Goal: Task Accomplishment & Management: Complete application form

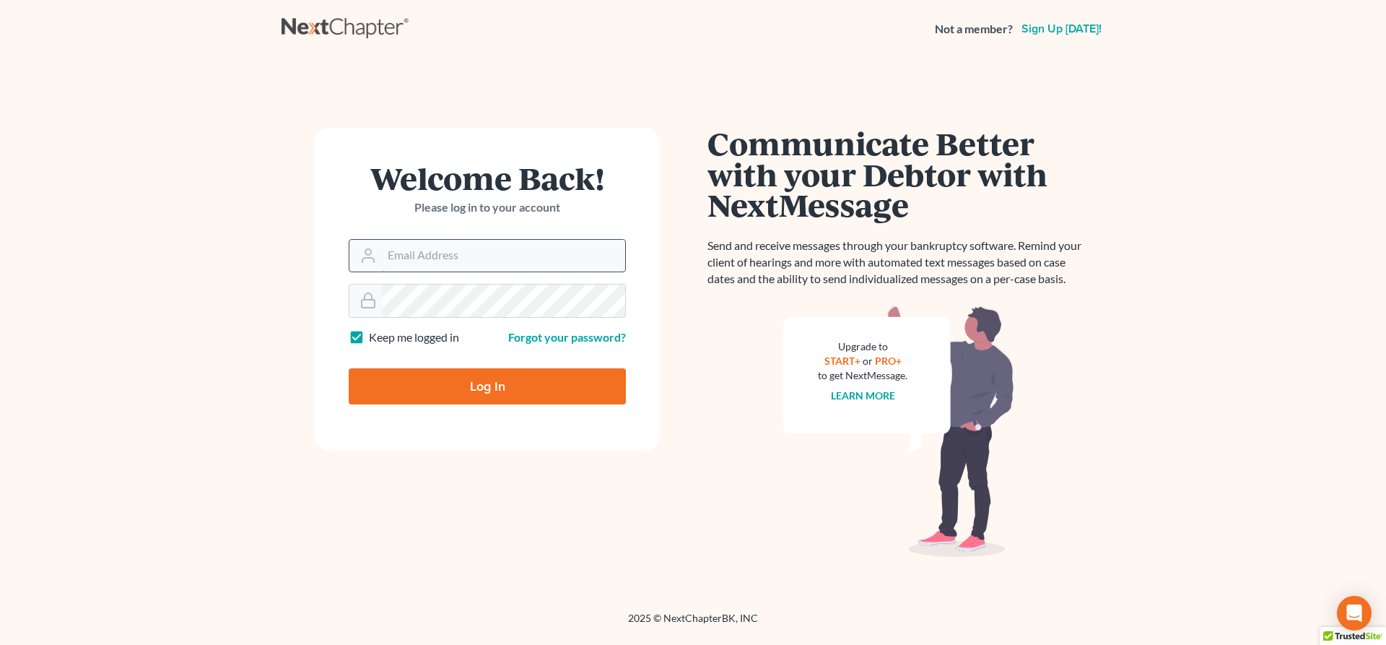
click at [474, 250] on input "Email Address" at bounding box center [503, 256] width 243 height 32
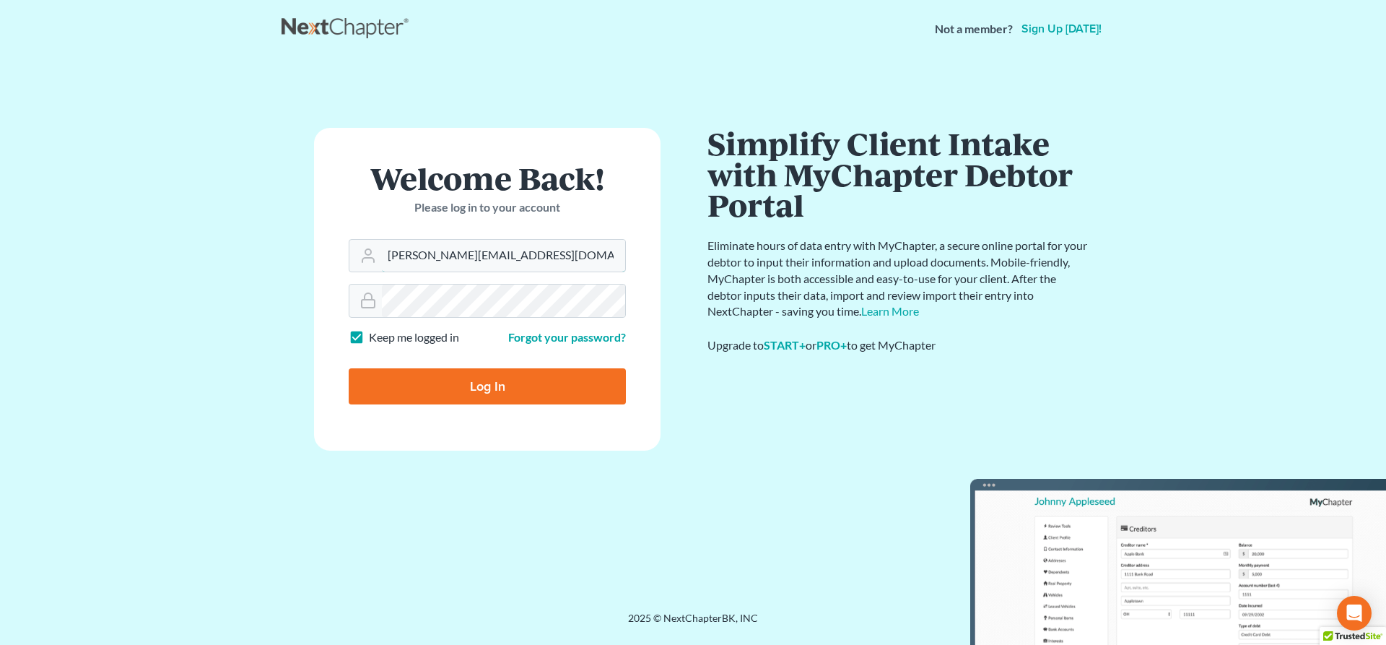
type input "[PERSON_NAME][EMAIL_ADDRESS][DOMAIN_NAME]"
click at [461, 378] on input "Log In" at bounding box center [487, 386] width 277 height 36
type input "Thinking..."
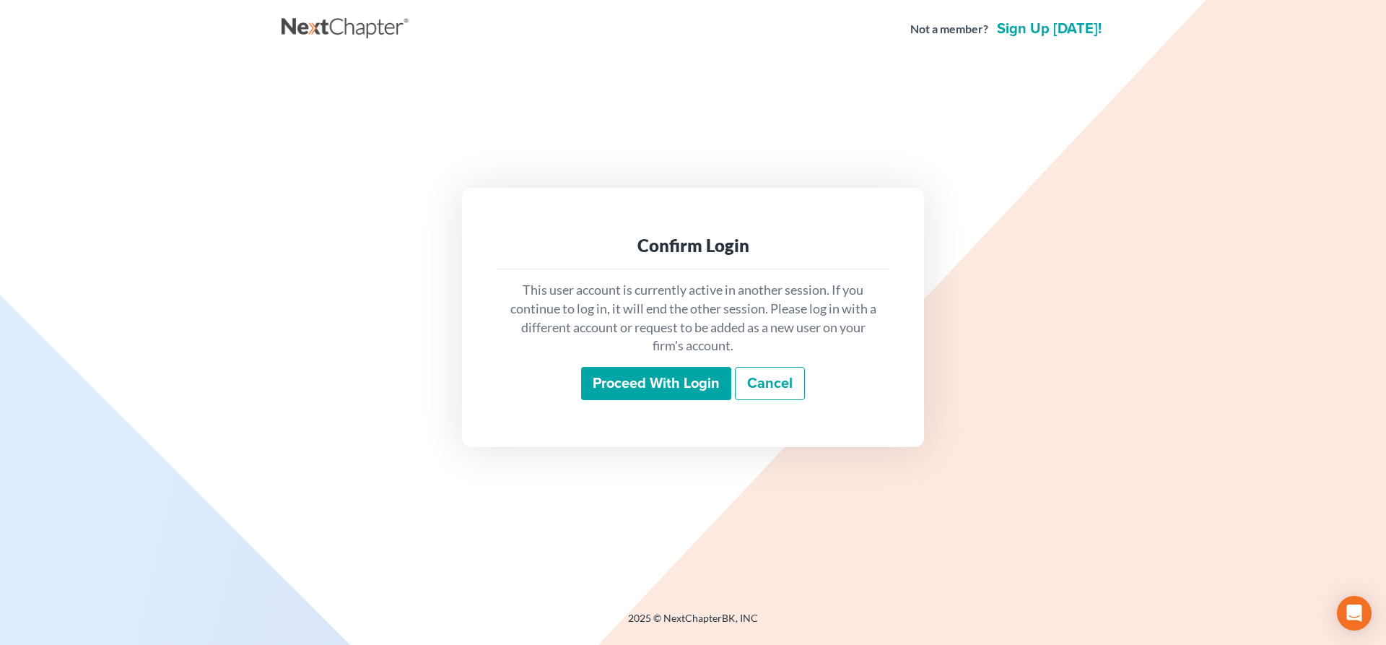
click at [649, 392] on input "Proceed with login" at bounding box center [656, 383] width 150 height 33
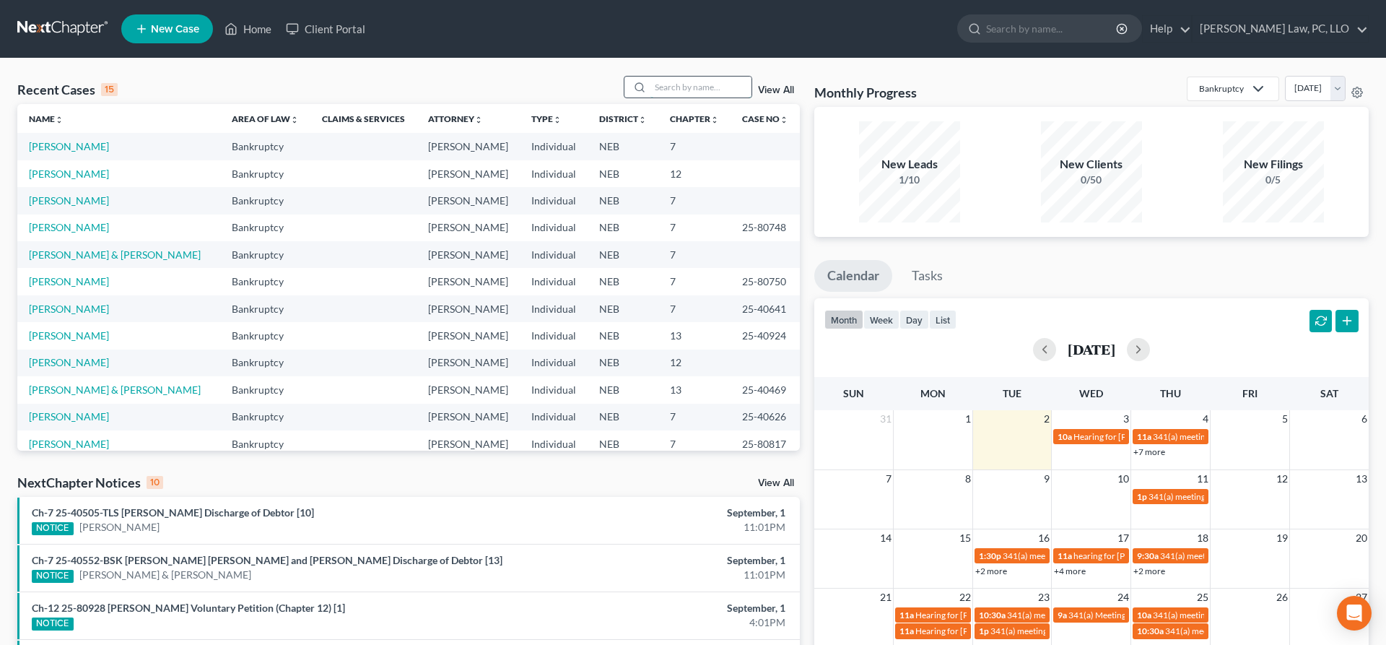
click at [680, 94] on input "search" at bounding box center [701, 87] width 101 height 21
type input "[PERSON_NAME]"
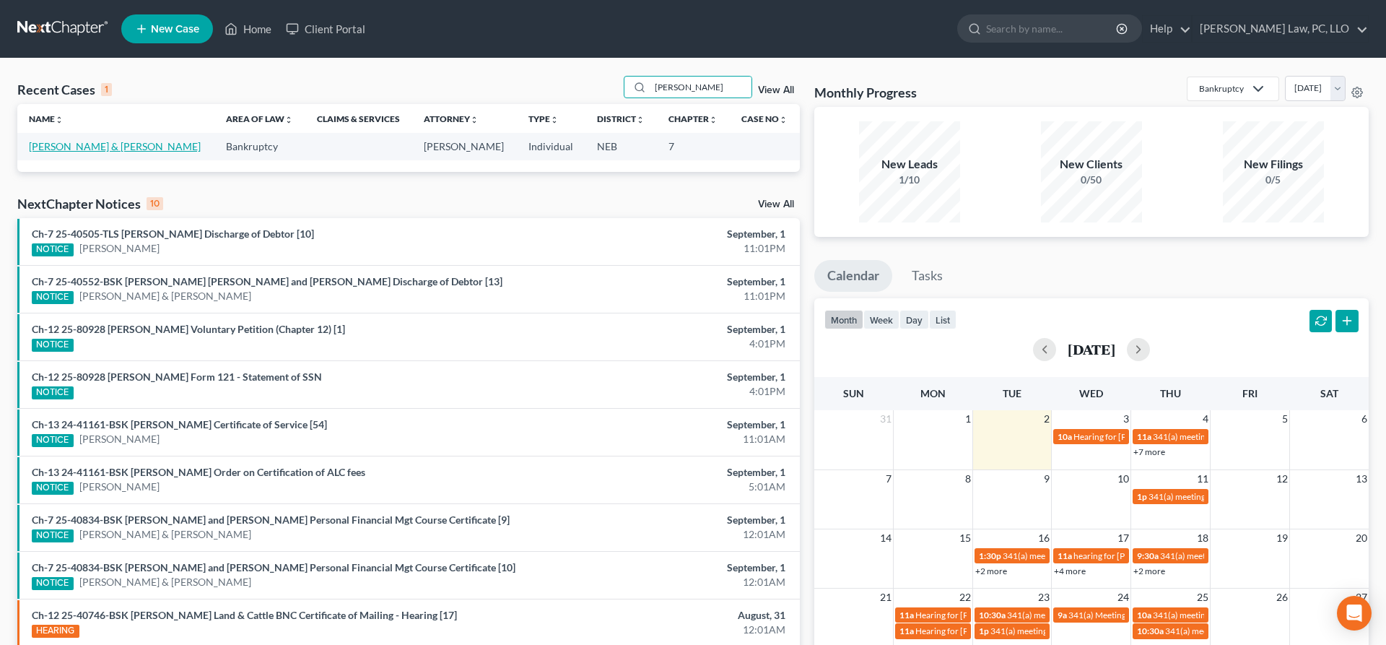
click at [108, 149] on link "[PERSON_NAME] & [PERSON_NAME]" at bounding box center [115, 146] width 172 height 12
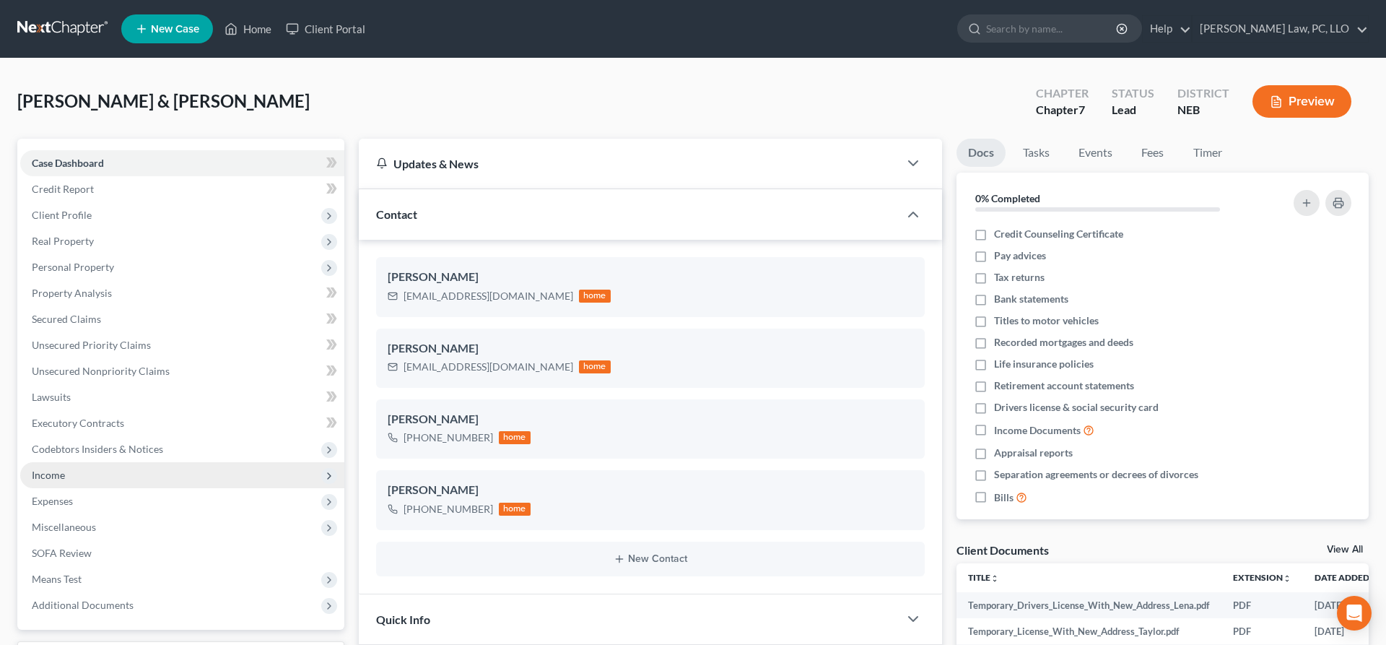
click at [100, 479] on span "Income" at bounding box center [182, 475] width 324 height 26
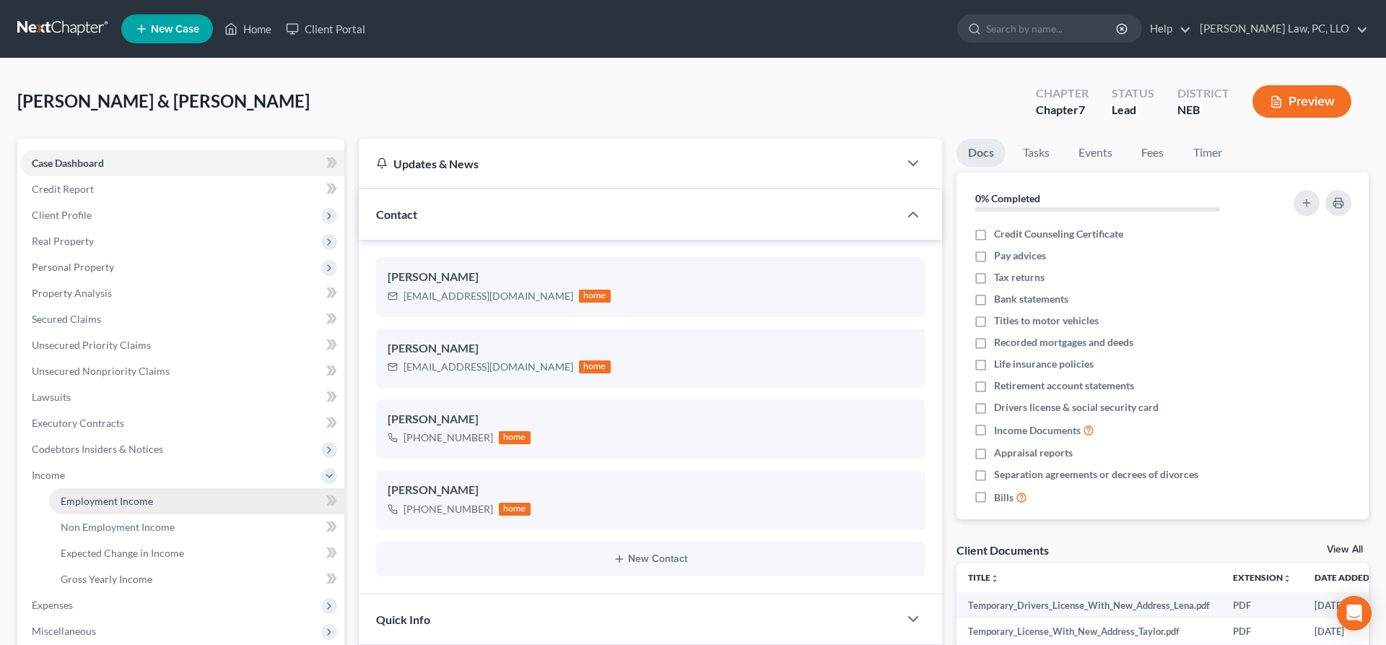
click at [108, 498] on span "Employment Income" at bounding box center [107, 501] width 92 height 12
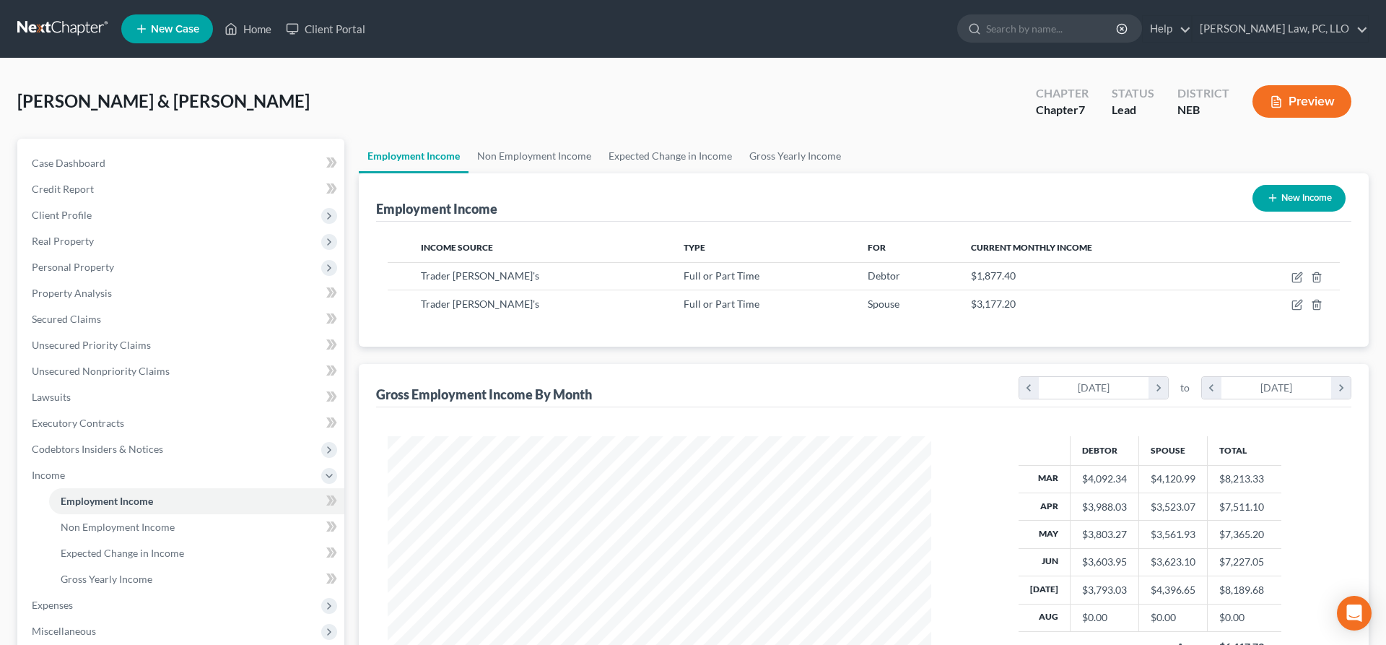
scroll to position [272, 573]
click at [1298, 274] on icon "button" at bounding box center [1298, 278] width 12 height 12
select select "0"
select select "4"
select select "2"
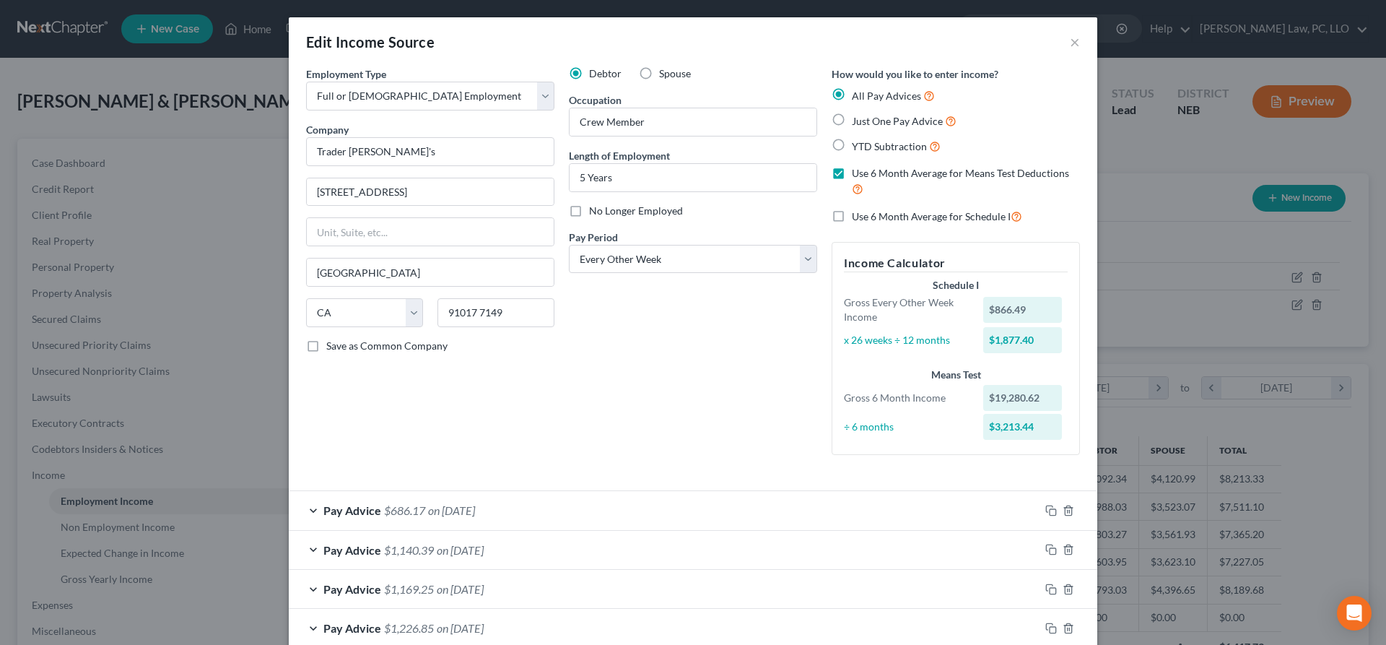
scroll to position [435, 0]
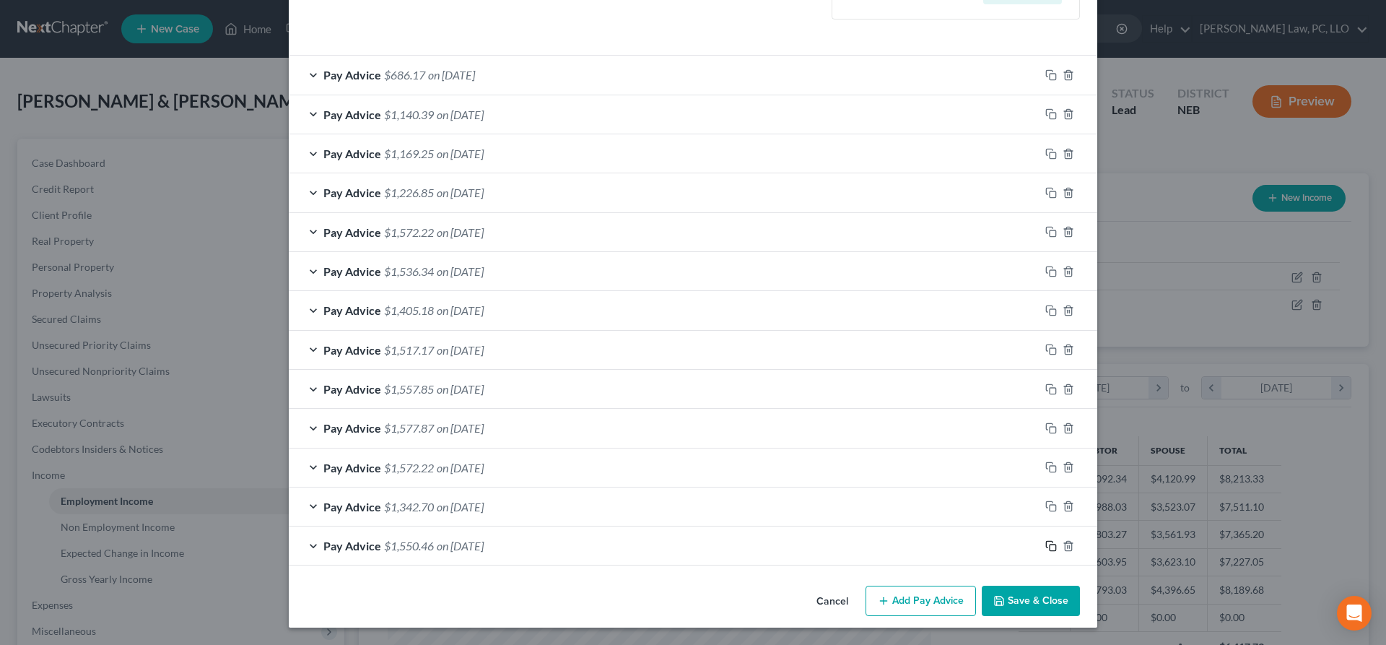
click at [1049, 547] on icon "button" at bounding box center [1052, 546] width 12 height 12
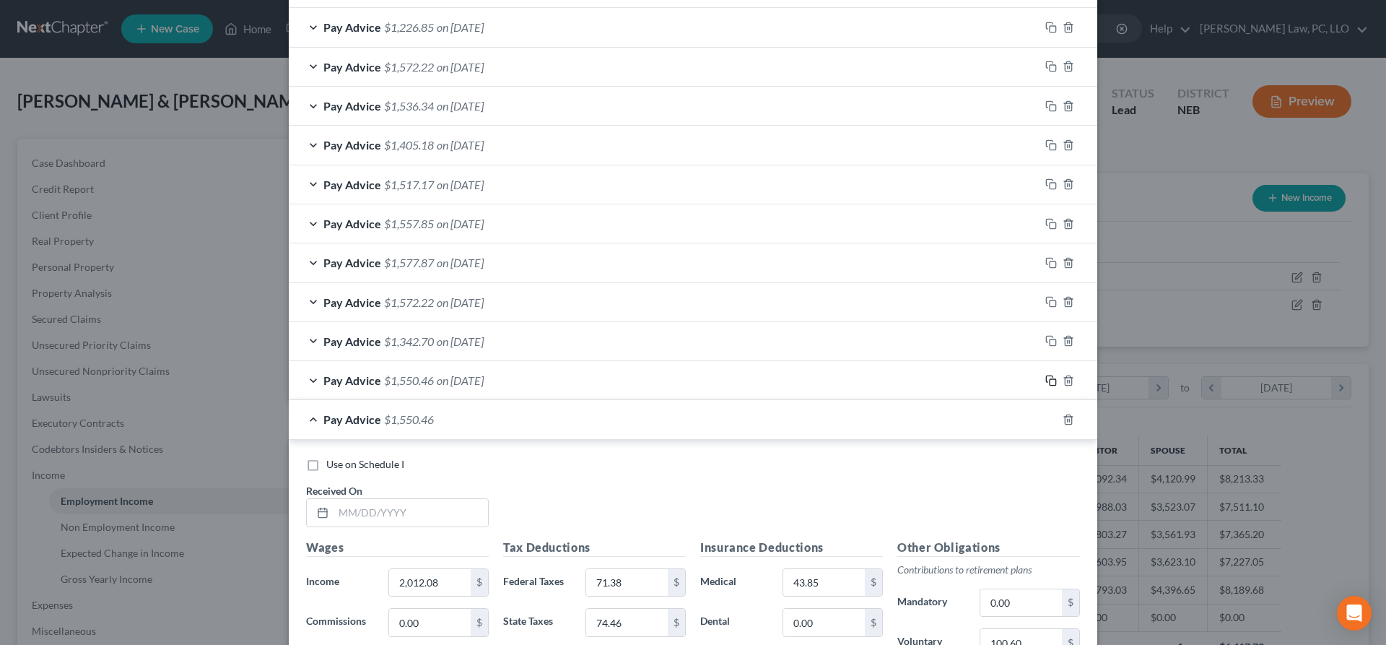
scroll to position [656, 0]
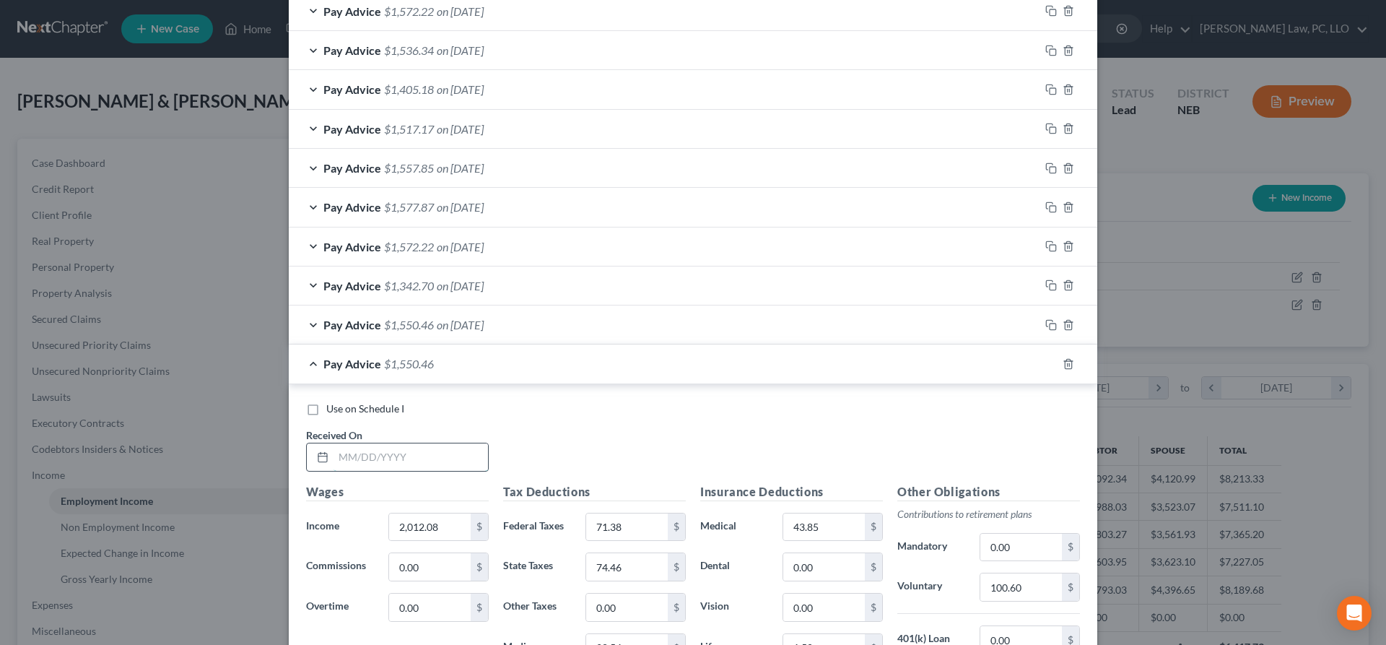
click at [414, 453] on input "text" at bounding box center [411, 456] width 155 height 27
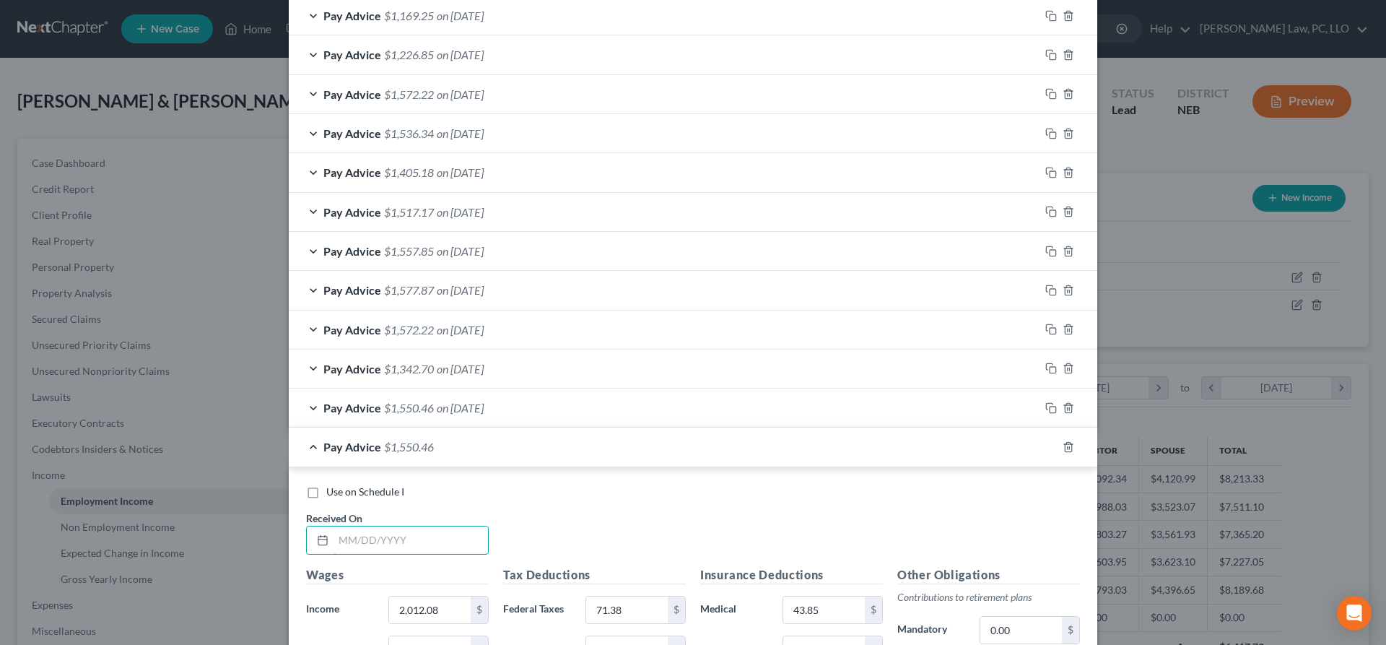
scroll to position [583, 0]
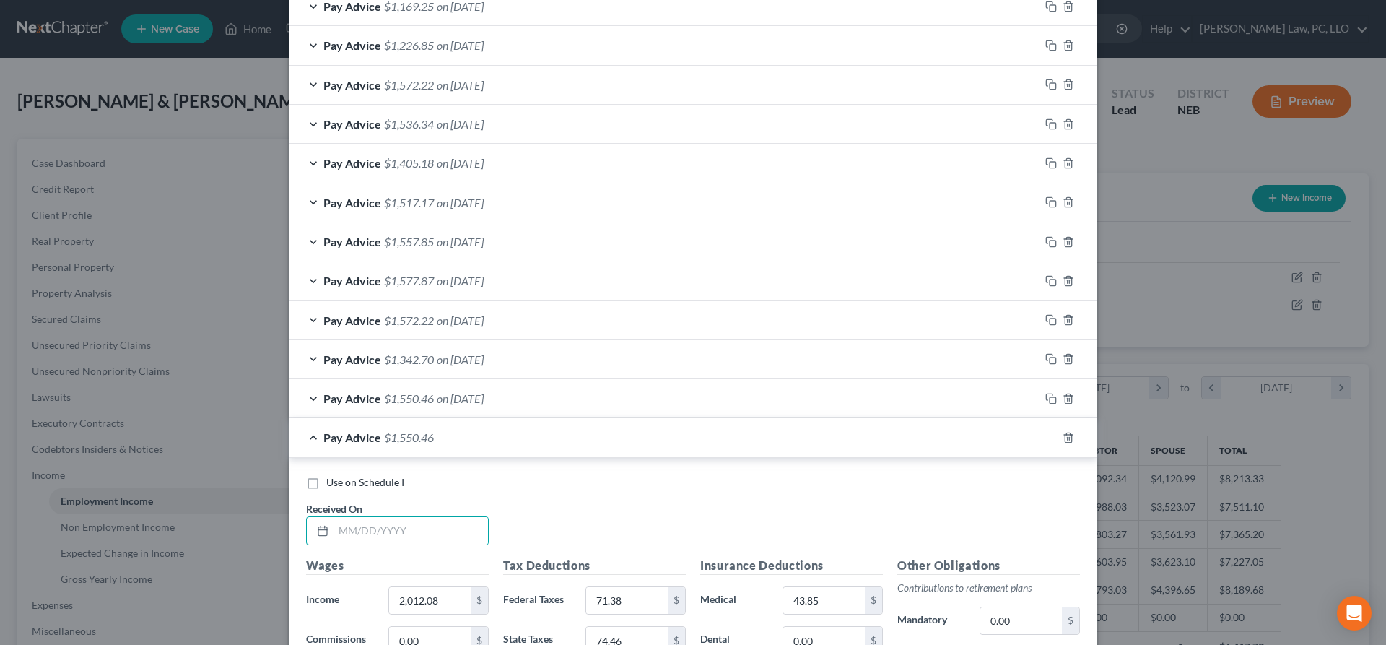
click at [613, 441] on div "Pay Advice $1,550.46" at bounding box center [673, 437] width 768 height 38
click at [312, 437] on div "Pay Advice $1,550.46" at bounding box center [673, 437] width 768 height 38
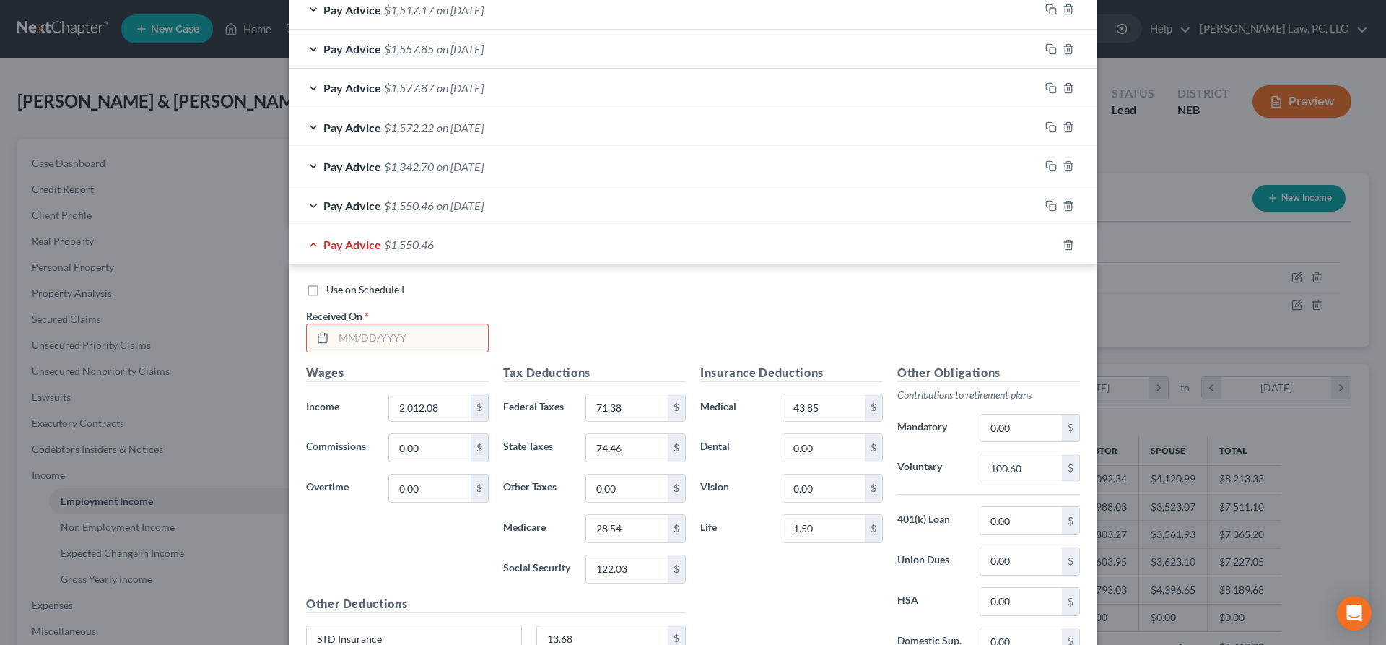
scroll to position [729, 0]
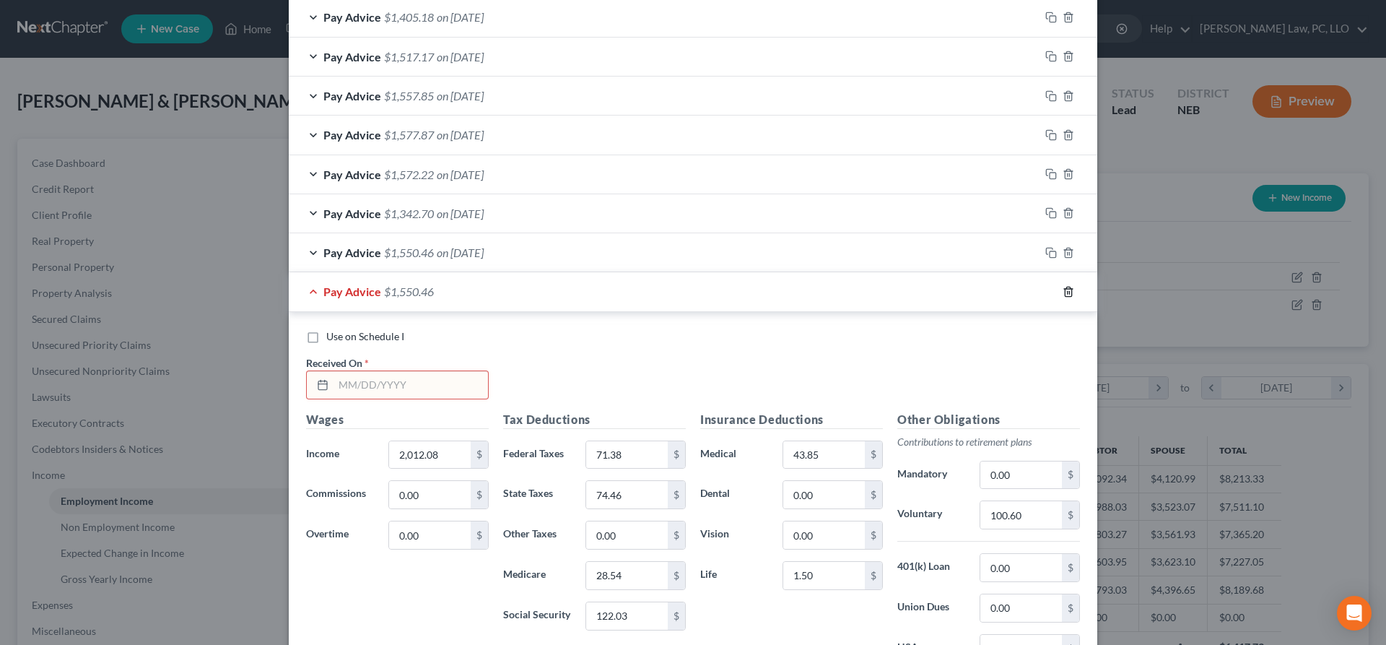
click at [1070, 291] on icon "button" at bounding box center [1069, 292] width 12 height 12
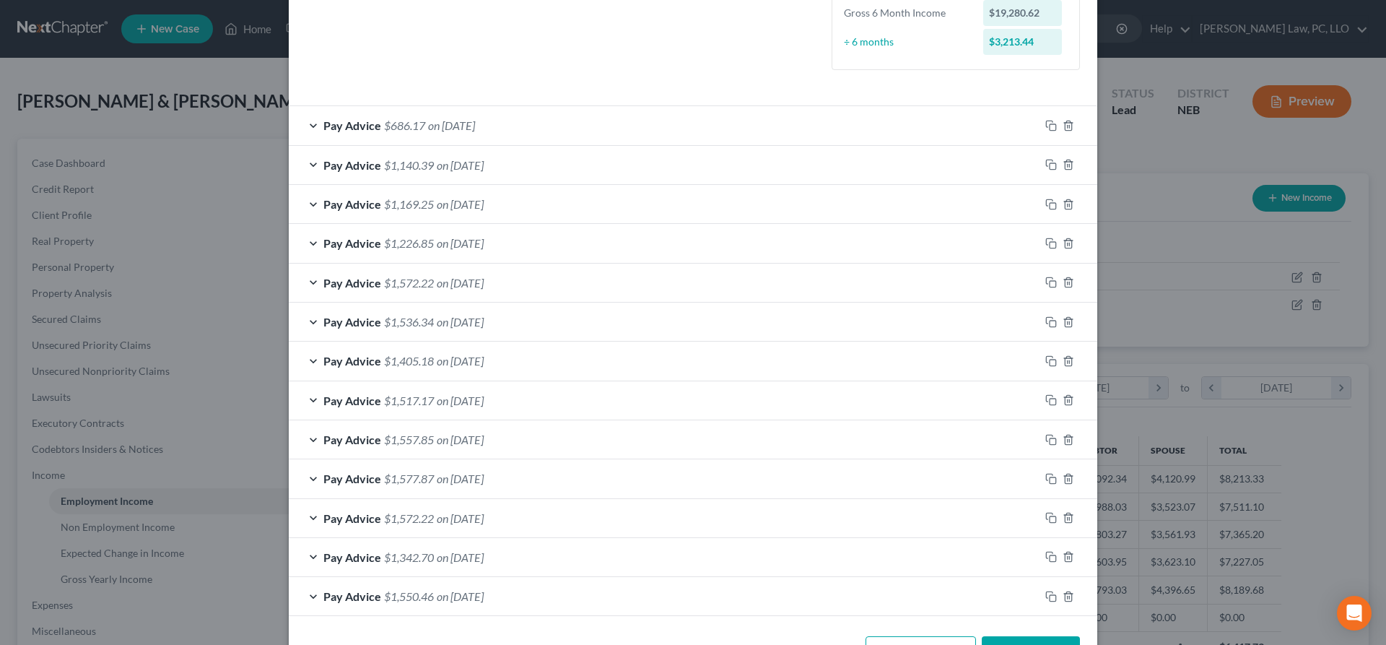
scroll to position [362, 0]
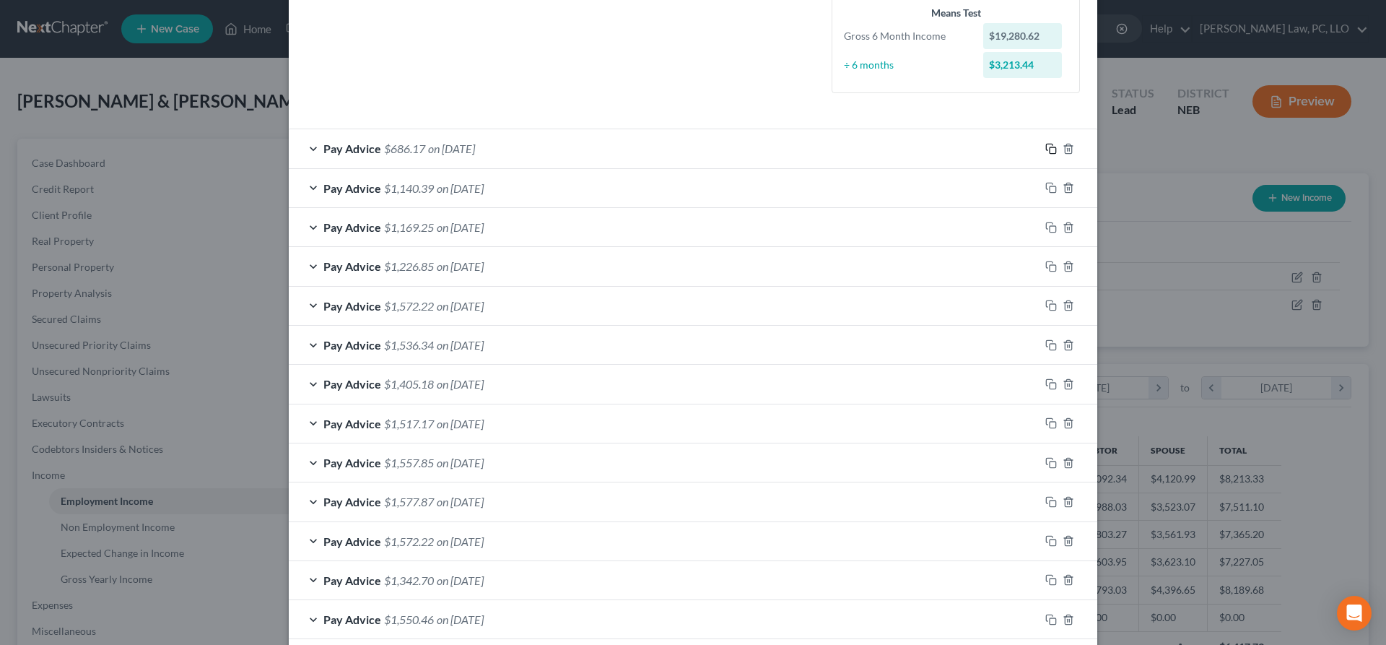
click at [1054, 150] on icon "button" at bounding box center [1052, 149] width 12 height 12
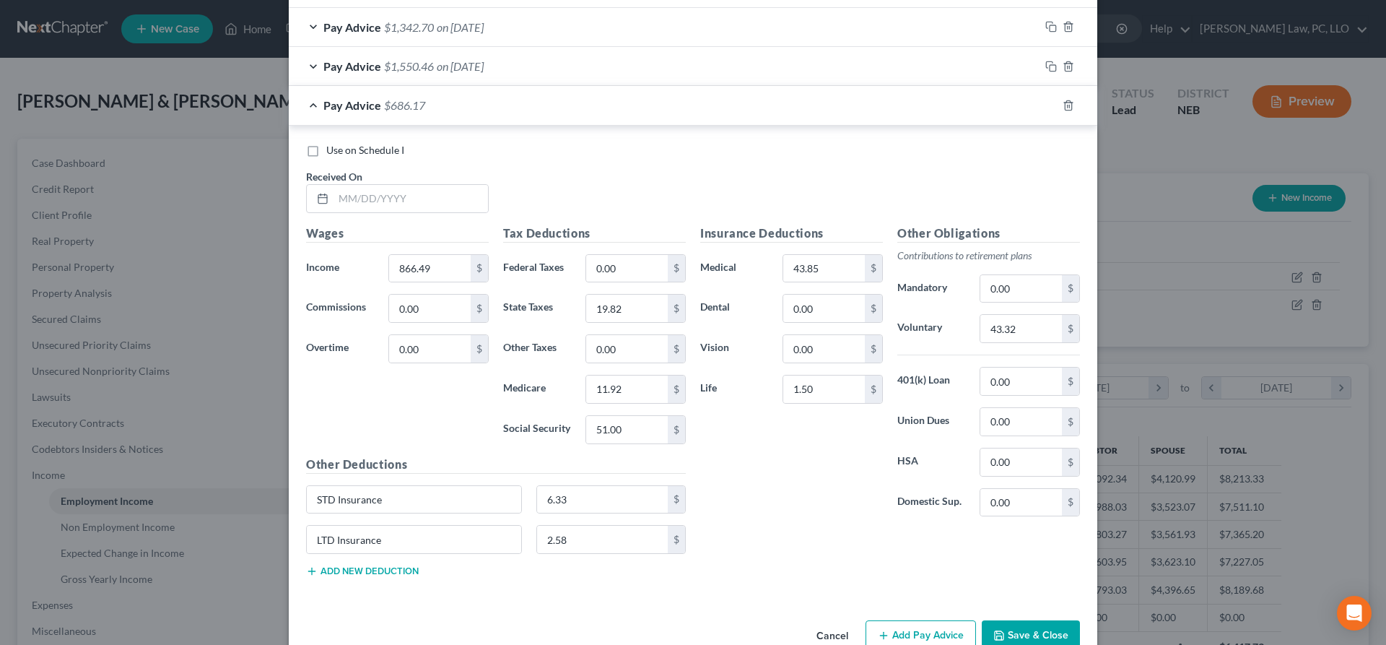
scroll to position [950, 0]
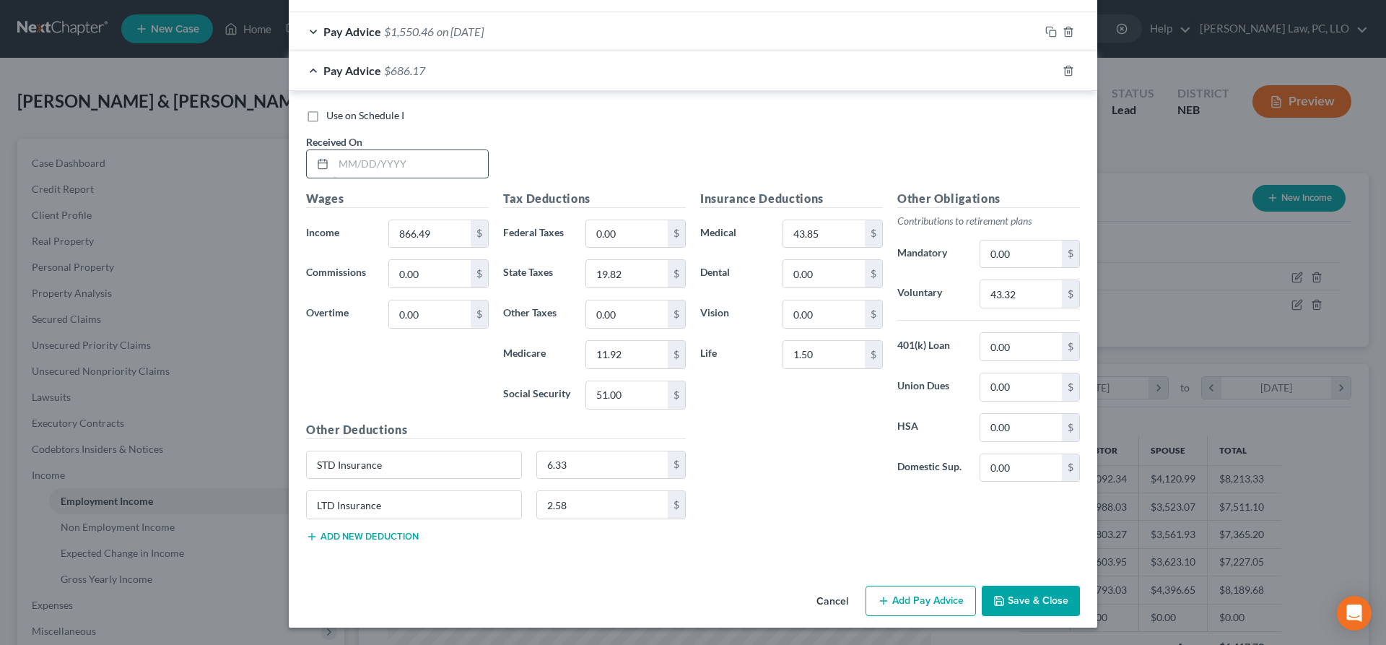
click at [425, 167] on input "text" at bounding box center [411, 163] width 155 height 27
type input "[DATE]"
click at [450, 233] on input "866.49" at bounding box center [430, 233] width 82 height 27
type input "1,491.07"
click at [1034, 297] on input "43.32" at bounding box center [1022, 293] width 82 height 27
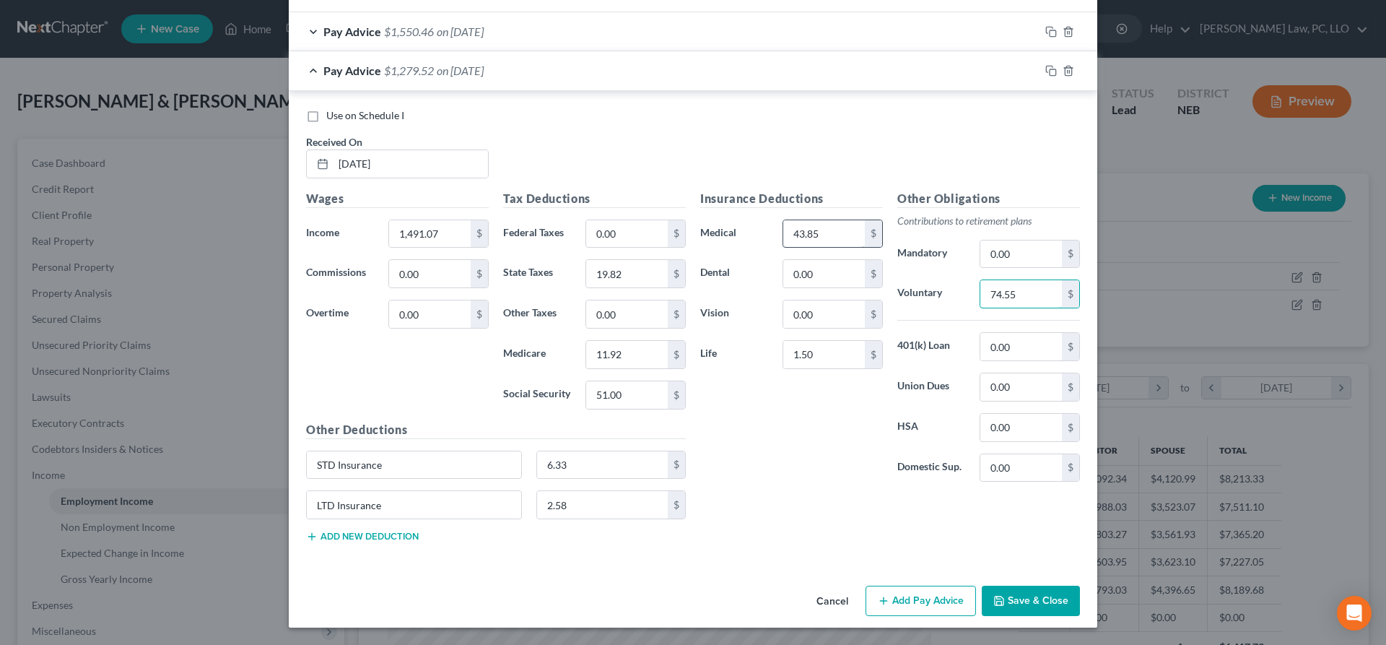
type input "74.55"
click at [838, 235] on input "43.85" at bounding box center [824, 233] width 82 height 27
type input "43.85"
click at [644, 225] on input "0.00" at bounding box center [627, 233] width 82 height 27
type input "1"
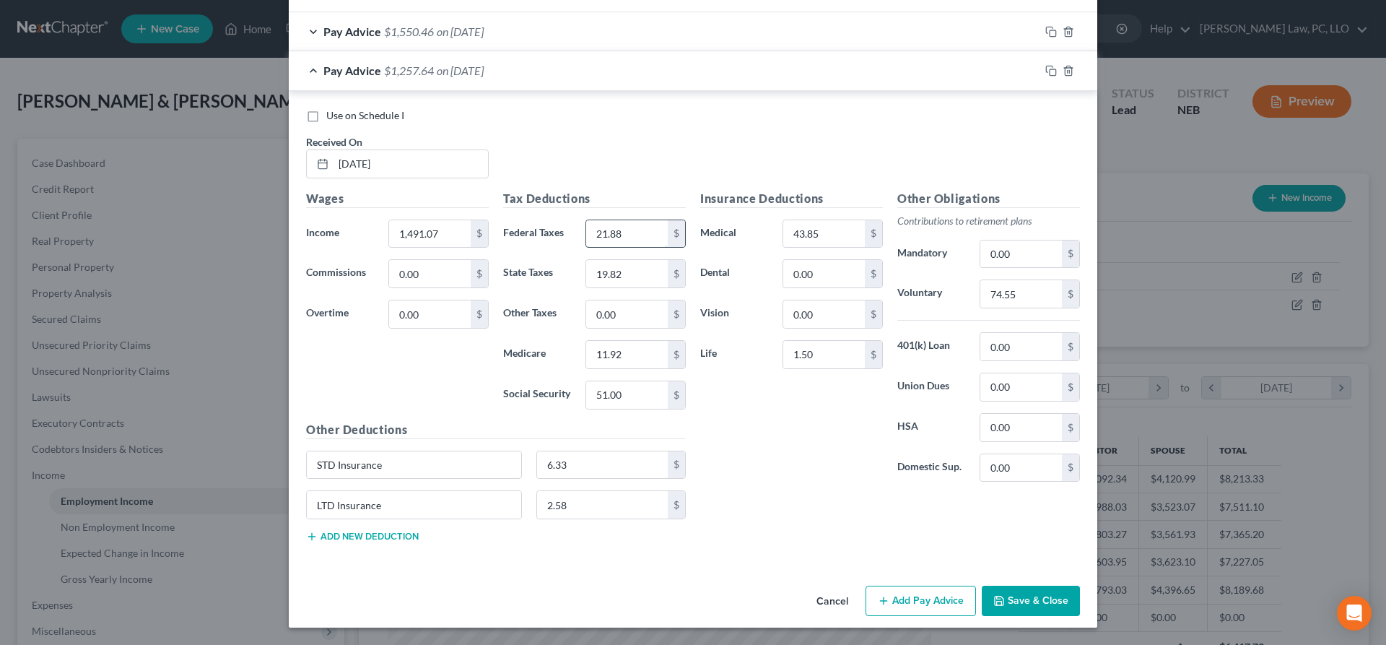
type input "21.88"
type input "48.76"
type input "20.99"
type input "89.73"
click at [582, 470] on input "6.33" at bounding box center [602, 464] width 131 height 27
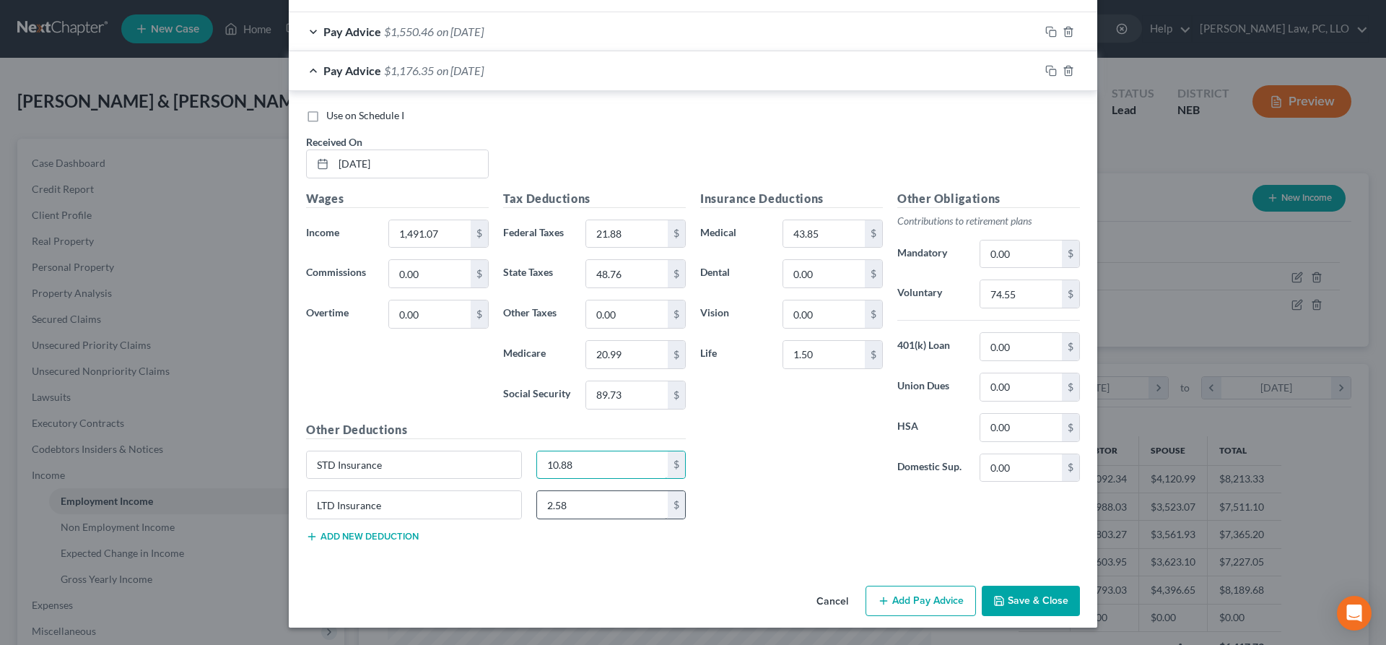
type input "10.88"
click at [571, 500] on input "2.58" at bounding box center [602, 504] width 131 height 27
type input "4.44"
click at [1017, 600] on button "Save & Close" at bounding box center [1031, 601] width 98 height 30
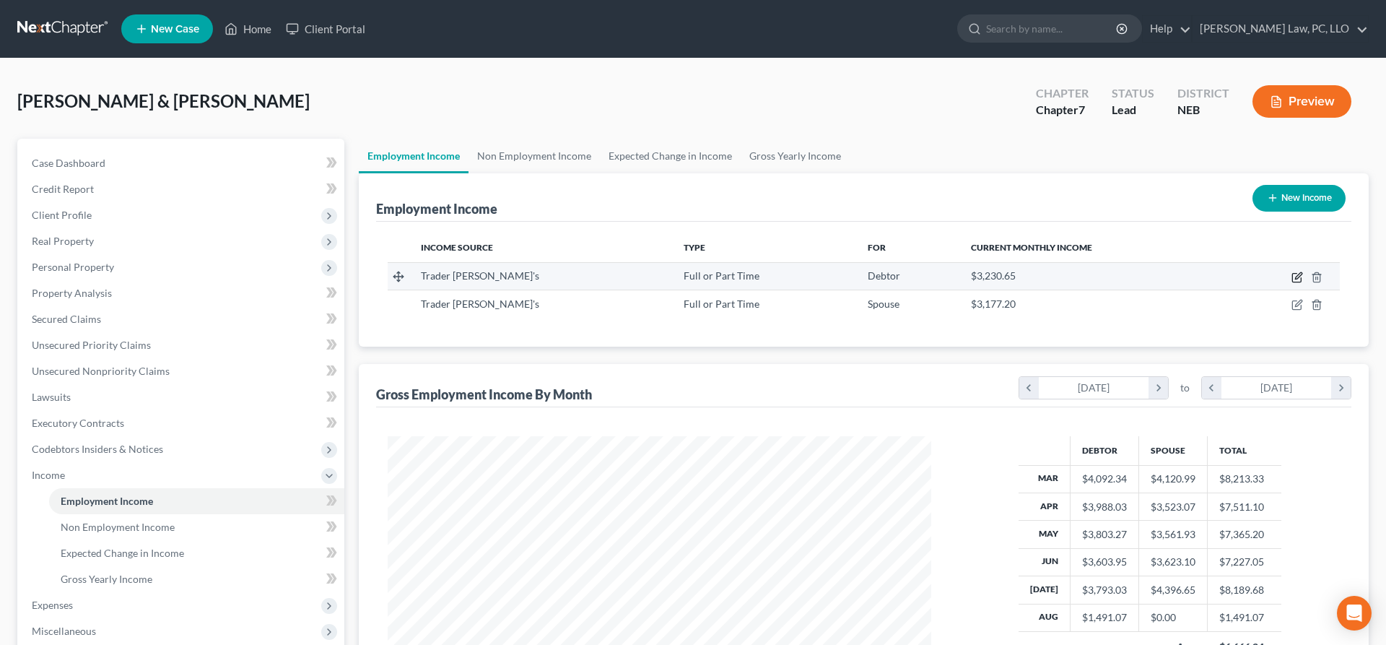
click at [1295, 279] on icon "button" at bounding box center [1298, 275] width 6 height 6
select select "0"
select select "4"
select select "2"
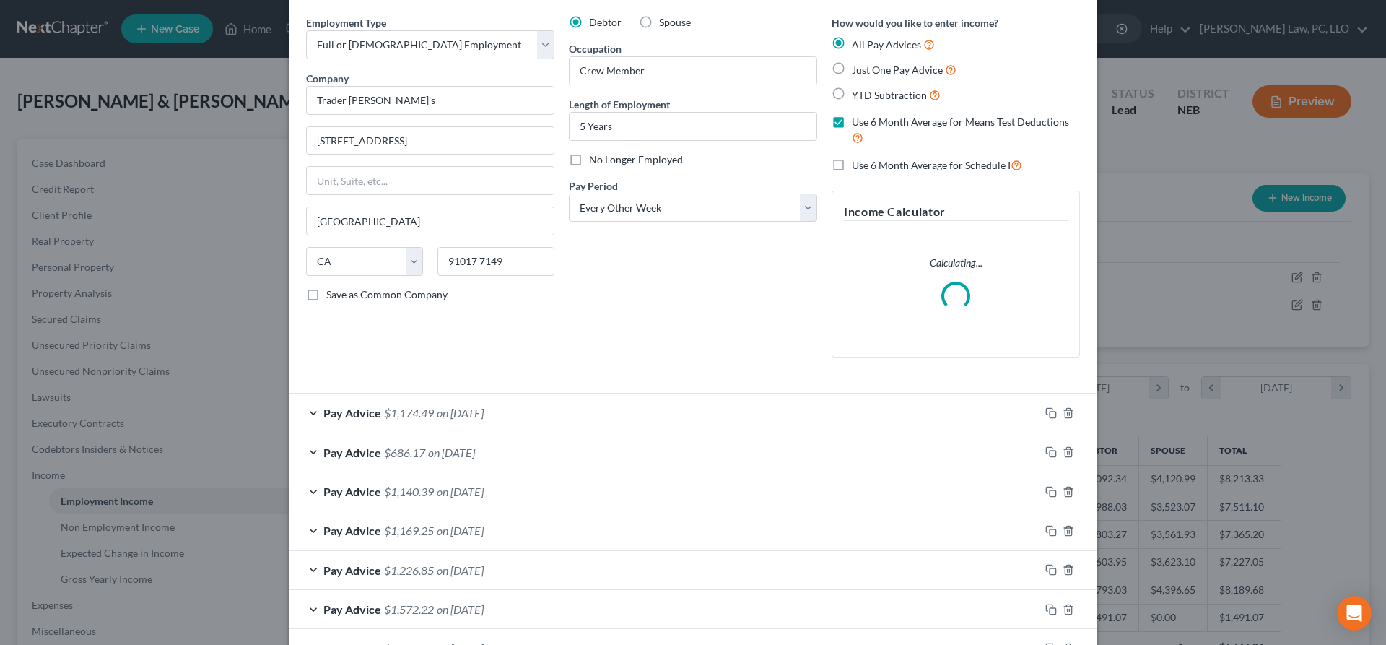
scroll to position [74, 0]
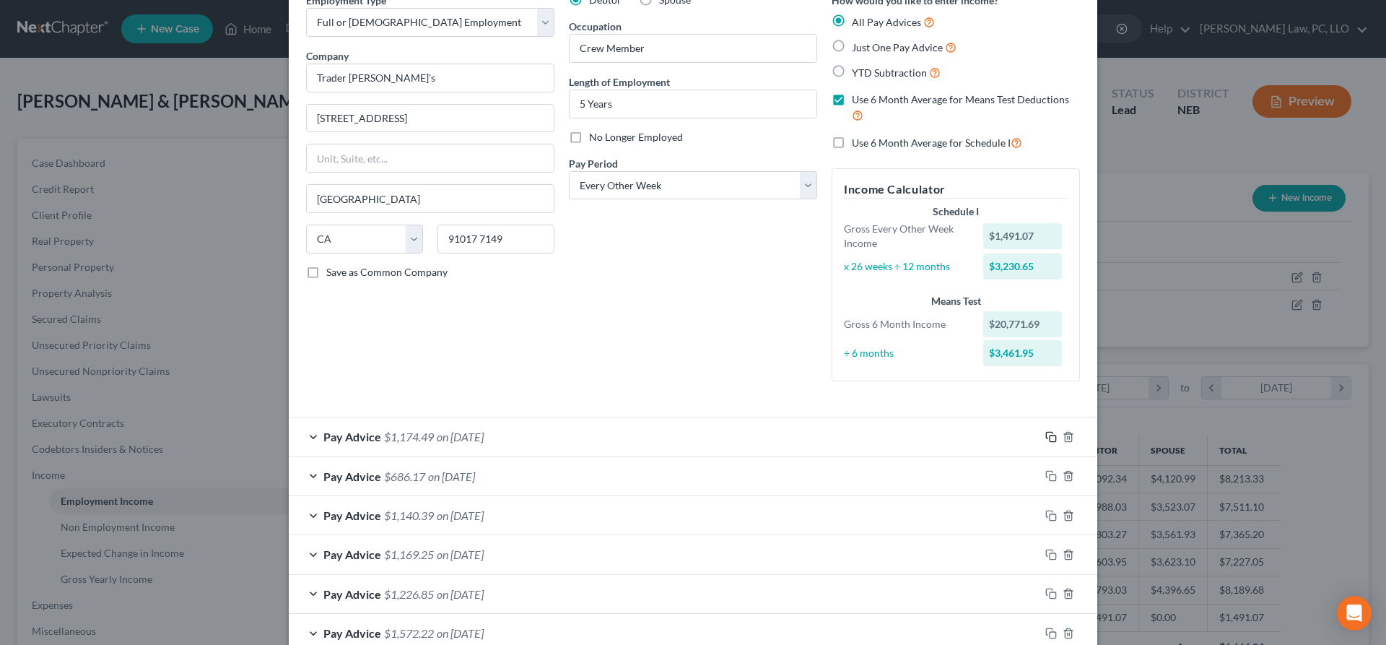
click at [1051, 435] on icon "button" at bounding box center [1052, 437] width 12 height 12
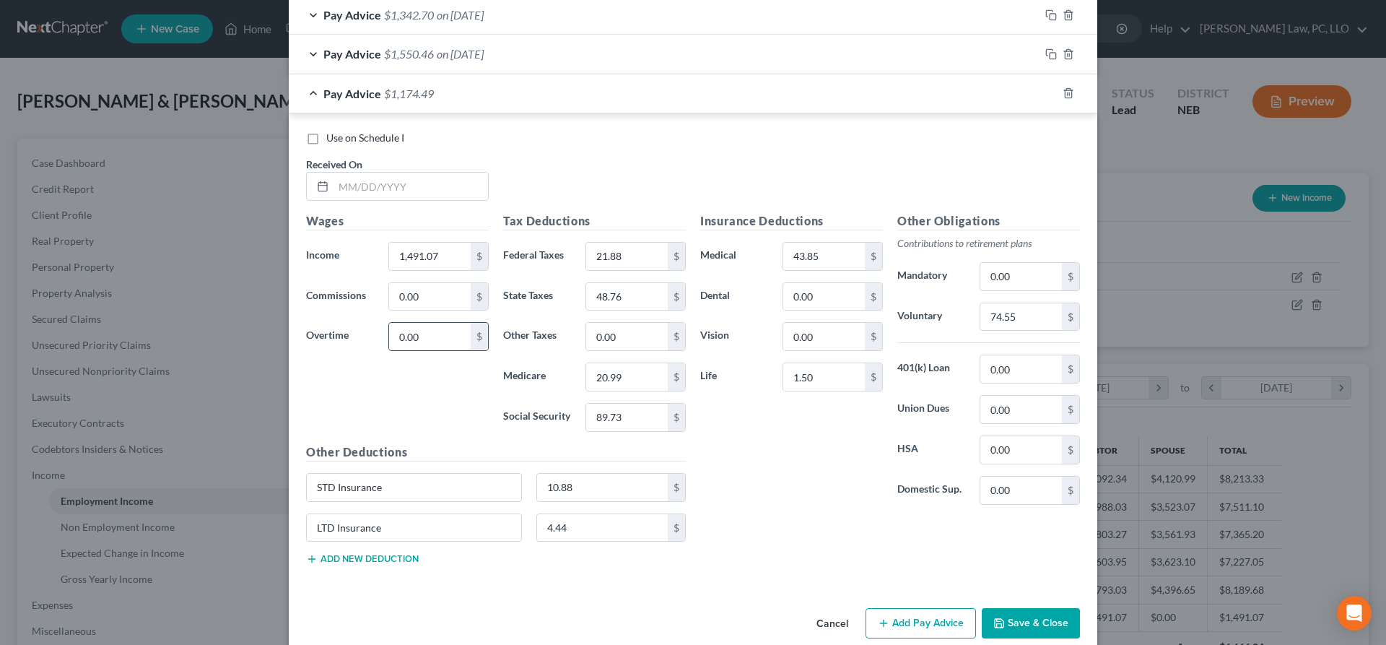
scroll to position [989, 0]
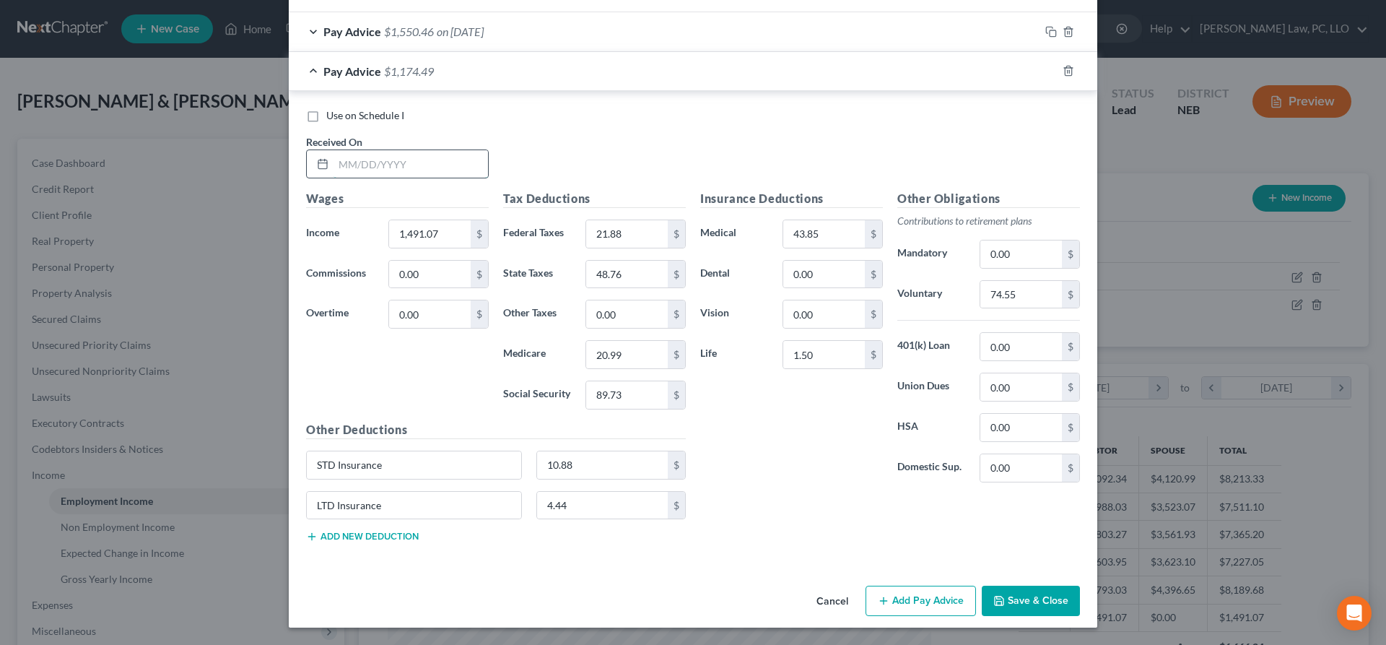
click at [339, 168] on input "text" at bounding box center [411, 163] width 155 height 27
type input "[DATE]"
click at [440, 238] on input "1,491.07" at bounding box center [430, 233] width 82 height 27
type input "1,495.48"
drag, startPoint x: 1033, startPoint y: 297, endPoint x: 1086, endPoint y: 300, distance: 53.5
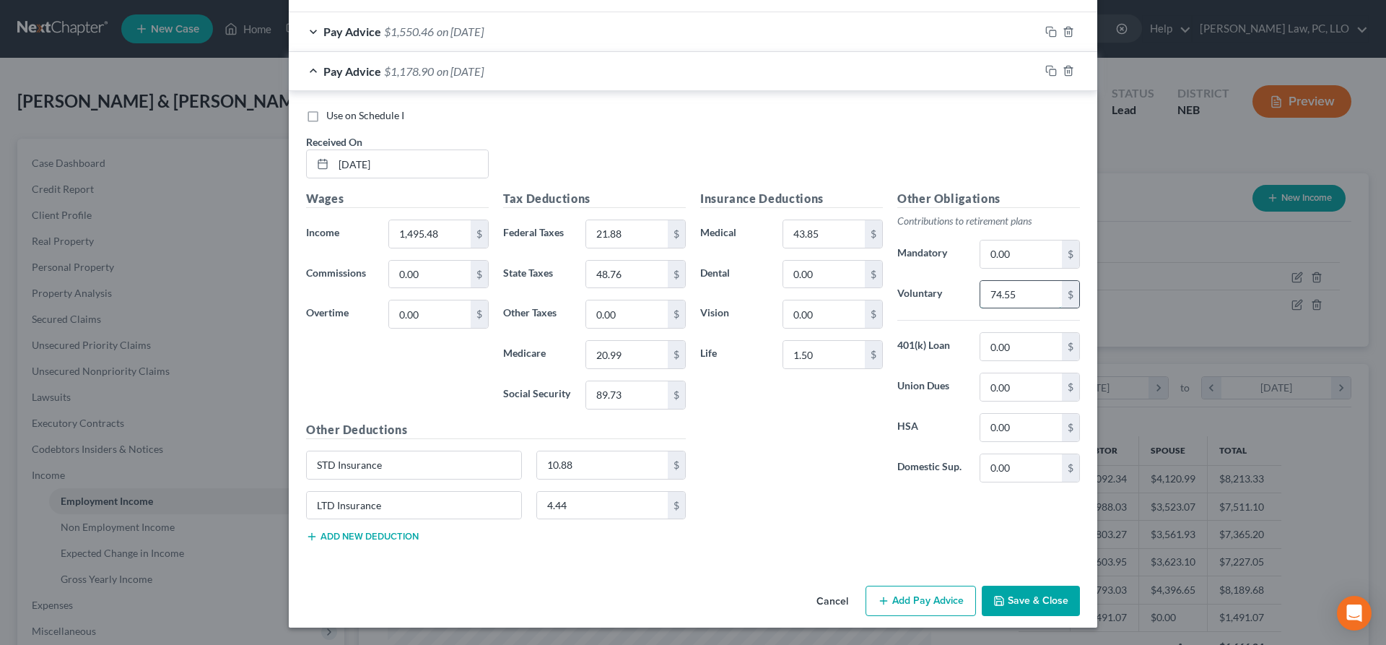
click at [1062, 300] on input "74.55" at bounding box center [1022, 294] width 82 height 27
type input "118.62"
click at [659, 231] on input "21.88" at bounding box center [627, 233] width 82 height 27
type input "97.30"
type input "48.98"
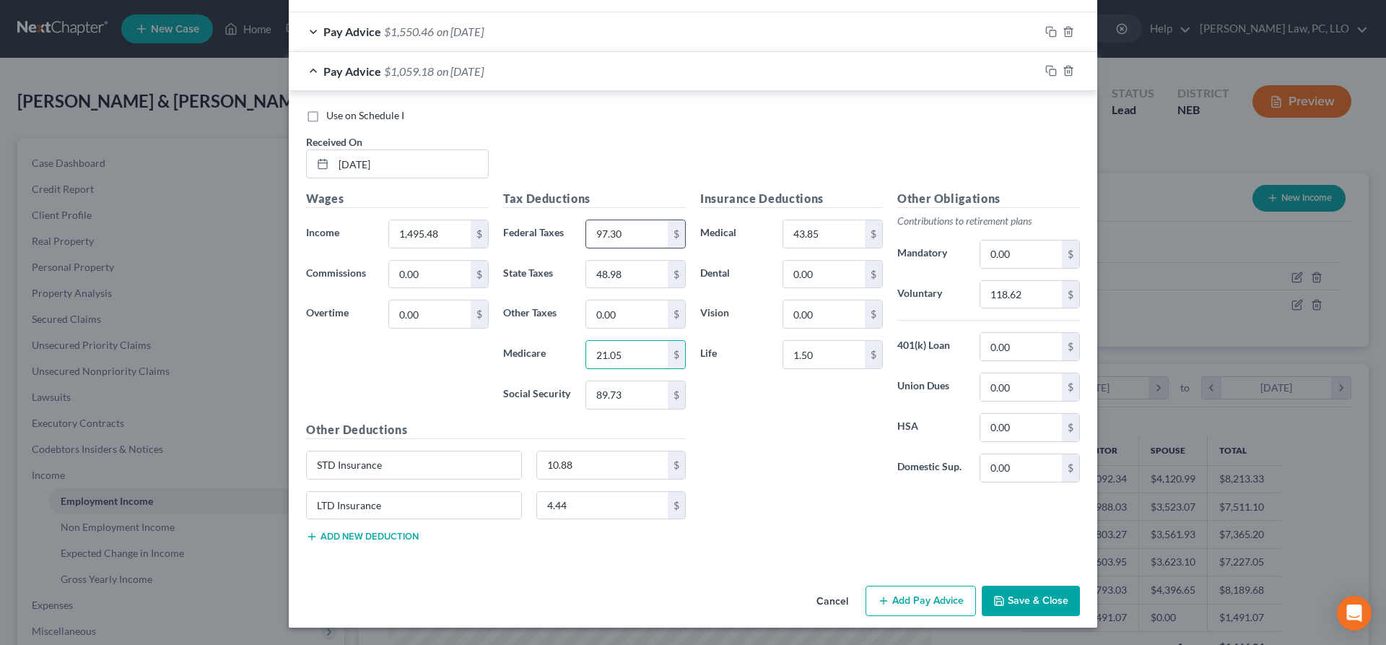
type input "21.05"
type input "90.00"
click at [586, 464] on input "10.88" at bounding box center [602, 464] width 131 height 27
type input "10.92"
click at [579, 503] on input "4.44" at bounding box center [602, 505] width 131 height 27
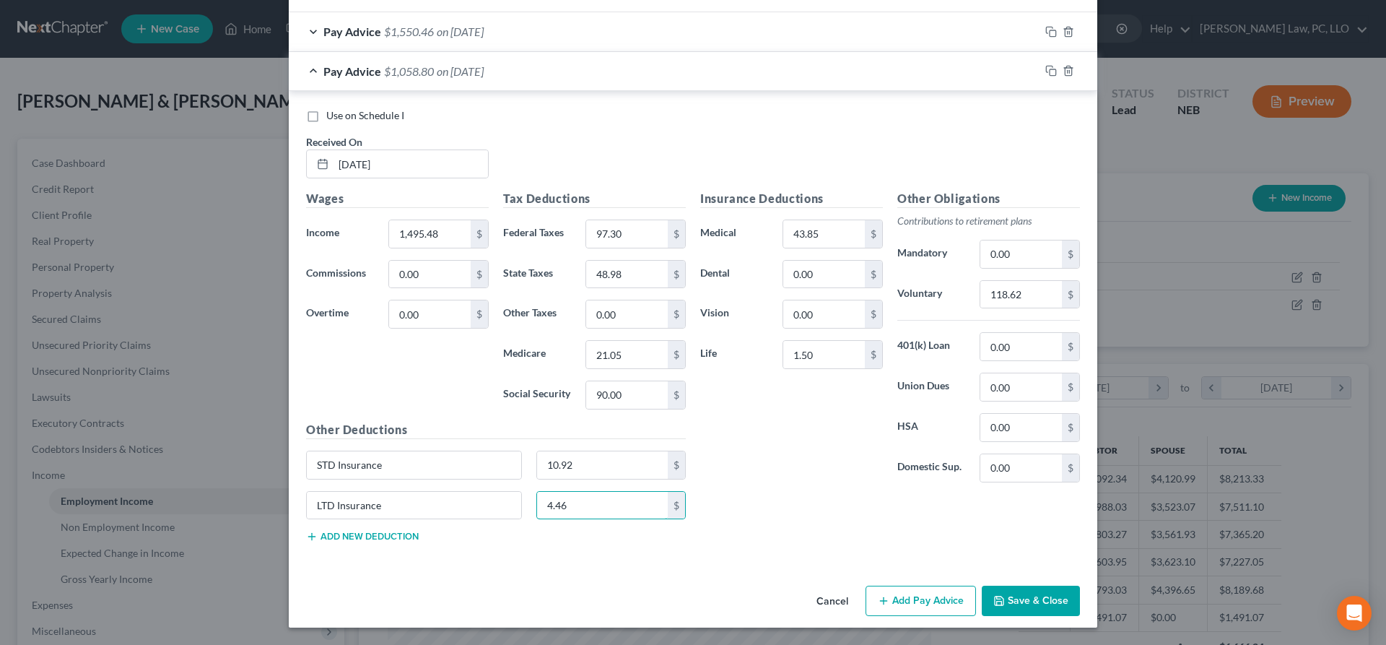
type input "4.46"
click at [779, 424] on div "Insurance Deductions Medical 43.85 $ Dental 0.00 $ Vision 0.00 $ Life 1.50 $" at bounding box center [791, 342] width 197 height 304
click at [1046, 299] on input "118.62" at bounding box center [1022, 294] width 82 height 27
type input "74.77"
click at [1028, 602] on button "Save & Close" at bounding box center [1031, 601] width 98 height 30
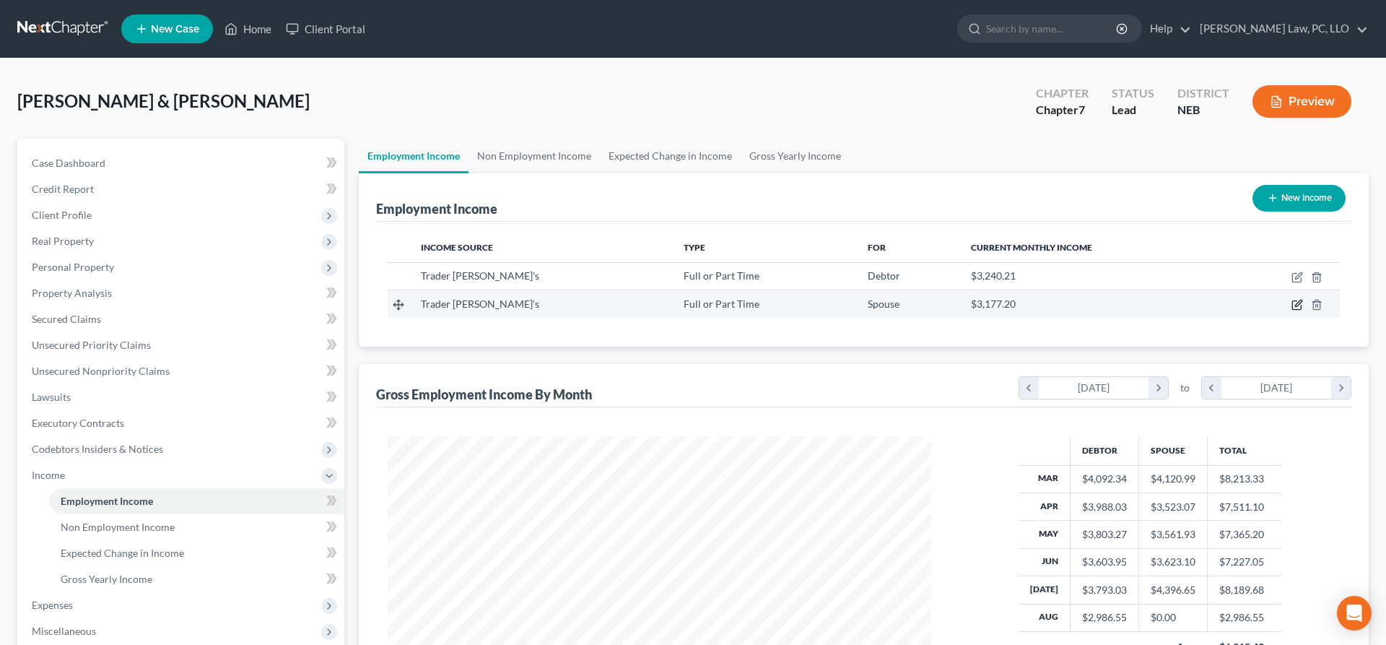
click at [1298, 304] on icon "button" at bounding box center [1298, 305] width 12 height 12
select select "0"
select select "4"
select select "2"
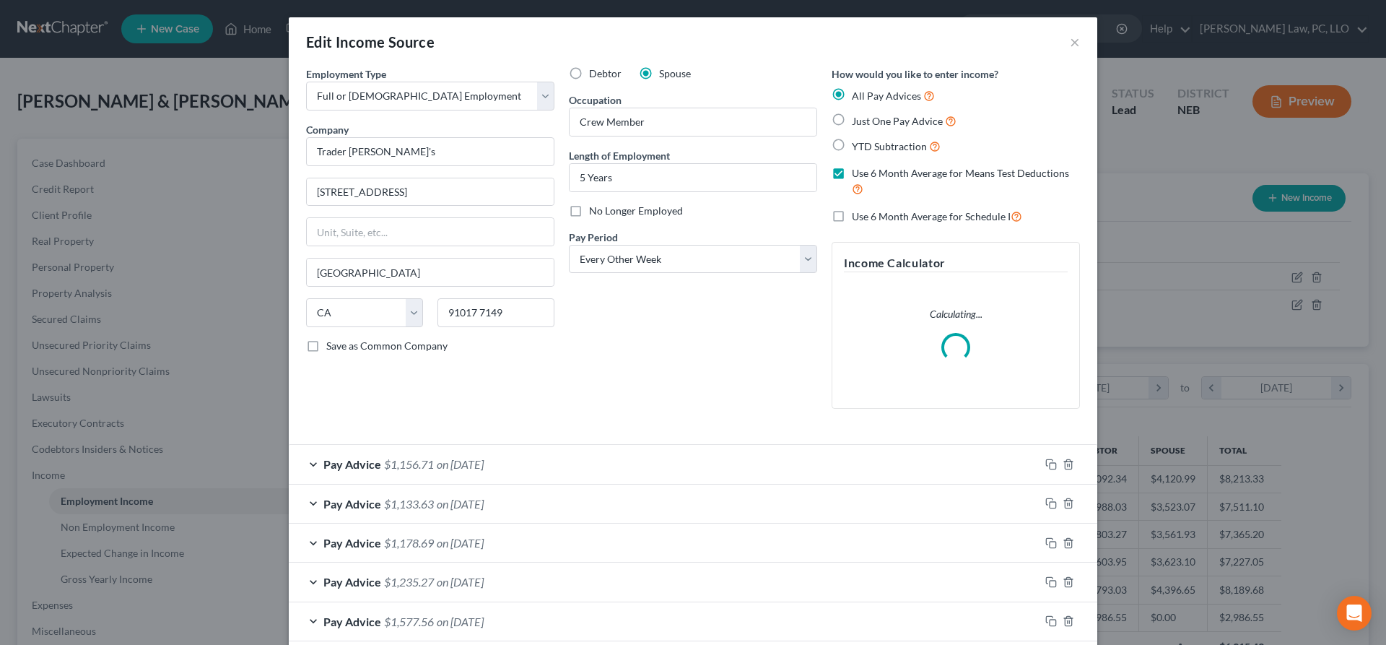
scroll to position [74, 0]
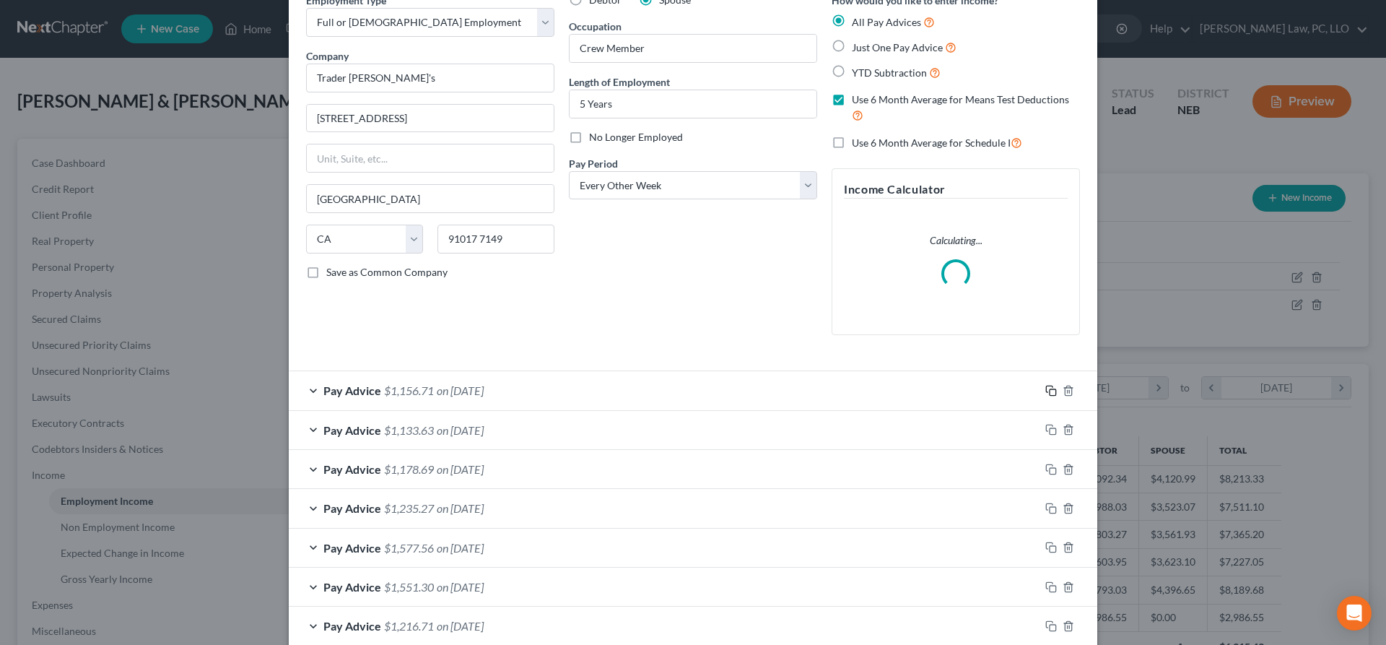
click at [1052, 347] on div "How would you like to enter income? All Pay Advices Just One Pay Advice YTD Sub…" at bounding box center [956, 170] width 263 height 354
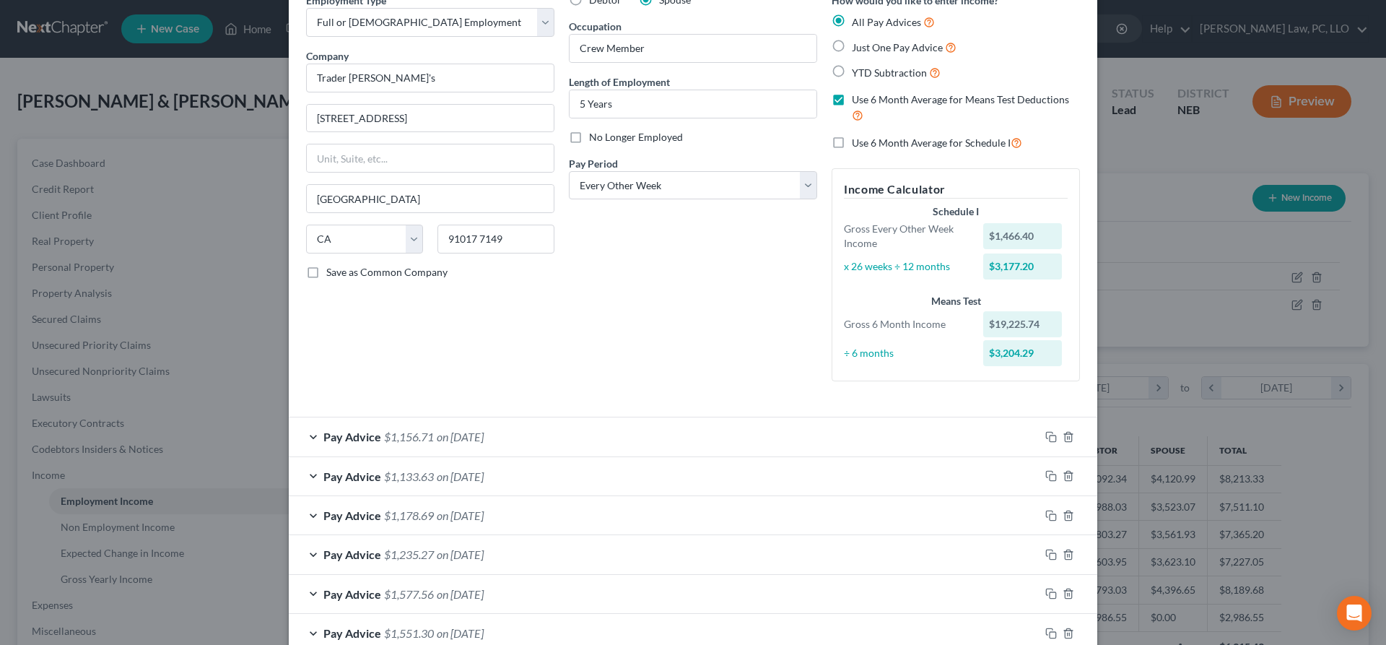
click at [1051, 443] on div at bounding box center [1069, 436] width 58 height 23
click at [1051, 436] on icon "button" at bounding box center [1052, 437] width 12 height 12
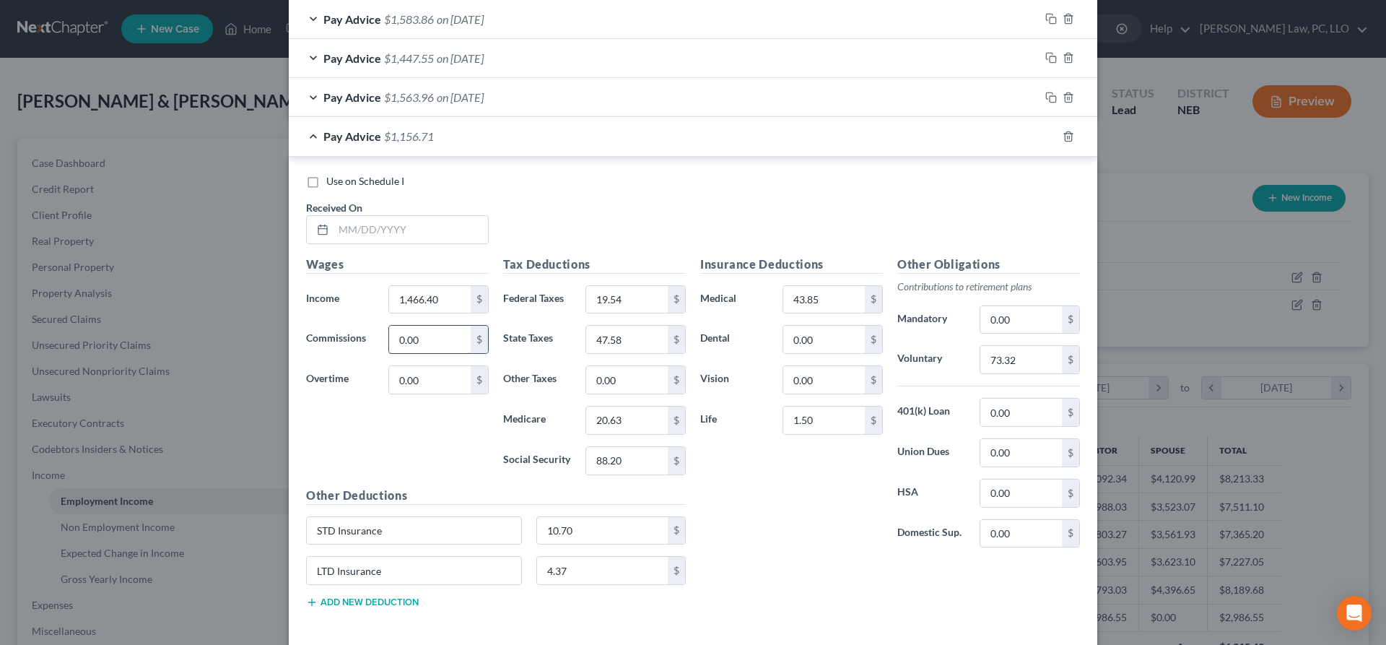
scroll to position [950, 0]
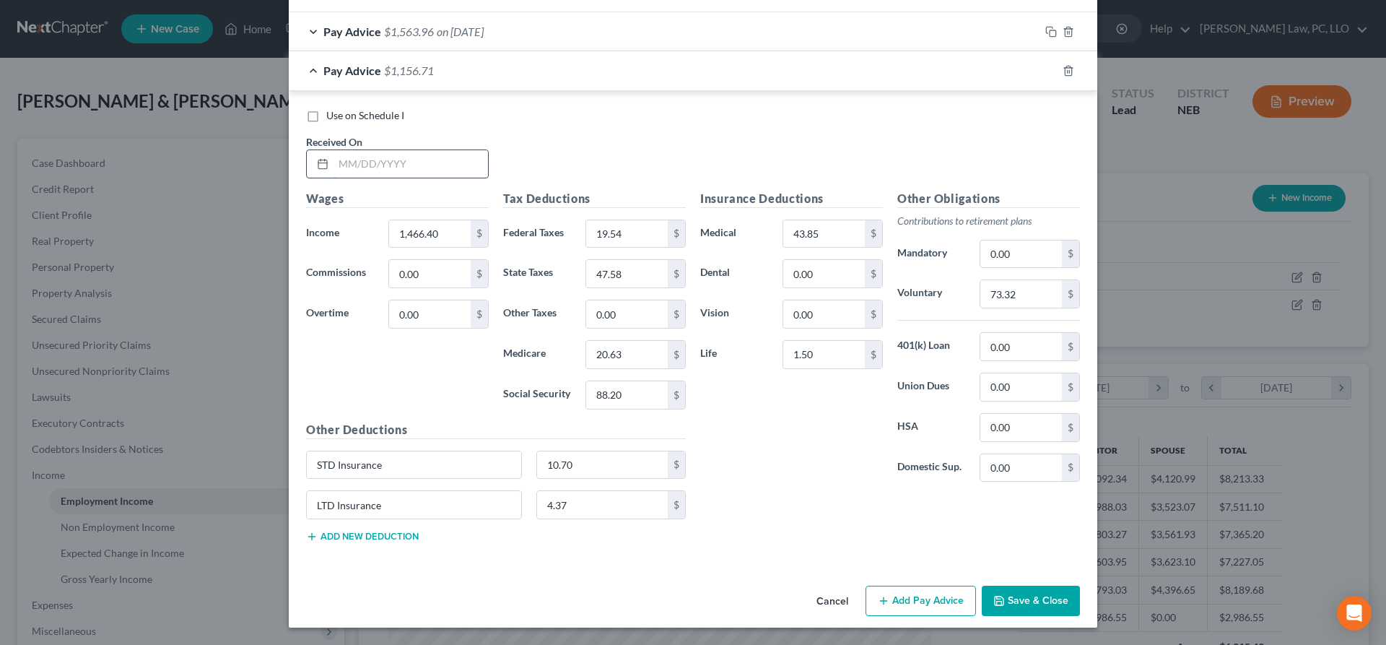
click at [382, 173] on input "text" at bounding box center [411, 163] width 155 height 27
type input "[DATE]"
type input "1,509.15"
type input "23.60"
type input "49.64"
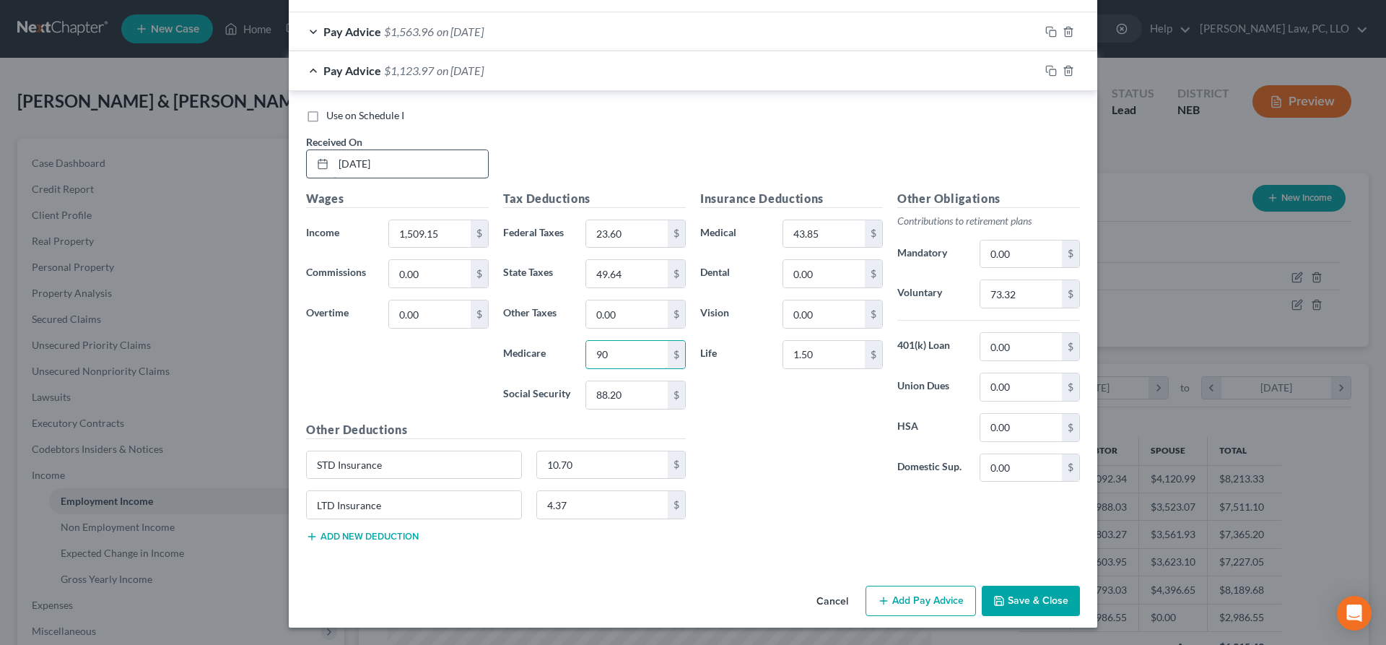
type input "9"
type input "21.24"
type input "90.85"
type input "11.02"
type input "4.50"
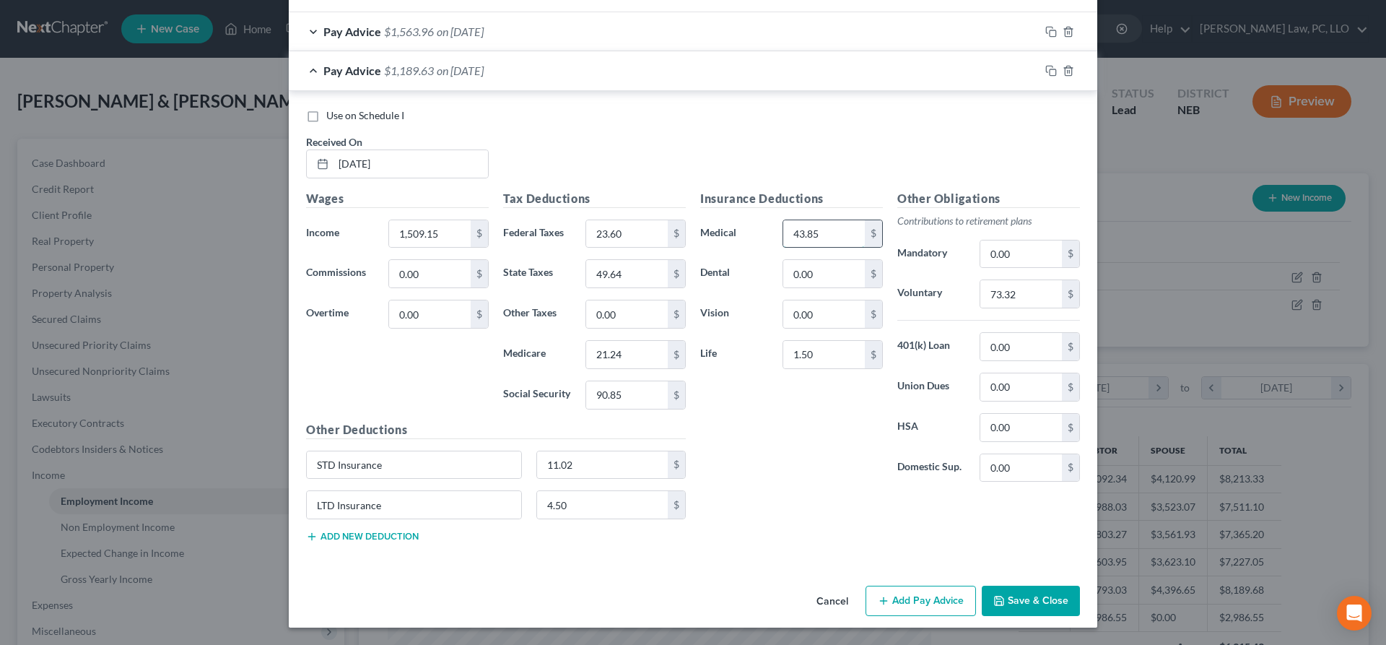
click at [836, 241] on input "43.85" at bounding box center [824, 233] width 82 height 27
click at [1038, 298] on input "73.32" at bounding box center [1022, 293] width 82 height 27
type input "75.46"
click at [1005, 597] on icon "button" at bounding box center [1000, 601] width 12 height 12
click at [926, 607] on button "Add Pay Advice" at bounding box center [921, 601] width 110 height 30
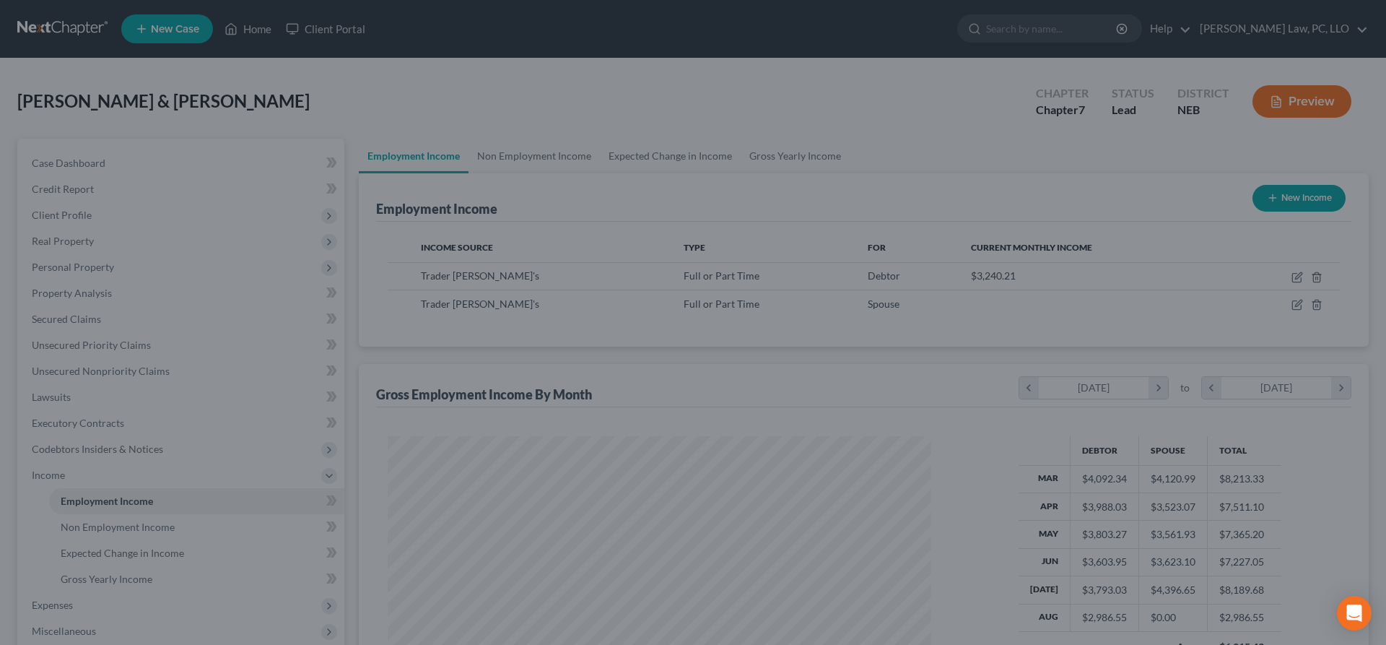
scroll to position [961, 0]
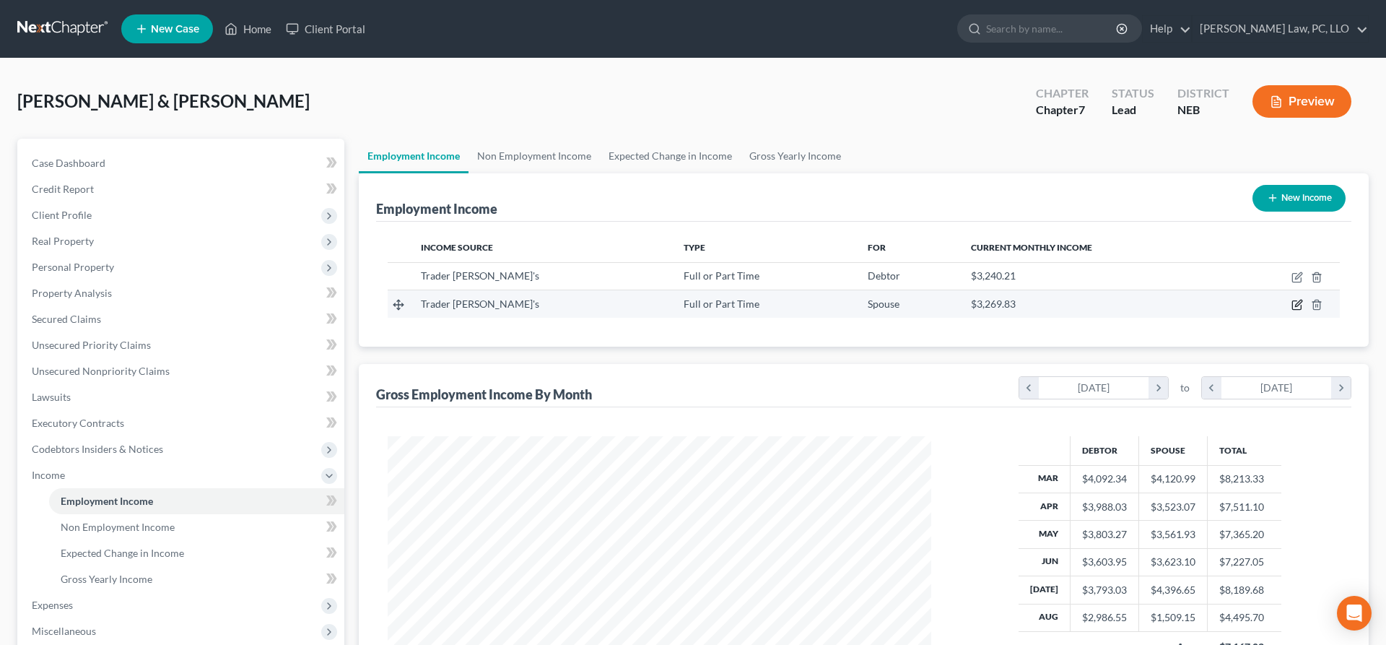
click at [1295, 301] on icon "button" at bounding box center [1297, 305] width 9 height 9
select select "0"
select select "4"
select select "2"
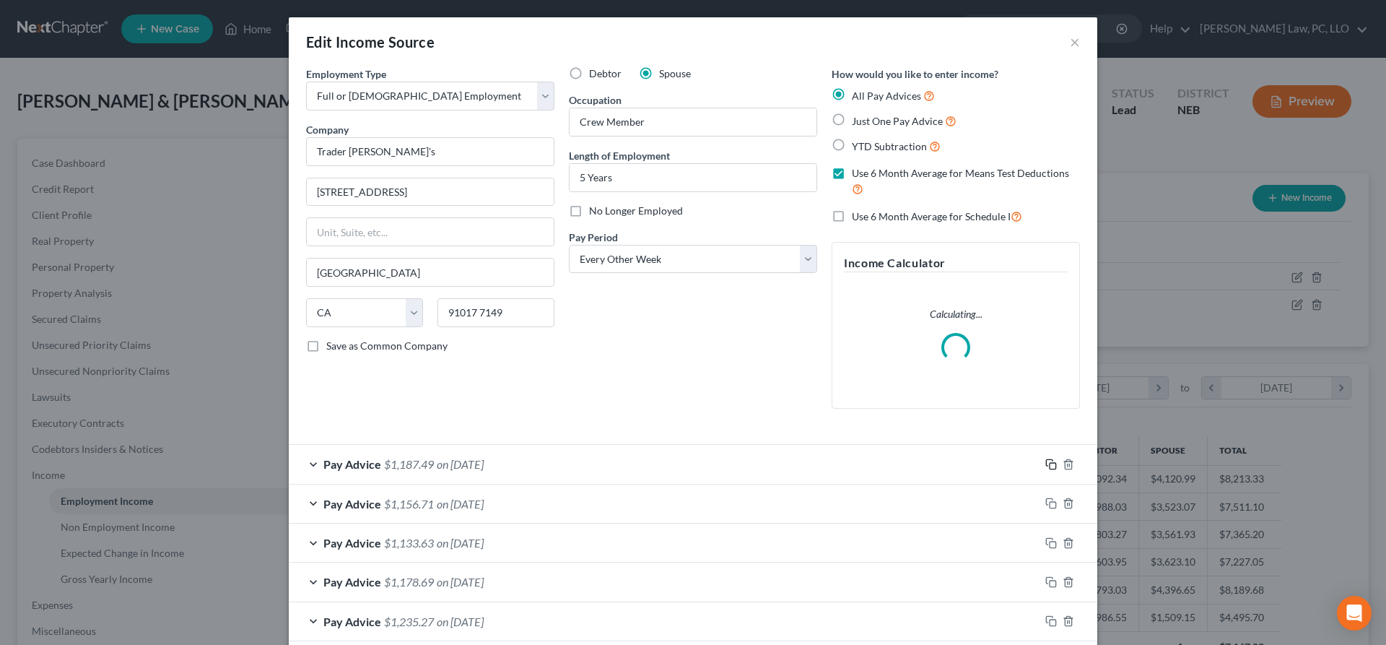
click at [1051, 459] on icon "button" at bounding box center [1049, 462] width 6 height 6
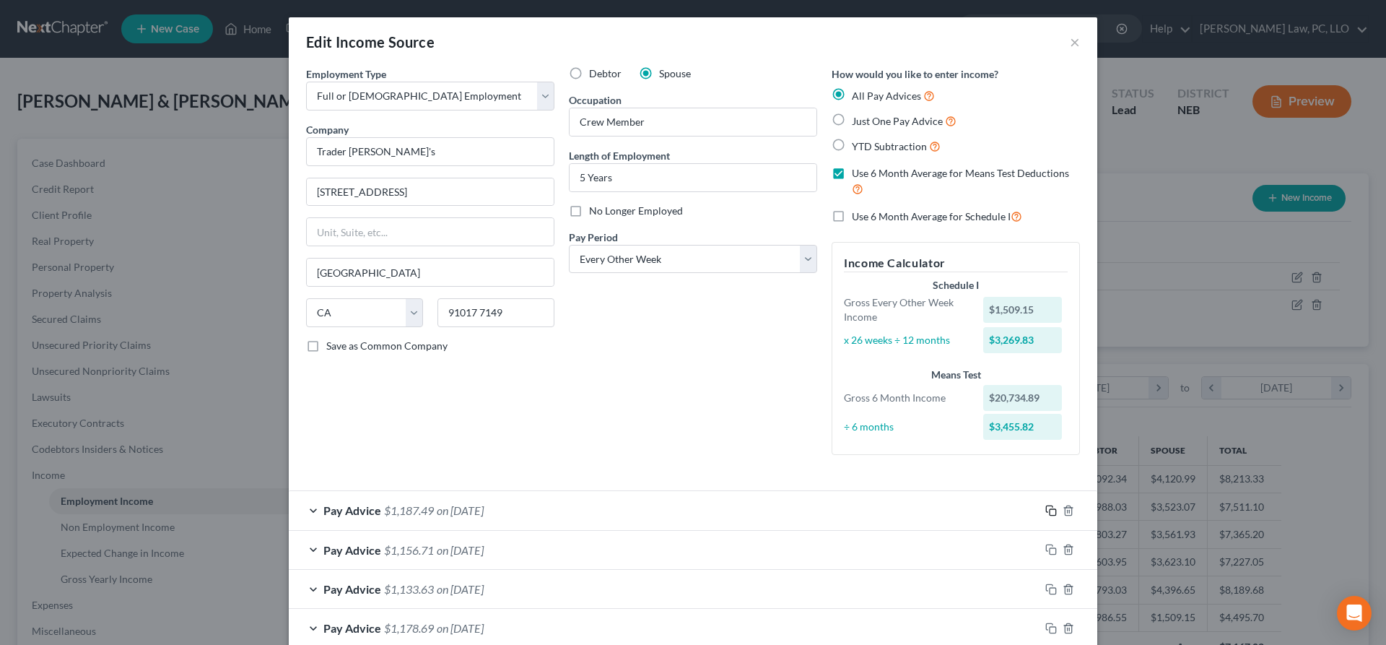
click at [1046, 511] on icon "button" at bounding box center [1049, 508] width 6 height 6
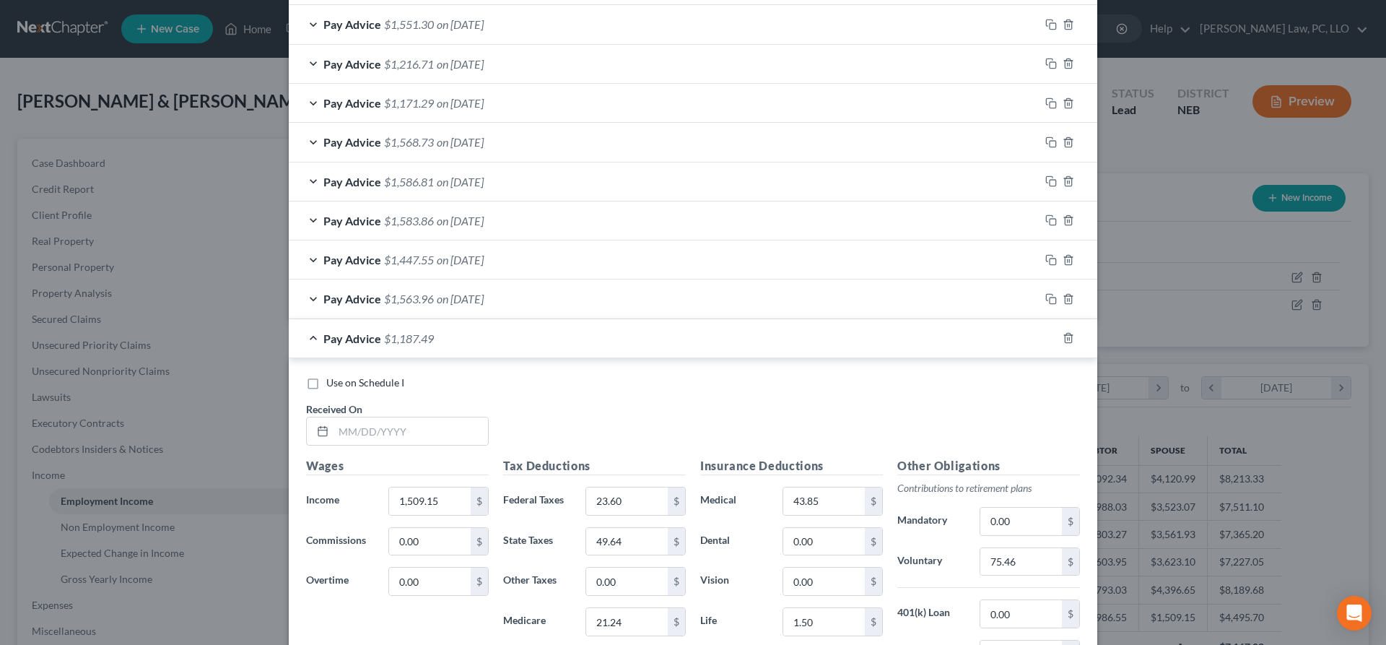
scroll to position [737, 0]
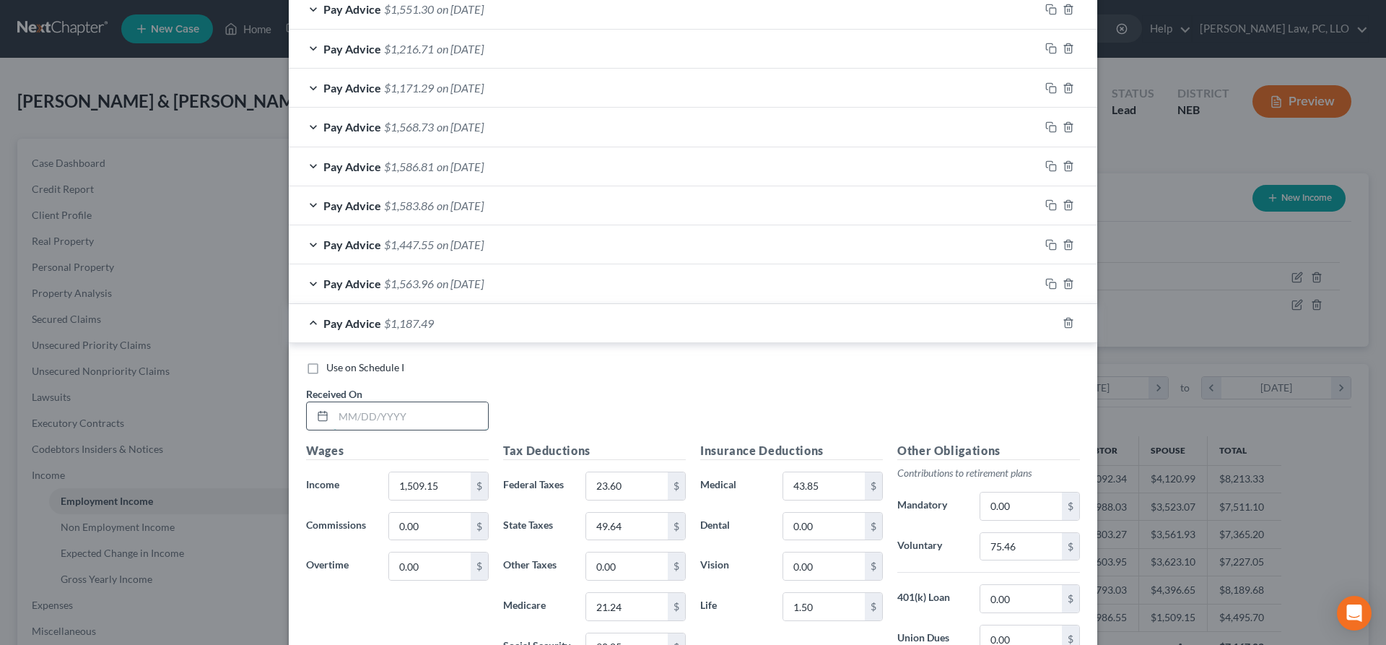
click at [404, 410] on input "text" at bounding box center [411, 415] width 155 height 27
type input "[DATE]"
type input "1,512.27"
type input "98.90"
type input "49.79"
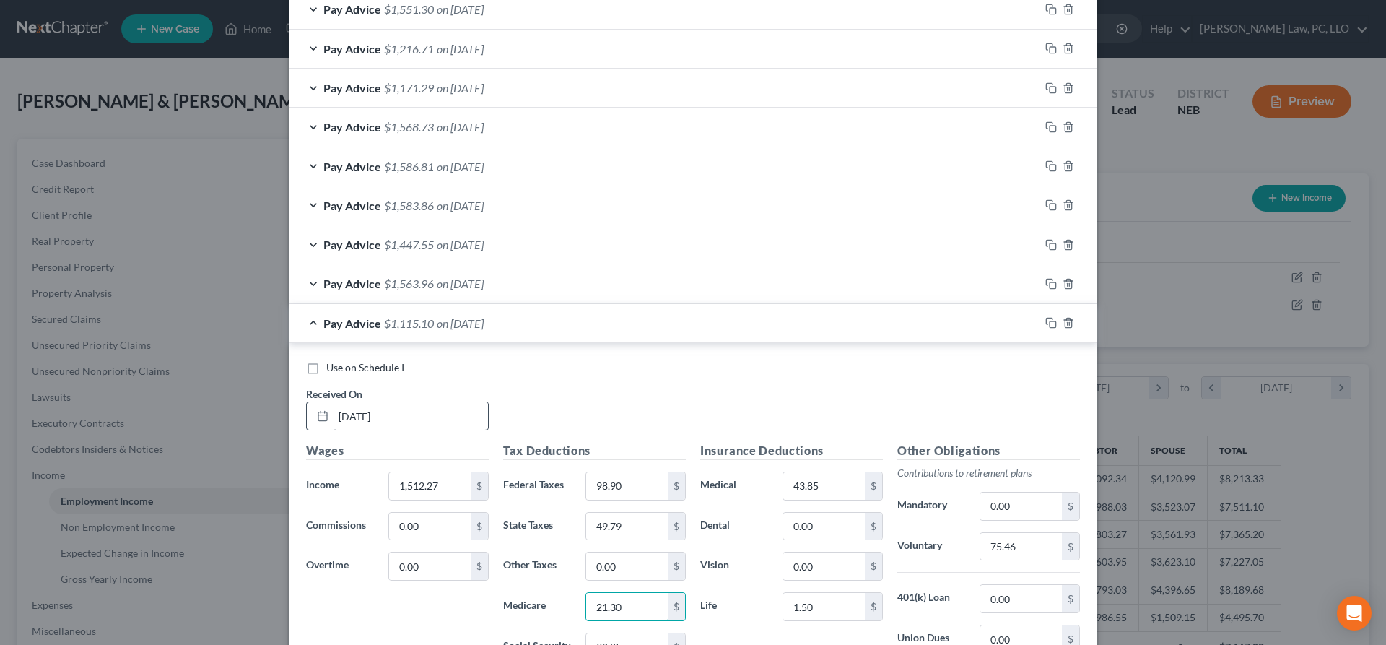
type input "21.30"
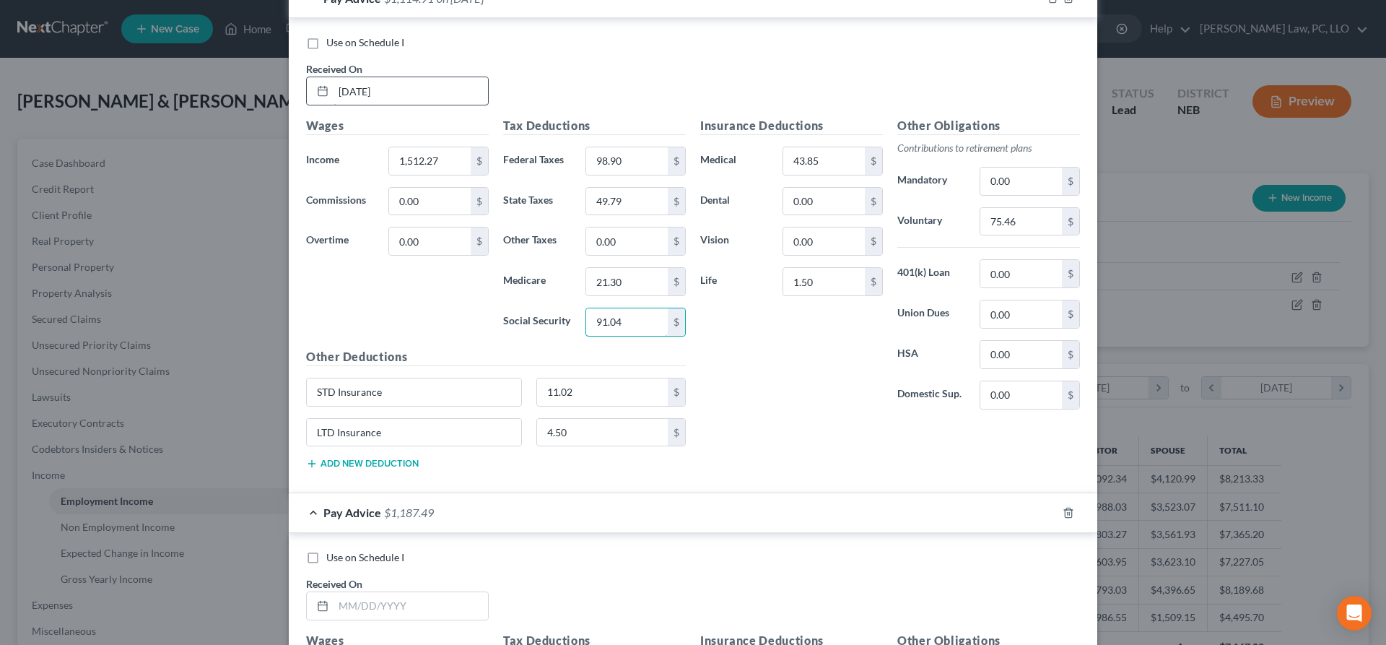
type input "91.04"
type input "11.04"
type input "4.51"
click at [1037, 222] on input "75.46" at bounding box center [1022, 221] width 82 height 27
type input "75.61"
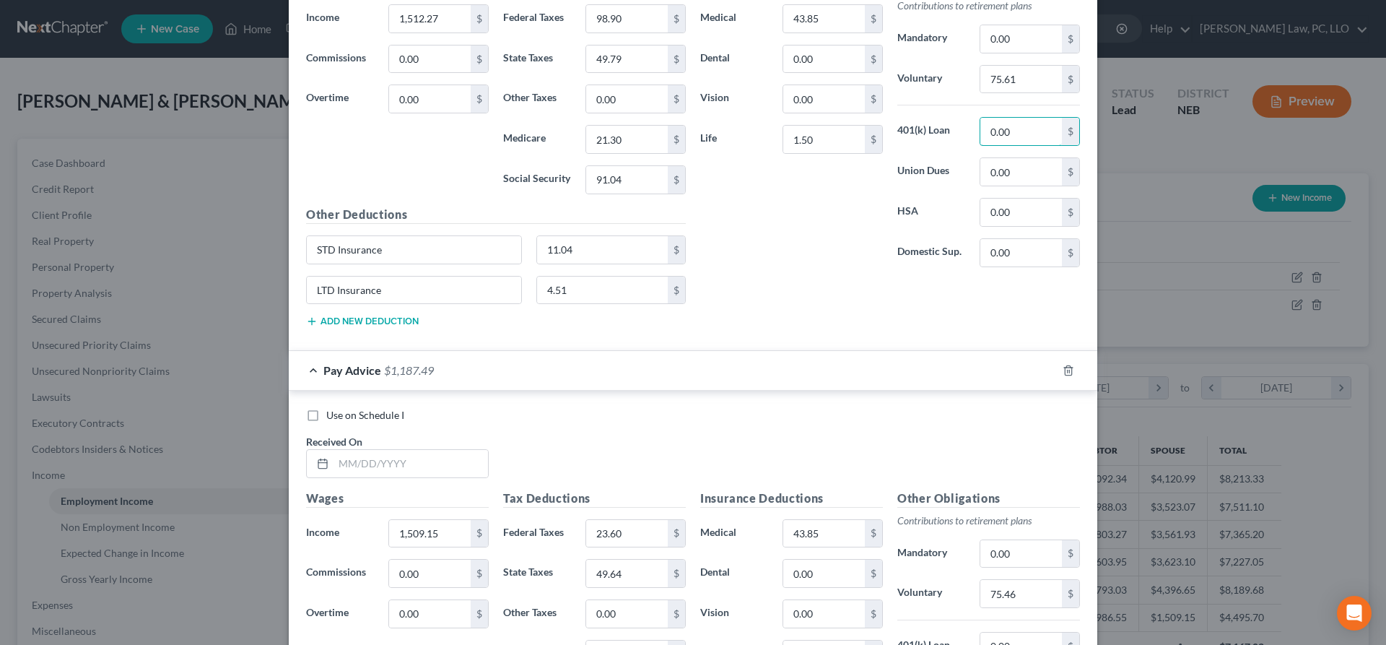
scroll to position [1282, 0]
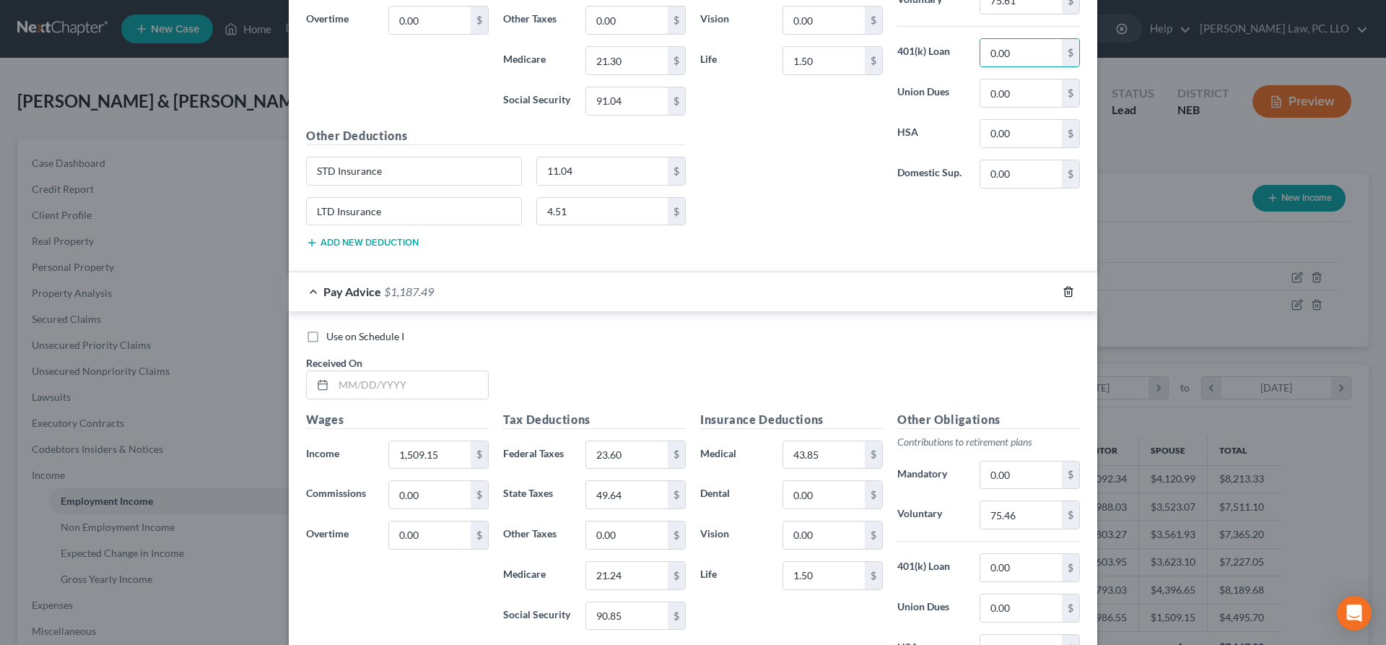
click at [1069, 295] on icon "button" at bounding box center [1069, 292] width 12 height 12
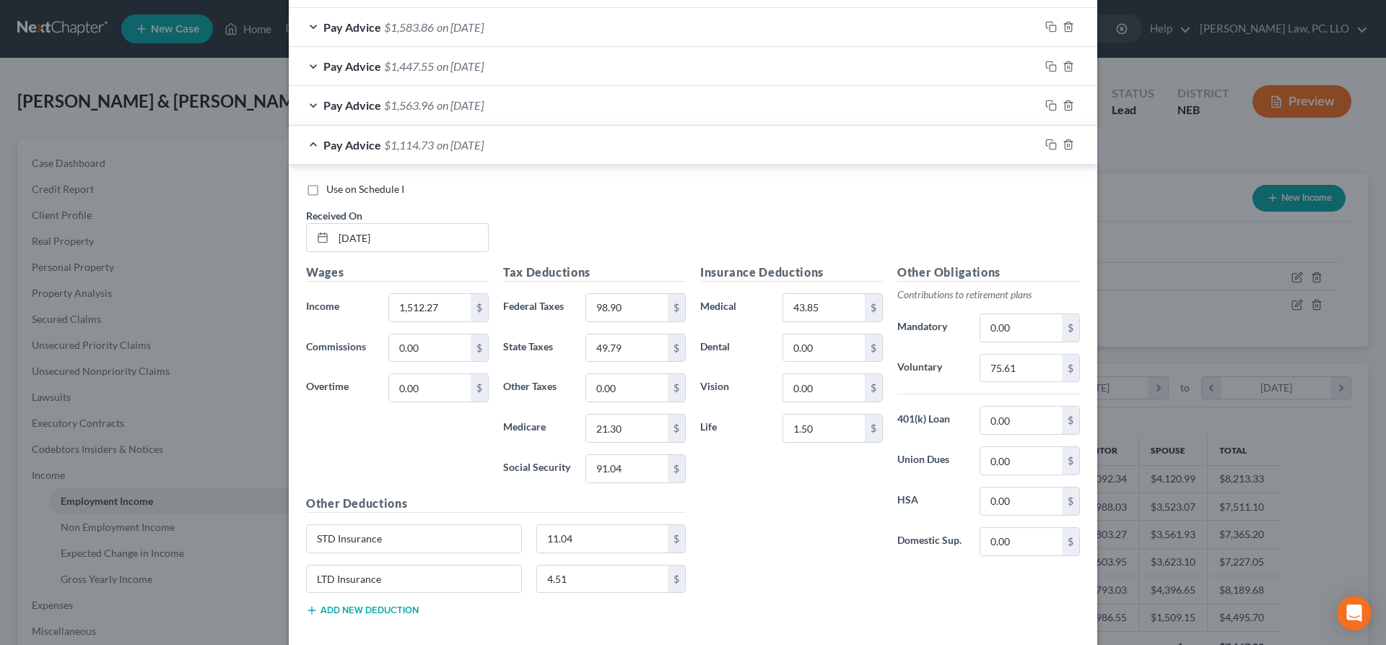
scroll to position [989, 0]
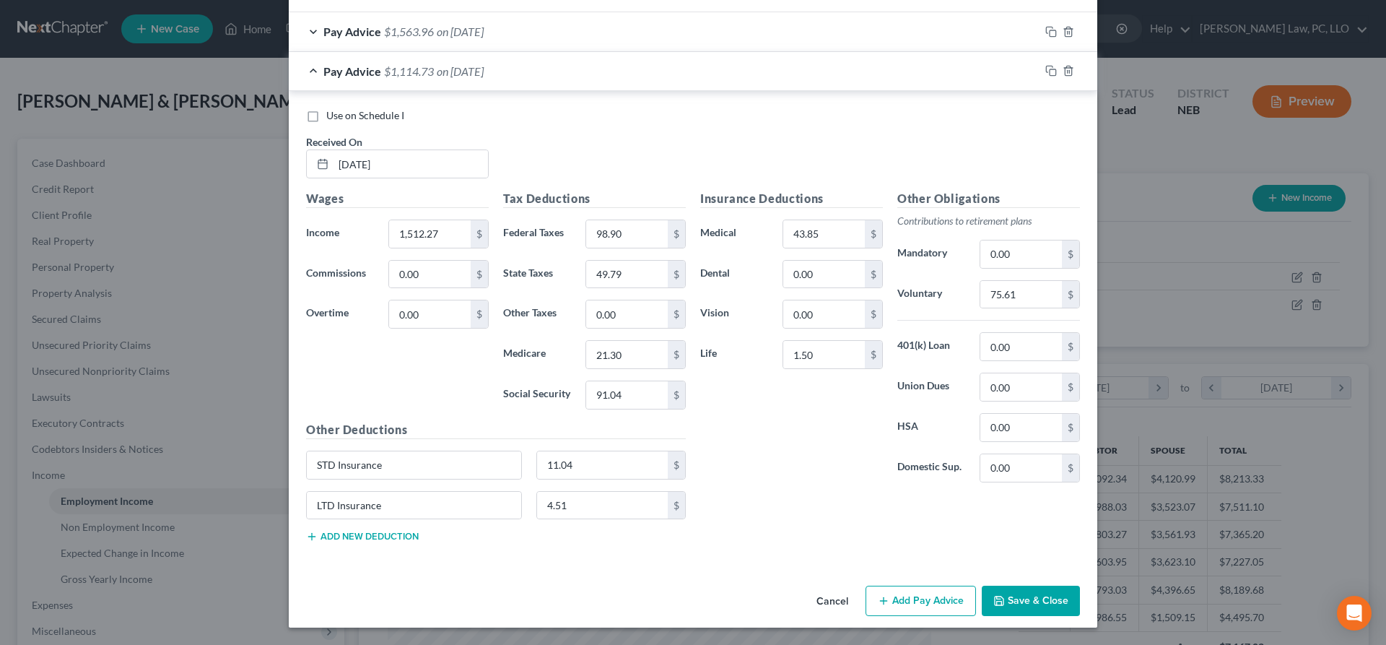
click at [992, 597] on button "Save & Close" at bounding box center [1031, 601] width 98 height 30
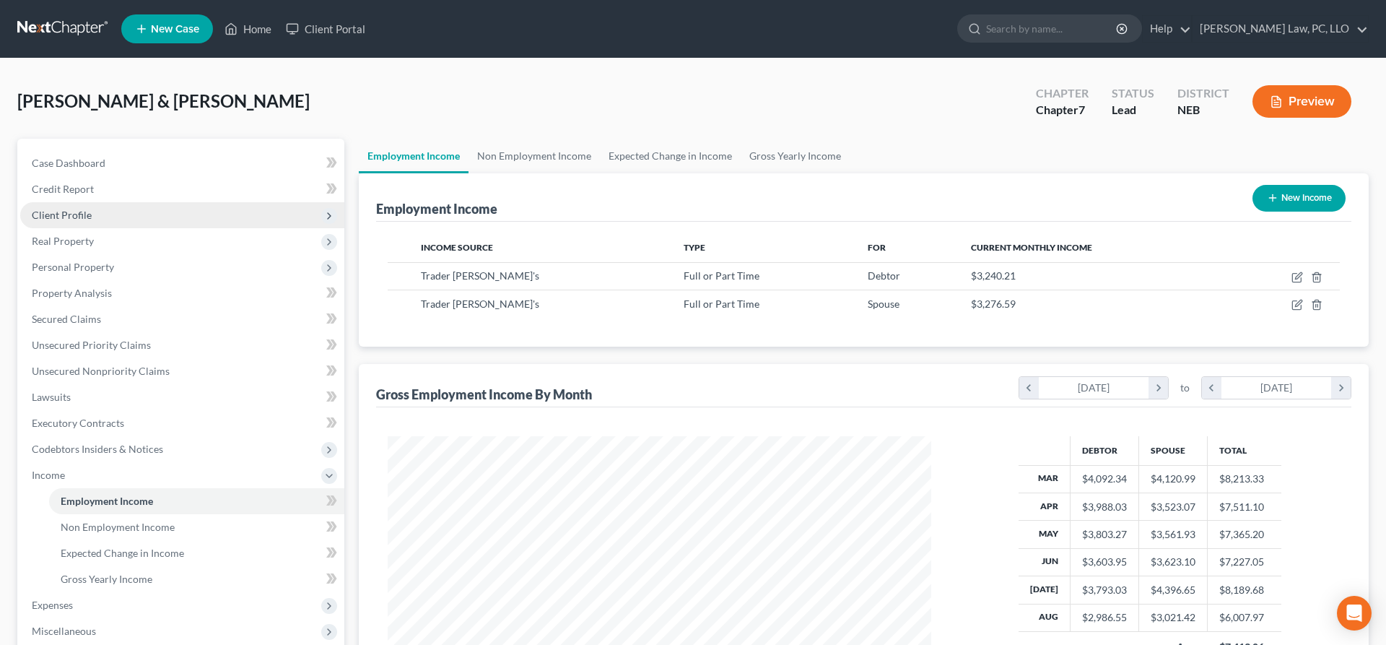
click at [126, 223] on span "Client Profile" at bounding box center [182, 215] width 324 height 26
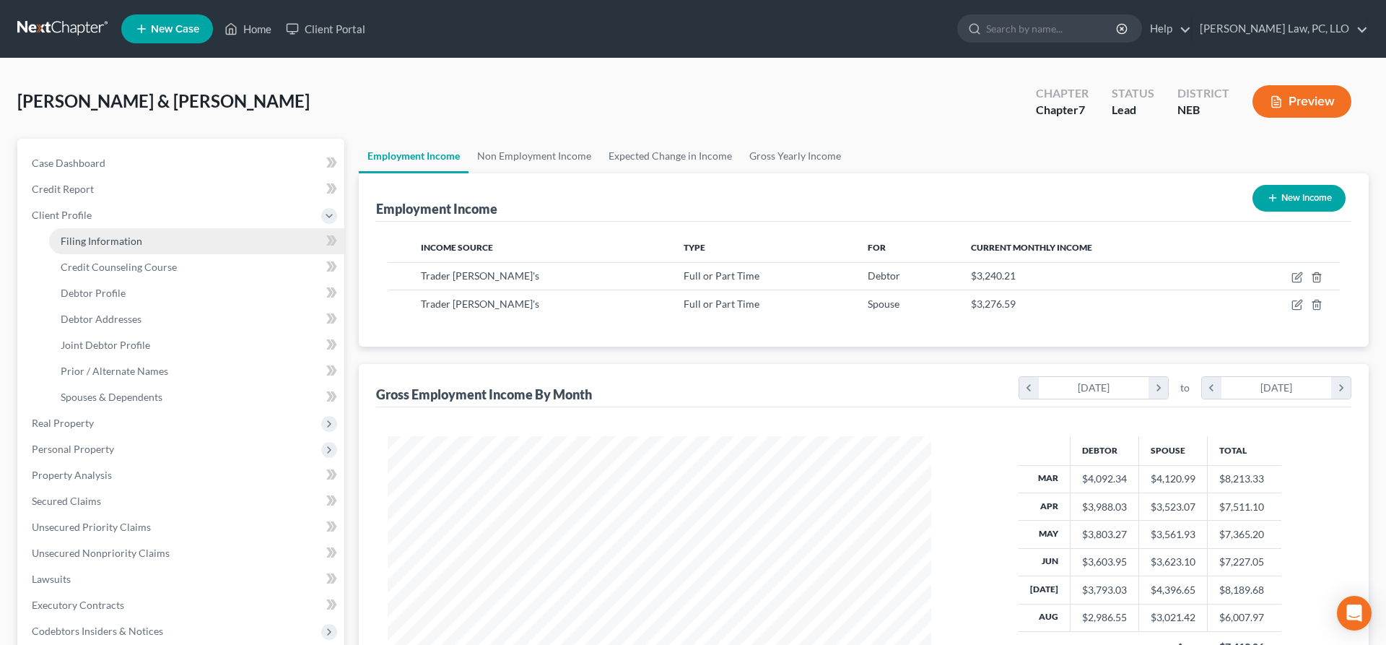
click at [130, 237] on span "Filing Information" at bounding box center [102, 241] width 82 height 12
select select "1"
select select "0"
select select "44"
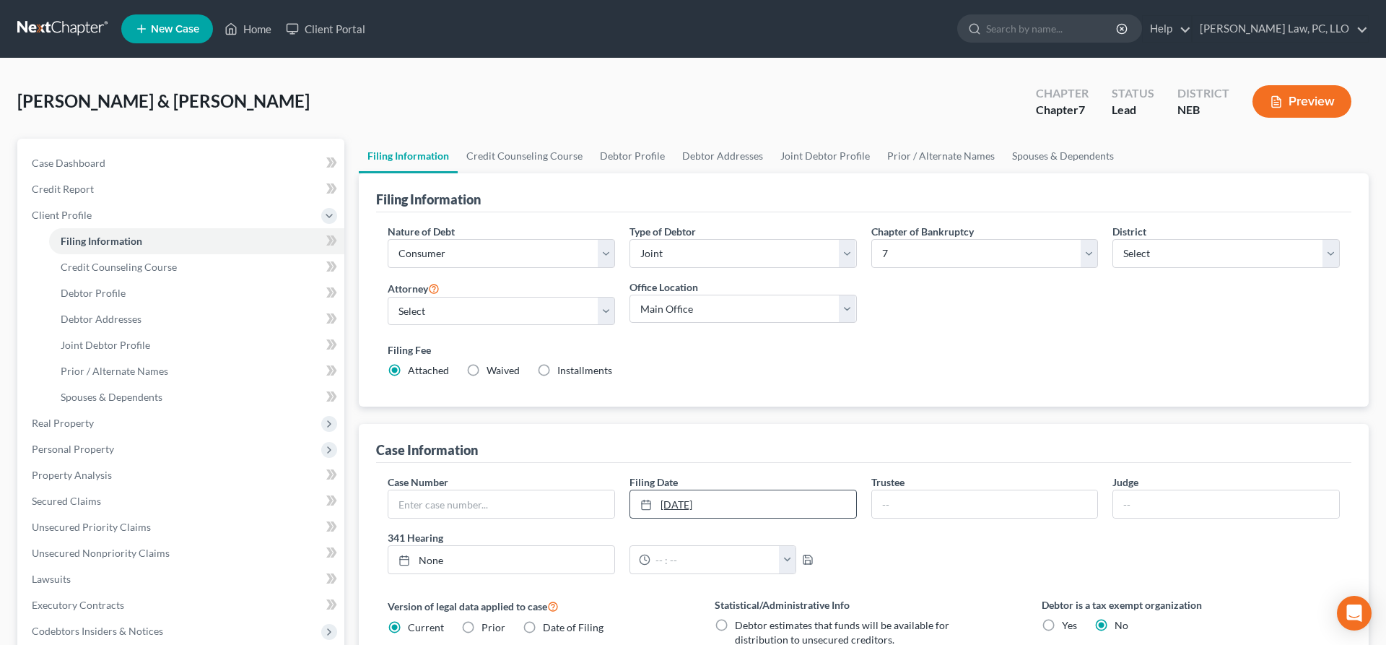
click at [647, 506] on icon at bounding box center [646, 505] width 12 height 12
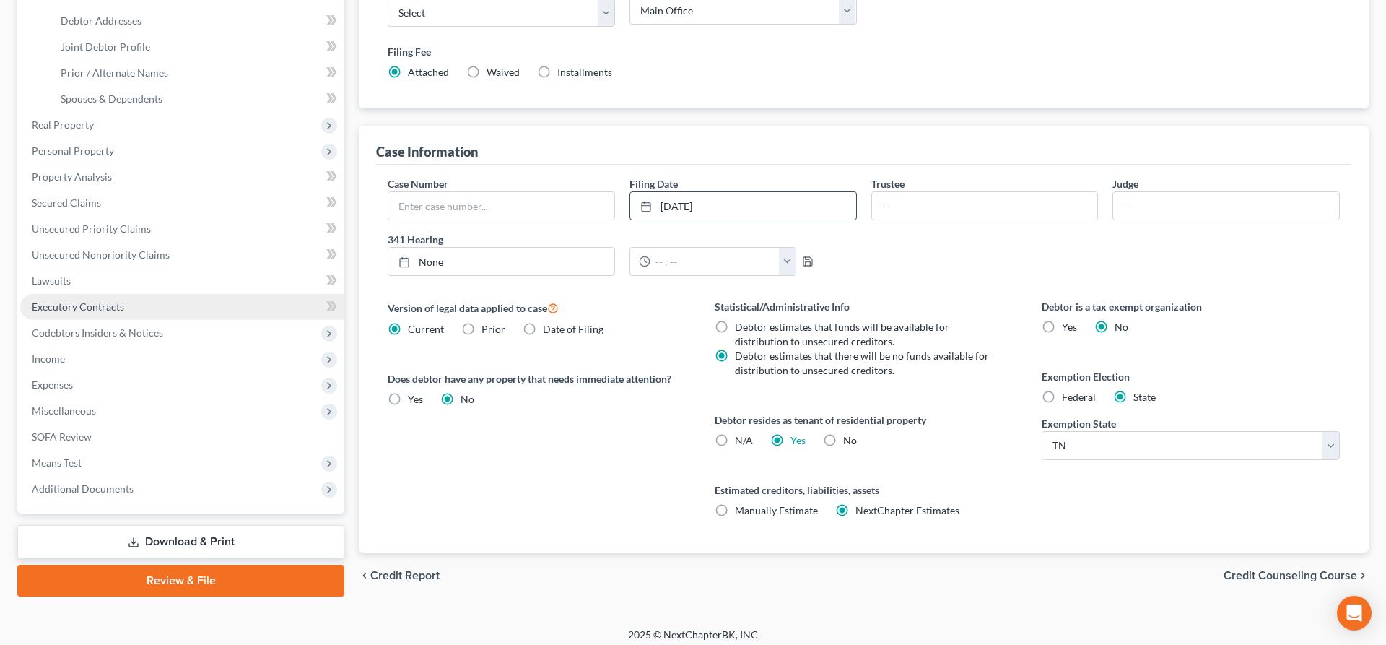
scroll to position [306, 0]
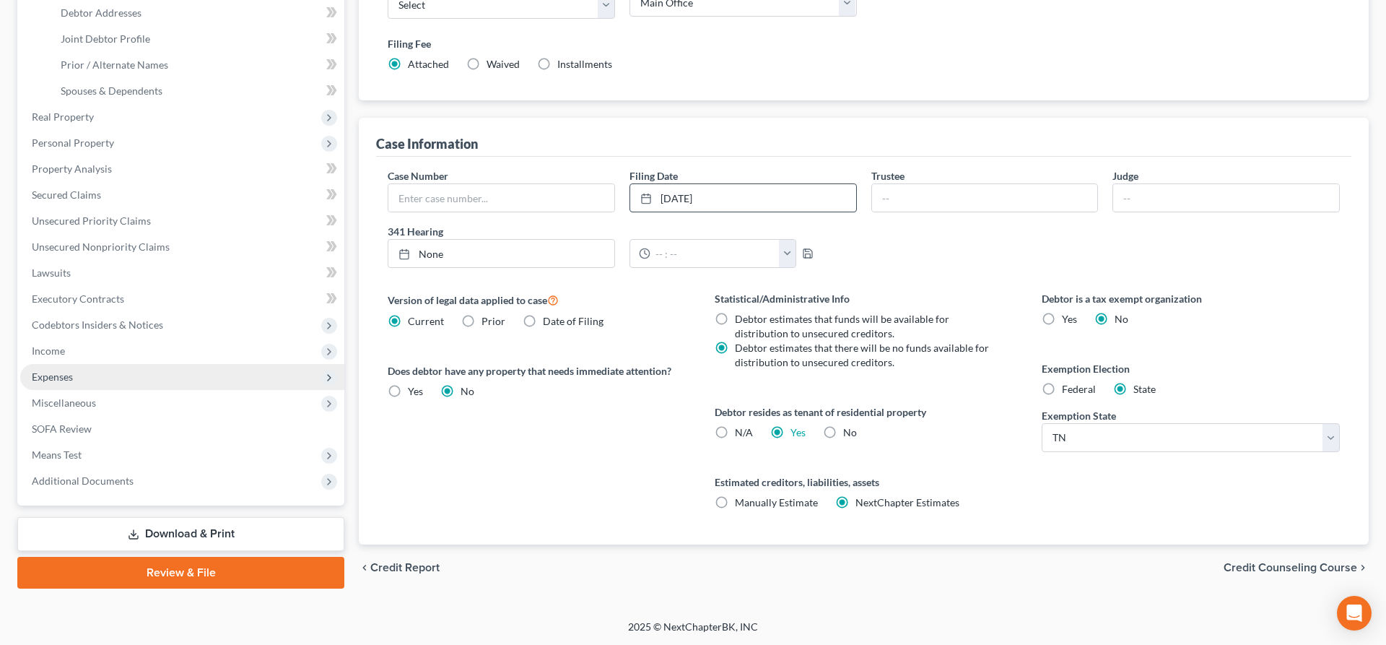
click at [63, 375] on span "Expenses" at bounding box center [52, 376] width 41 height 12
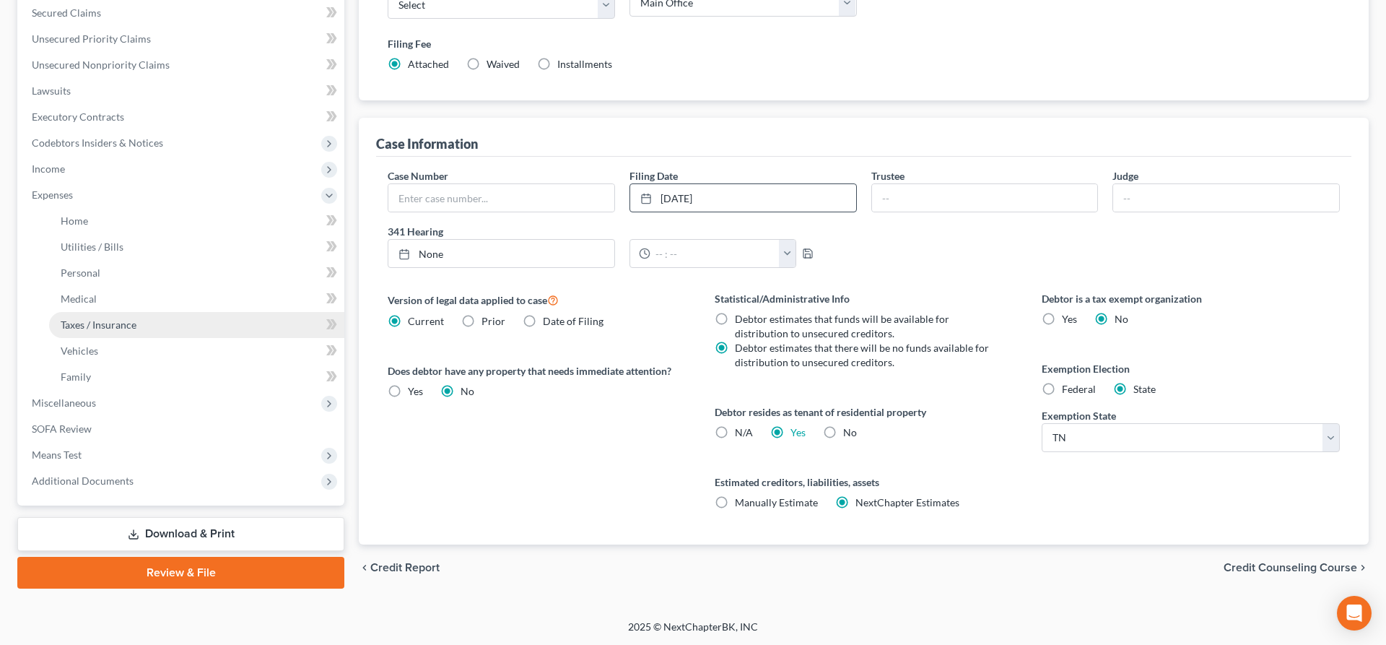
click at [76, 330] on span "Taxes / Insurance" at bounding box center [99, 324] width 76 height 12
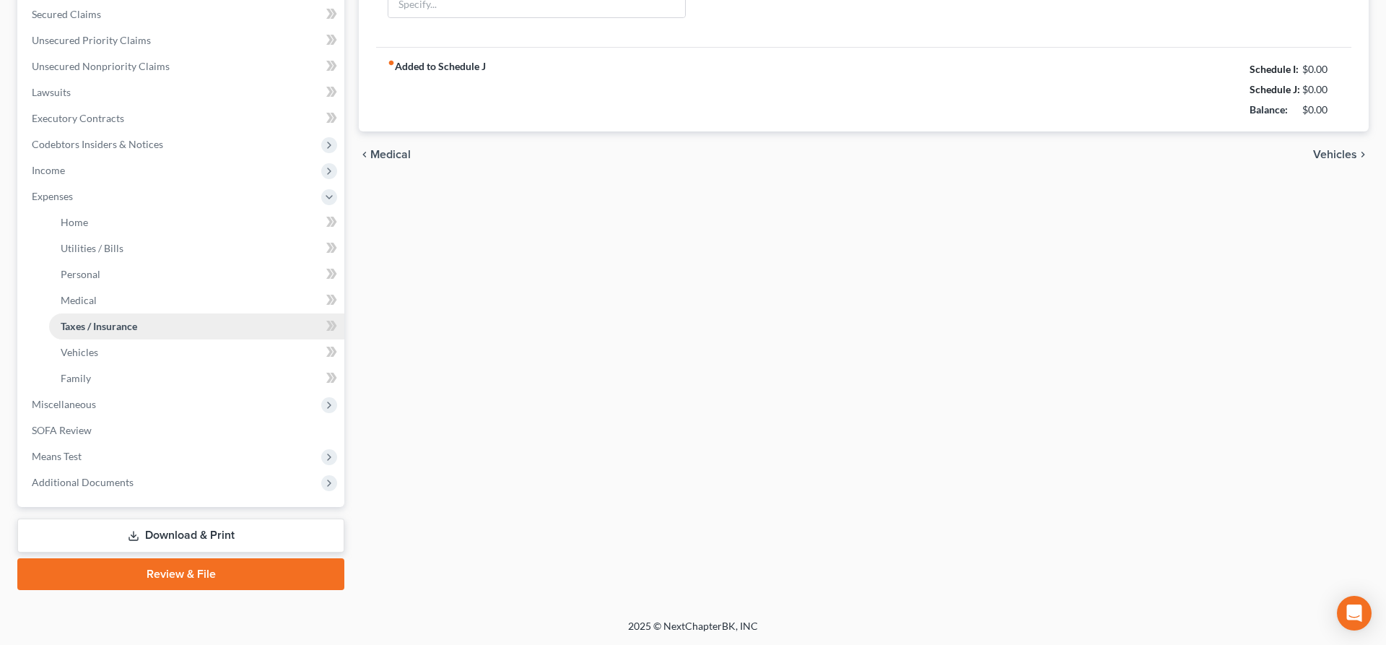
type input "0.00"
type input "Yet To File 2024 Because We Filed An Extension , Historically We Owe Around $26…"
type input "0.00"
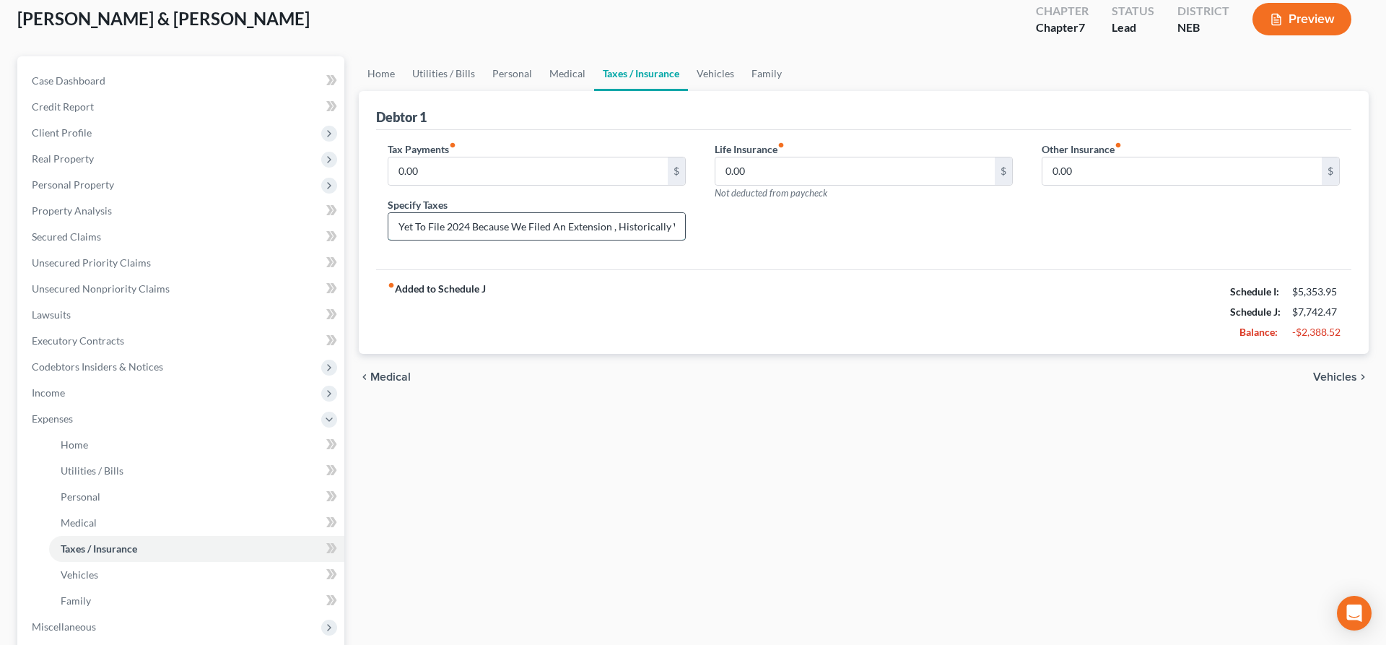
scroll to position [0, 143]
drag, startPoint x: 479, startPoint y: 225, endPoint x: 704, endPoint y: 230, distance: 224.6
click at [685, 230] on input "Yet To File 2024 Because We Filed An Extension , Historically We Owe Around $26…" at bounding box center [536, 226] width 297 height 27
click at [674, 227] on input "Yet To File 2024 Because We Filed An Extension , Historically We Owe Around $26…" at bounding box center [536, 226] width 297 height 27
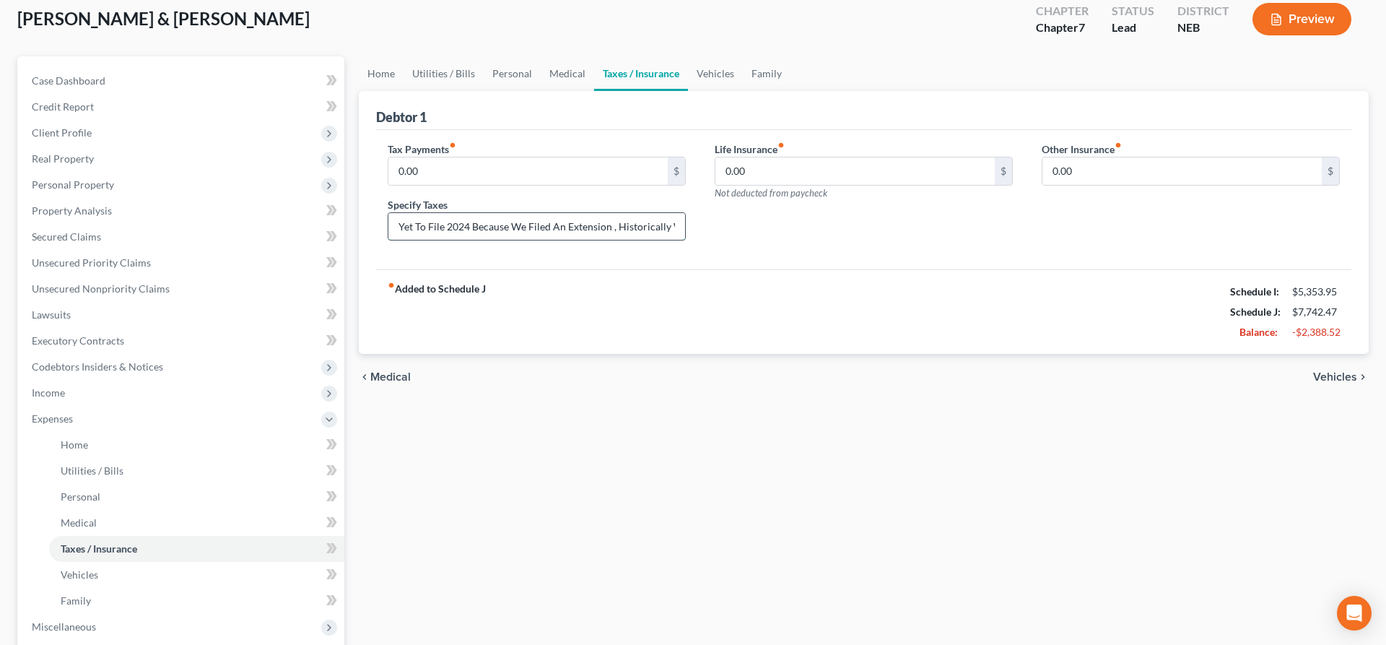
drag, startPoint x: 502, startPoint y: 223, endPoint x: 306, endPoint y: 235, distance: 196.0
click at [388, 235] on input "Yet To File 2024 Because We Filed An Extension , Historically We Owe Around $26…" at bounding box center [536, 226] width 297 height 27
drag, startPoint x: 500, startPoint y: 227, endPoint x: 511, endPoint y: 229, distance: 10.2
click at [504, 227] on input "Yet To File 2024 Because We Filed An Extension , Historically We Owe Around $26…" at bounding box center [536, 226] width 297 height 27
click at [517, 227] on input "Yet To File 2024 Because We Filed An Extension , Historically We Owe Around $26…" at bounding box center [536, 226] width 297 height 27
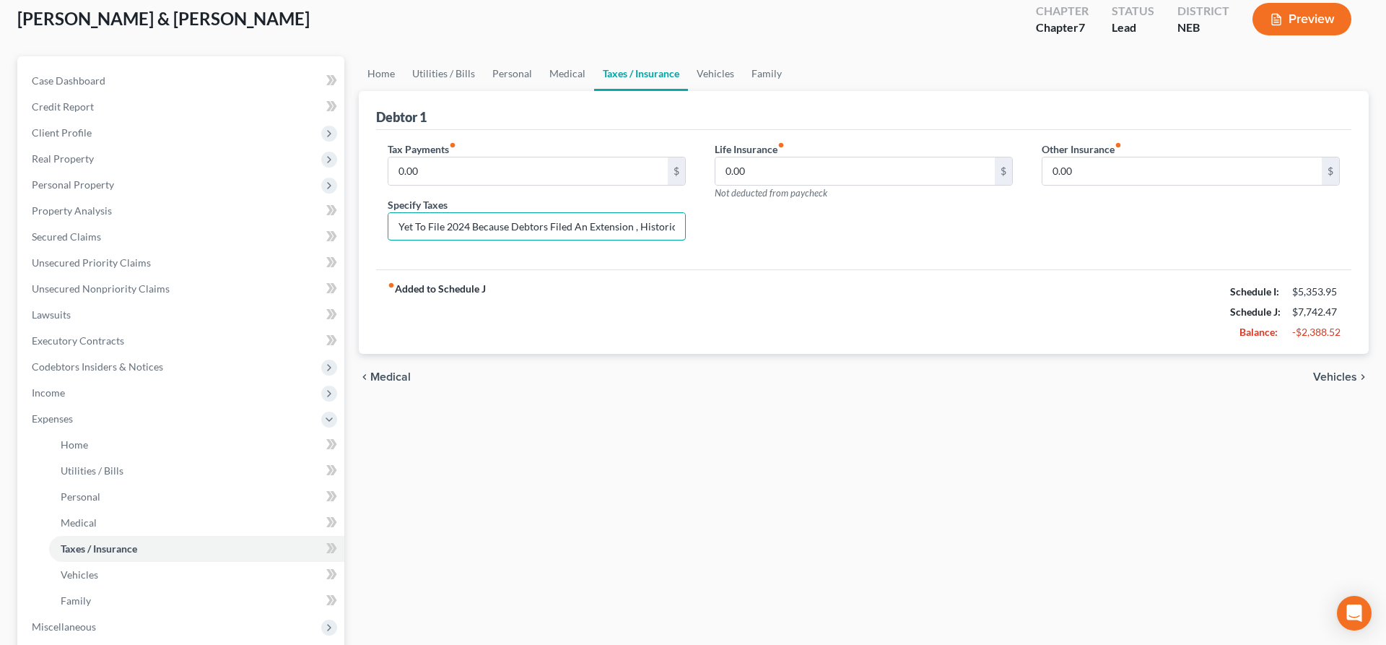
drag, startPoint x: 641, startPoint y: 225, endPoint x: 344, endPoint y: 213, distance: 297.8
click at [388, 224] on input "Yet To File 2024 Because Debtors Filed An Extension , Historically Debtors Owe …" at bounding box center [536, 226] width 297 height 27
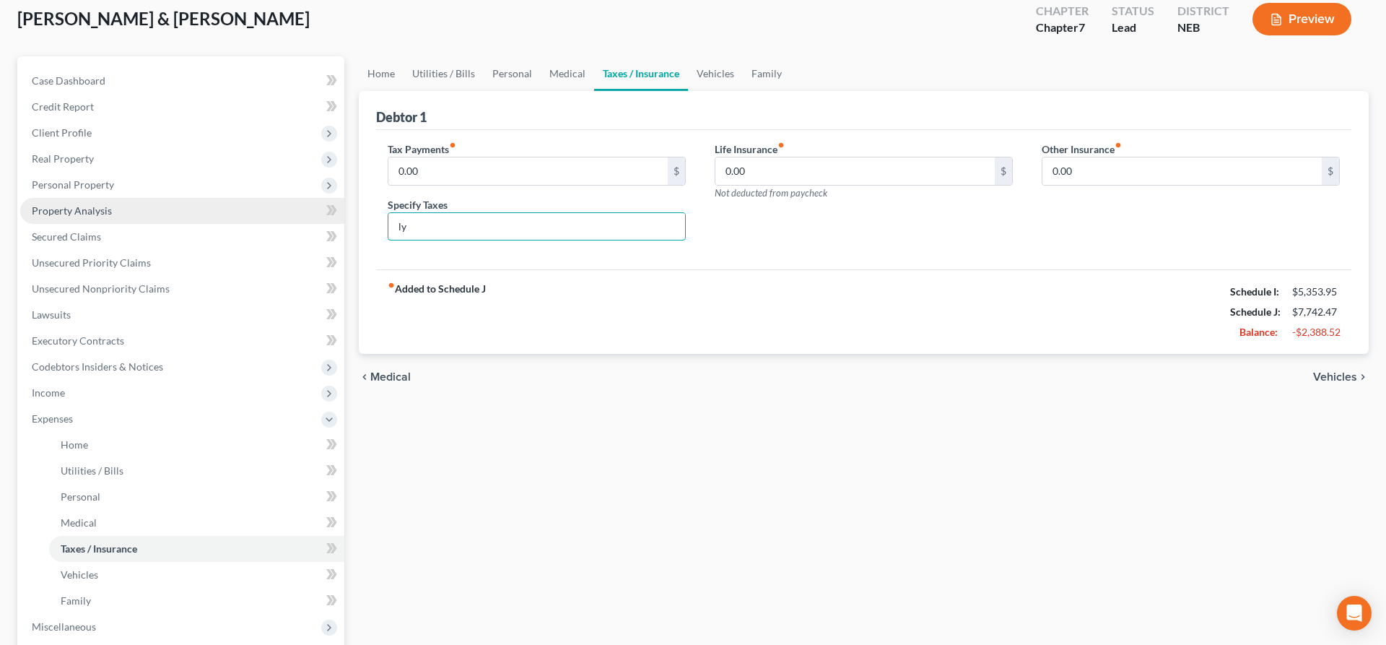
type input "y"
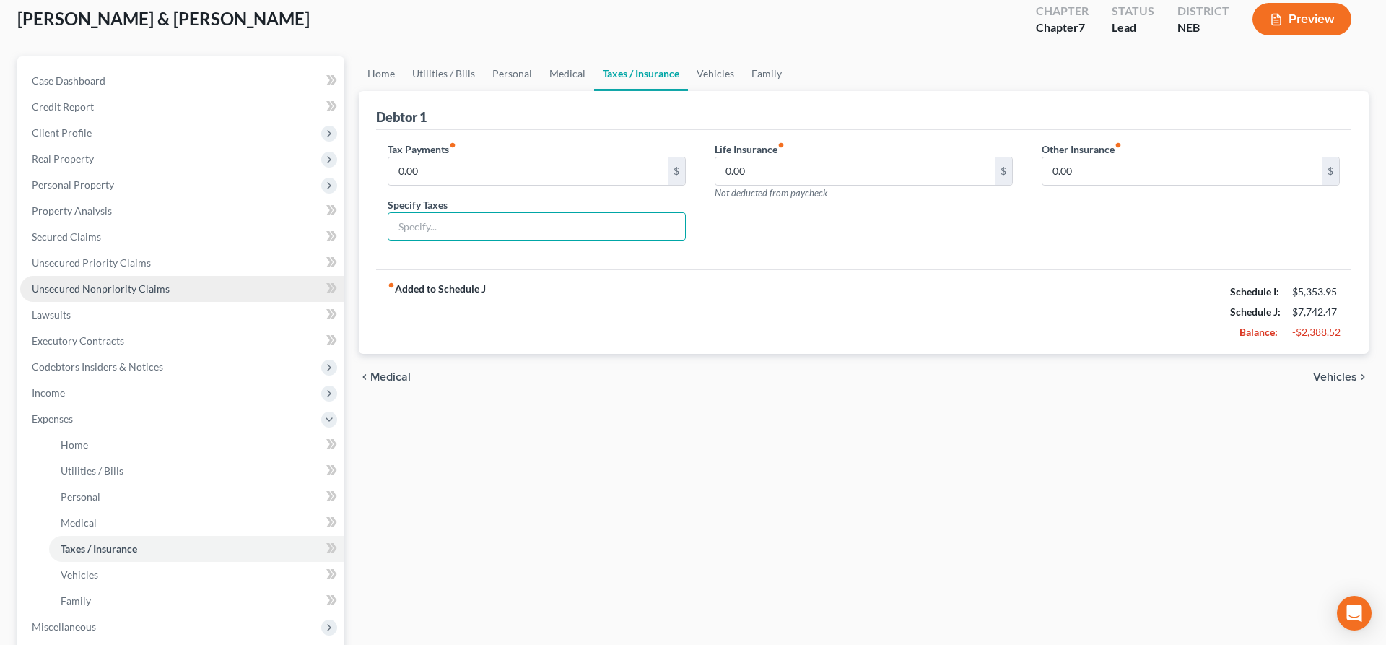
click at [120, 285] on span "Unsecured Nonpriority Claims" at bounding box center [101, 288] width 138 height 12
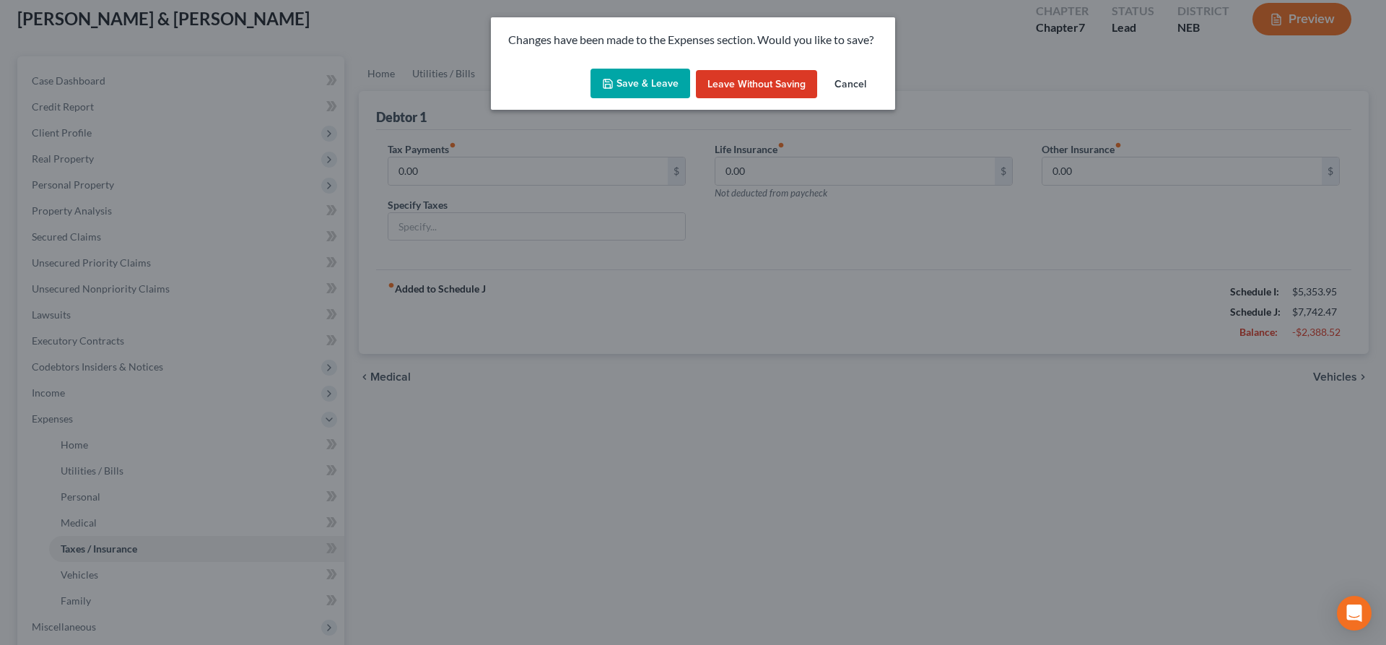
click at [648, 78] on button "Save & Leave" at bounding box center [641, 84] width 100 height 30
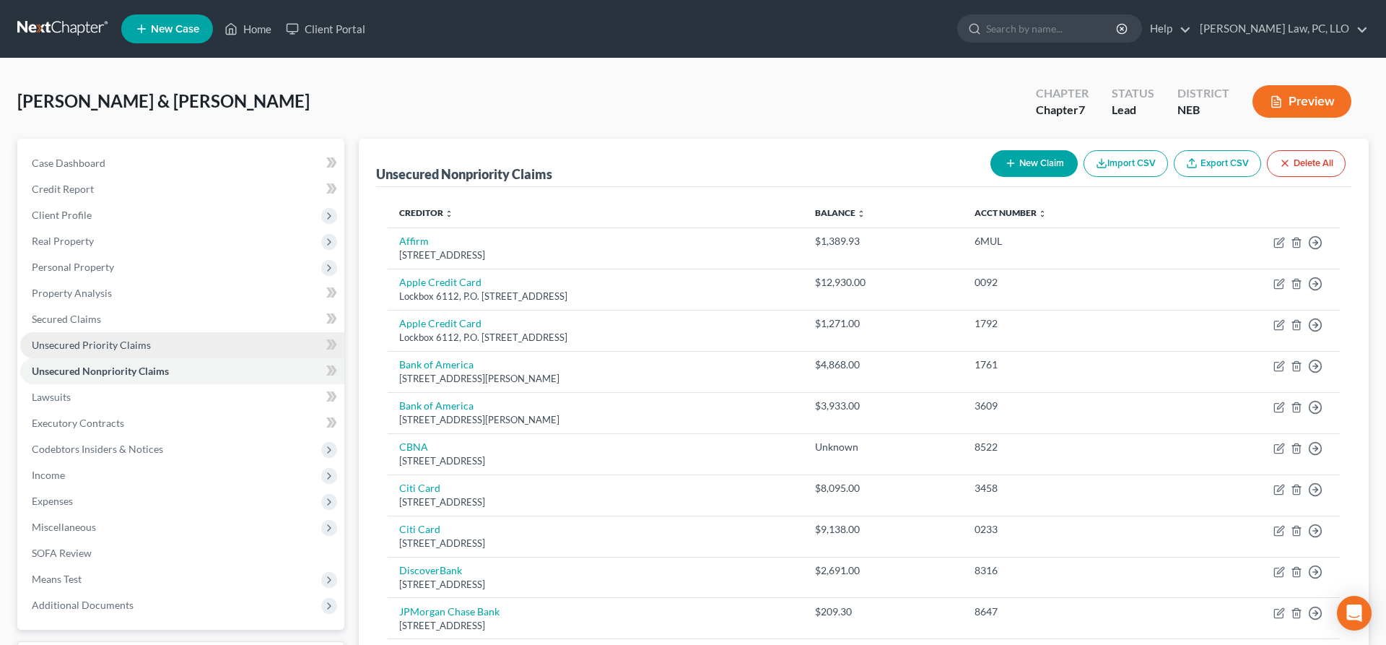
click at [131, 349] on span "Unsecured Priority Claims" at bounding box center [91, 345] width 119 height 12
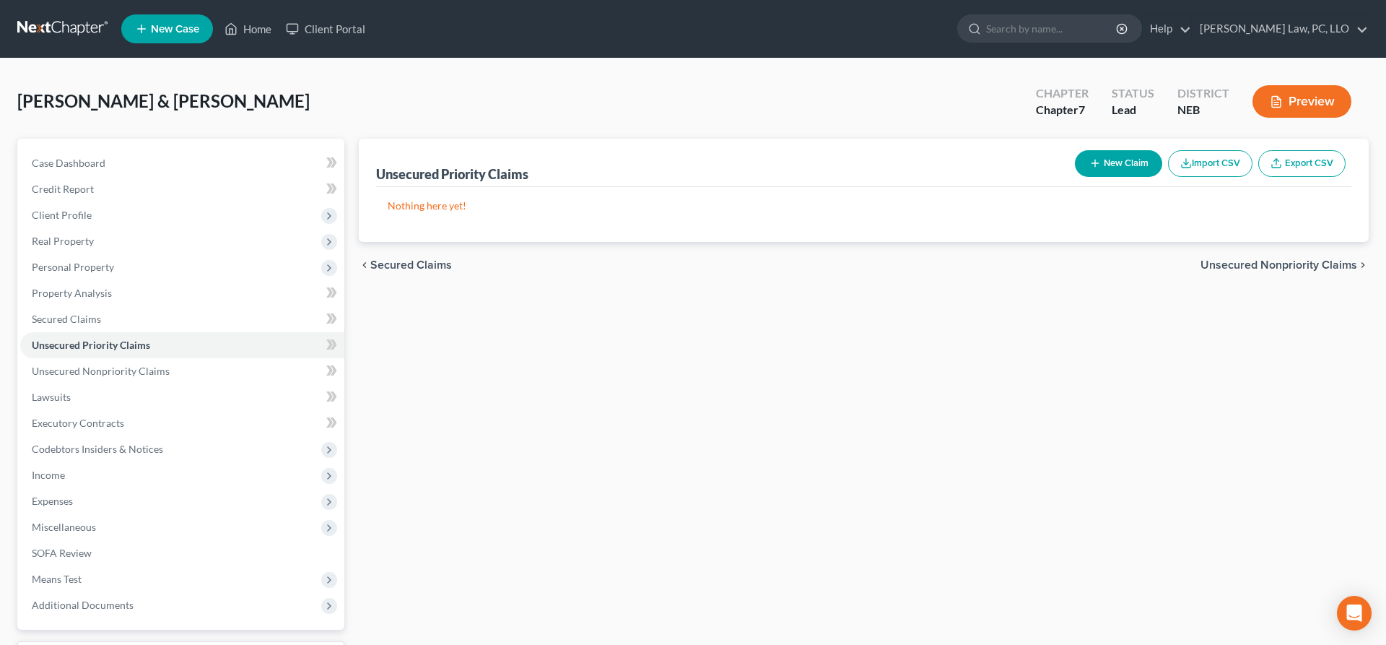
click at [1116, 160] on button "New Claim" at bounding box center [1118, 163] width 87 height 27
select select "2"
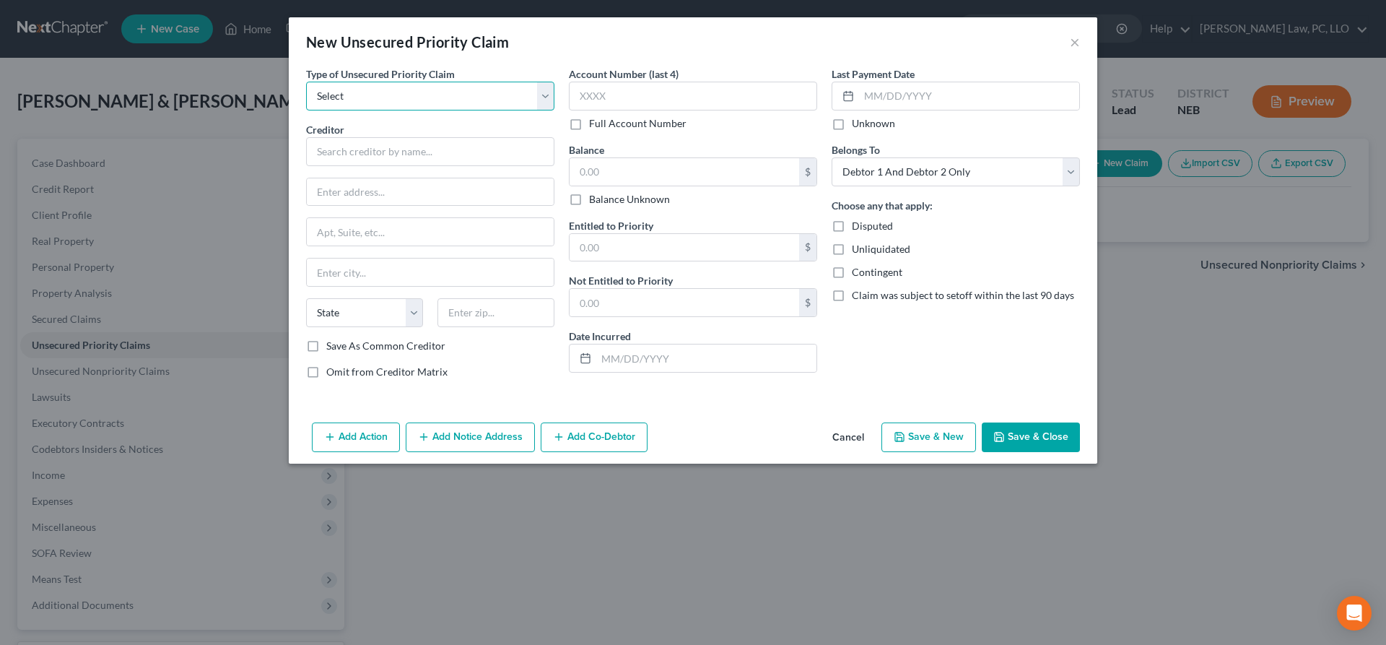
click at [306, 82] on select "Select Taxes & Other Government Units Domestic Support Obligations Extensions o…" at bounding box center [430, 96] width 248 height 29
select select "0"
click option "Taxes & Other Government Units" at bounding box center [0, 0] width 0 height 0
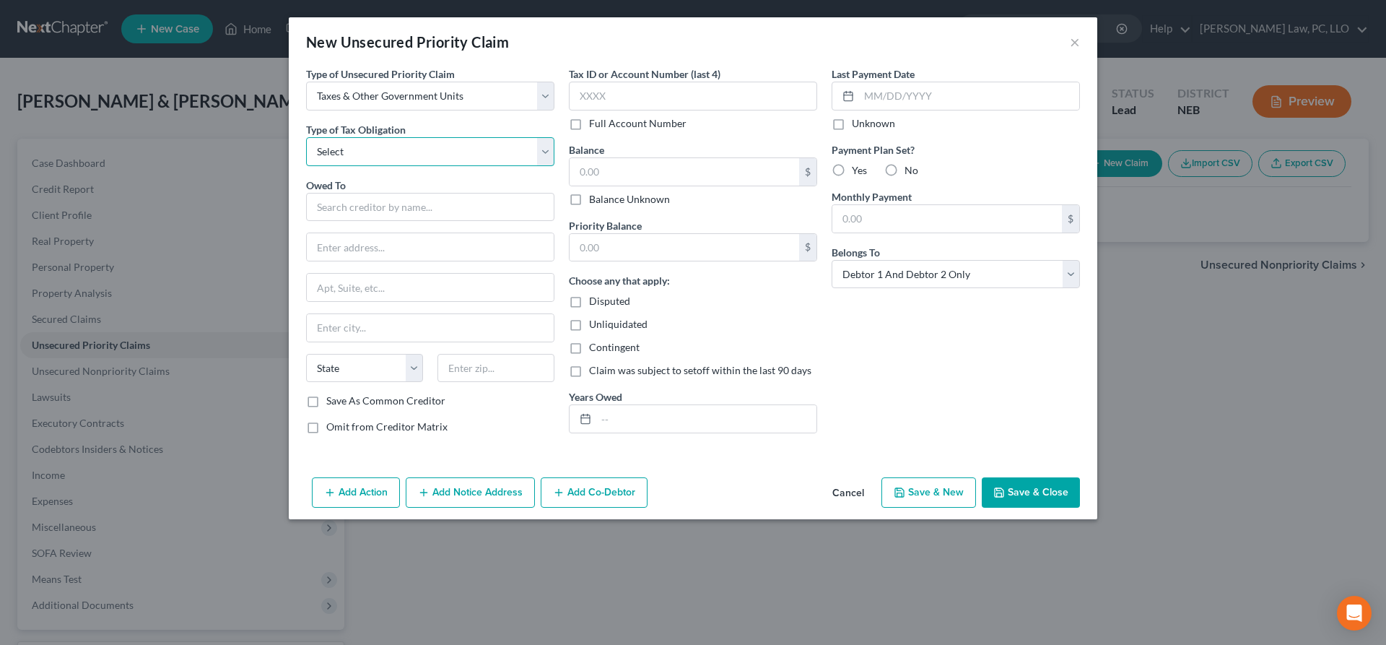
click at [306, 137] on select "Select Federal City State Franchise Tax Board Other" at bounding box center [430, 151] width 248 height 29
select select "0"
click option "Federal" at bounding box center [0, 0] width 0 height 0
click at [419, 212] on input "text" at bounding box center [430, 207] width 248 height 29
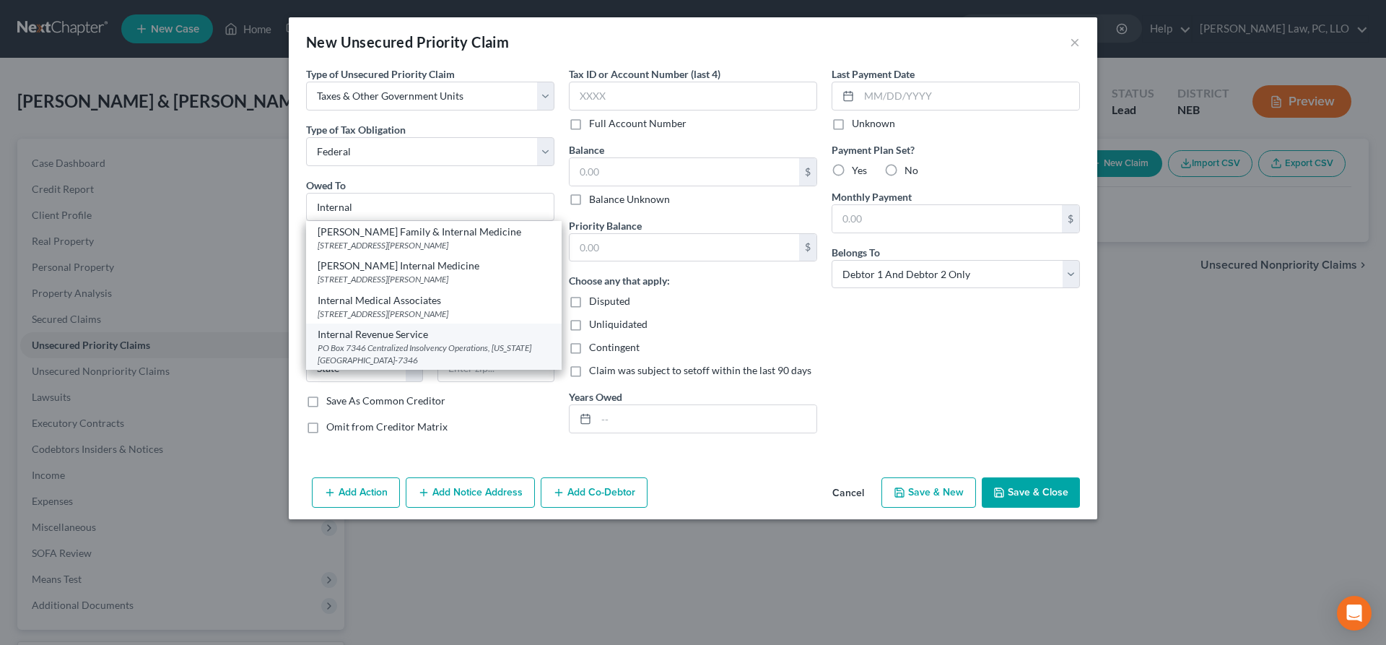
click at [420, 339] on div "Internal Revenue Service" at bounding box center [434, 334] width 233 height 14
type input "Internal Revenue Service"
type input "PO Box 7346"
type input "Centralized Insolvency Operations"
type input "[US_STATE]"
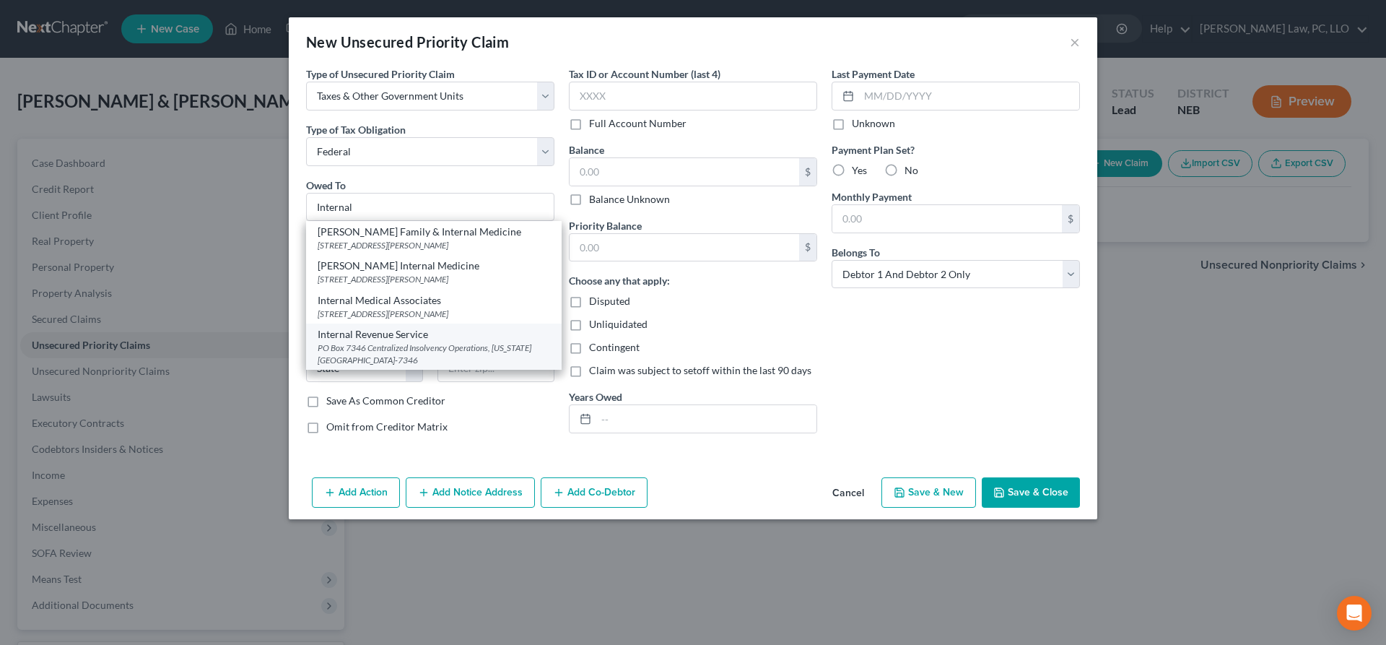
select select "39"
type input "19101-7346"
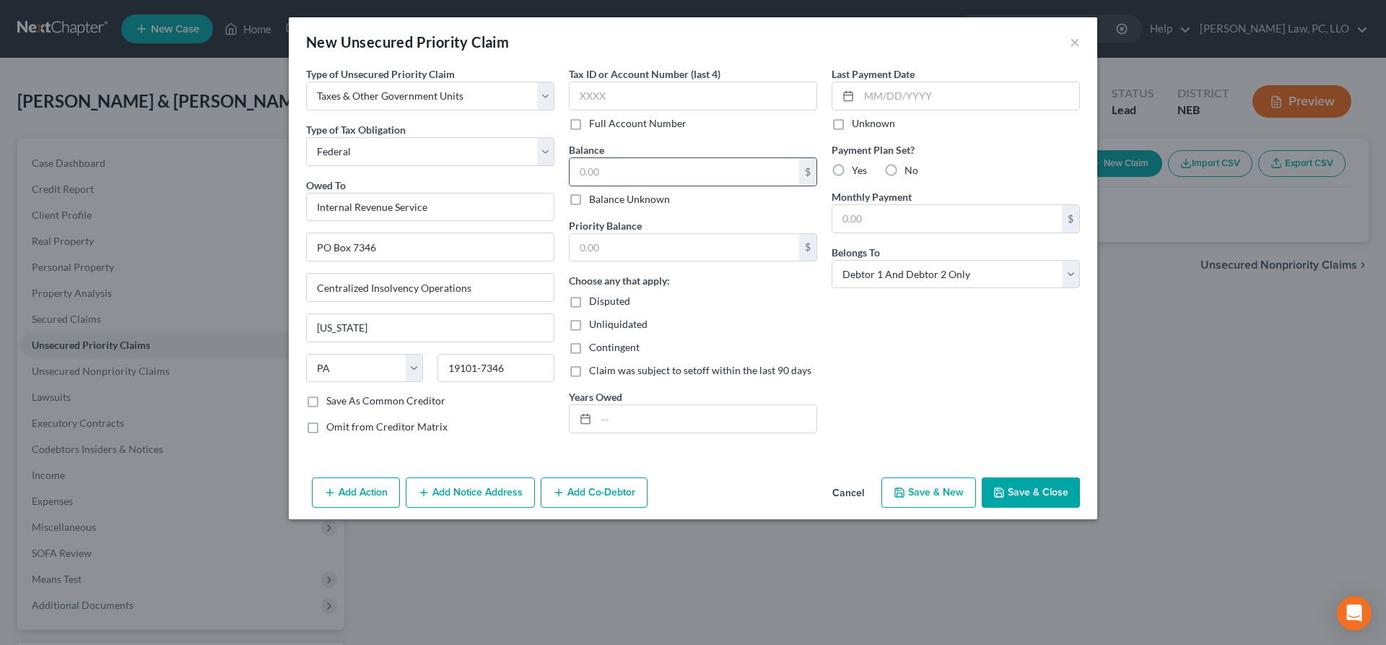
click at [639, 183] on input "text" at bounding box center [685, 171] width 230 height 27
type input "2,857.00"
click at [1025, 489] on button "Save & Close" at bounding box center [1031, 492] width 98 height 30
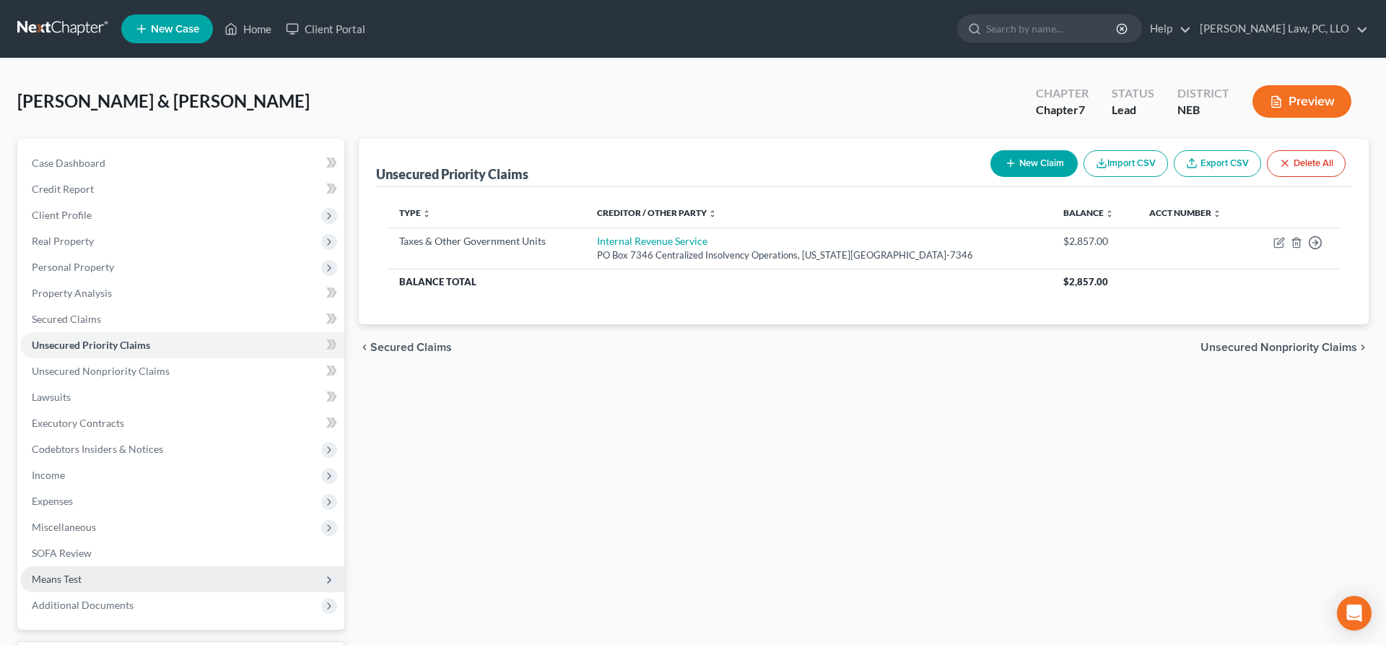
click at [127, 581] on span "Means Test" at bounding box center [182, 579] width 324 height 26
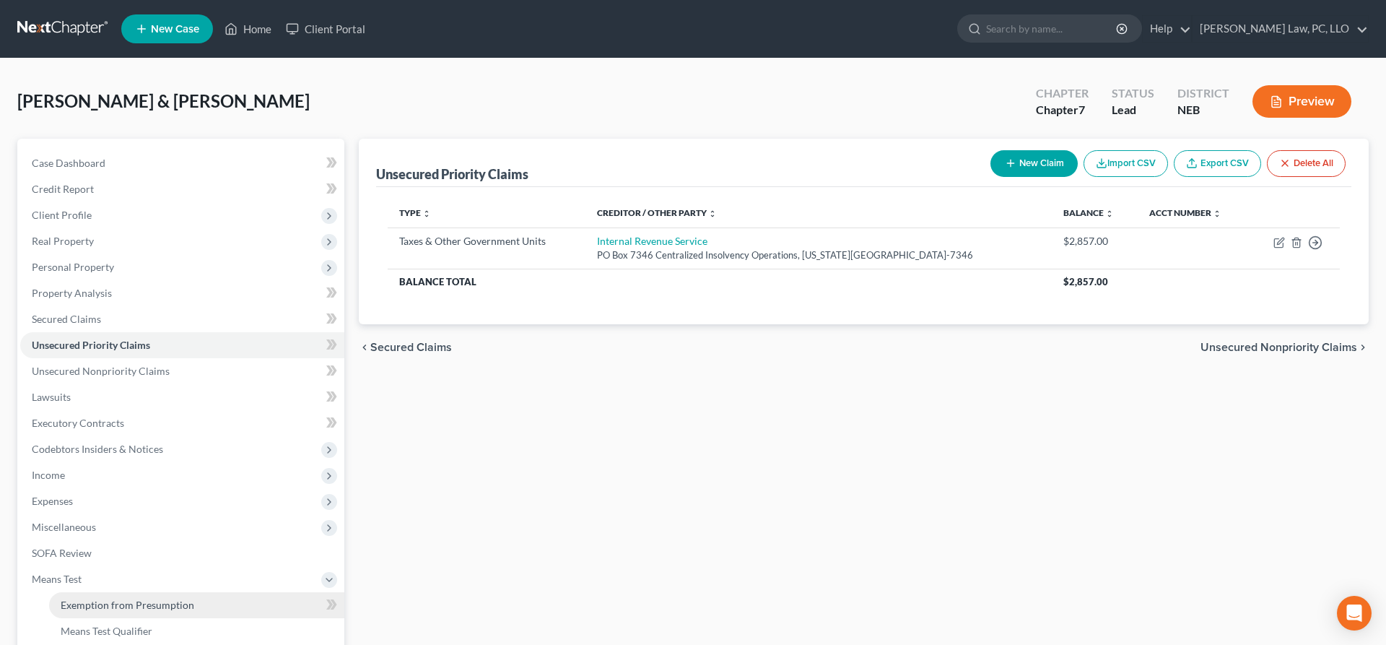
click at [125, 602] on span "Exemption from Presumption" at bounding box center [128, 605] width 134 height 12
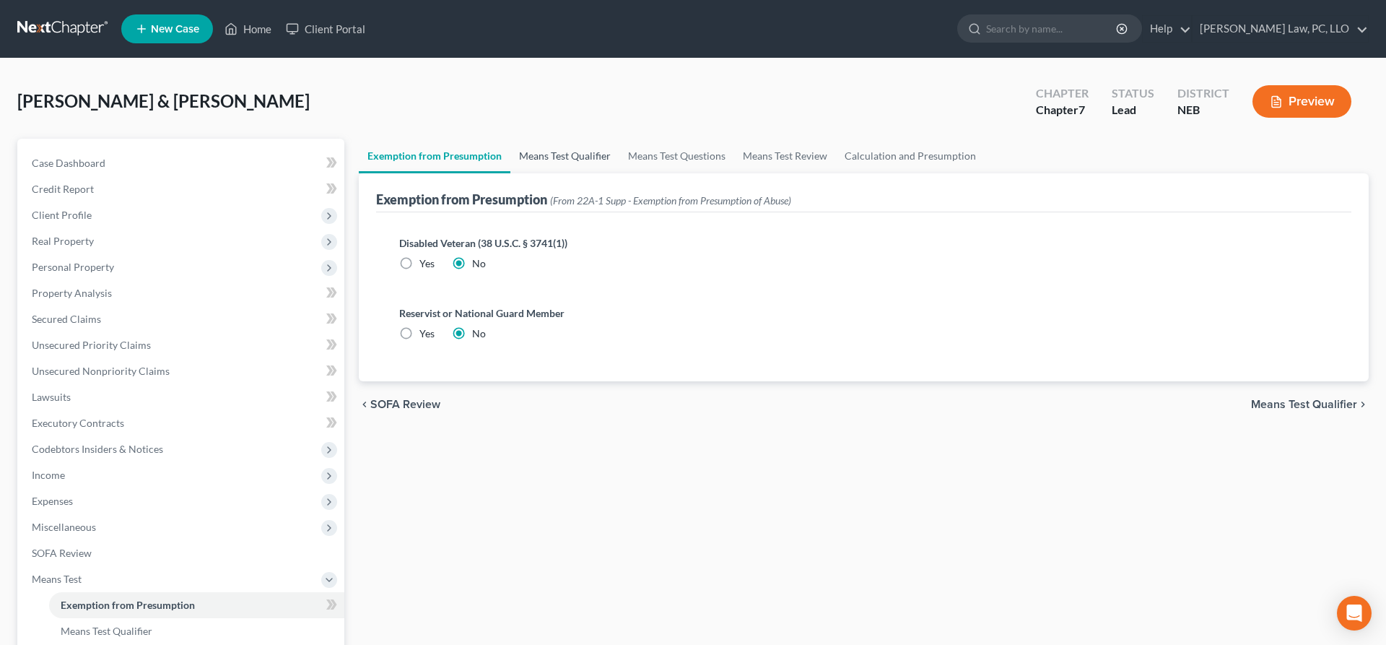
click at [577, 162] on link "Means Test Qualifier" at bounding box center [565, 156] width 109 height 35
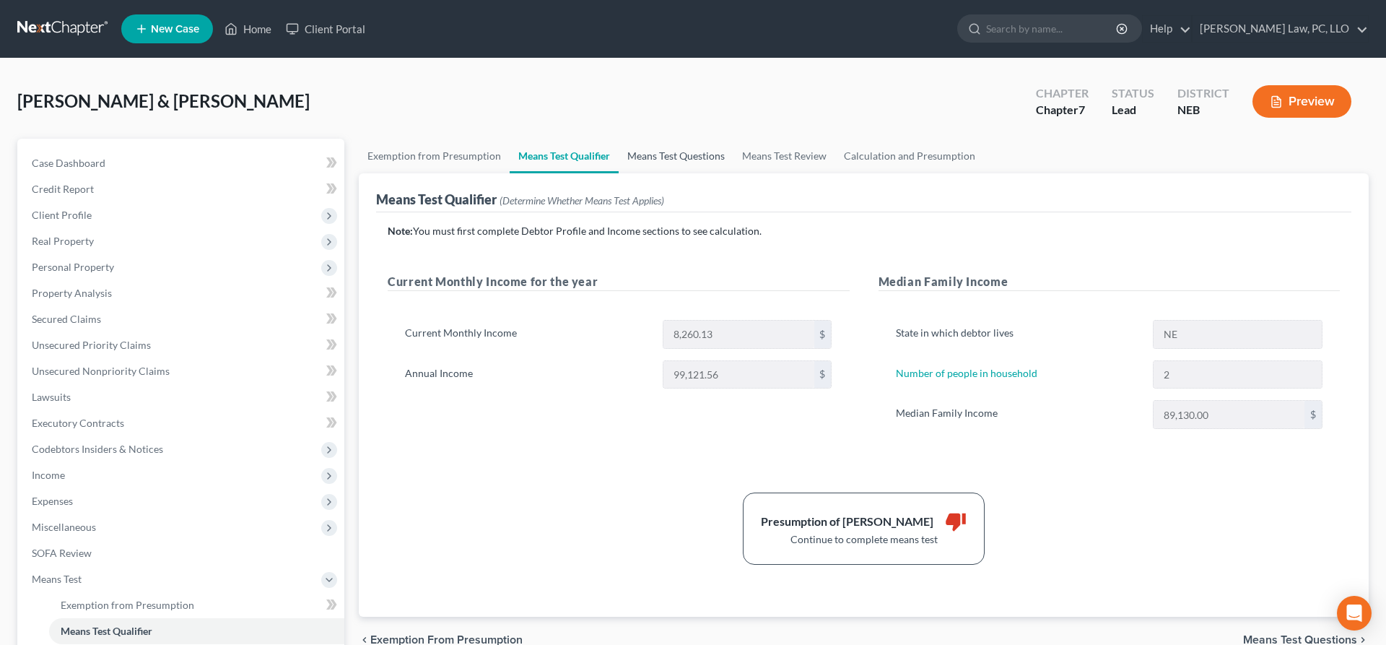
click at [648, 157] on link "Means Test Questions" at bounding box center [676, 156] width 115 height 35
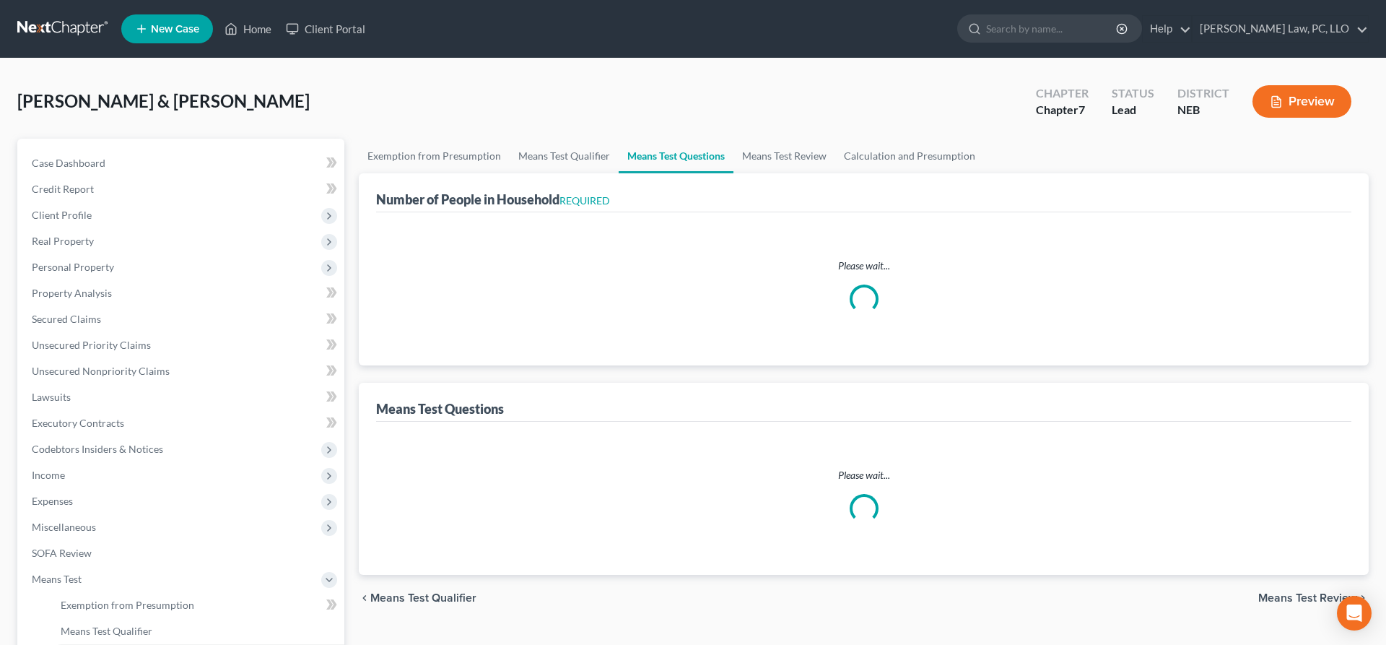
select select "0"
select select "60"
select select "1"
select select "60"
select select "2"
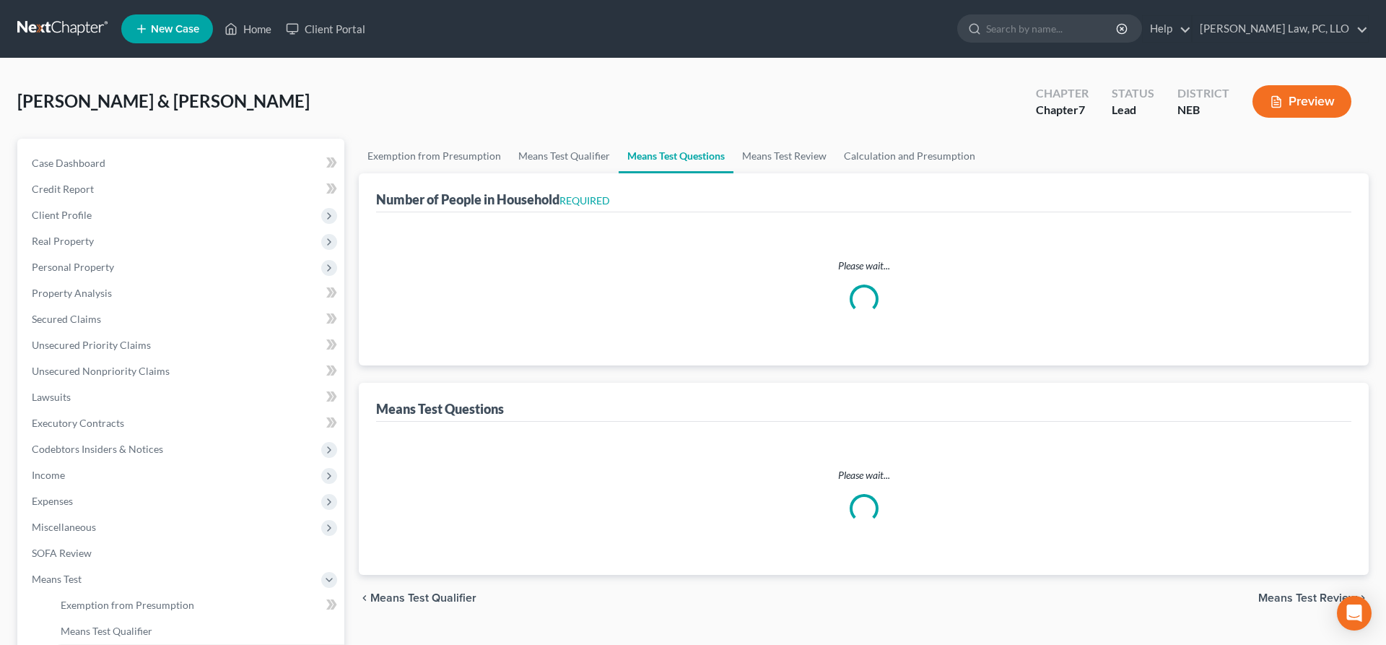
select select "60"
select select "2"
select select "1"
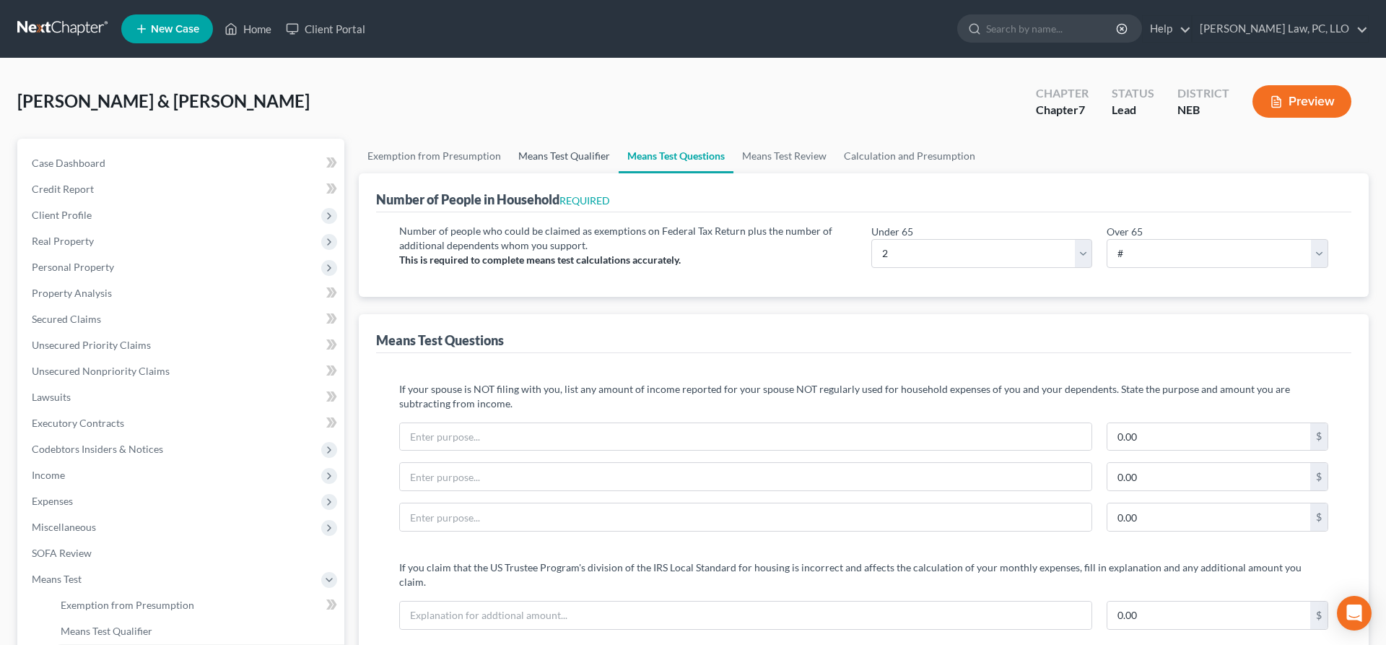
click at [569, 151] on link "Means Test Qualifier" at bounding box center [564, 156] width 109 height 35
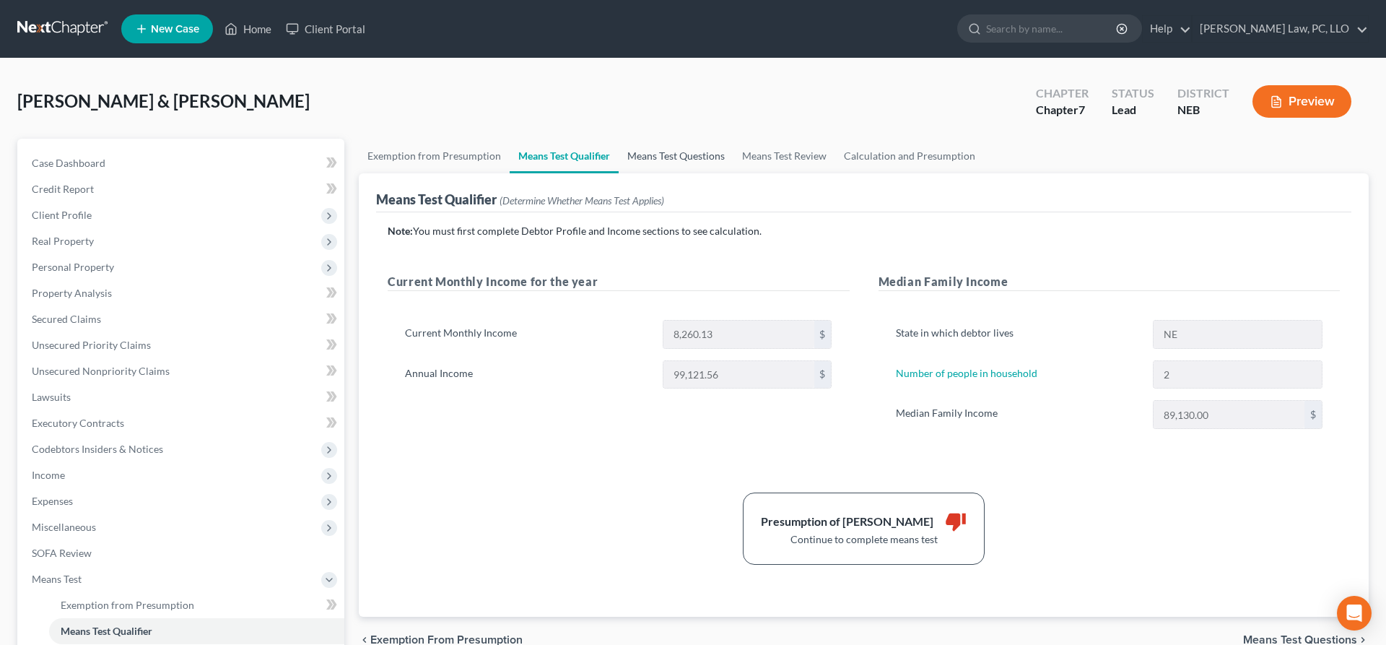
click at [643, 164] on link "Means Test Questions" at bounding box center [676, 156] width 115 height 35
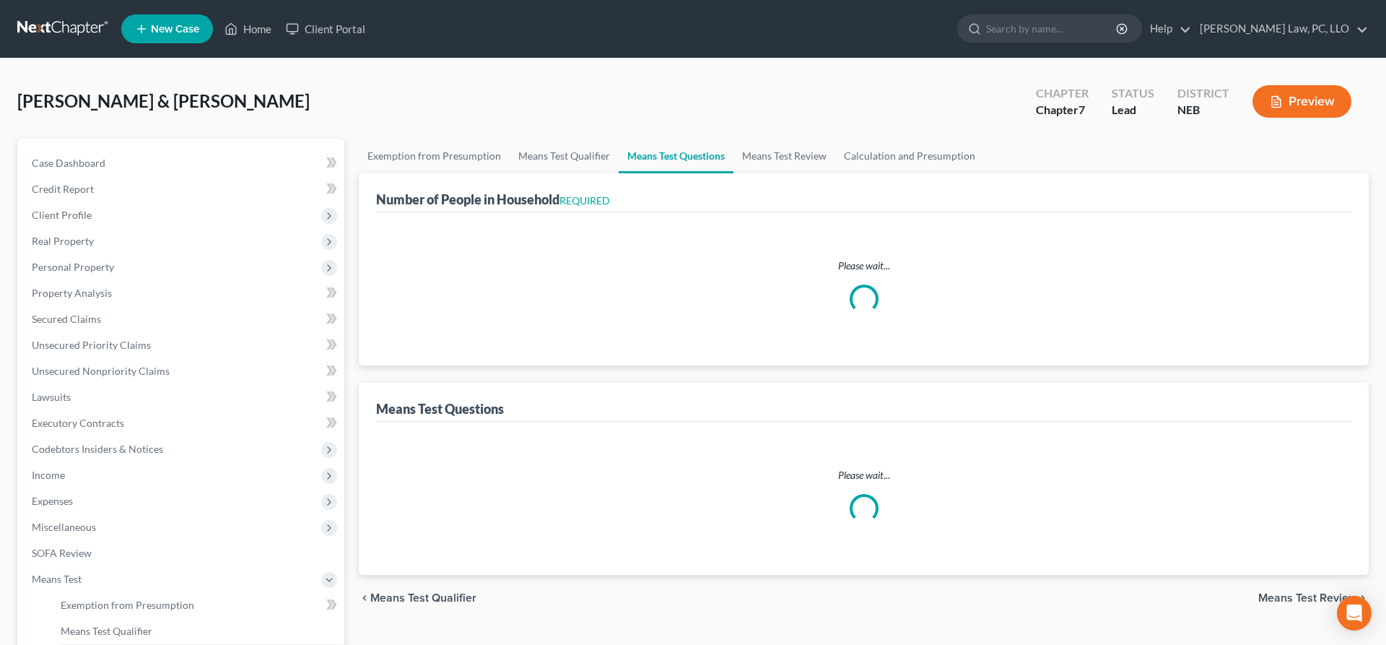
select select "0"
select select "60"
select select "1"
select select "60"
select select "2"
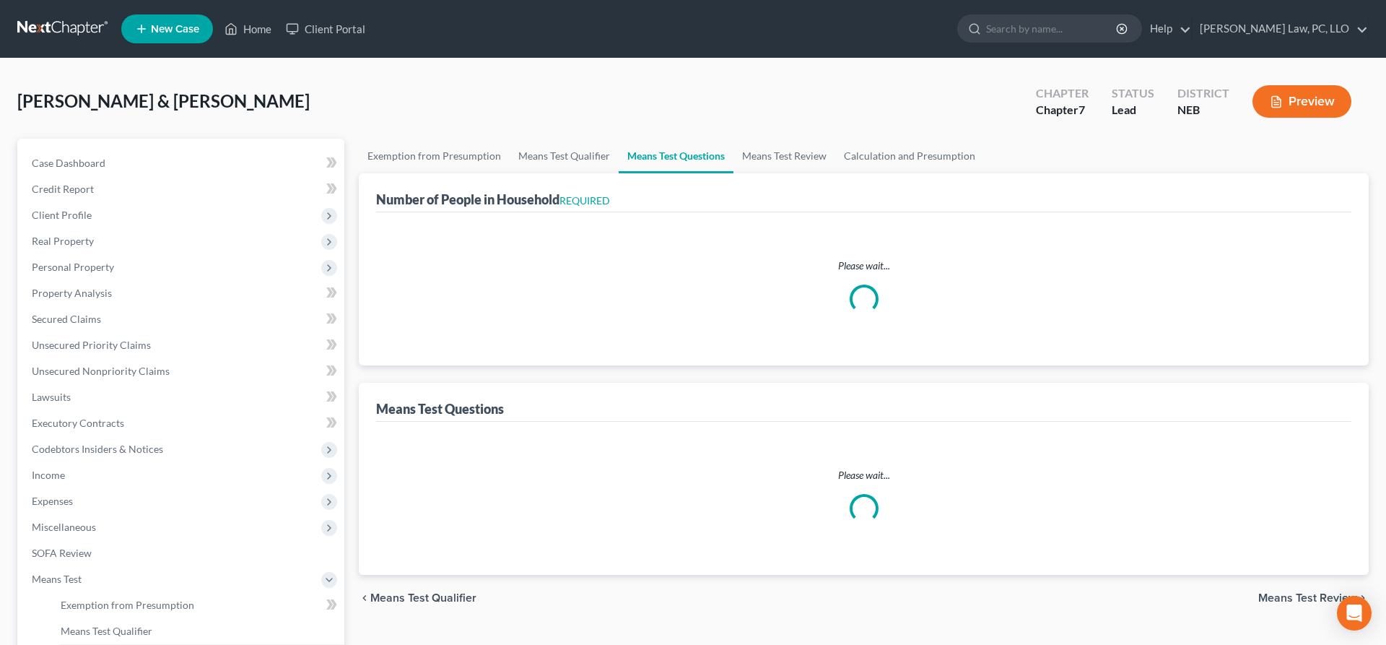
select select "60"
select select "2"
select select "1"
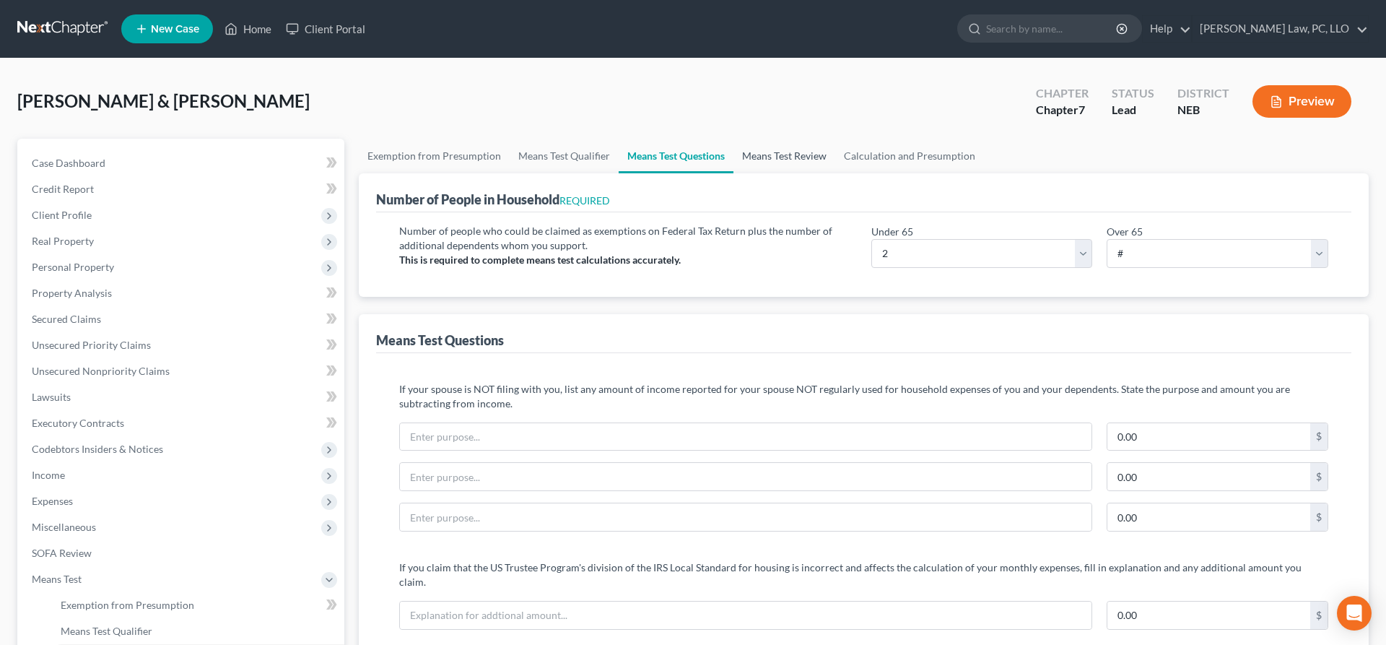
click at [760, 165] on link "Means Test Review" at bounding box center [785, 156] width 102 height 35
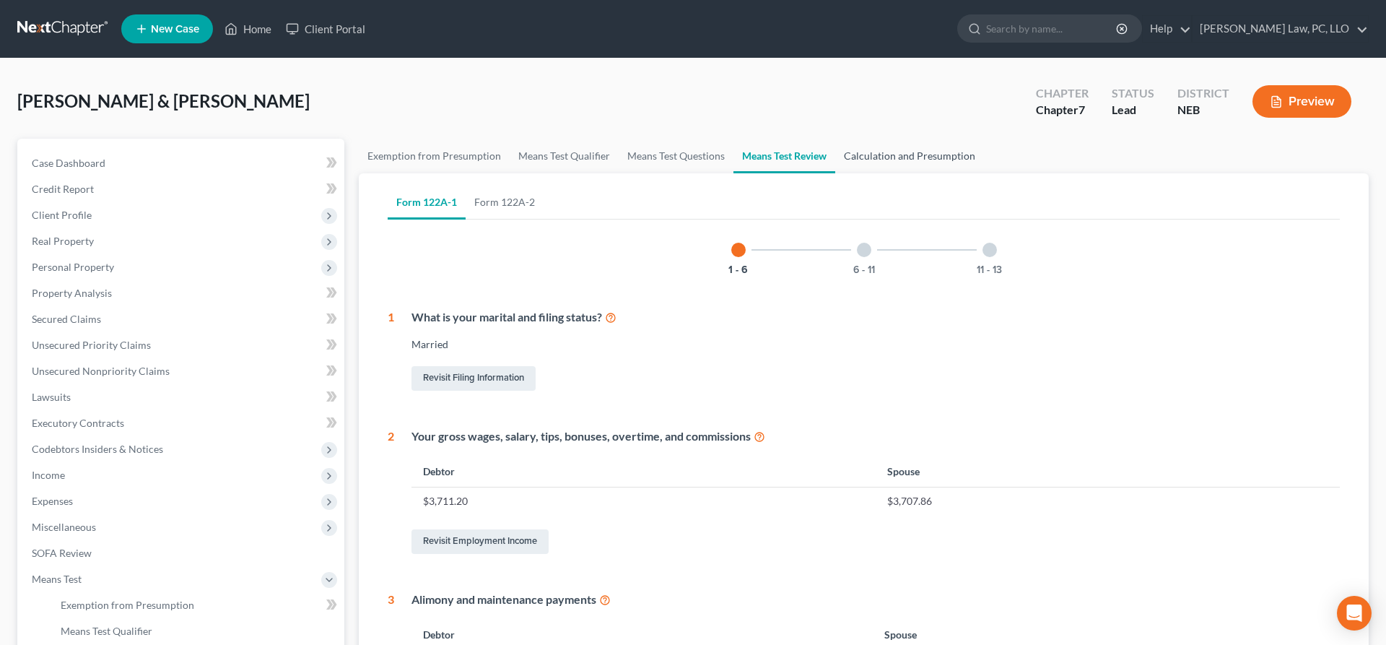
click at [905, 163] on link "Calculation and Presumption" at bounding box center [909, 156] width 149 height 35
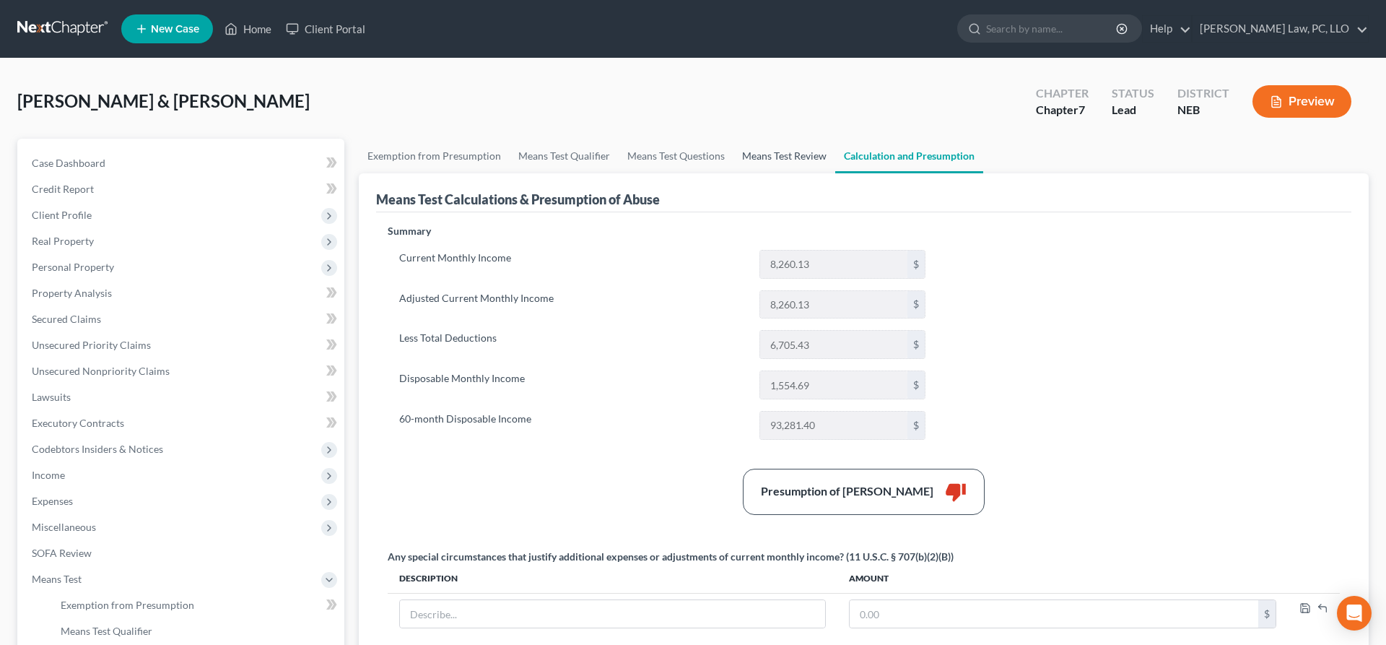
click at [770, 154] on link "Means Test Review" at bounding box center [785, 156] width 102 height 35
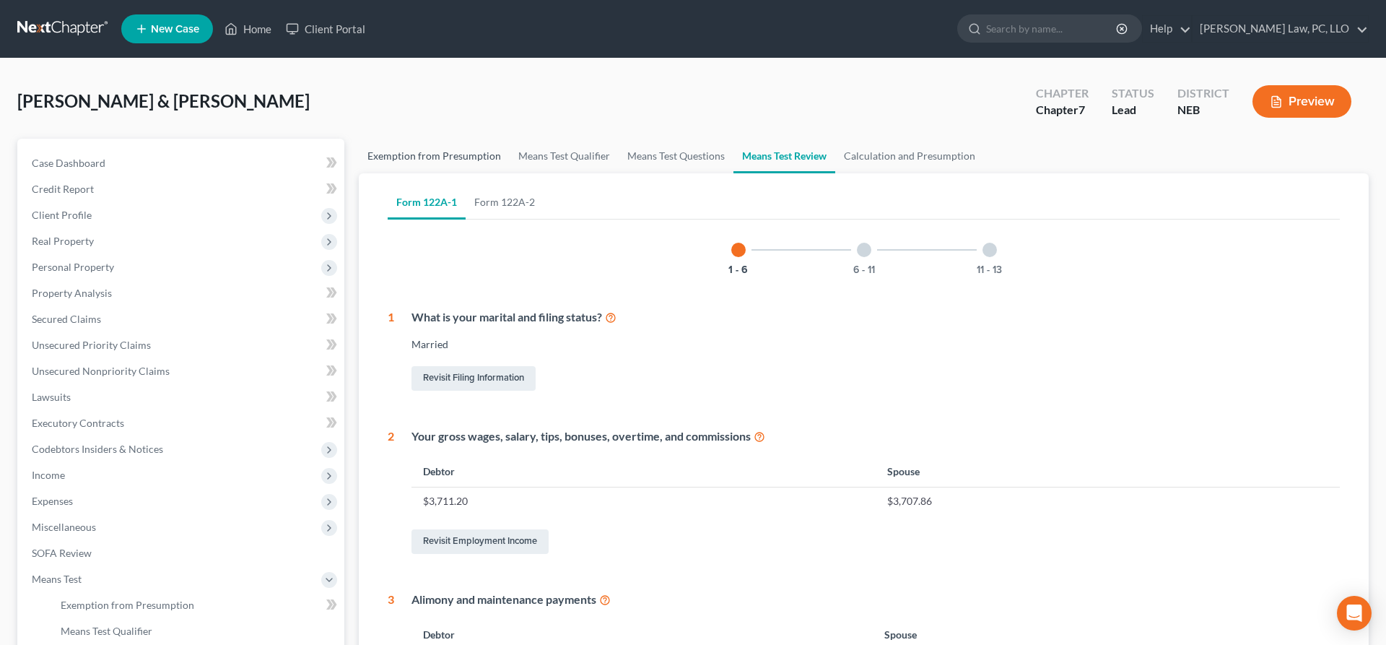
click at [460, 162] on link "Exemption from Presumption" at bounding box center [434, 156] width 151 height 35
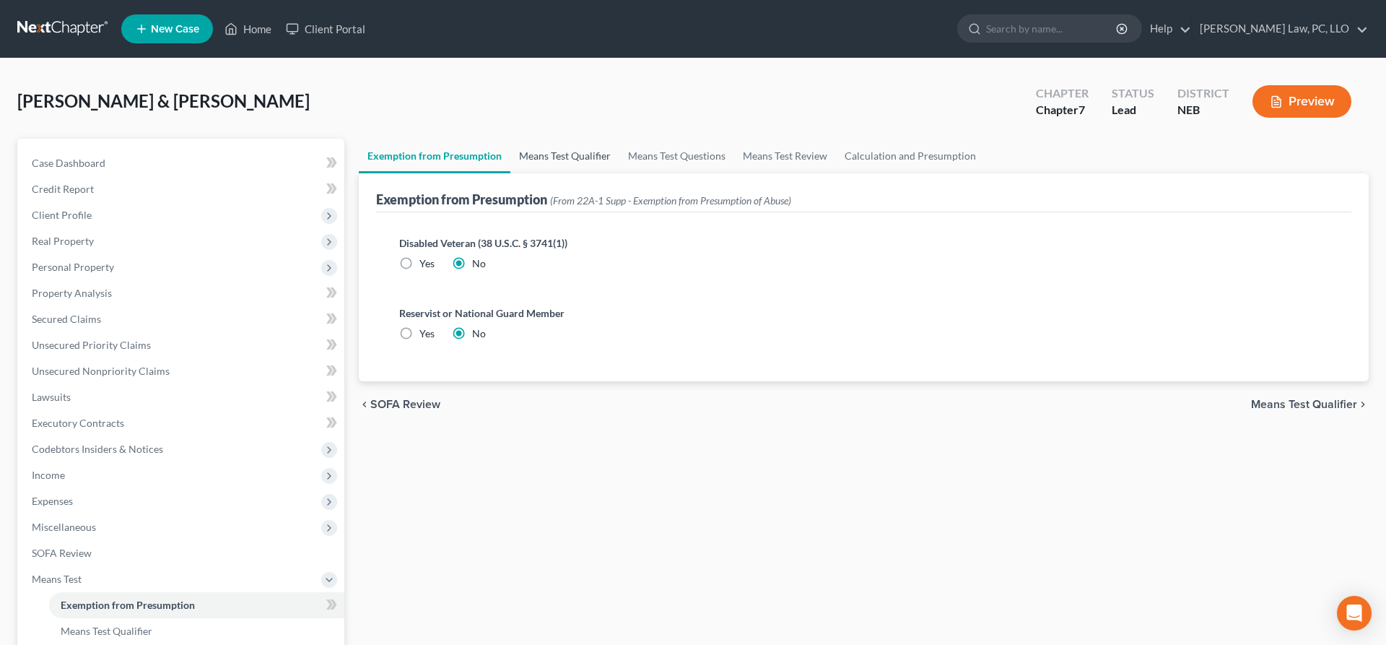
click at [559, 145] on link "Means Test Qualifier" at bounding box center [565, 156] width 109 height 35
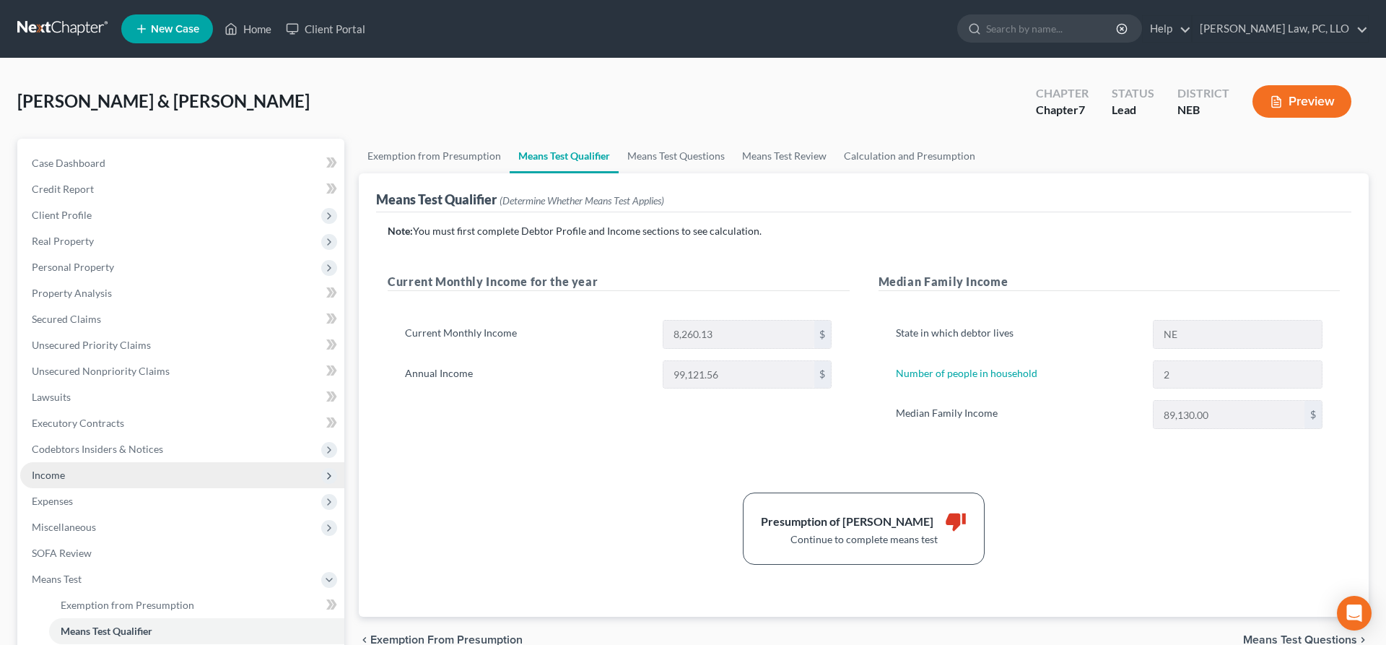
click at [95, 474] on span "Income" at bounding box center [182, 475] width 324 height 26
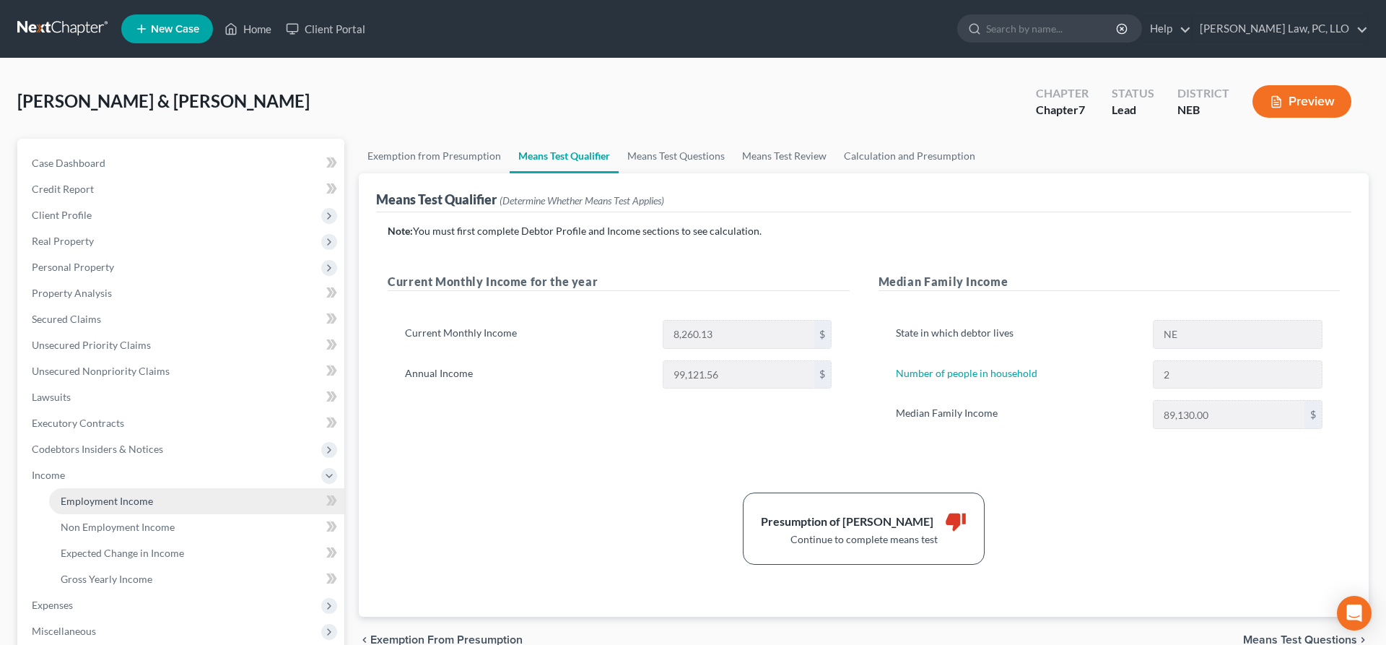
click at [100, 494] on link "Employment Income" at bounding box center [196, 501] width 295 height 26
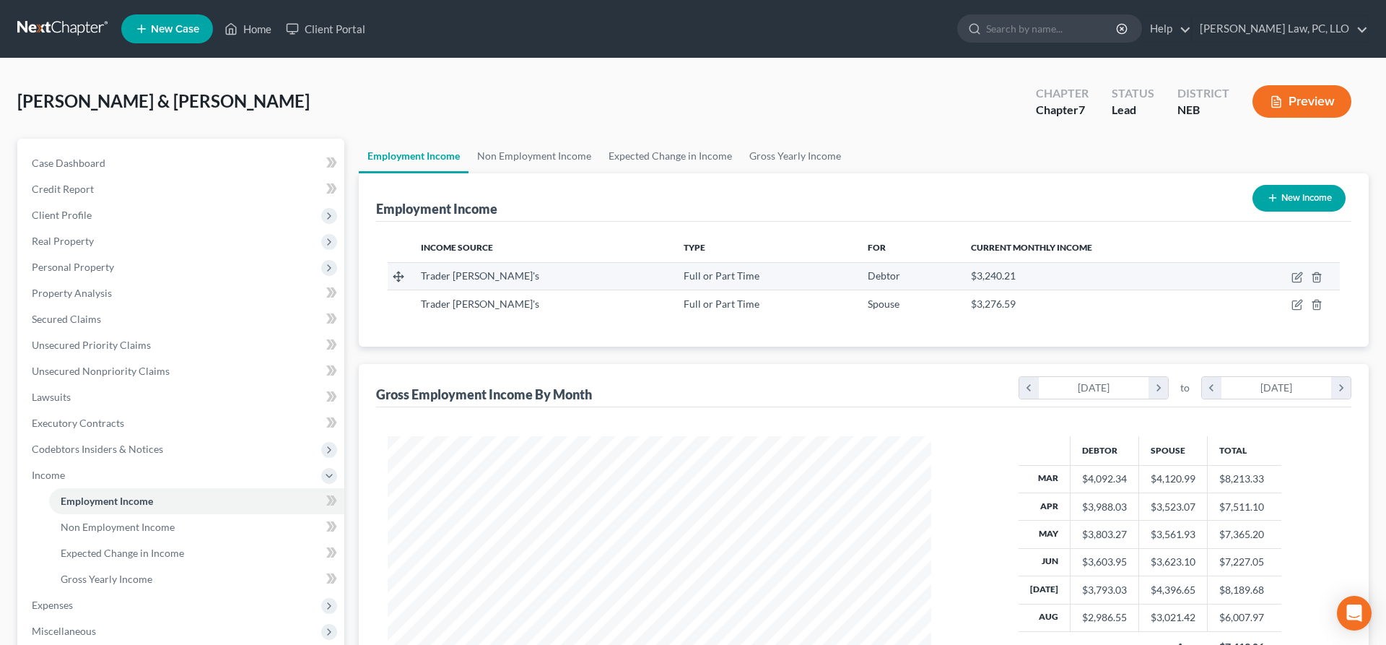
scroll to position [272, 573]
click at [1303, 275] on icon "button" at bounding box center [1298, 278] width 12 height 12
select select "0"
select select "4"
select select "2"
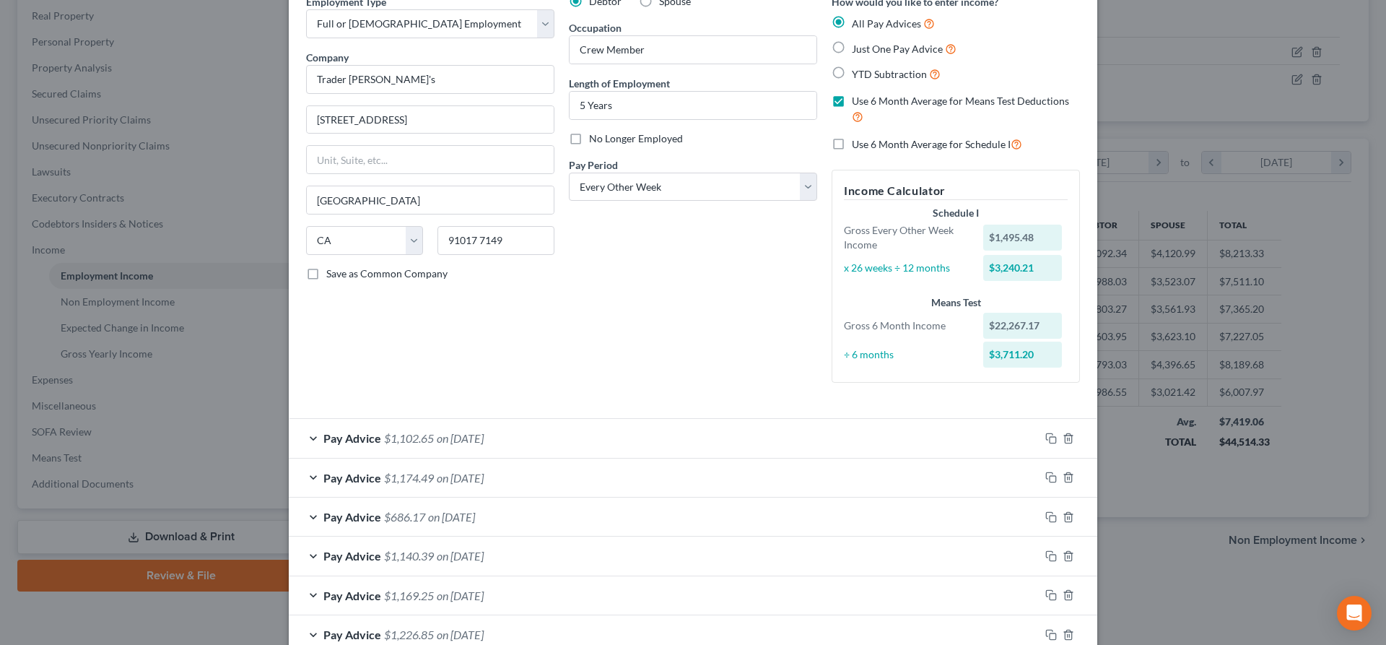
scroll to position [0, 0]
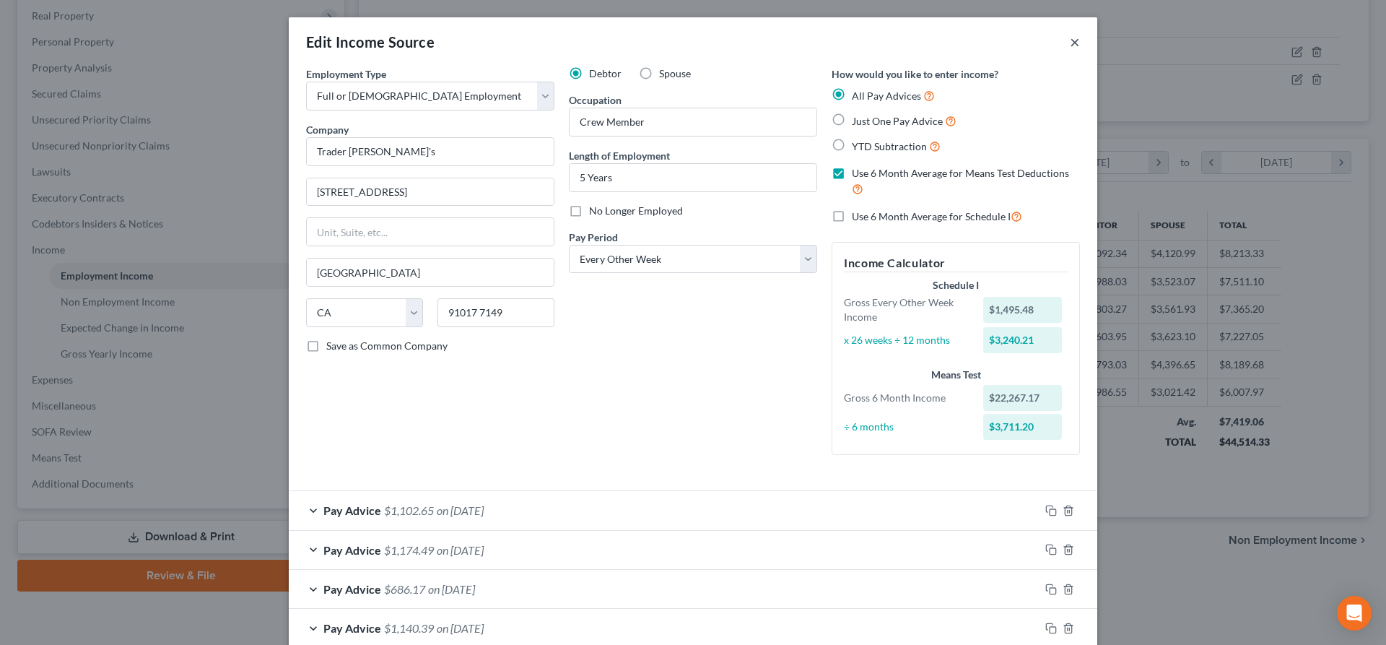
click at [1074, 45] on button "×" at bounding box center [1075, 41] width 10 height 17
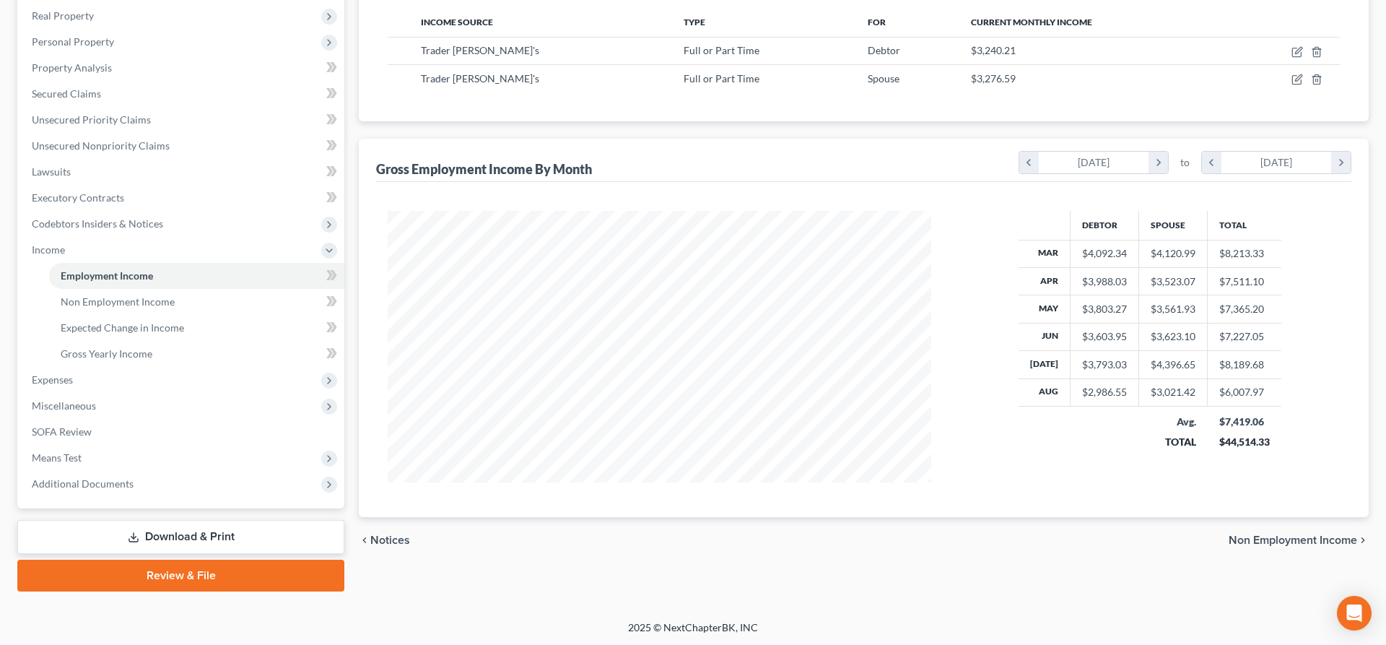
scroll to position [152, 0]
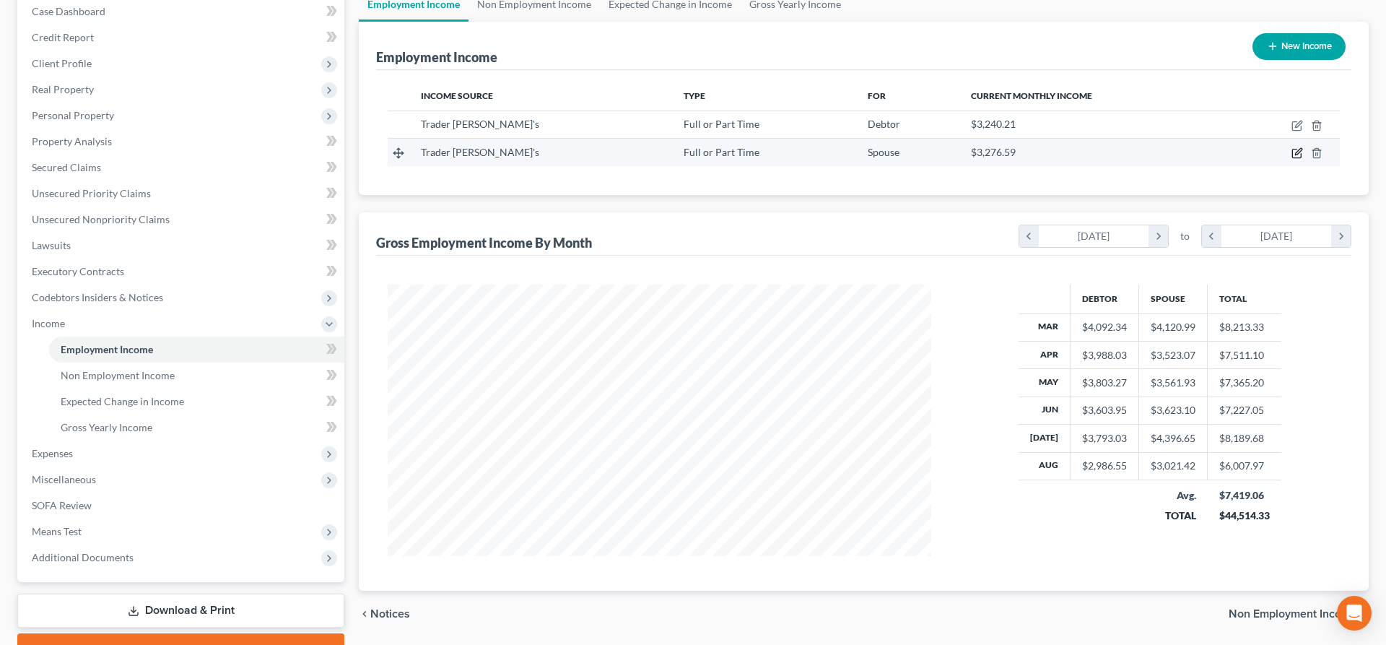
drag, startPoint x: 1294, startPoint y: 155, endPoint x: 1281, endPoint y: 153, distance: 13.1
click at [1295, 153] on icon "button" at bounding box center [1298, 153] width 12 height 12
select select "0"
select select "4"
select select "2"
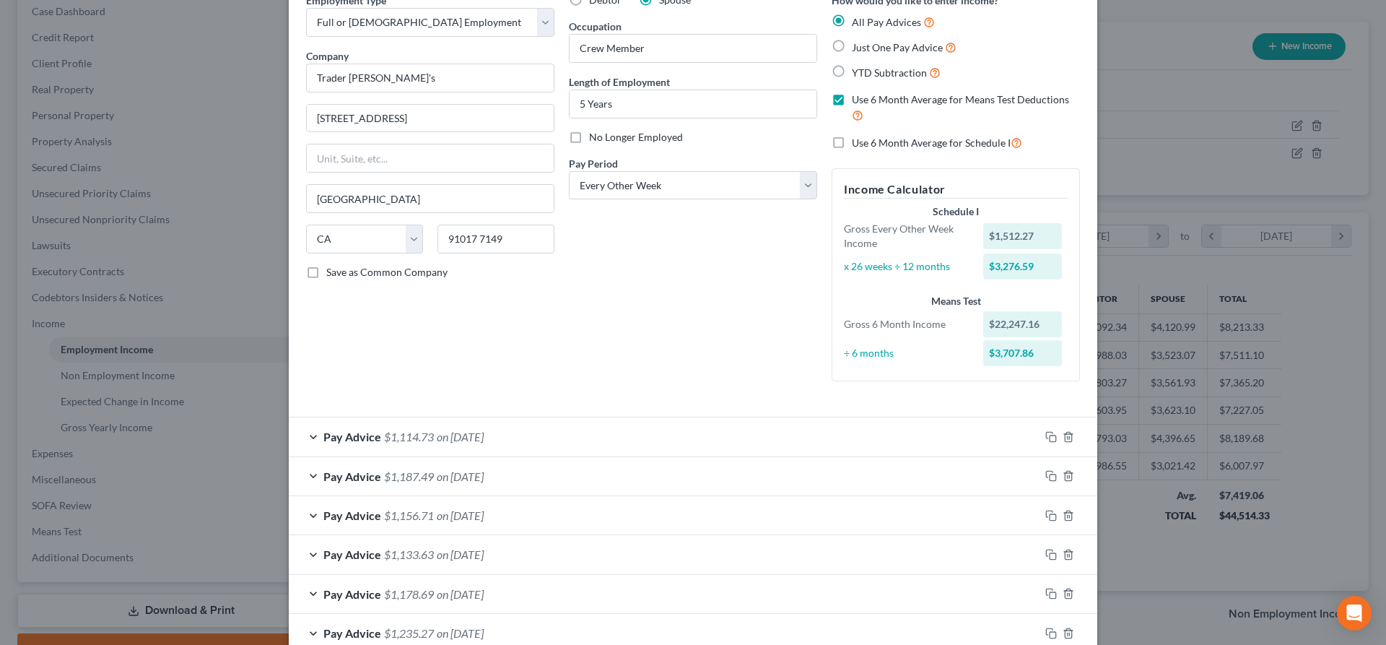
scroll to position [0, 0]
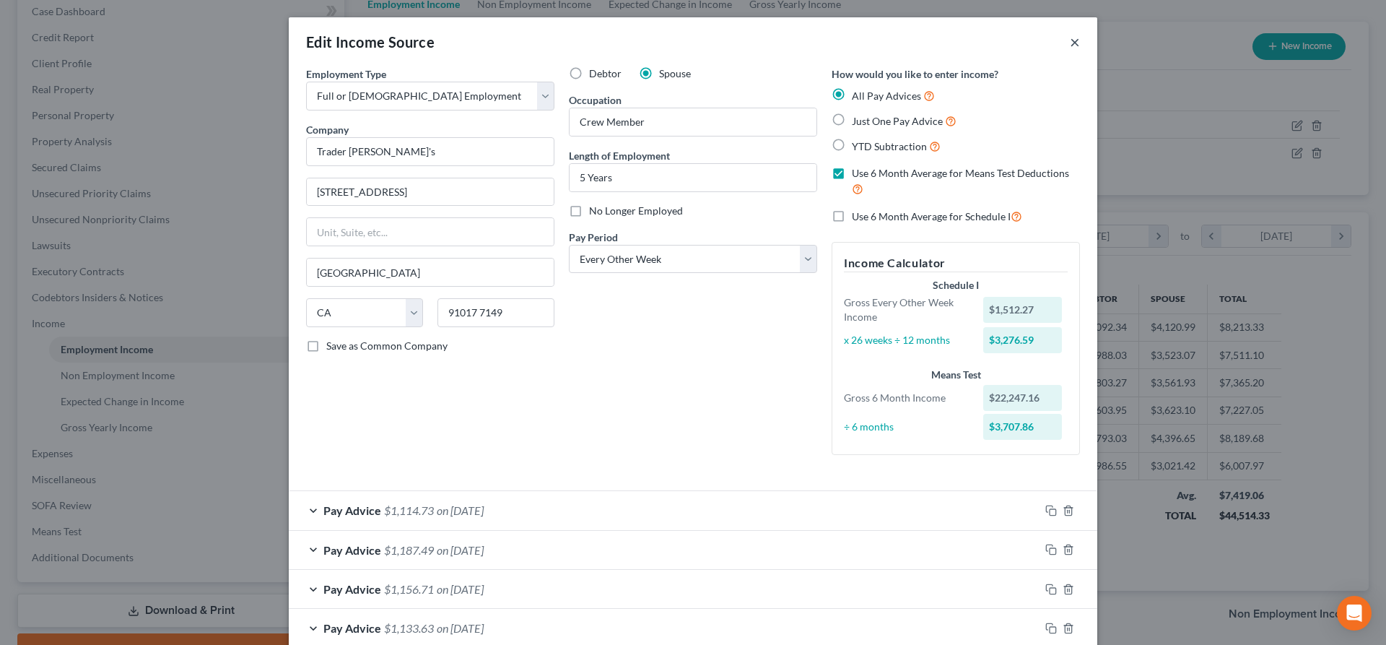
click at [1078, 40] on button "×" at bounding box center [1075, 41] width 10 height 17
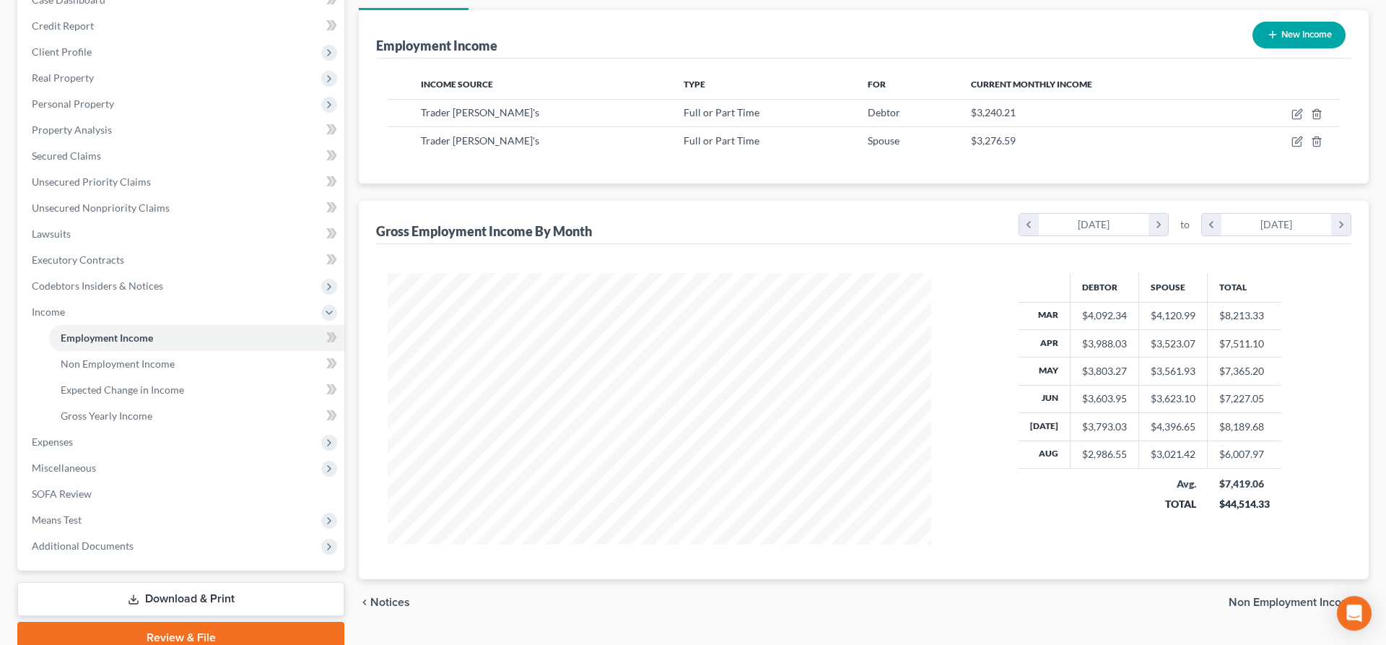
scroll to position [225, 0]
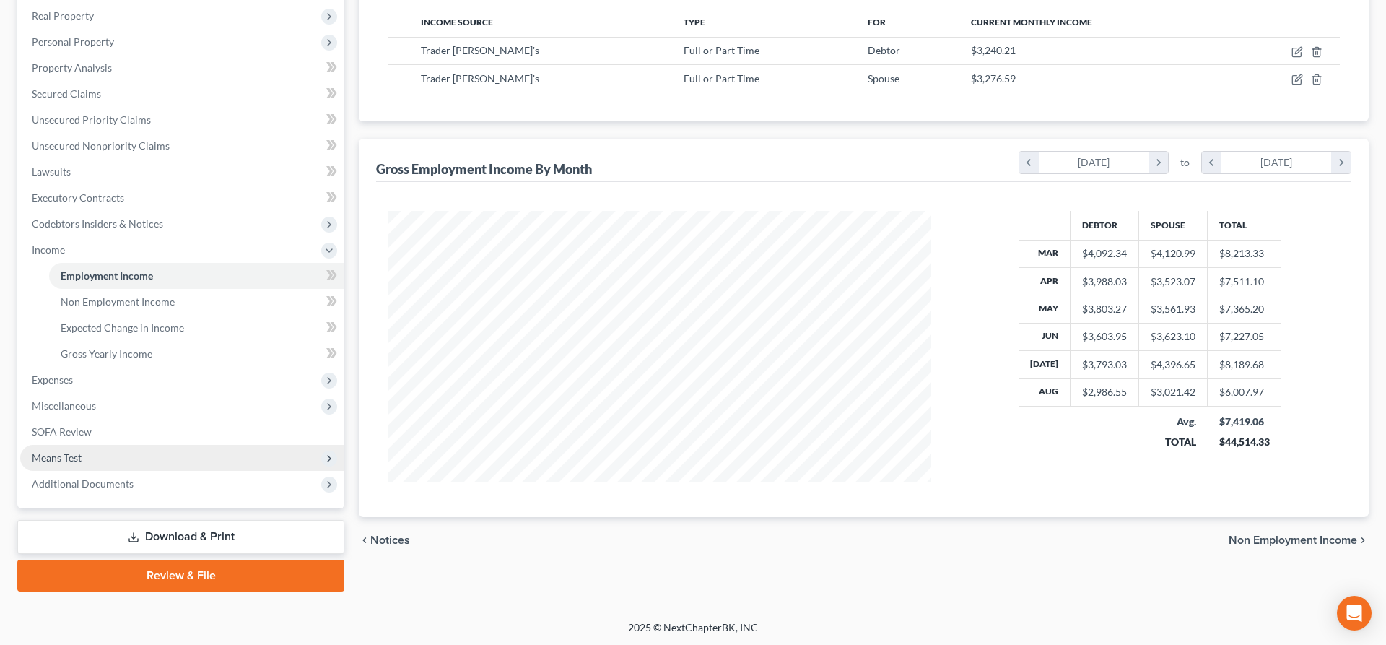
click at [139, 466] on span "Means Test" at bounding box center [182, 458] width 324 height 26
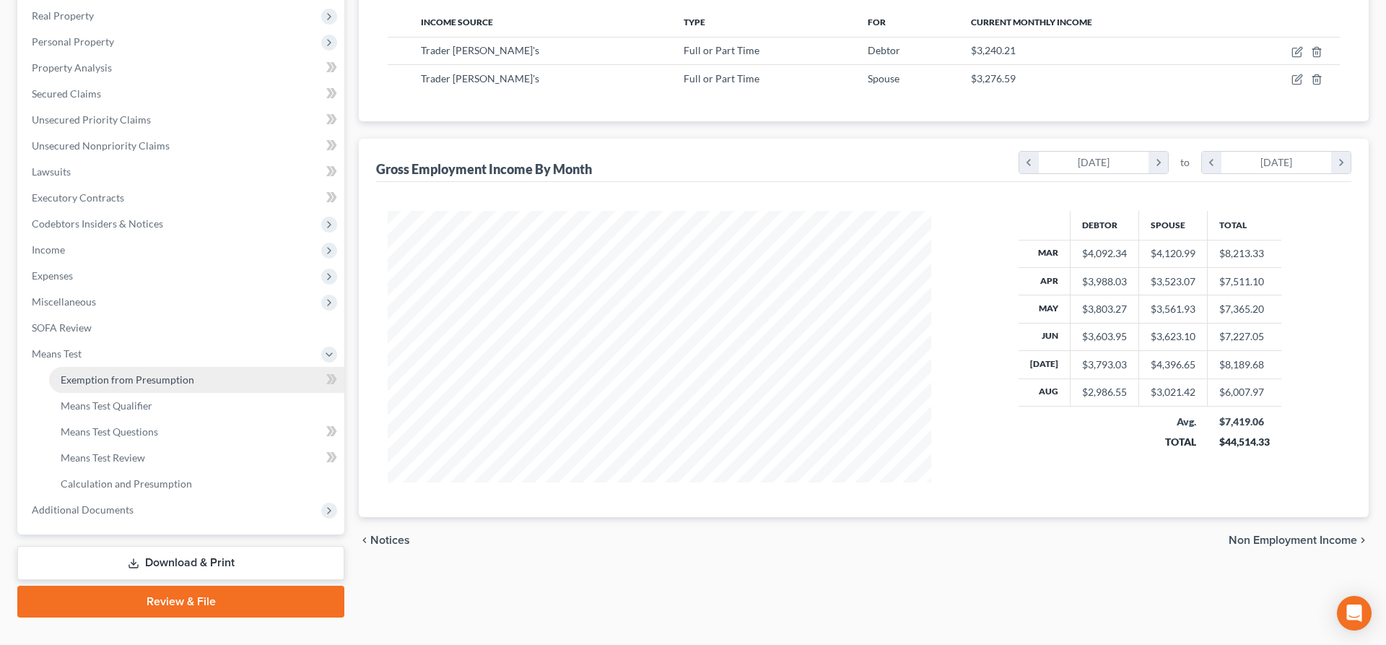
click at [148, 388] on link "Exemption from Presumption" at bounding box center [196, 380] width 295 height 26
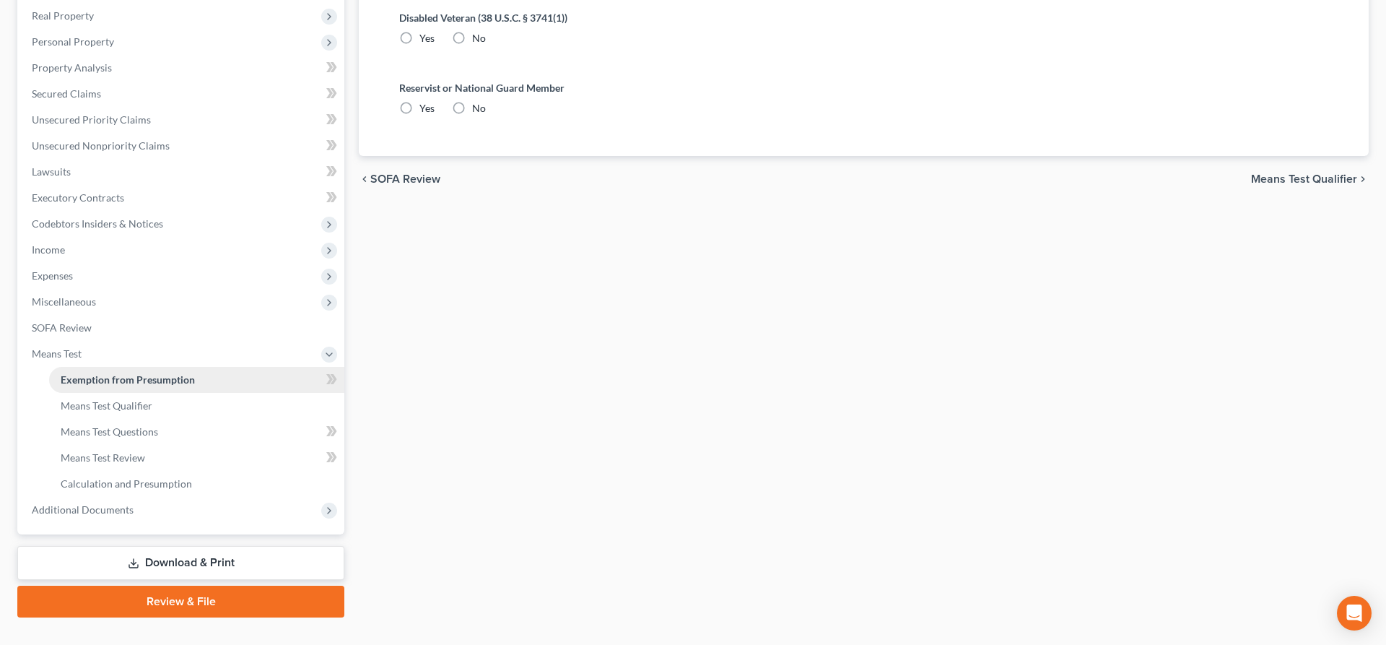
radio input "true"
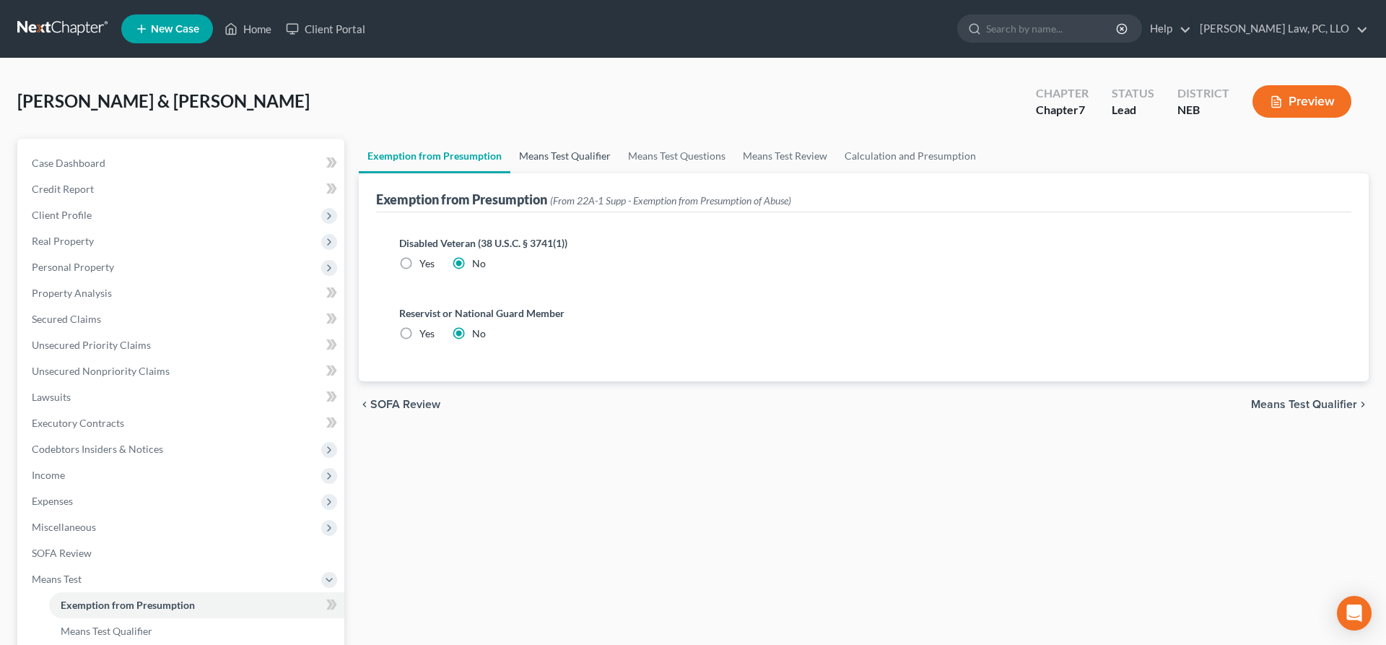
click at [552, 160] on link "Means Test Qualifier" at bounding box center [565, 156] width 109 height 35
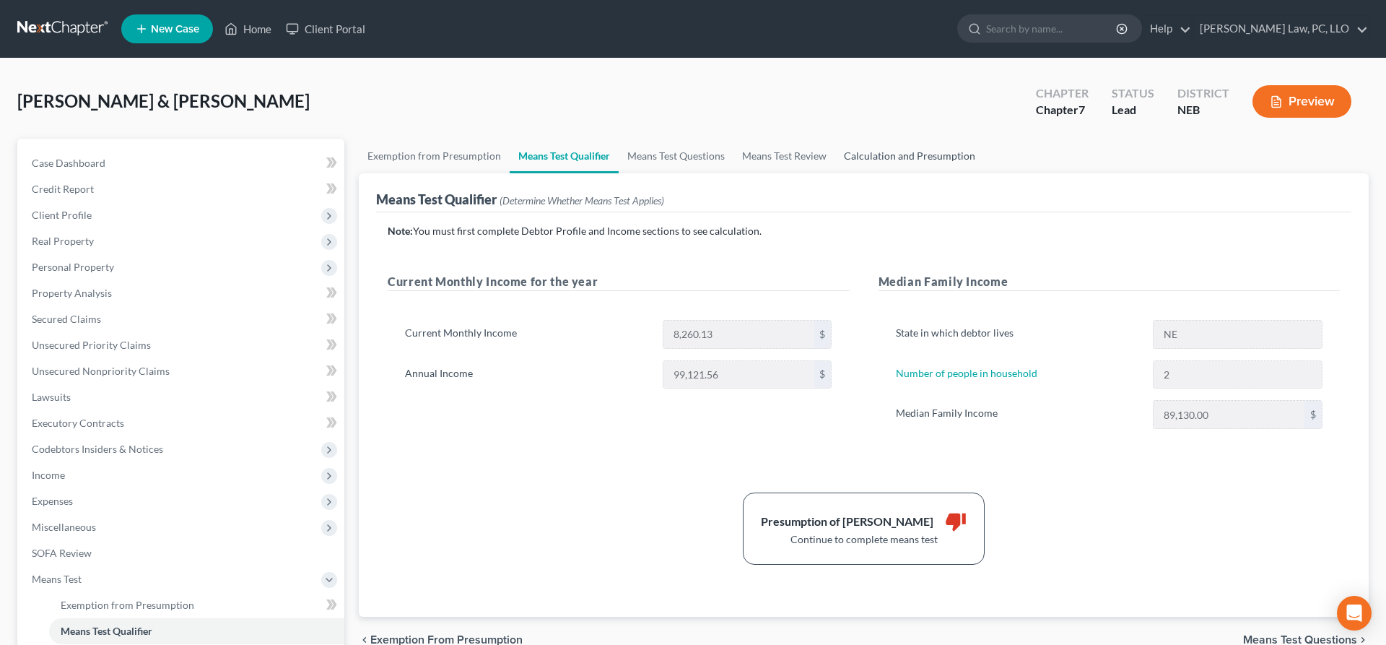
click at [887, 155] on link "Calculation and Presumption" at bounding box center [909, 156] width 149 height 35
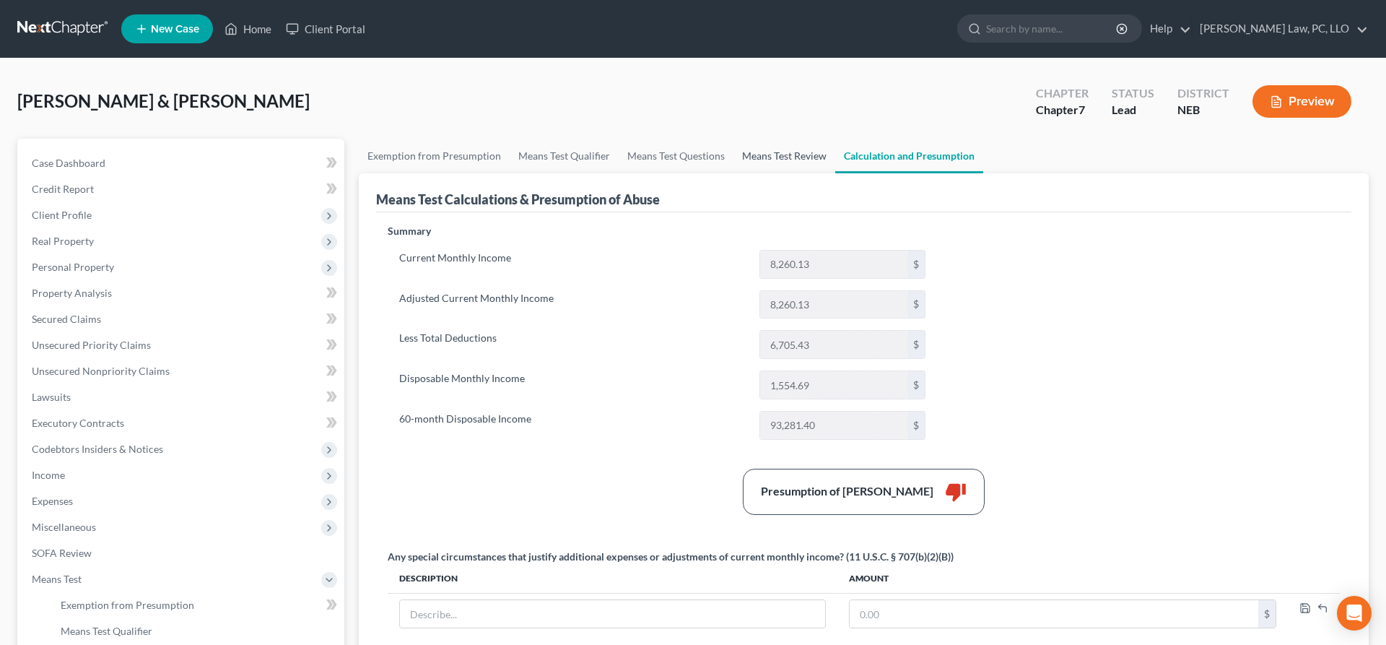
click at [760, 155] on link "Means Test Review" at bounding box center [785, 156] width 102 height 35
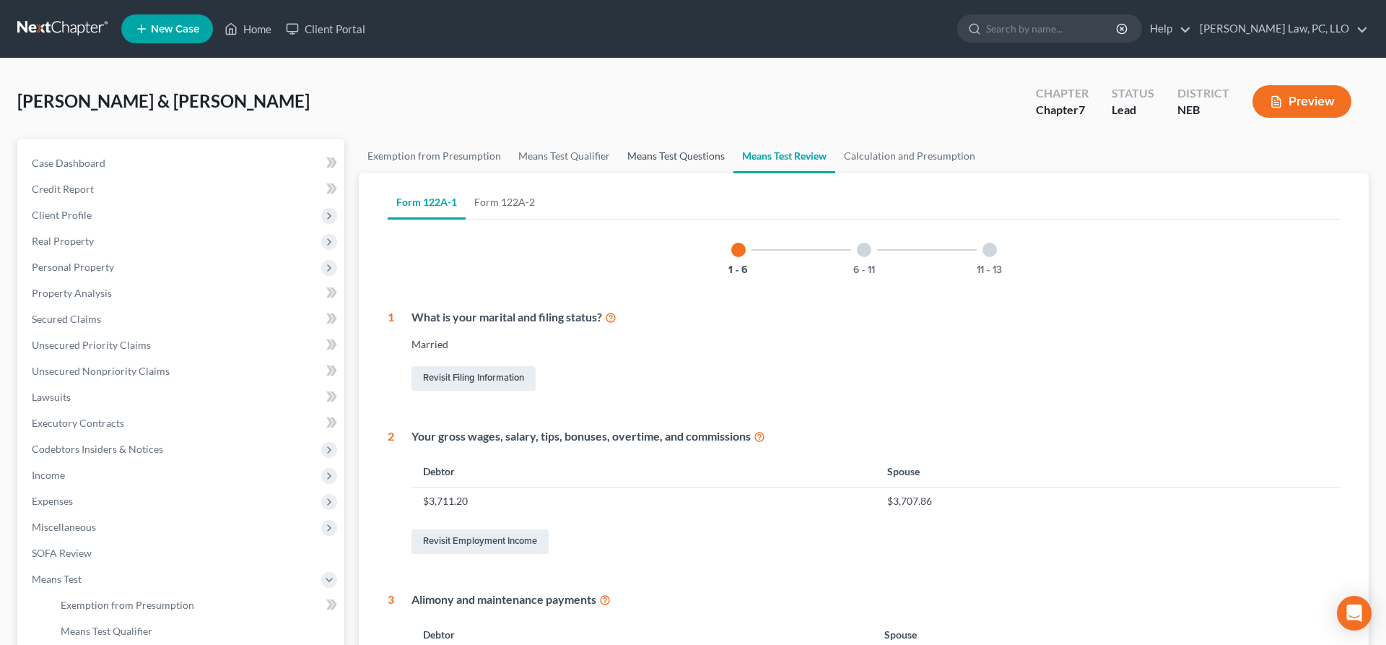
click at [648, 152] on link "Means Test Questions" at bounding box center [676, 156] width 115 height 35
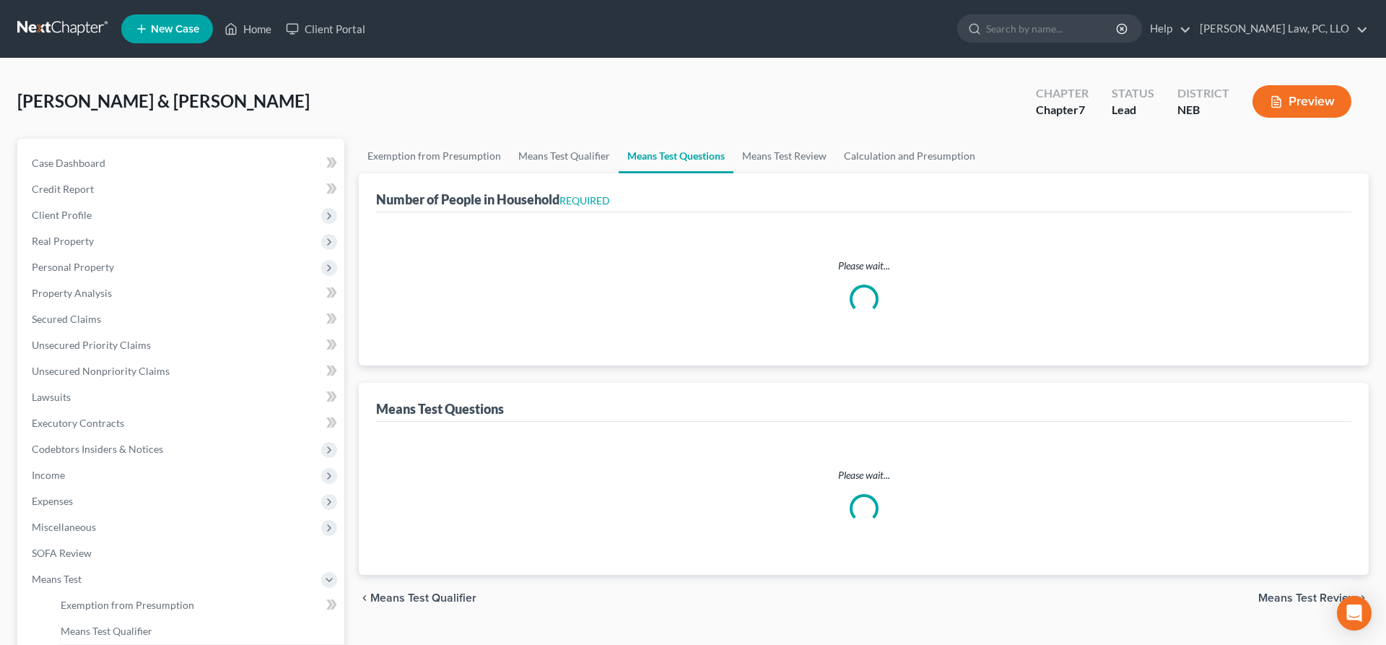
select select "0"
select select "60"
select select "1"
select select "60"
select select "2"
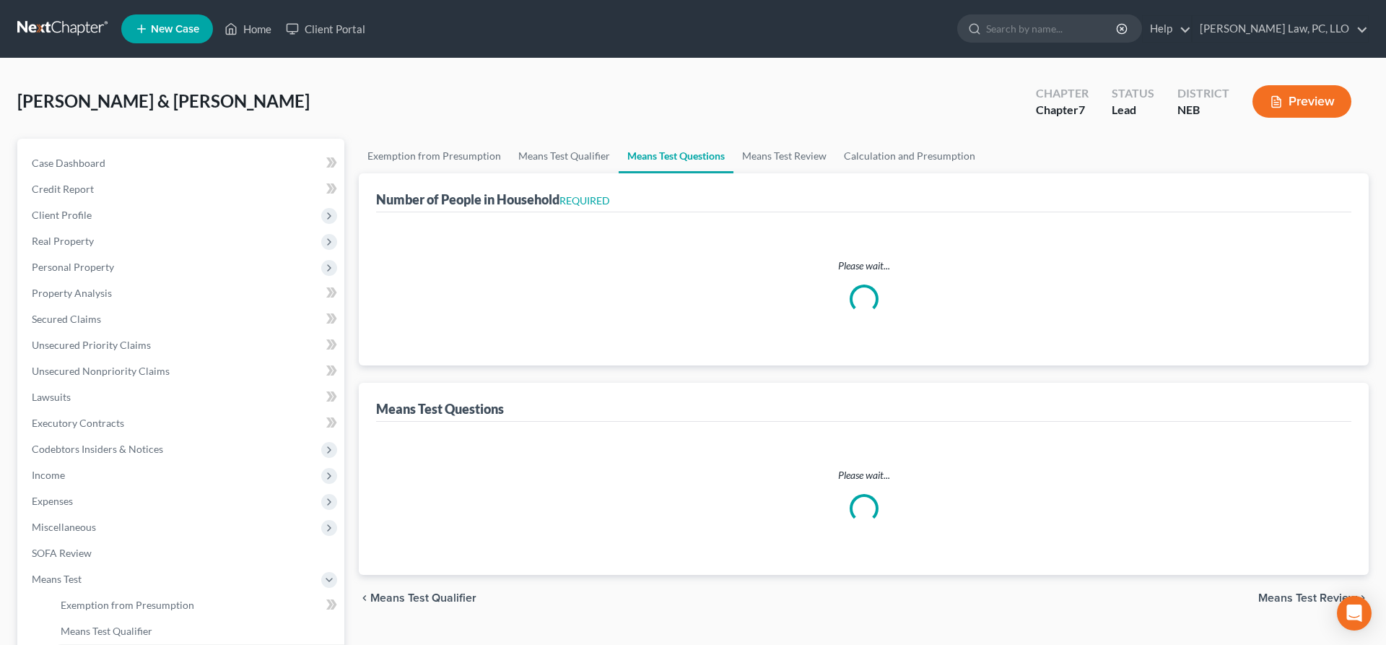
select select "60"
select select "2"
select select "1"
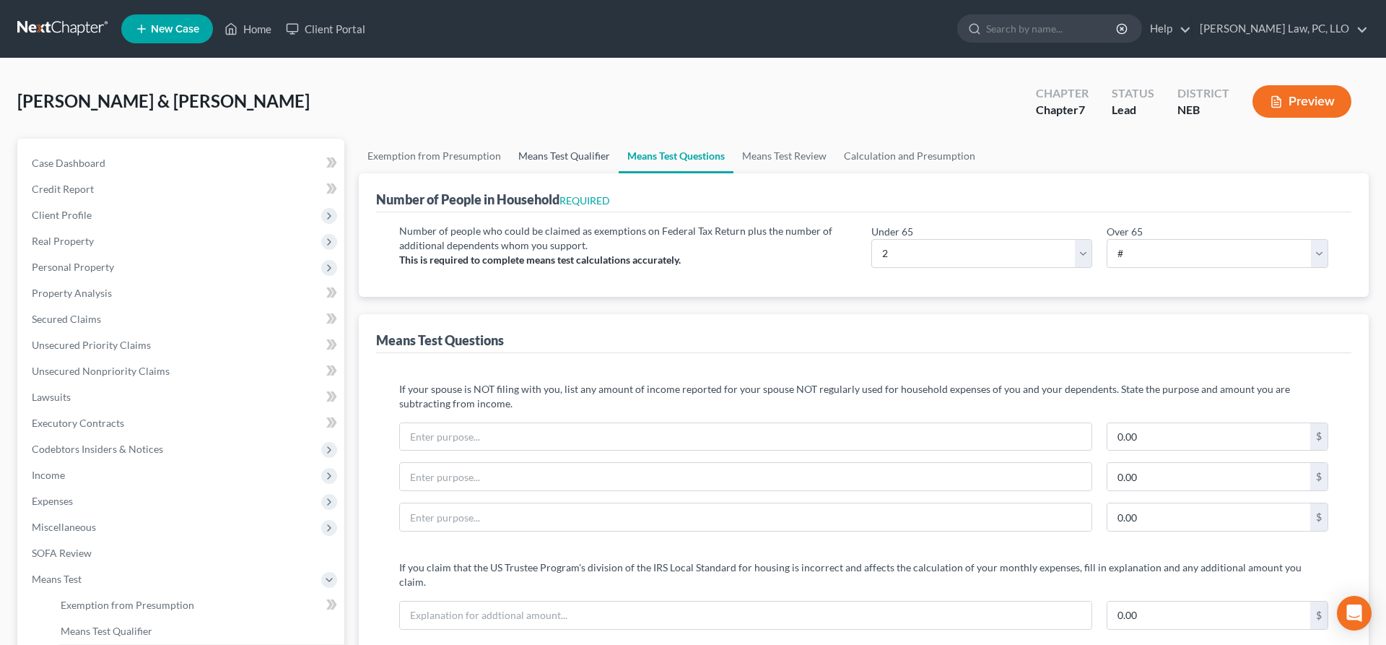
click at [577, 147] on link "Means Test Qualifier" at bounding box center [564, 156] width 109 height 35
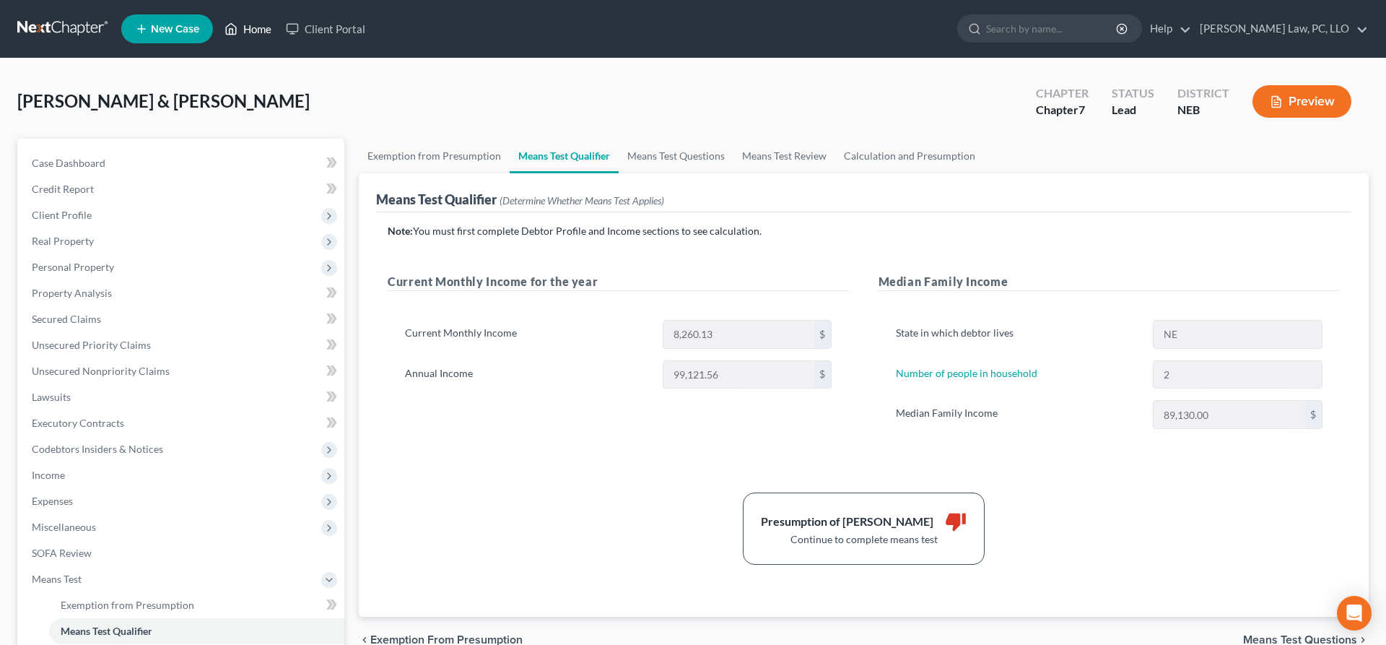
click at [237, 25] on icon at bounding box center [231, 28] width 13 height 17
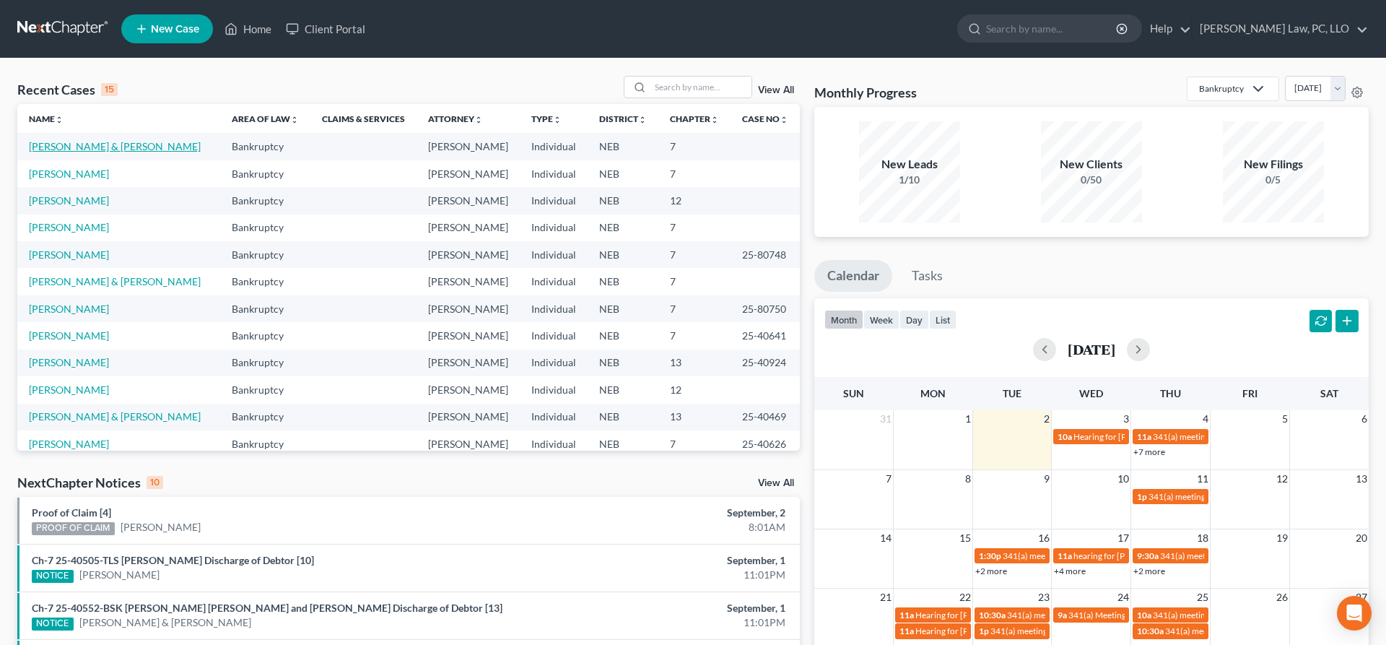
click at [61, 147] on link "[PERSON_NAME] & [PERSON_NAME]" at bounding box center [115, 146] width 172 height 12
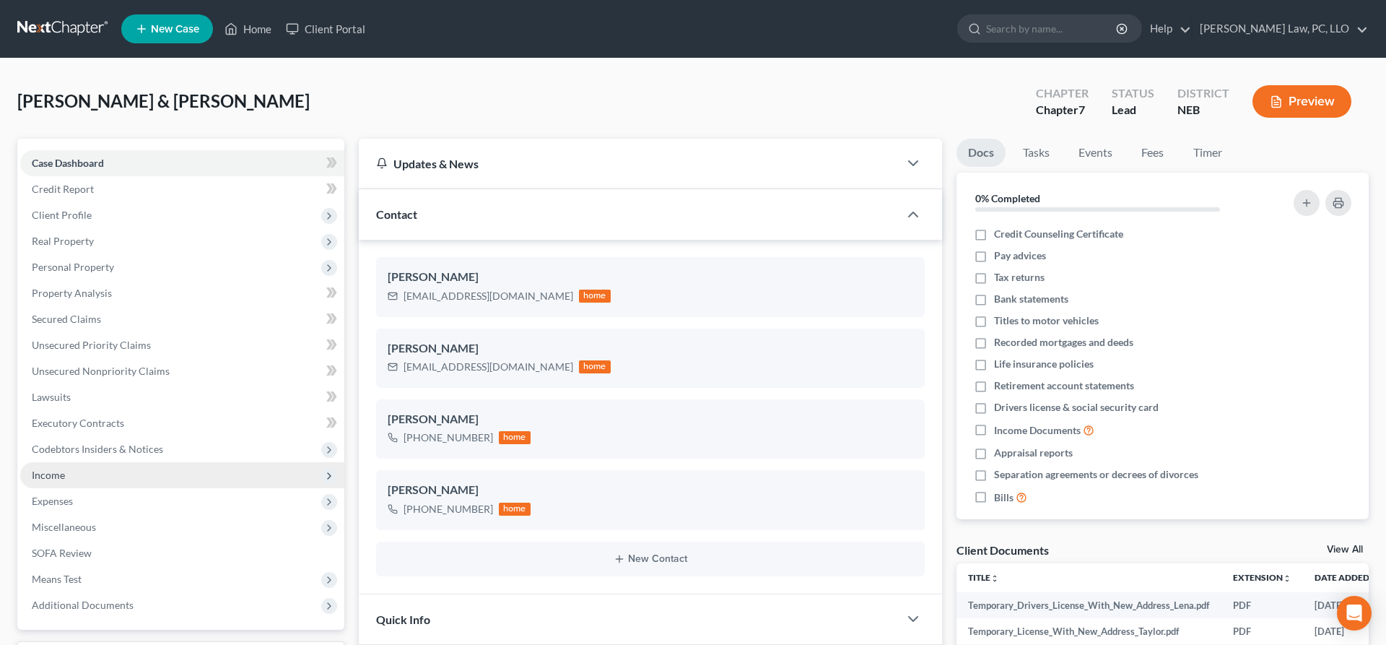
click at [99, 466] on span "Income" at bounding box center [182, 475] width 324 height 26
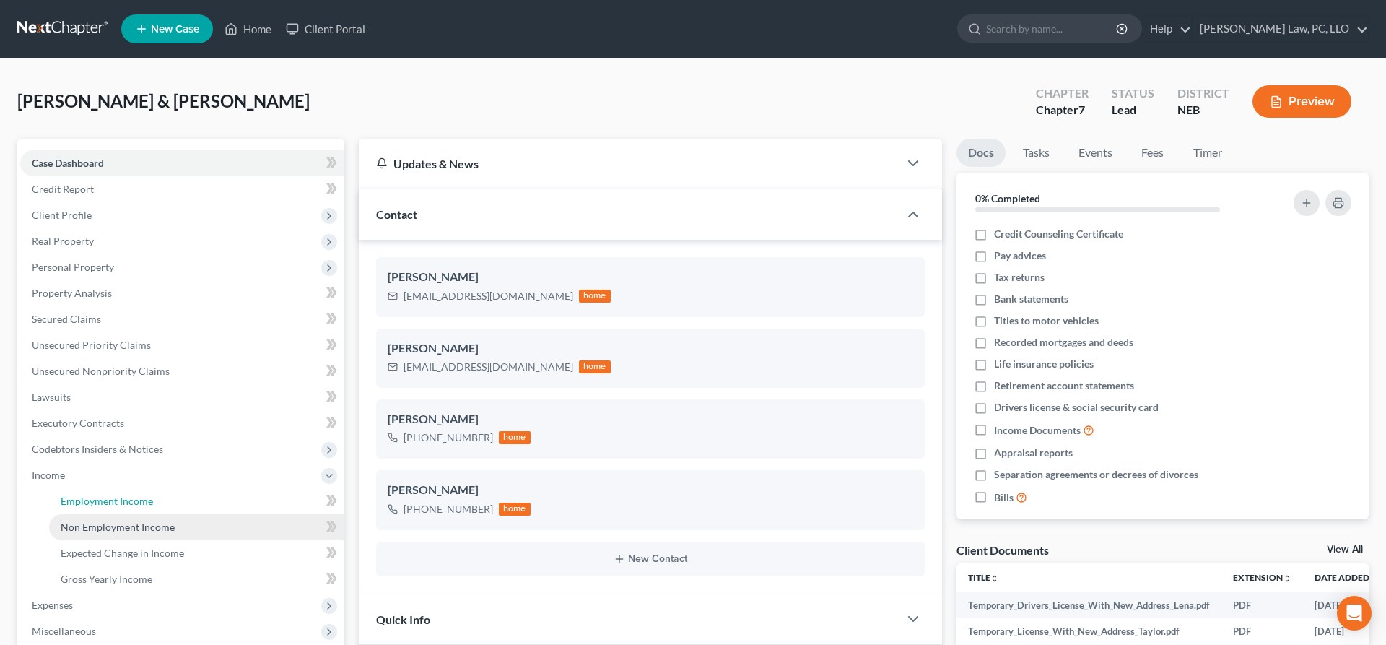
click at [129, 498] on span "Employment Income" at bounding box center [107, 501] width 92 height 12
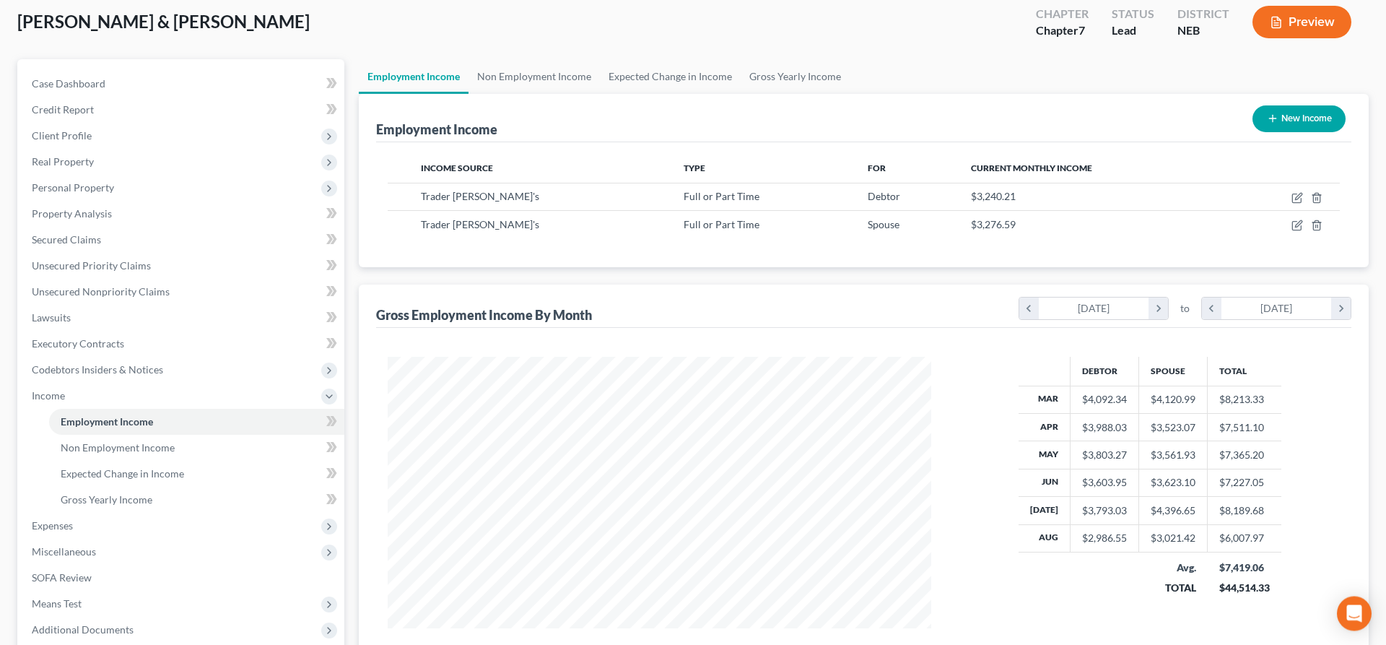
scroll to position [78, 0]
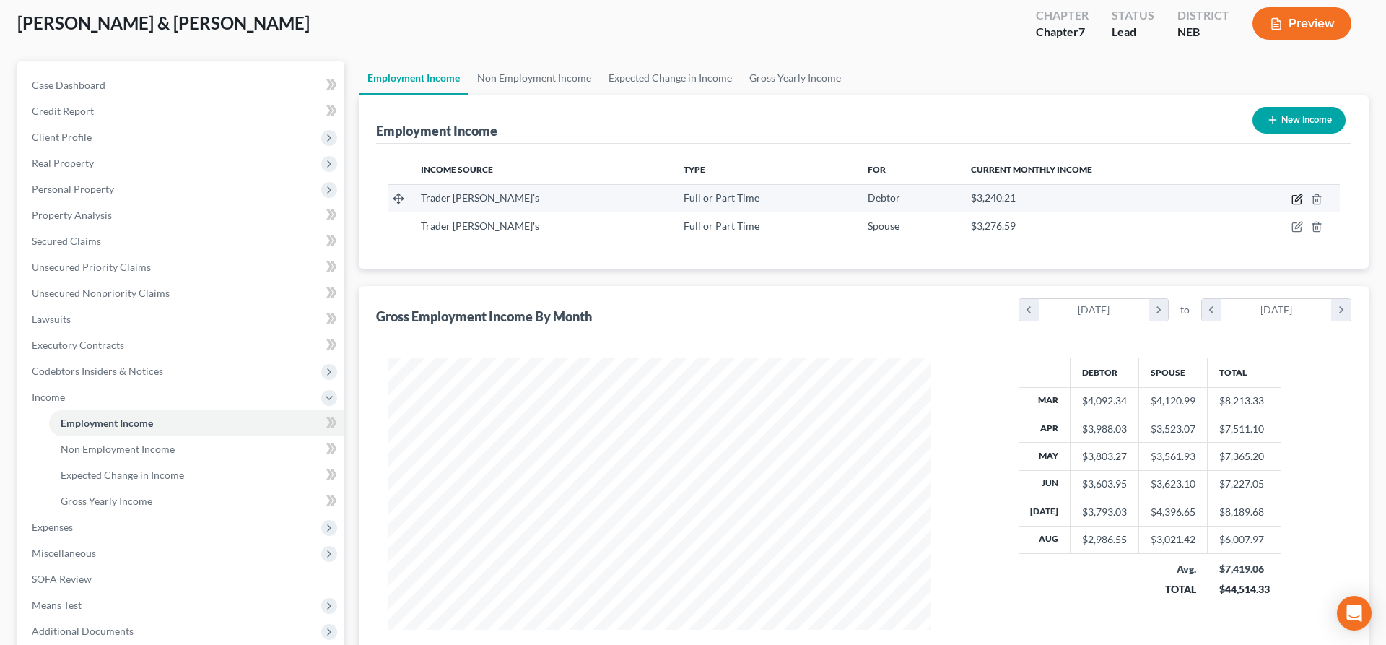
click at [1300, 201] on icon "button" at bounding box center [1298, 200] width 12 height 12
select select "0"
select select "4"
select select "2"
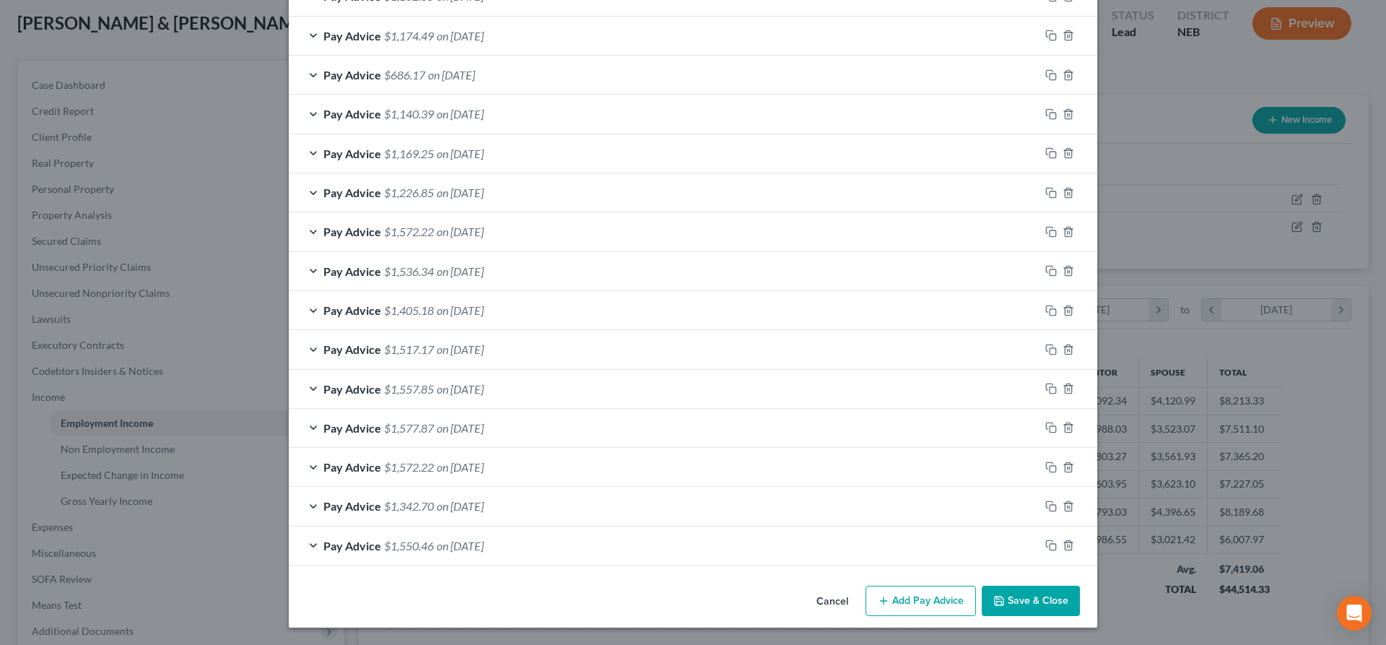
scroll to position [514, 0]
click at [1064, 506] on icon "button" at bounding box center [1069, 506] width 12 height 12
click at [1067, 546] on icon "button" at bounding box center [1069, 546] width 12 height 12
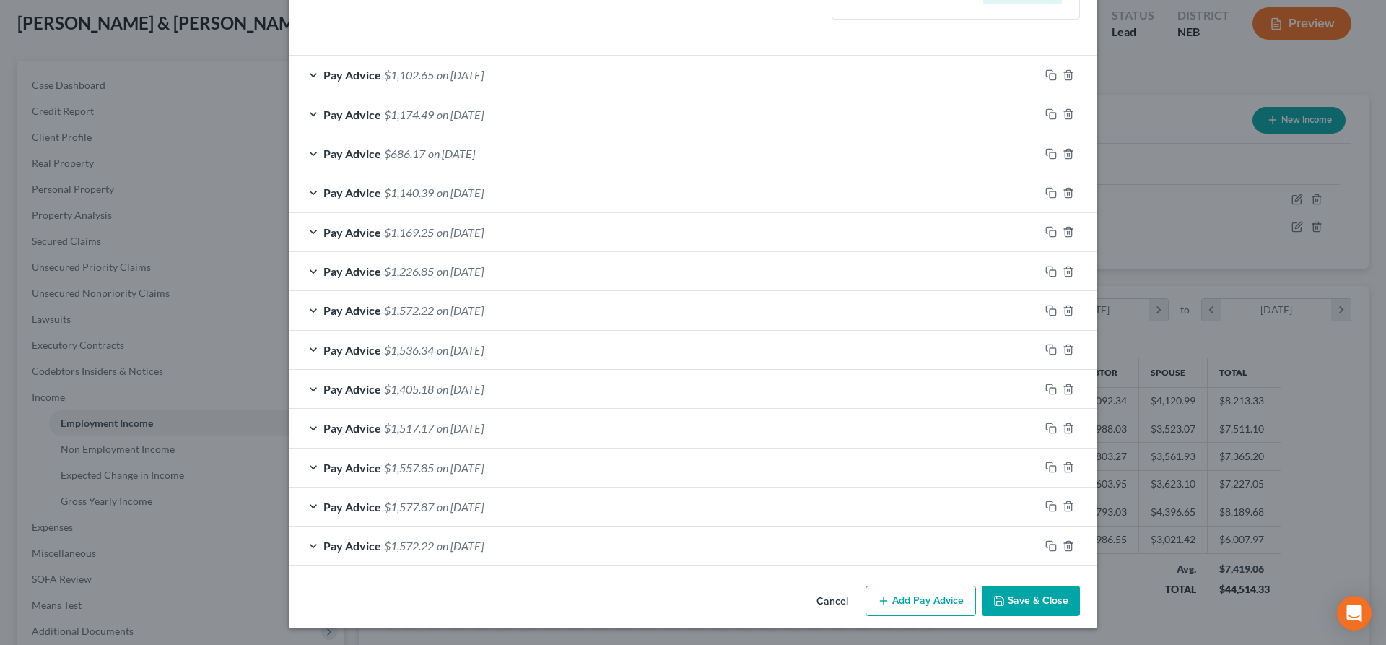
click at [1026, 609] on button "Save & Close" at bounding box center [1031, 601] width 98 height 30
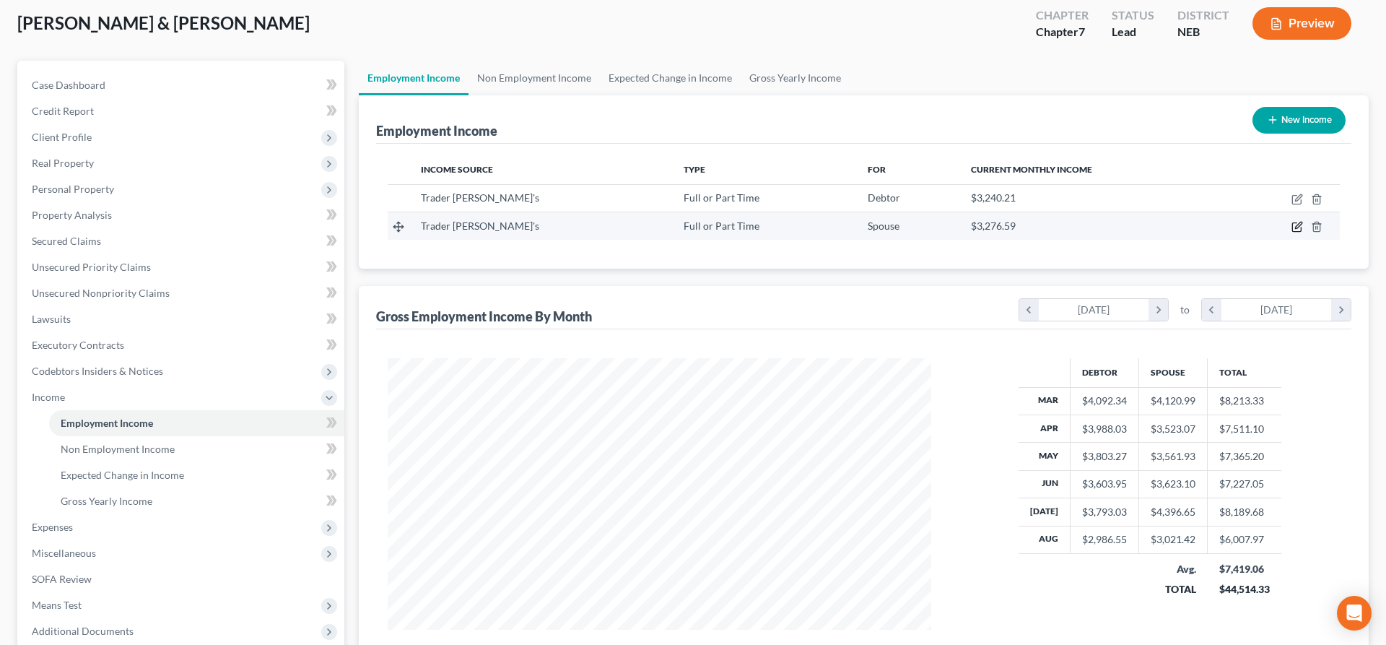
click at [1296, 228] on icon "button" at bounding box center [1298, 225] width 6 height 6
select select "0"
select select "4"
select select "2"
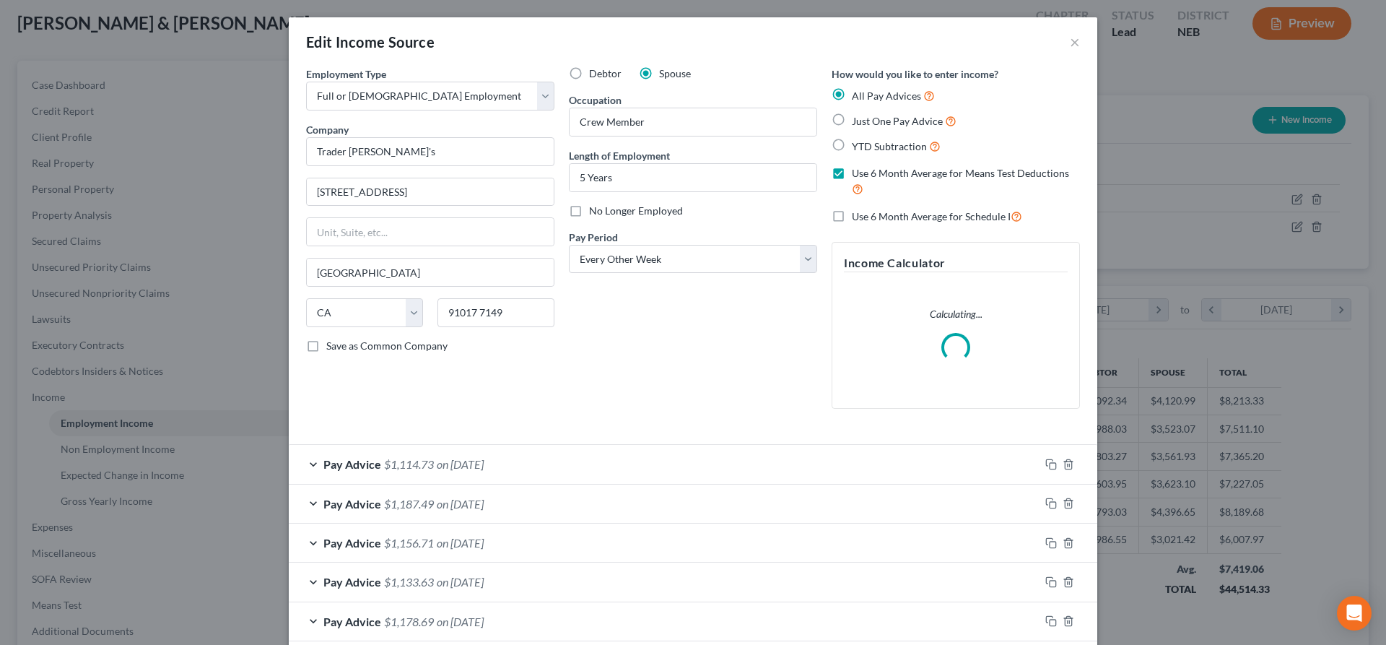
scroll to position [468, 0]
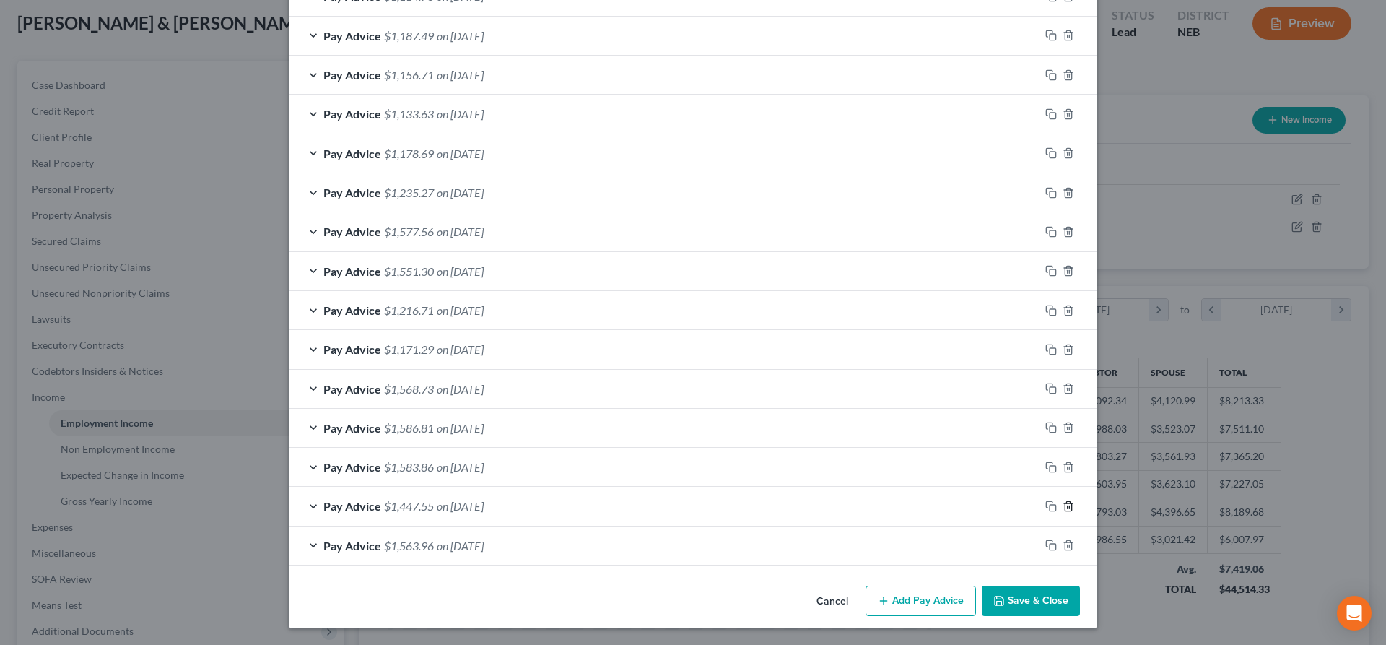
click at [1067, 508] on icon "button" at bounding box center [1069, 506] width 12 height 12
click at [1067, 548] on icon "button" at bounding box center [1069, 546] width 12 height 12
click at [1030, 614] on button "Save & Close" at bounding box center [1031, 601] width 98 height 30
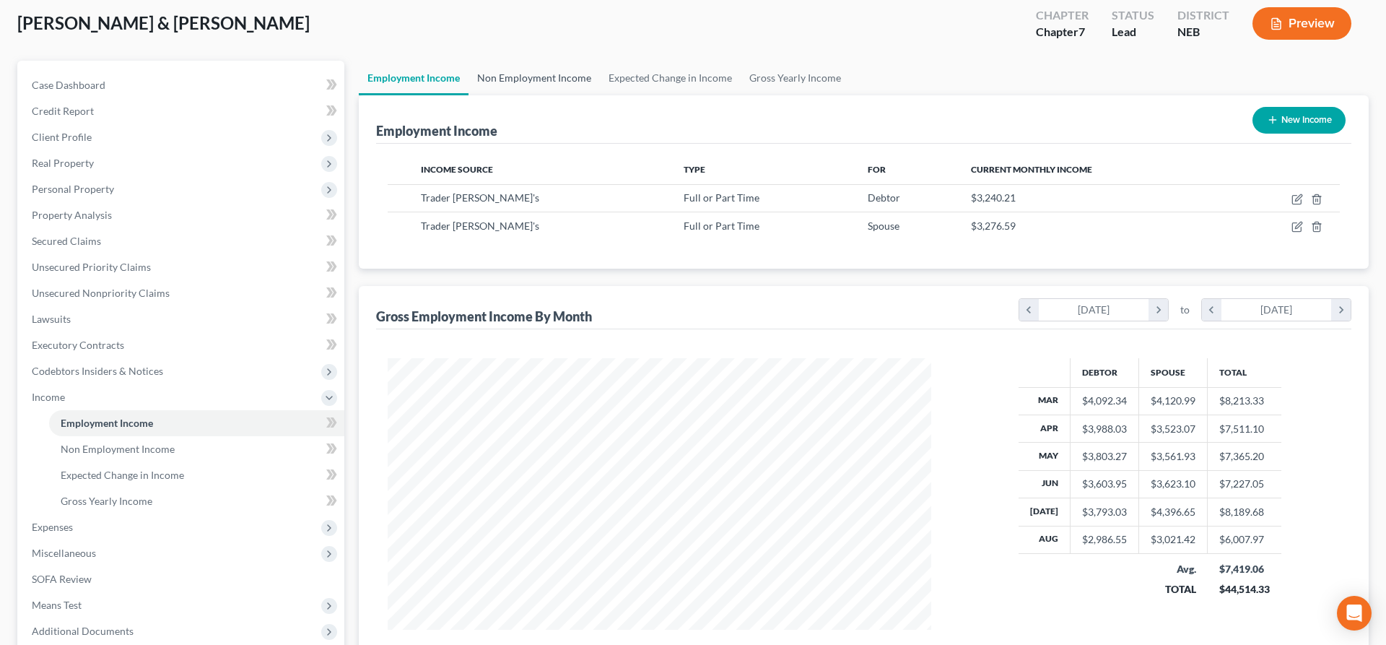
click at [533, 70] on link "Non Employment Income" at bounding box center [534, 78] width 131 height 35
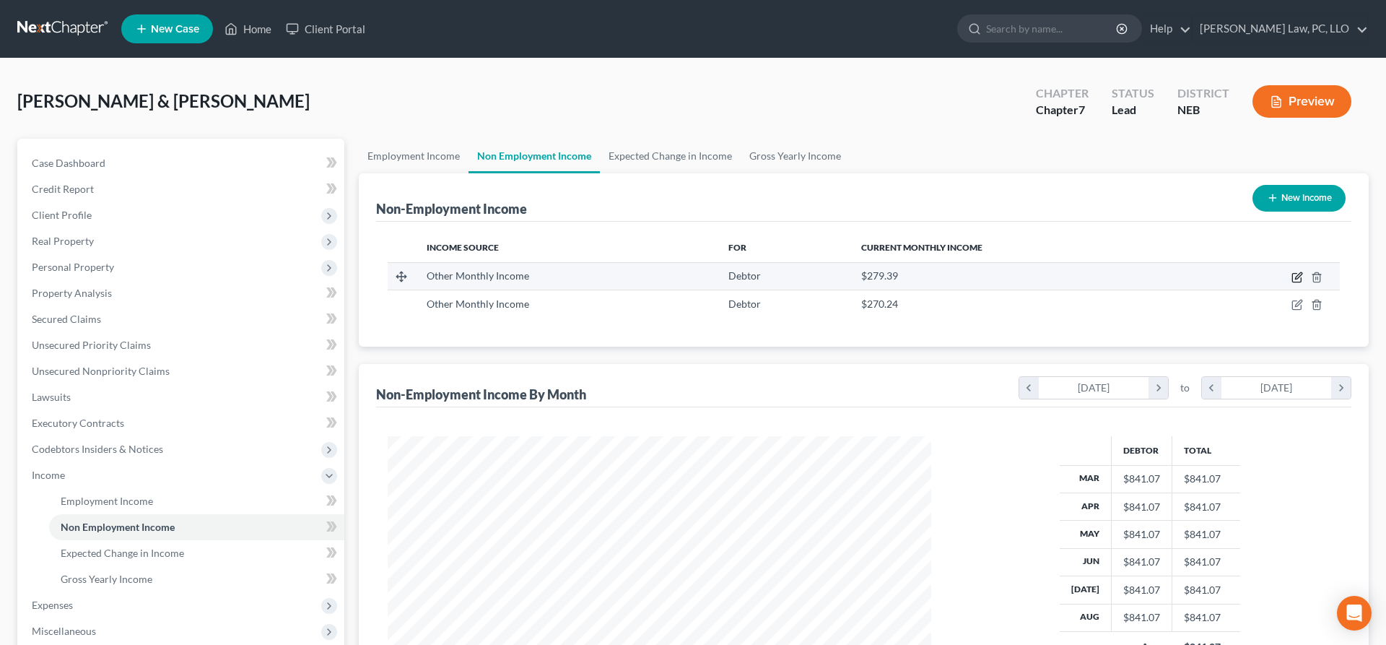
click at [1295, 277] on icon "button" at bounding box center [1298, 278] width 12 height 12
select select "13"
select select "0"
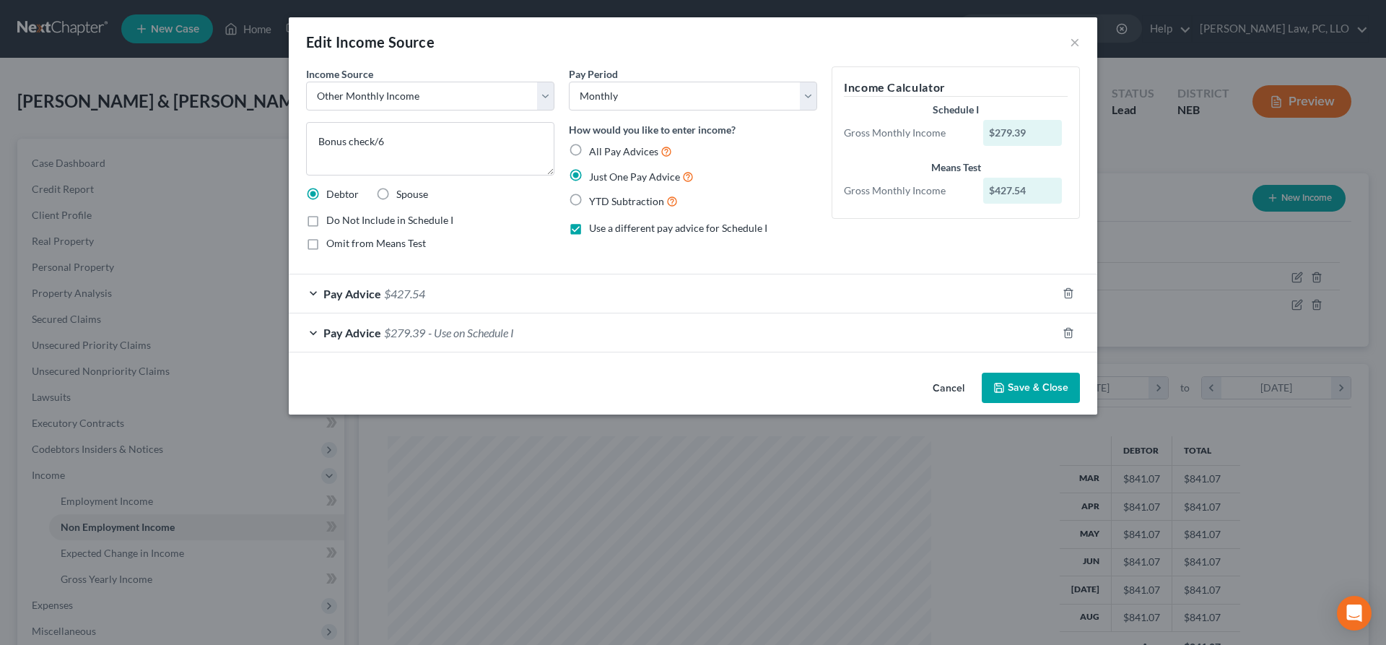
click at [563, 292] on div "Pay Advice $427.54" at bounding box center [673, 293] width 768 height 38
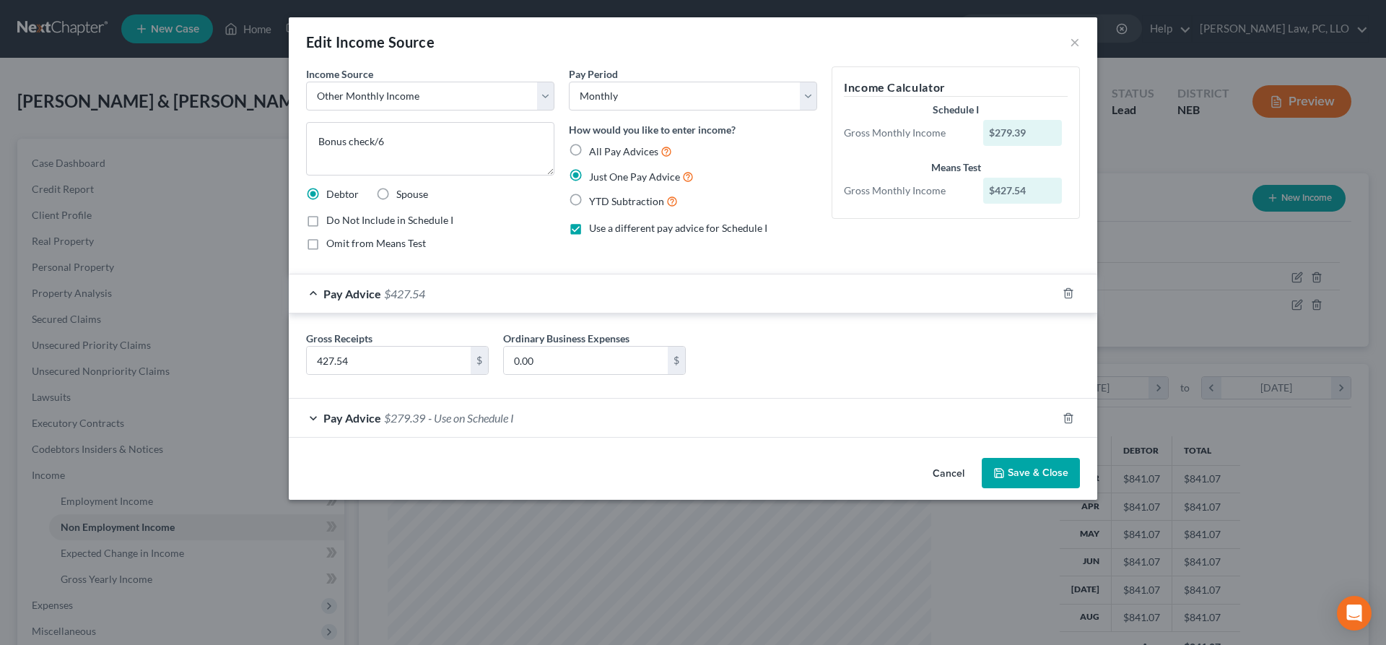
click at [580, 302] on div "Pay Advice $427.54" at bounding box center [673, 293] width 768 height 38
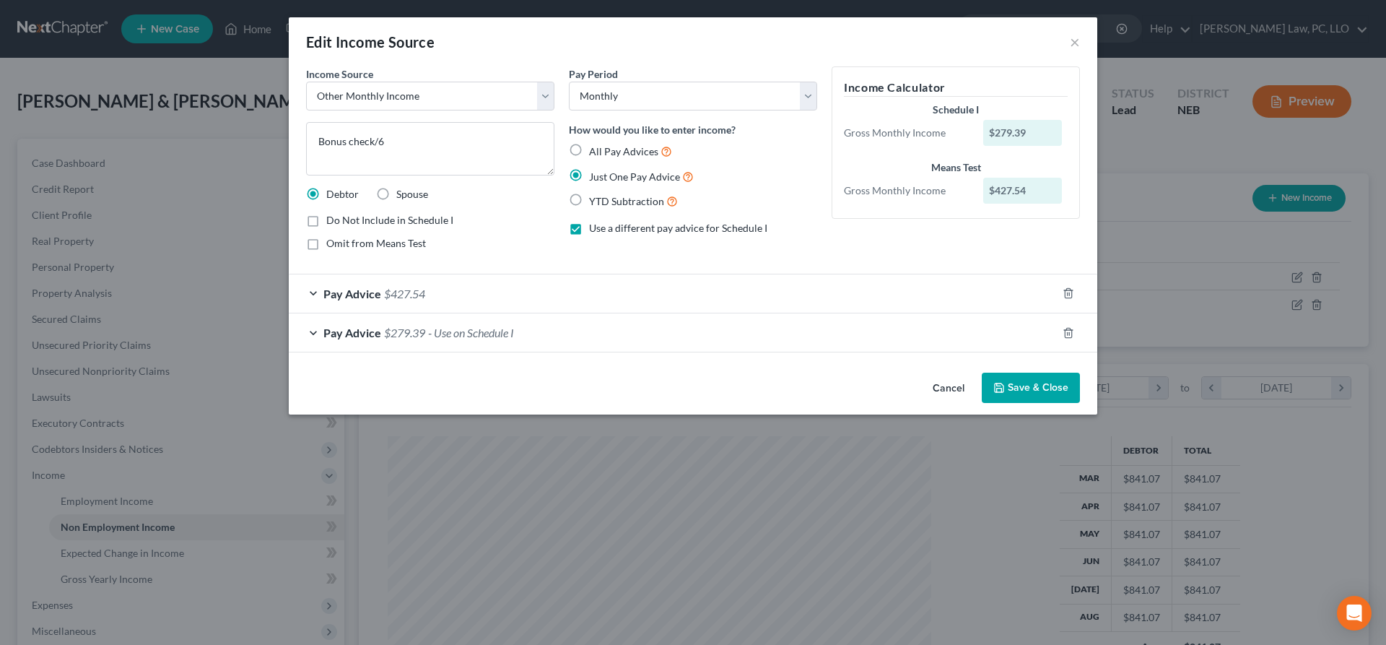
click at [560, 331] on div "Pay Advice $279.39 - Use on Schedule I" at bounding box center [673, 332] width 768 height 38
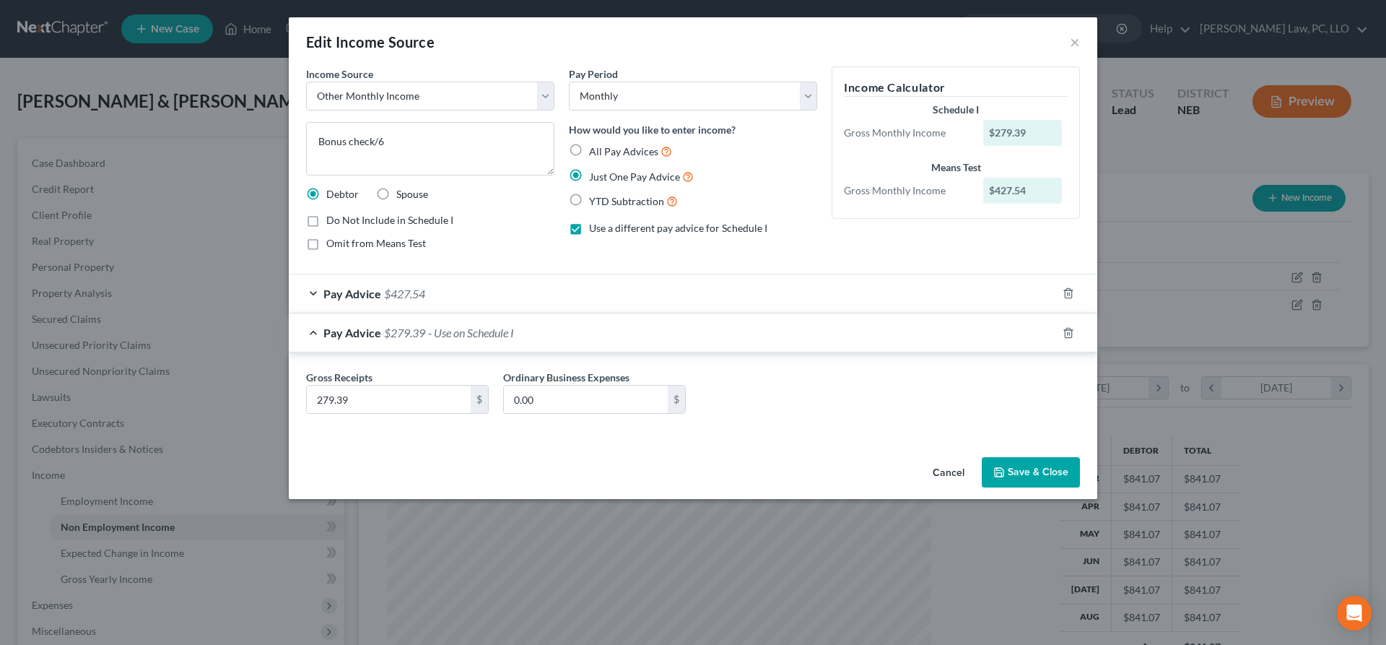
click at [565, 336] on div "Pay Advice $279.39 - Use on Schedule I" at bounding box center [673, 332] width 768 height 38
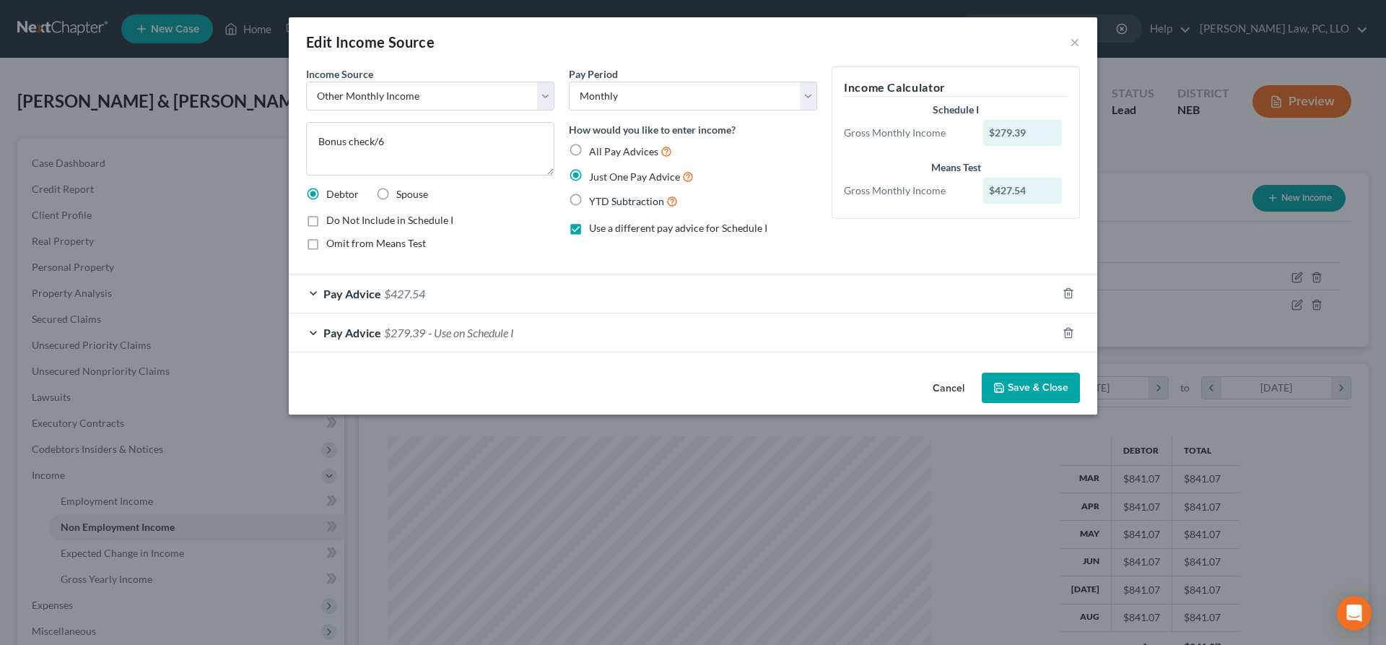
click at [937, 388] on button "Cancel" at bounding box center [948, 388] width 55 height 29
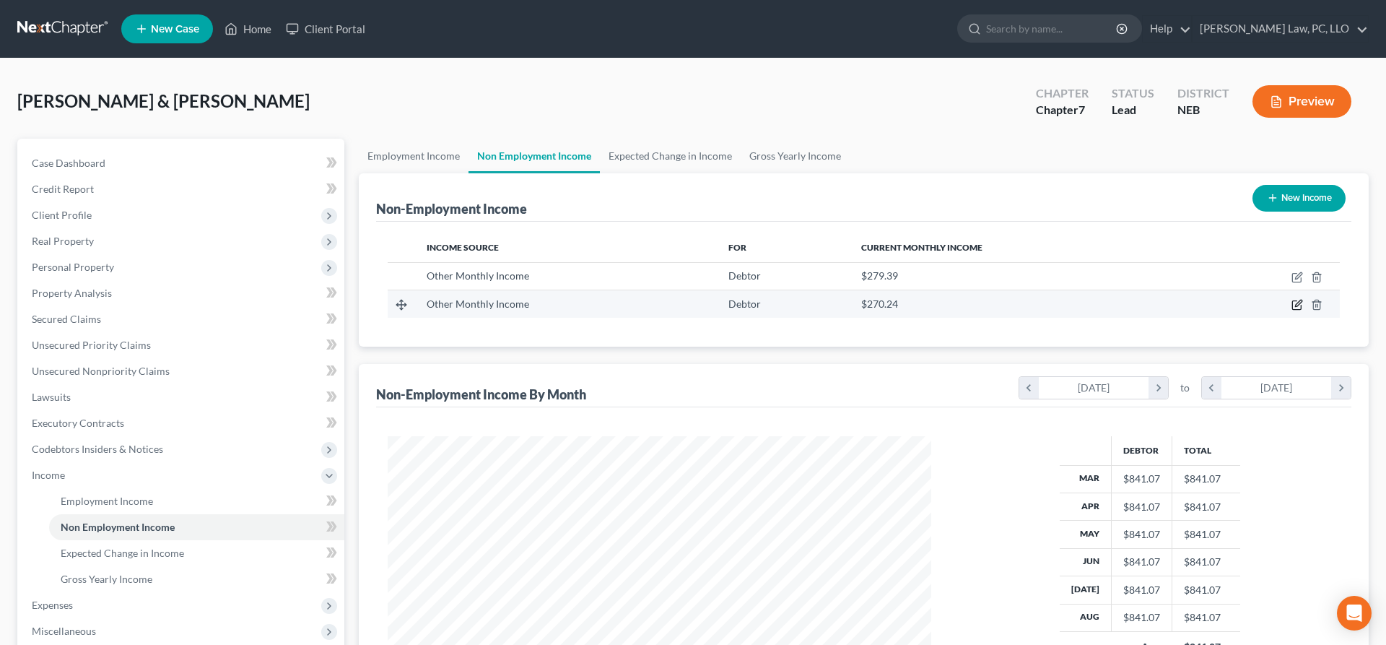
click at [1295, 303] on icon "button" at bounding box center [1298, 305] width 12 height 12
select select "13"
select select "0"
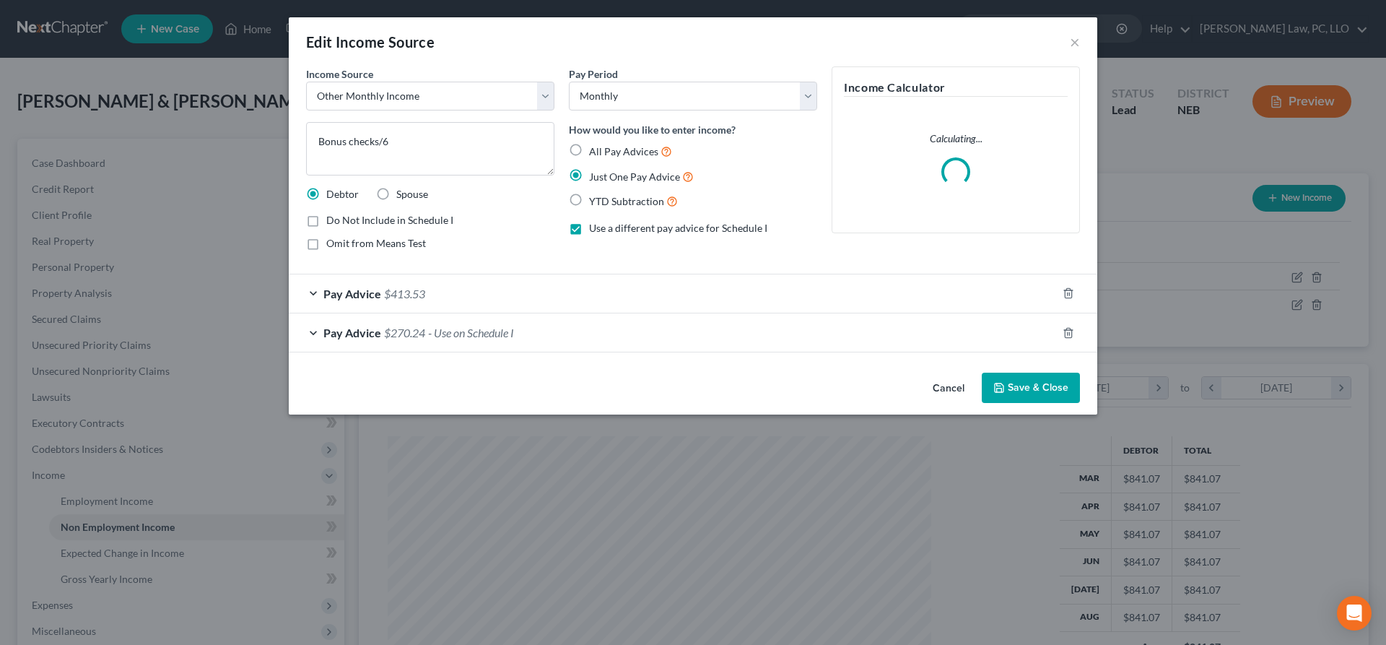
click at [950, 390] on button "Cancel" at bounding box center [948, 388] width 55 height 29
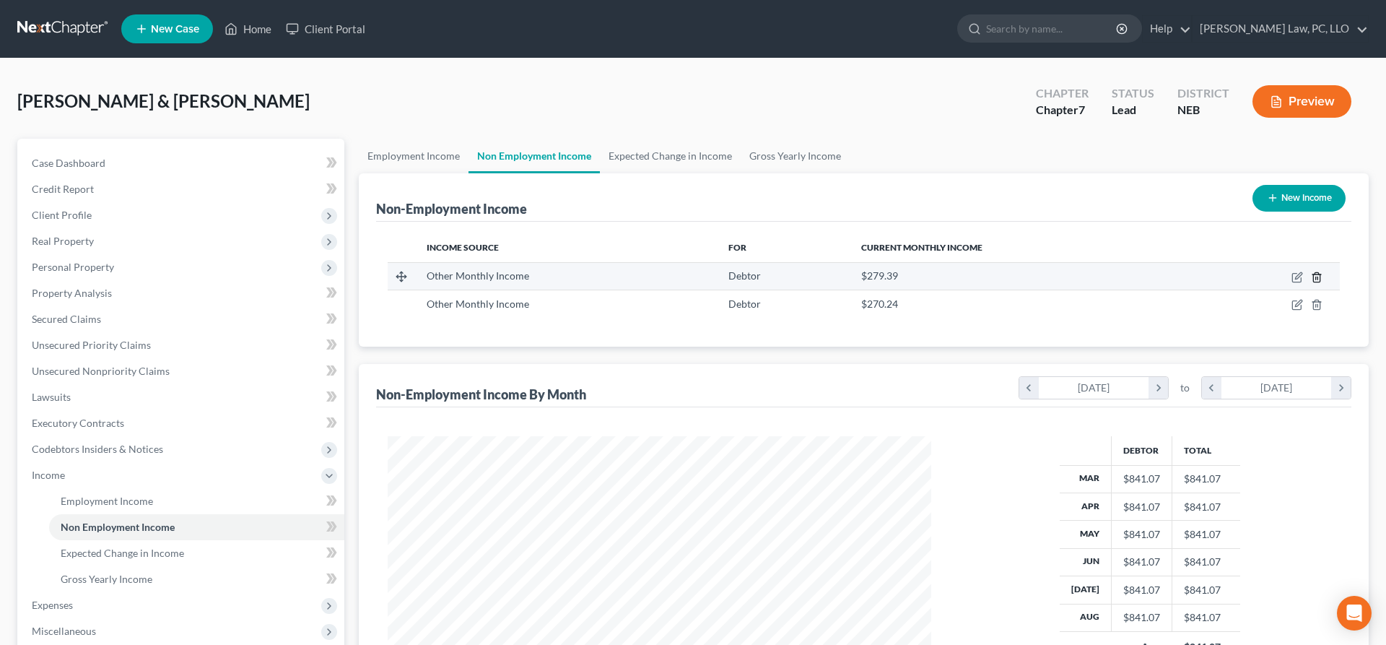
click at [1316, 279] on line "button" at bounding box center [1316, 278] width 0 height 3
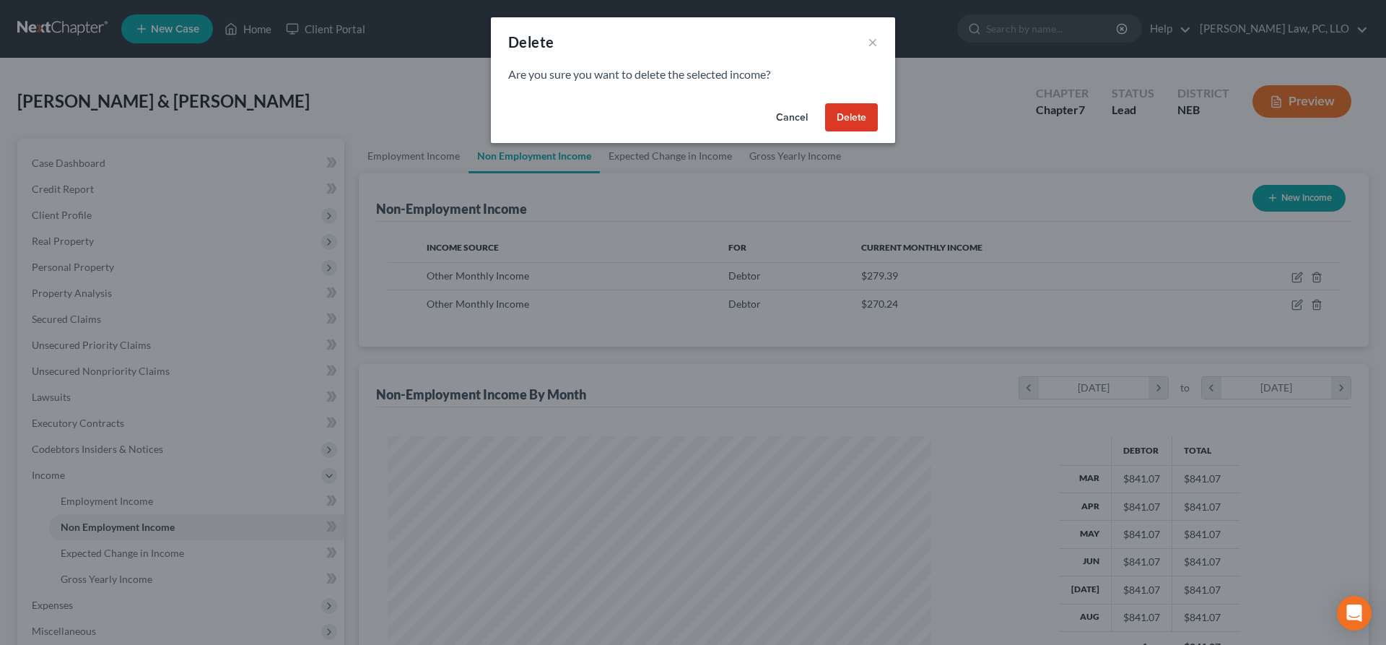
click at [854, 118] on button "Delete" at bounding box center [851, 117] width 53 height 29
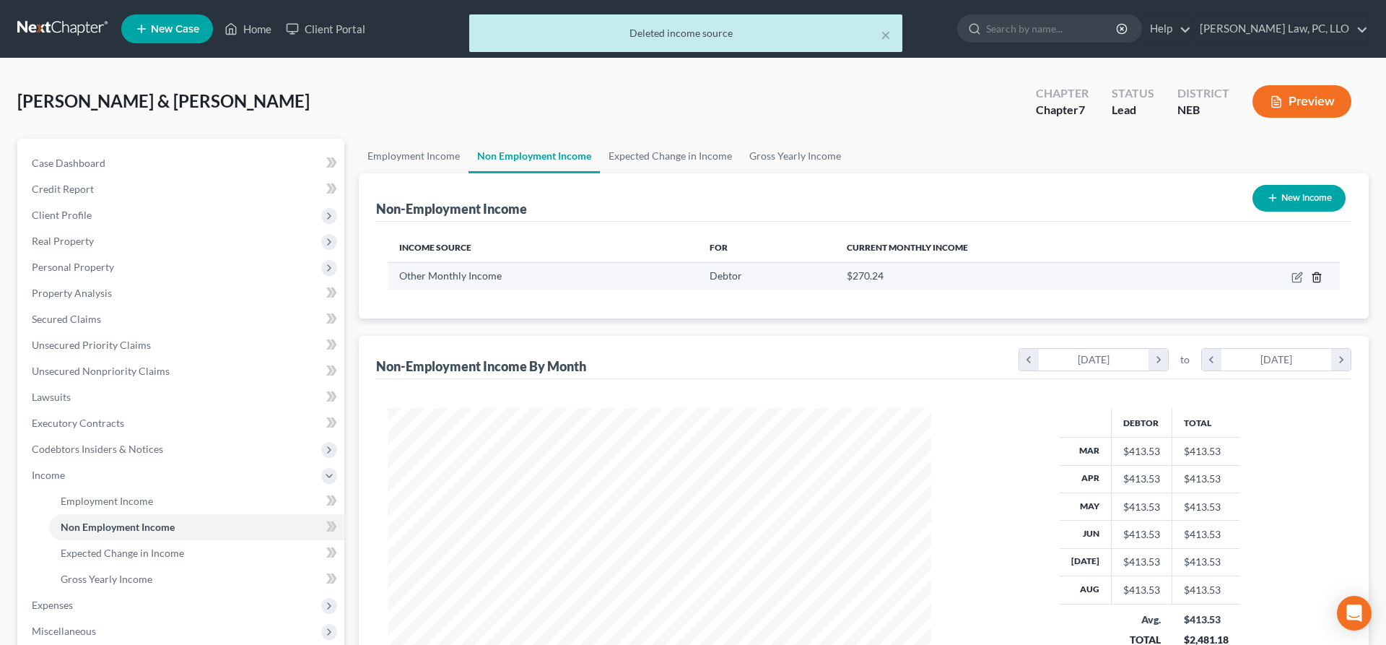
click at [1320, 279] on icon "button" at bounding box center [1316, 276] width 6 height 9
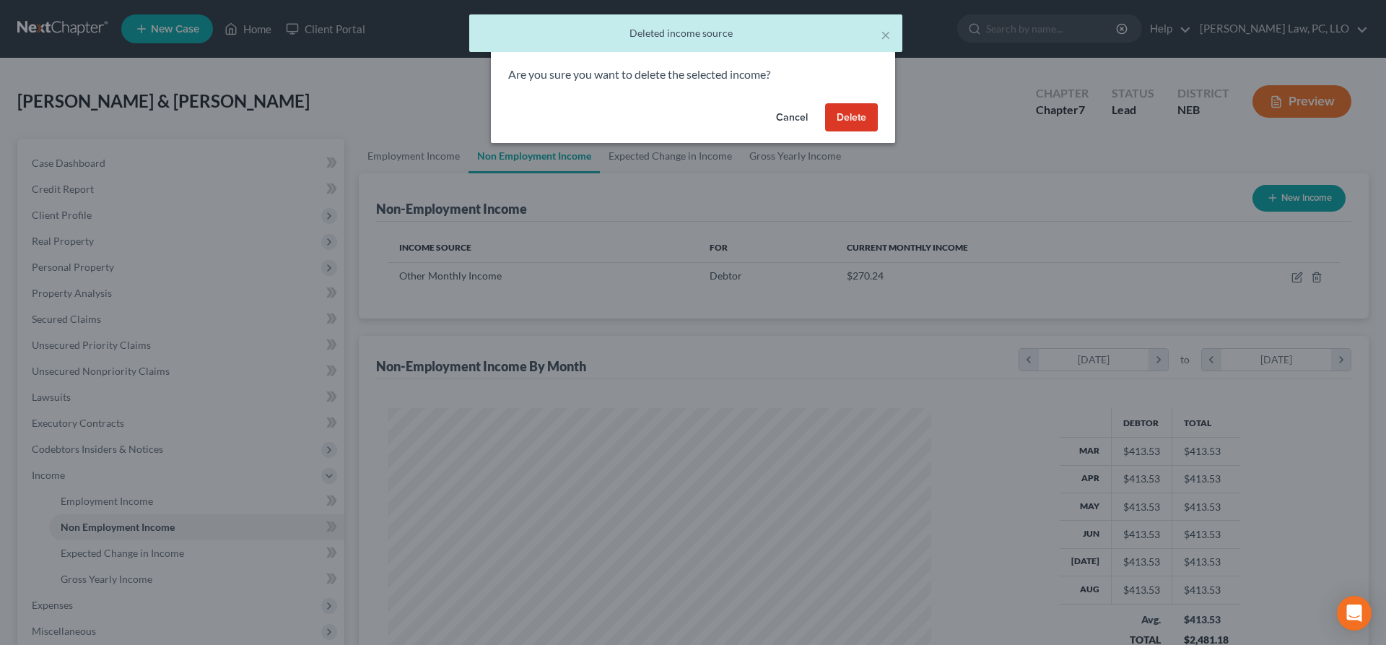
click at [859, 114] on button "Delete" at bounding box center [851, 117] width 53 height 29
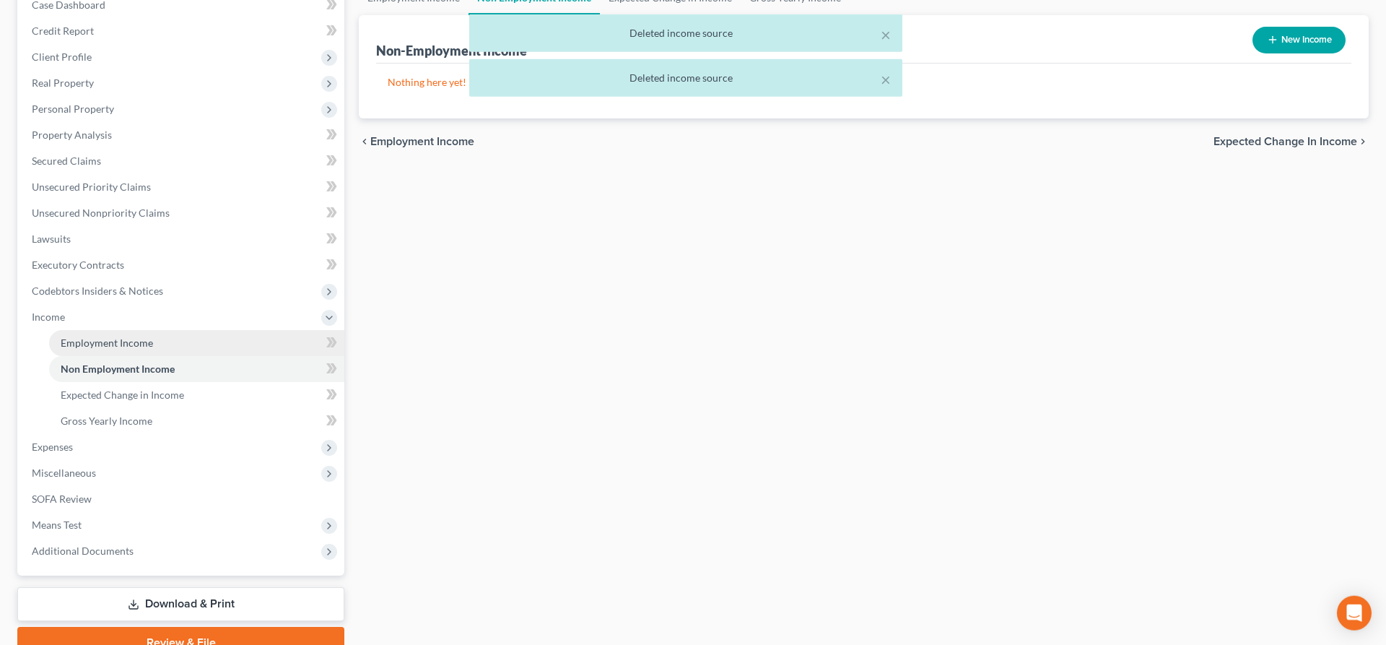
scroll to position [225, 0]
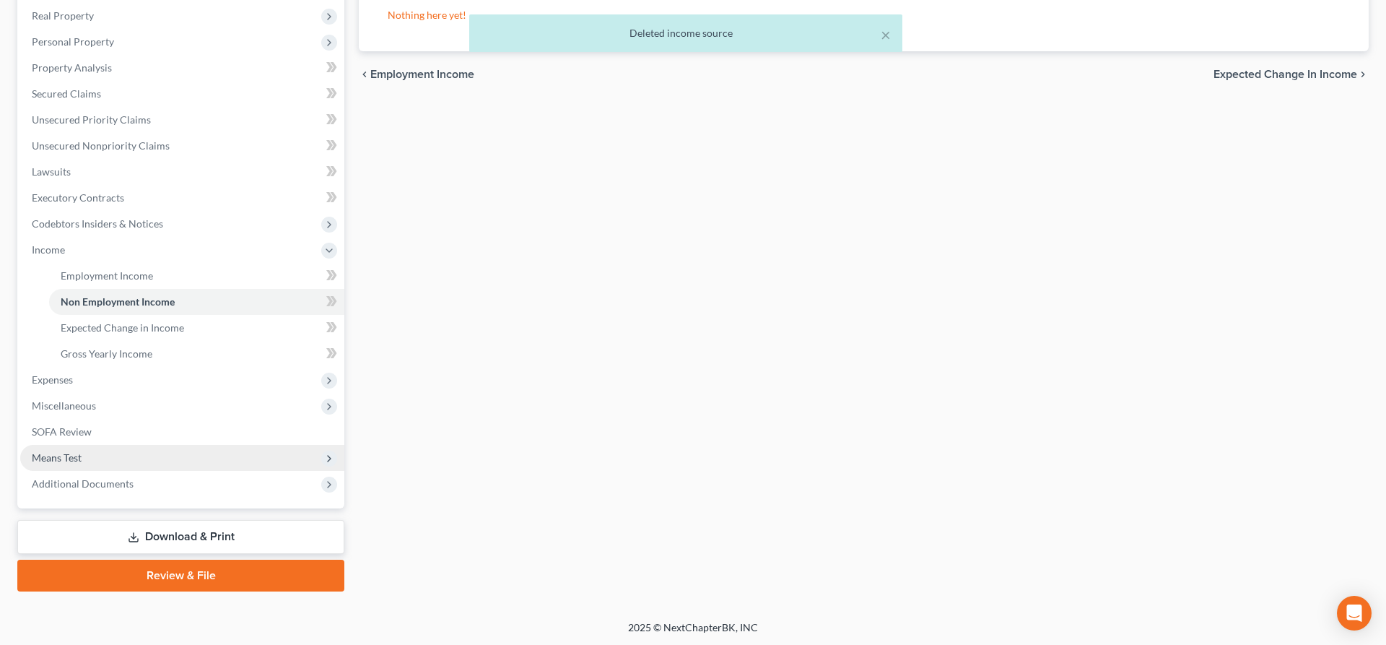
click at [129, 456] on span "Means Test" at bounding box center [182, 458] width 324 height 26
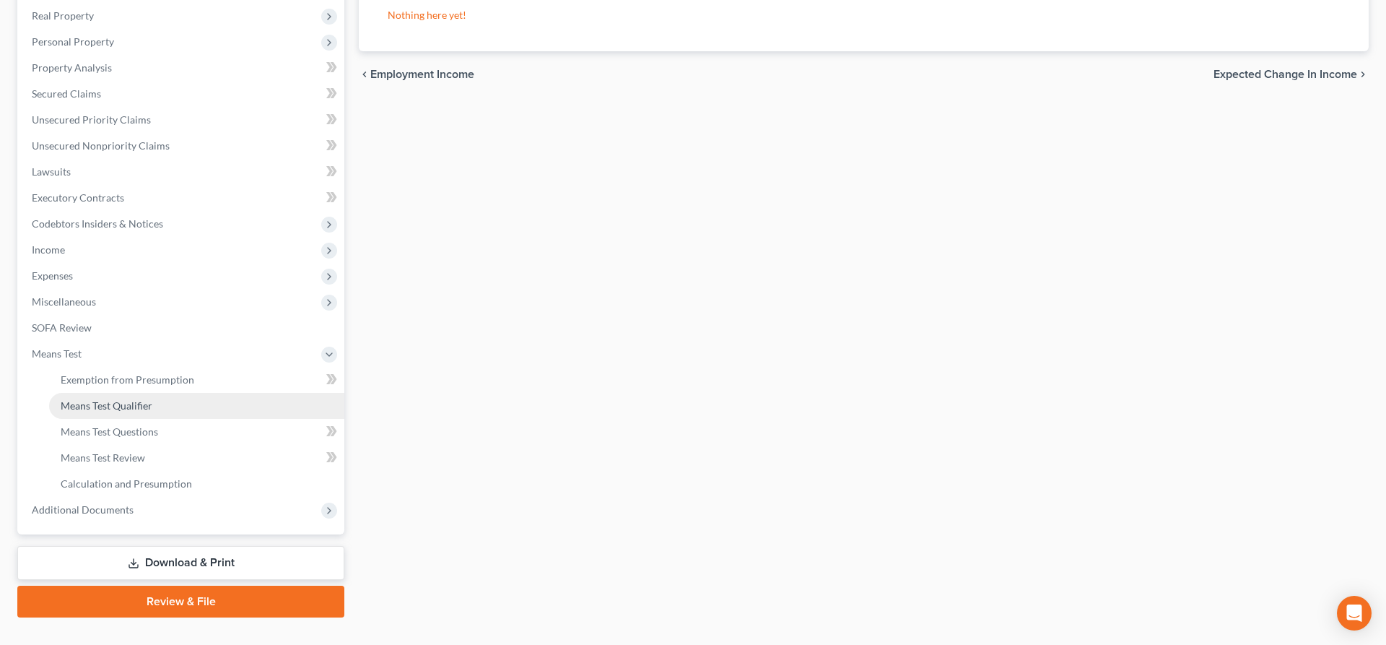
click at [160, 407] on link "Means Test Qualifier" at bounding box center [196, 406] width 295 height 26
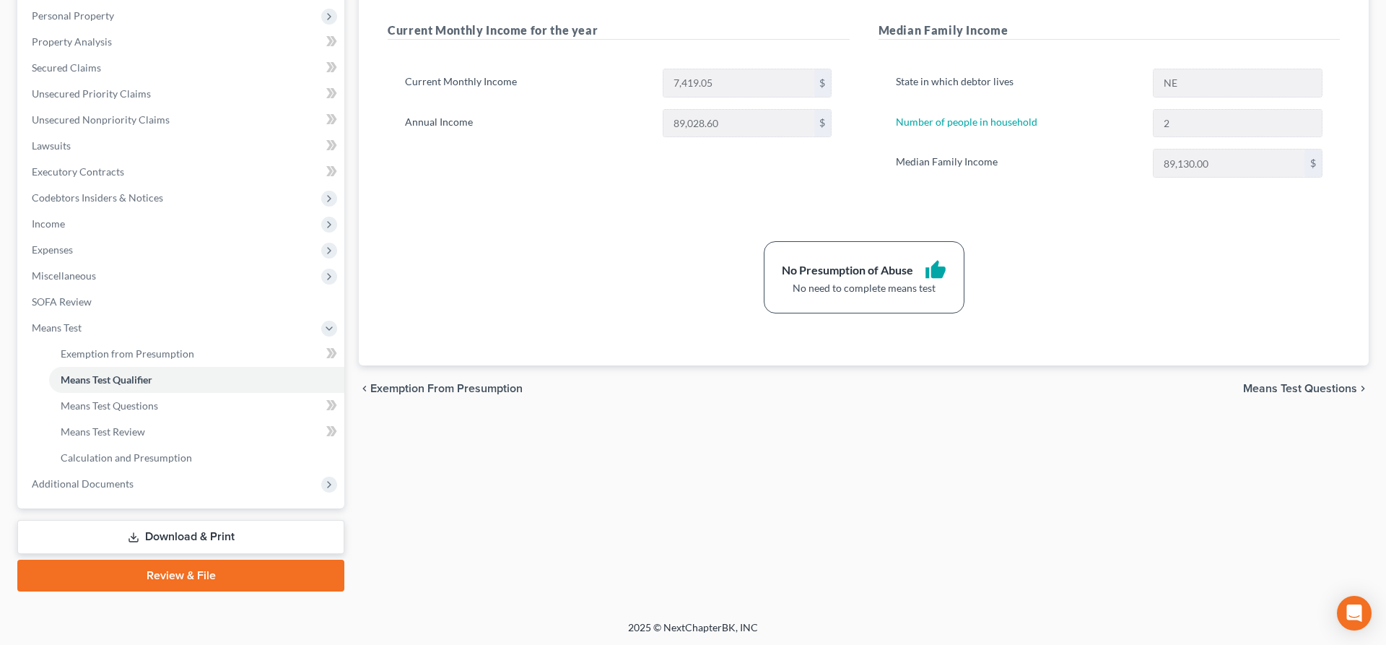
click at [214, 538] on link "Download & Print" at bounding box center [180, 537] width 327 height 34
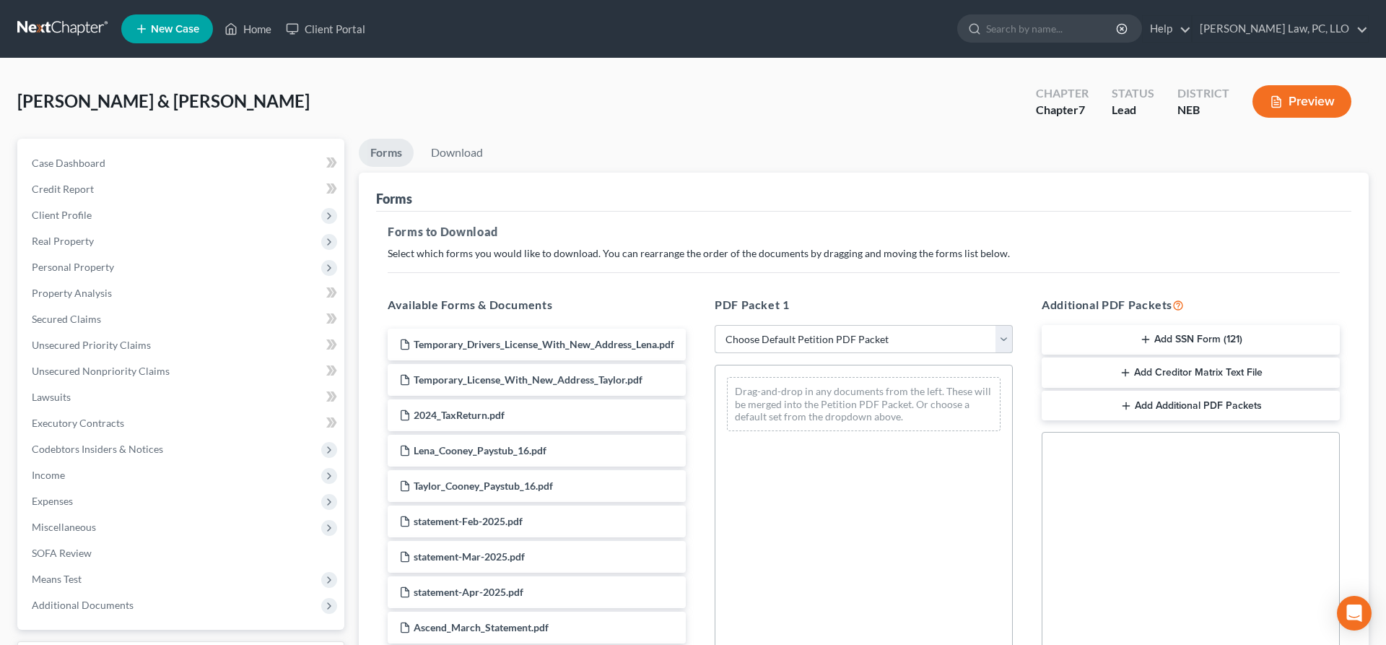
click at [715, 325] on select "Choose Default Petition PDF Packet Complete Bankruptcy Petition (all forms and …" at bounding box center [864, 339] width 298 height 29
select select "0"
click option "Complete Bankruptcy Petition (all forms and schedules)" at bounding box center [0, 0] width 0 height 0
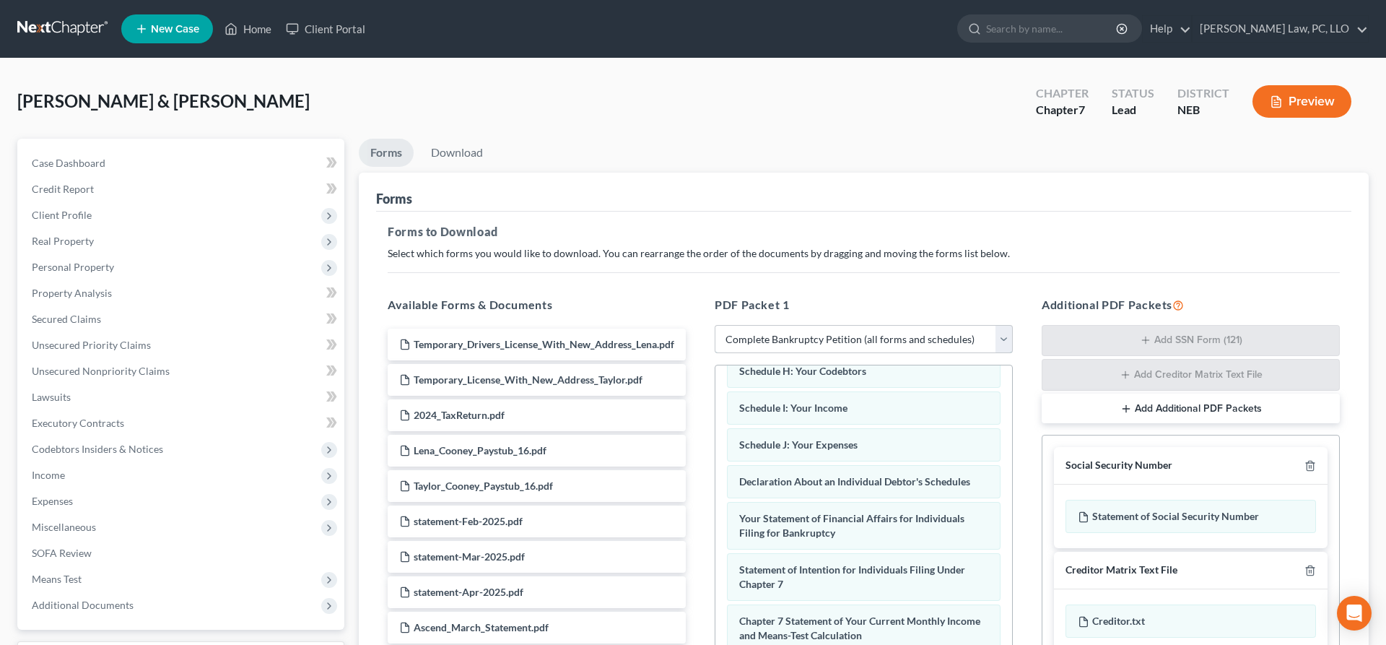
scroll to position [248, 0]
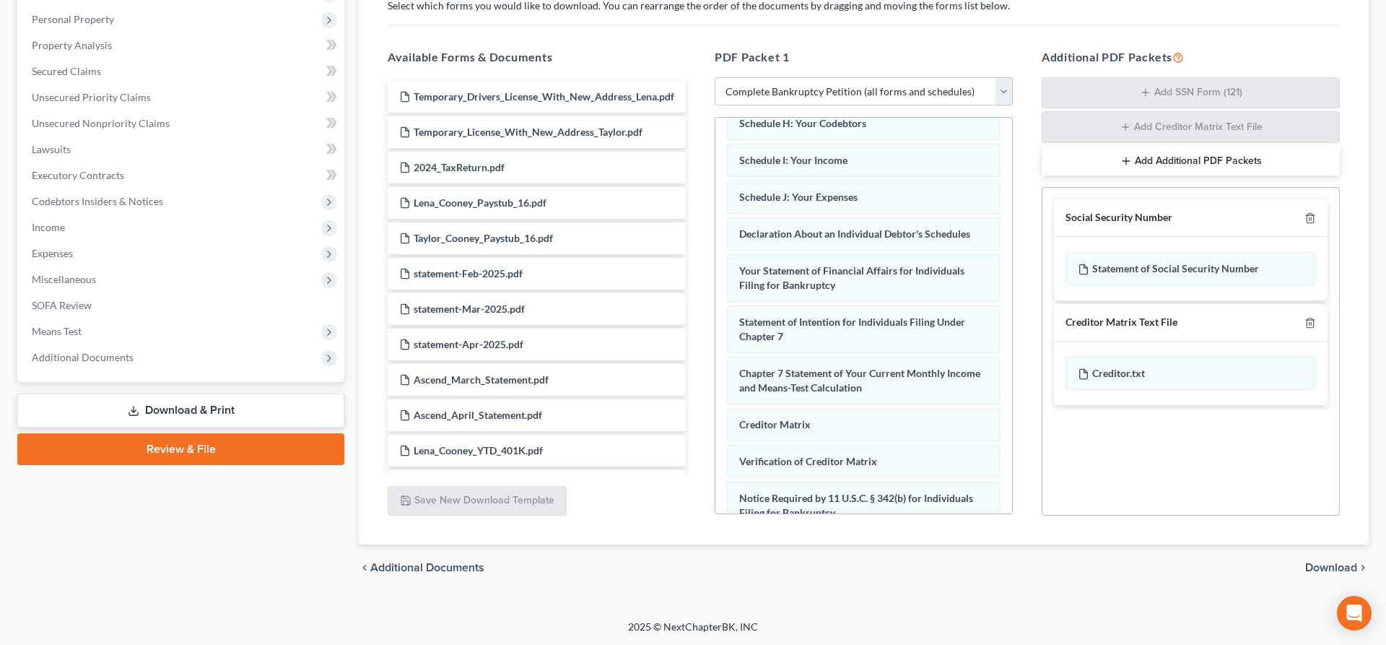
click at [1325, 569] on span "Download" at bounding box center [1332, 568] width 52 height 12
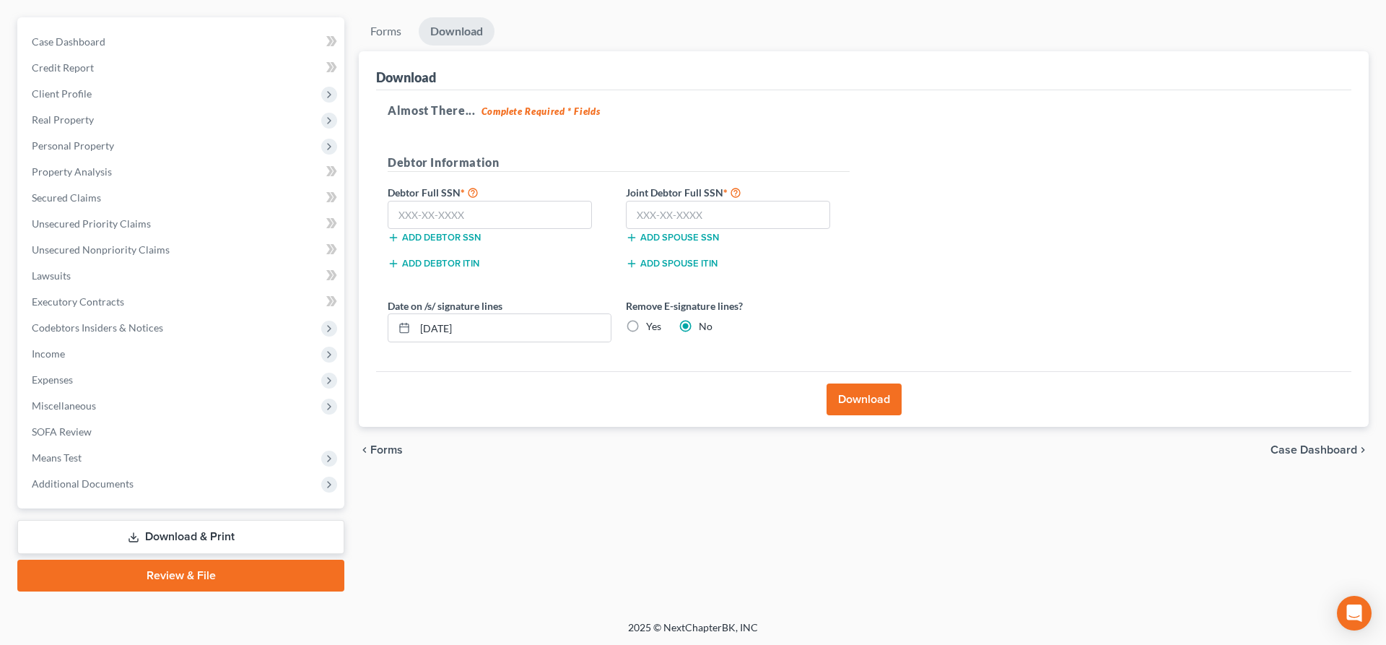
click at [849, 396] on button "Download" at bounding box center [864, 399] width 75 height 32
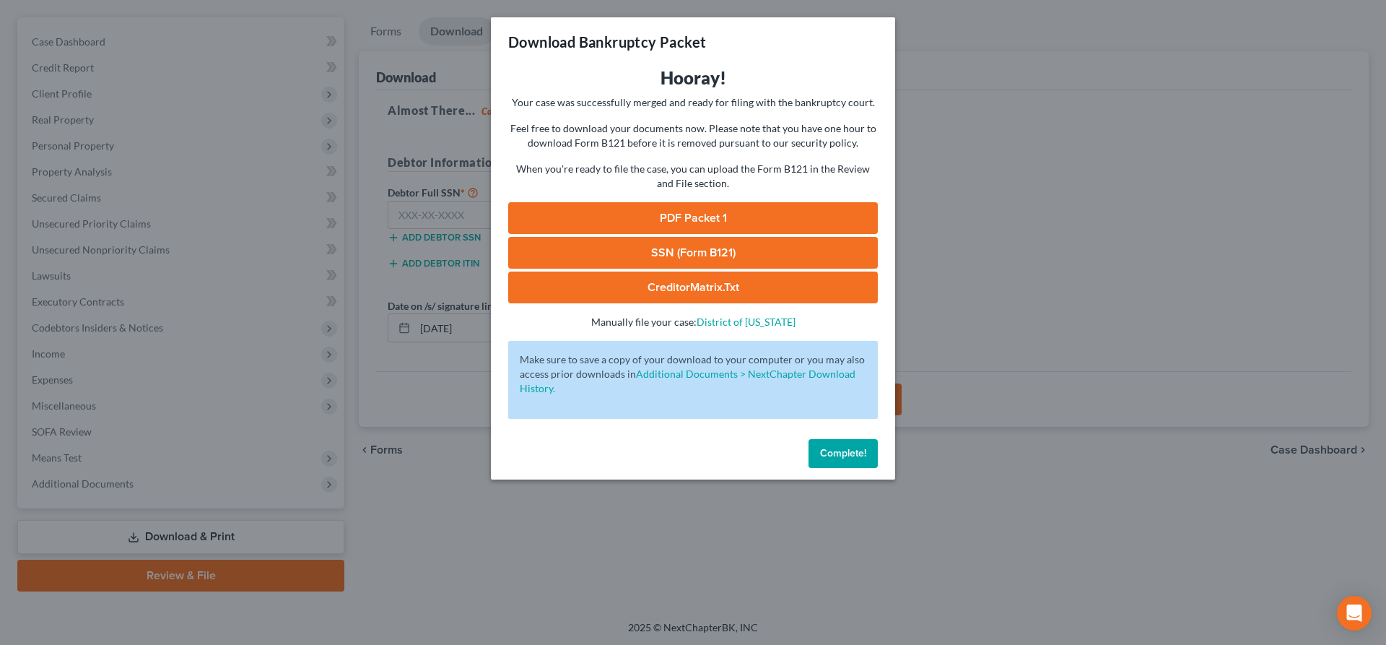
click at [703, 217] on link "PDF Packet 1" at bounding box center [693, 218] width 370 height 32
click at [861, 456] on span "Complete!" at bounding box center [843, 453] width 46 height 12
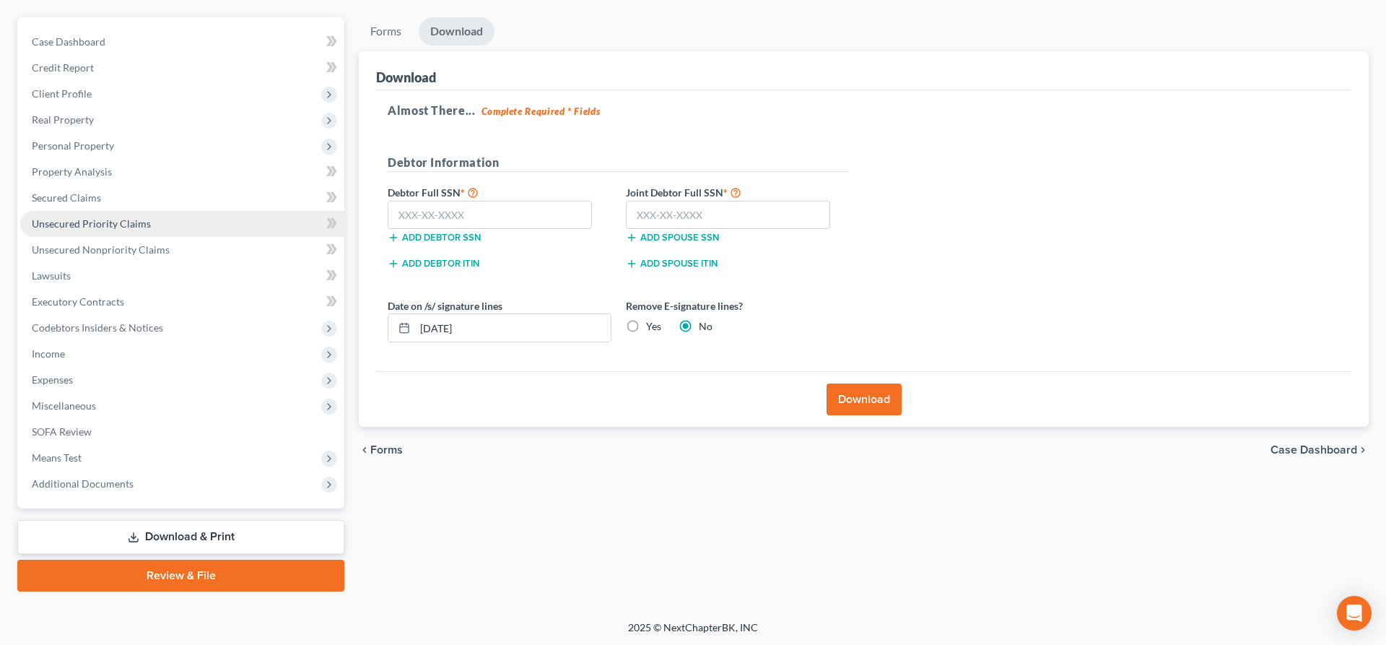
click at [119, 229] on span "Unsecured Priority Claims" at bounding box center [91, 223] width 119 height 12
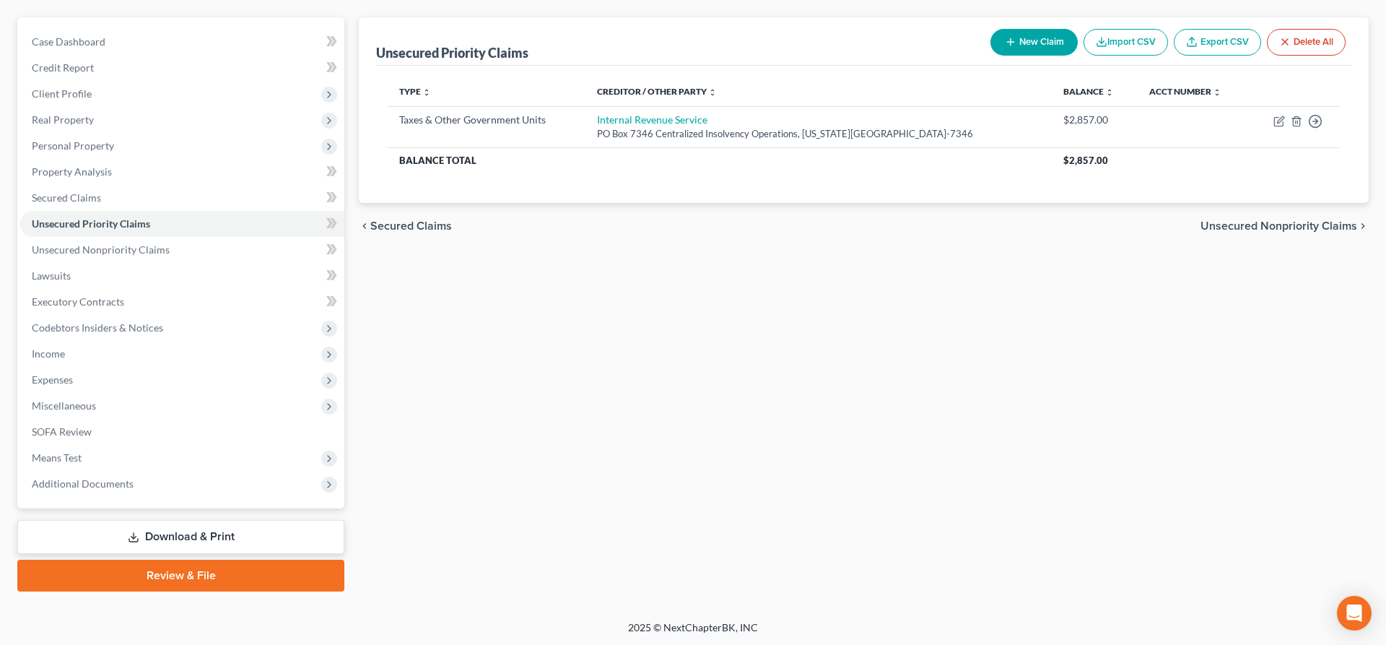
click at [177, 529] on link "Download & Print" at bounding box center [180, 537] width 327 height 34
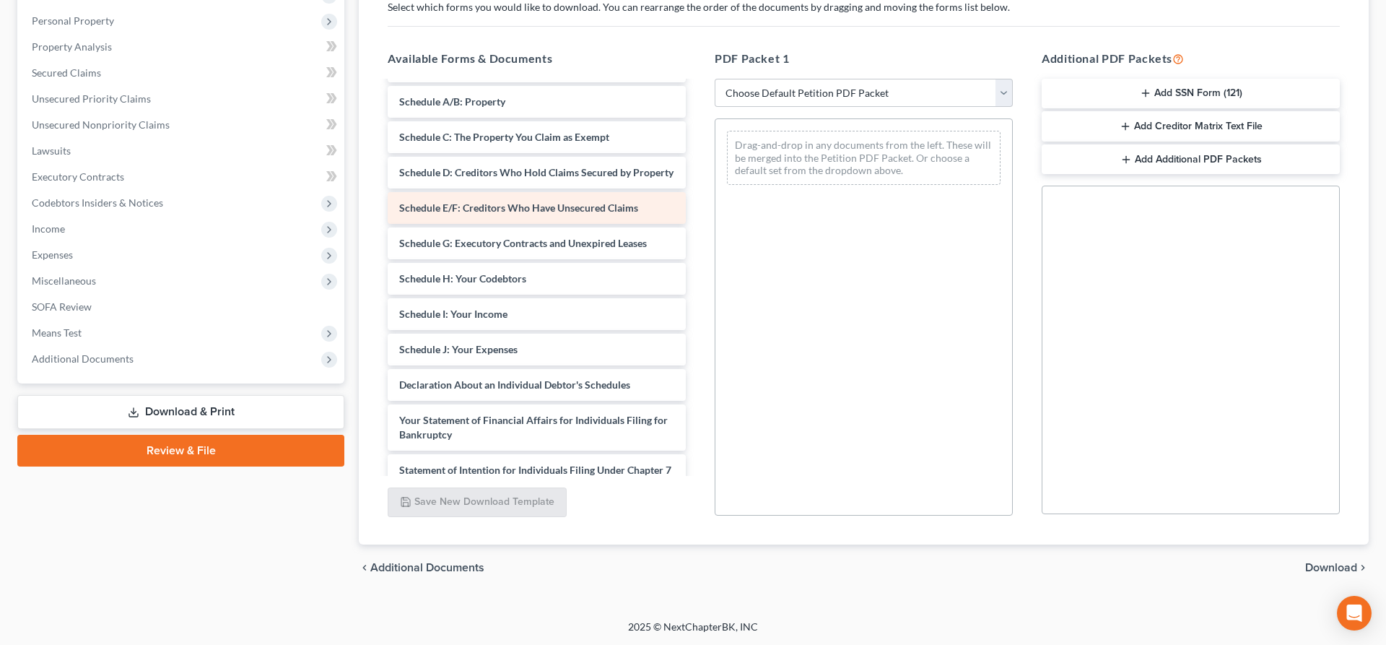
scroll to position [2472, 0]
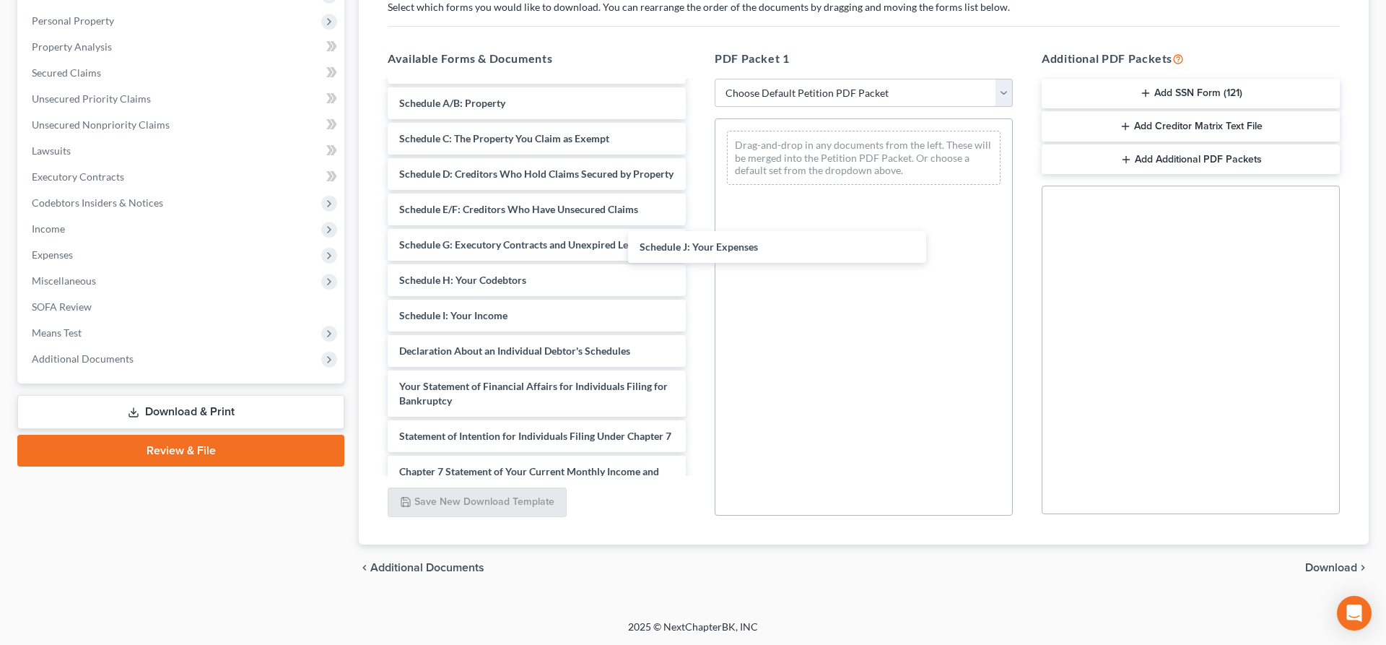
drag, startPoint x: 595, startPoint y: 313, endPoint x: 830, endPoint y: 150, distance: 285.8
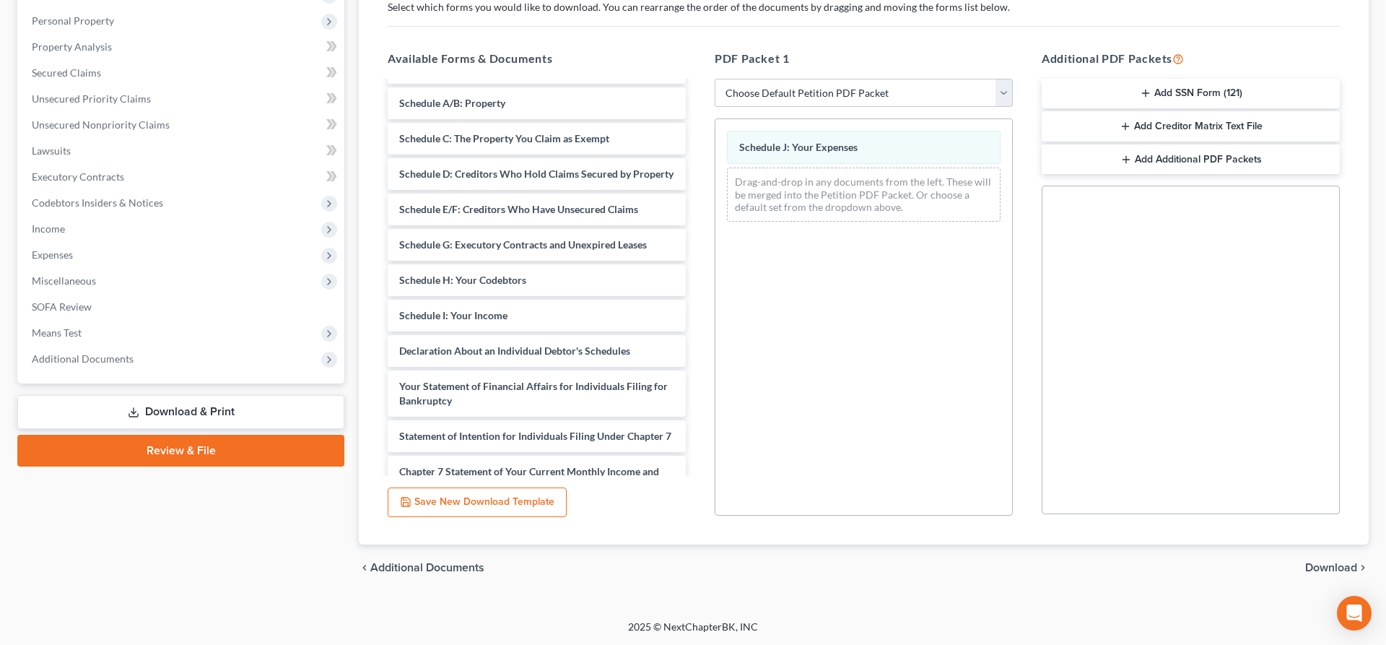
click at [1339, 563] on span "Download" at bounding box center [1332, 568] width 52 height 12
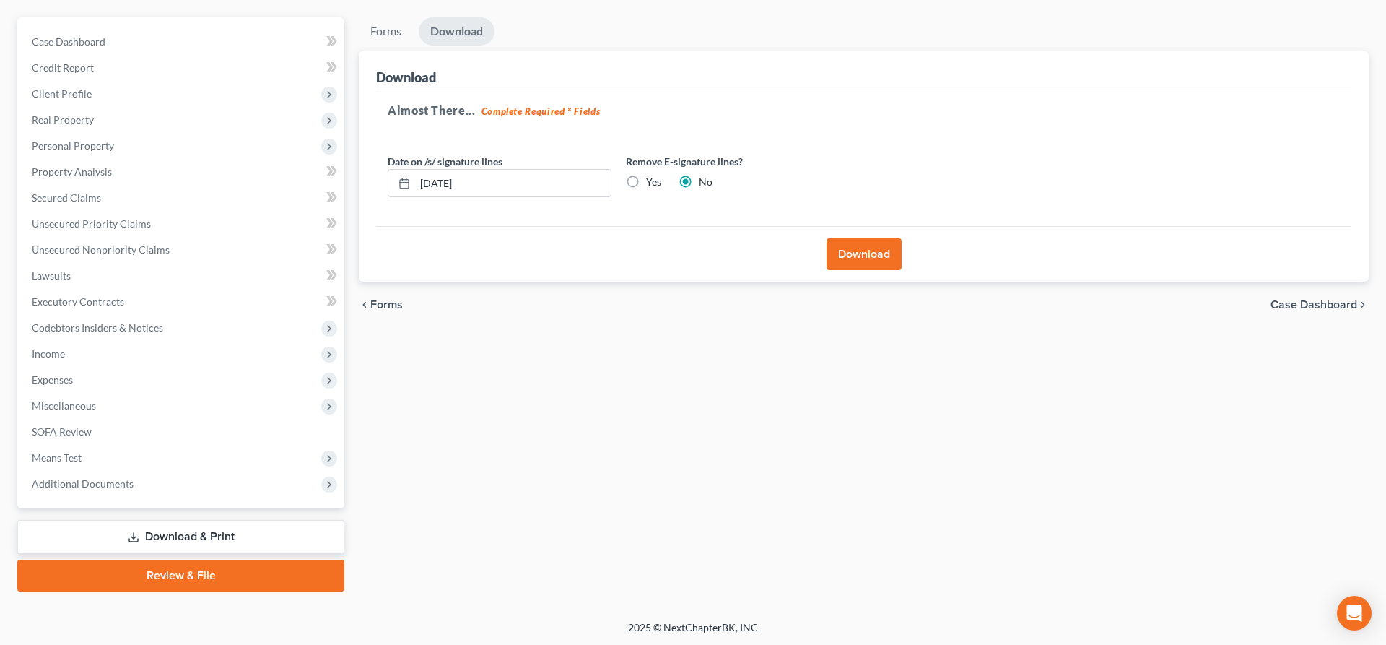
click at [880, 259] on button "Download" at bounding box center [864, 254] width 75 height 32
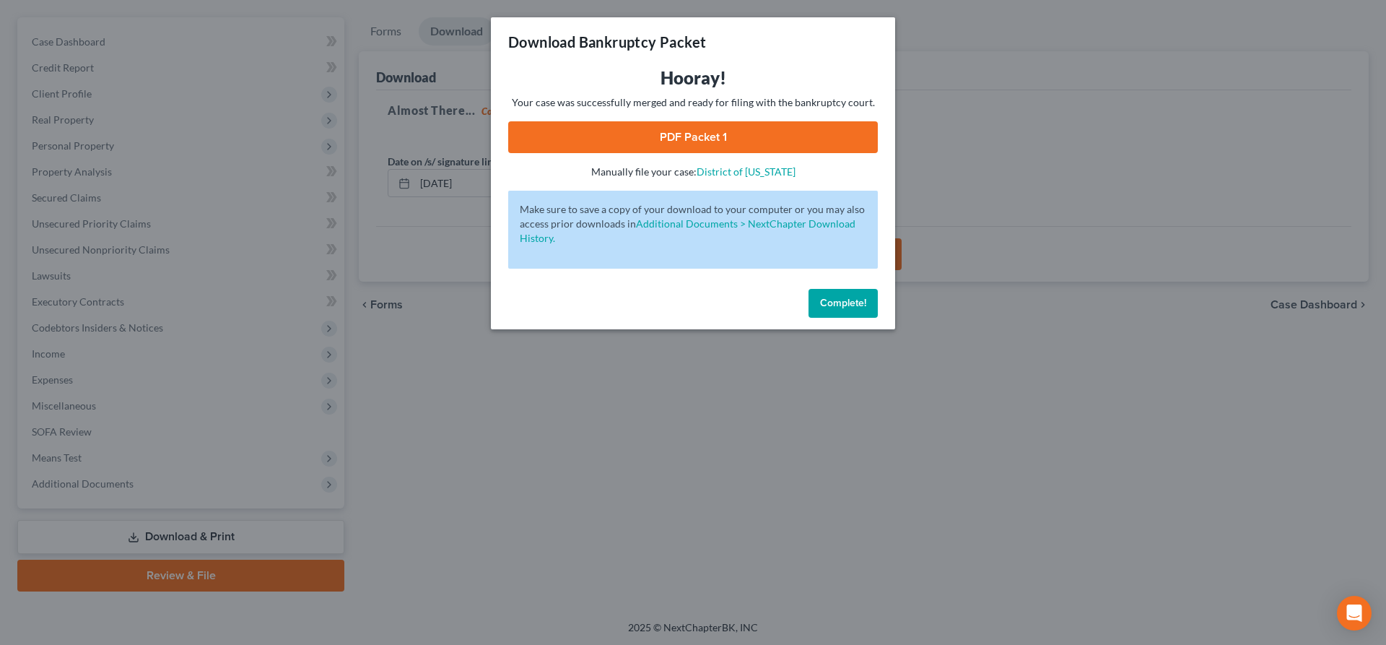
click at [672, 134] on link "PDF Packet 1" at bounding box center [693, 137] width 370 height 32
click at [839, 308] on span "Complete!" at bounding box center [843, 303] width 46 height 12
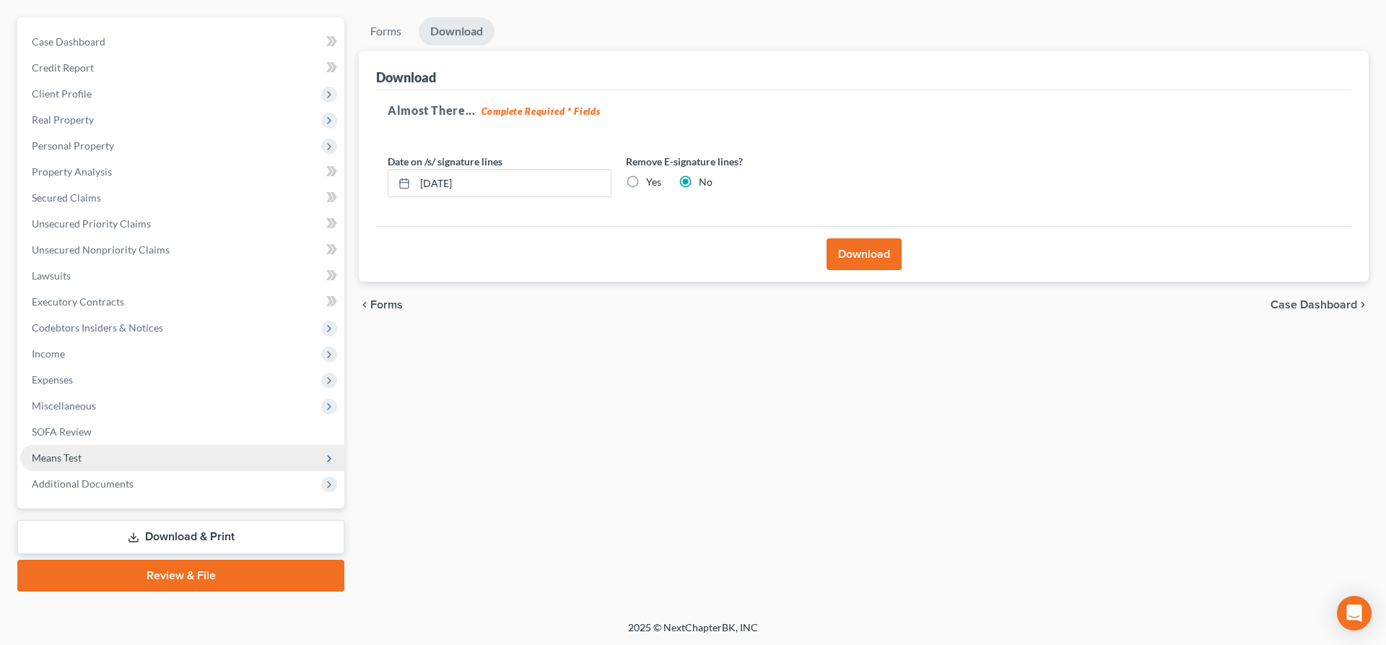
click at [100, 461] on span "Means Test" at bounding box center [182, 458] width 324 height 26
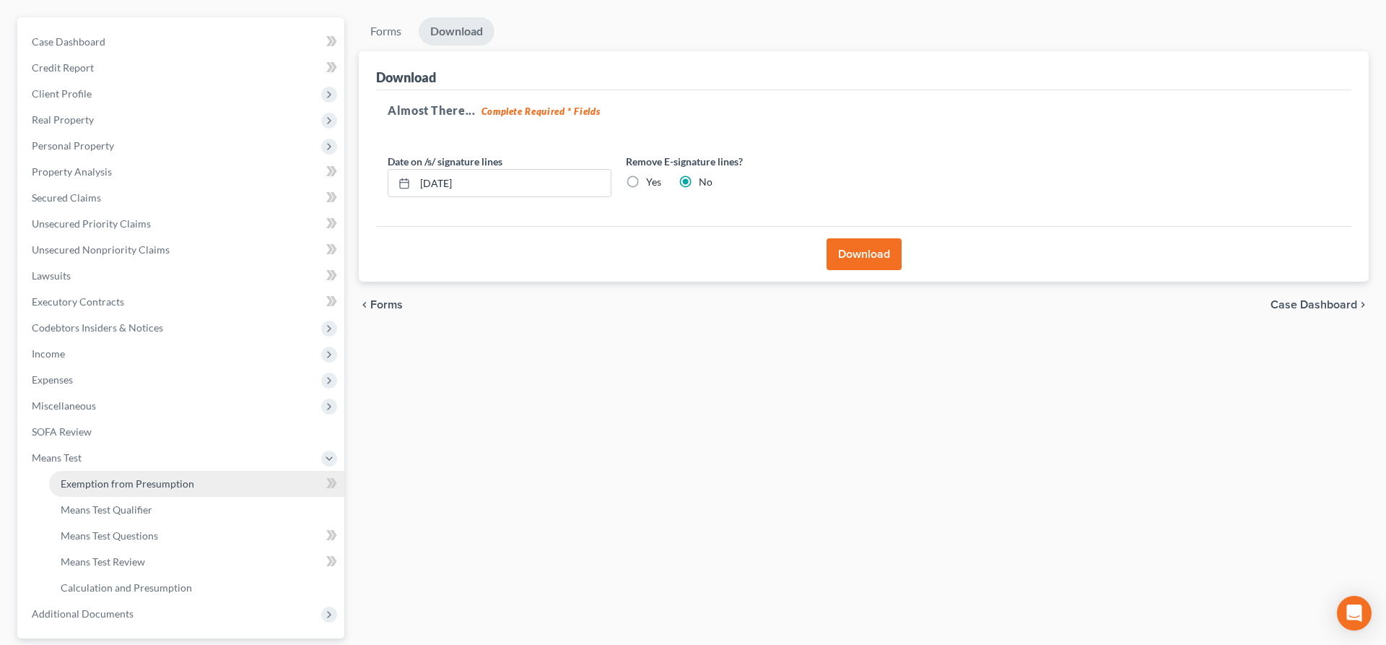
click at [125, 492] on link "Exemption from Presumption" at bounding box center [196, 484] width 295 height 26
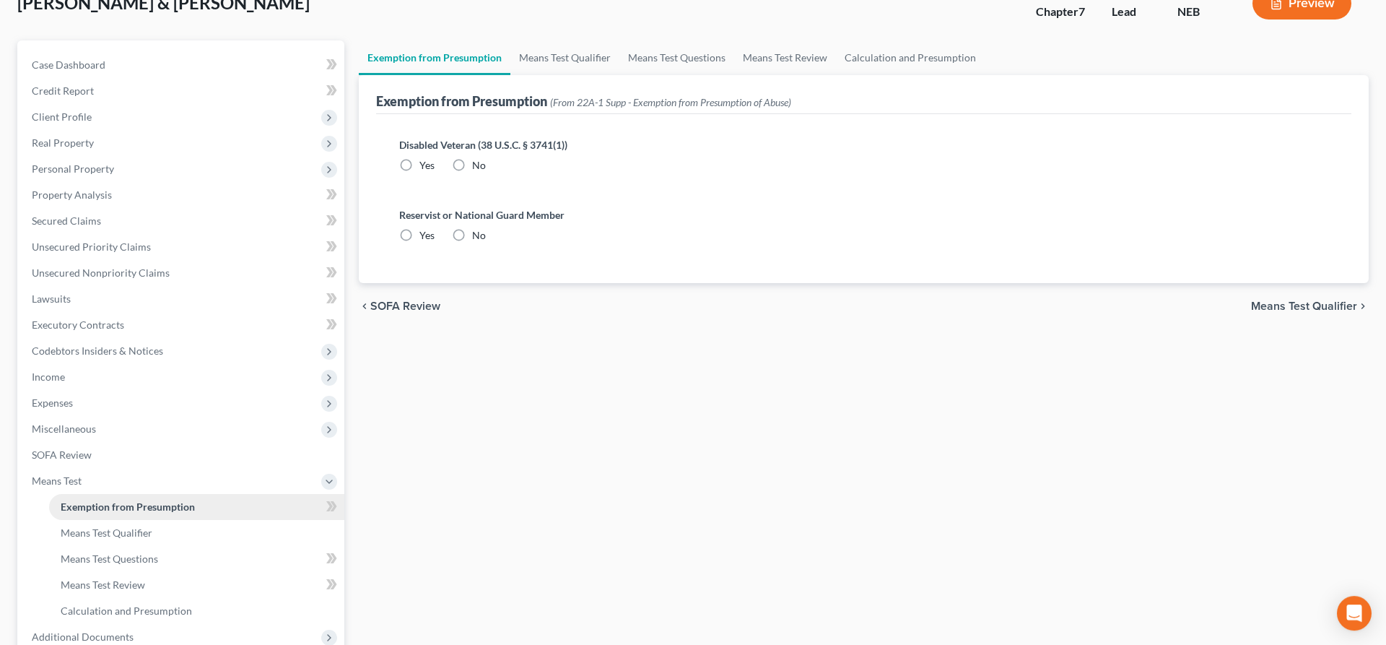
radio input "true"
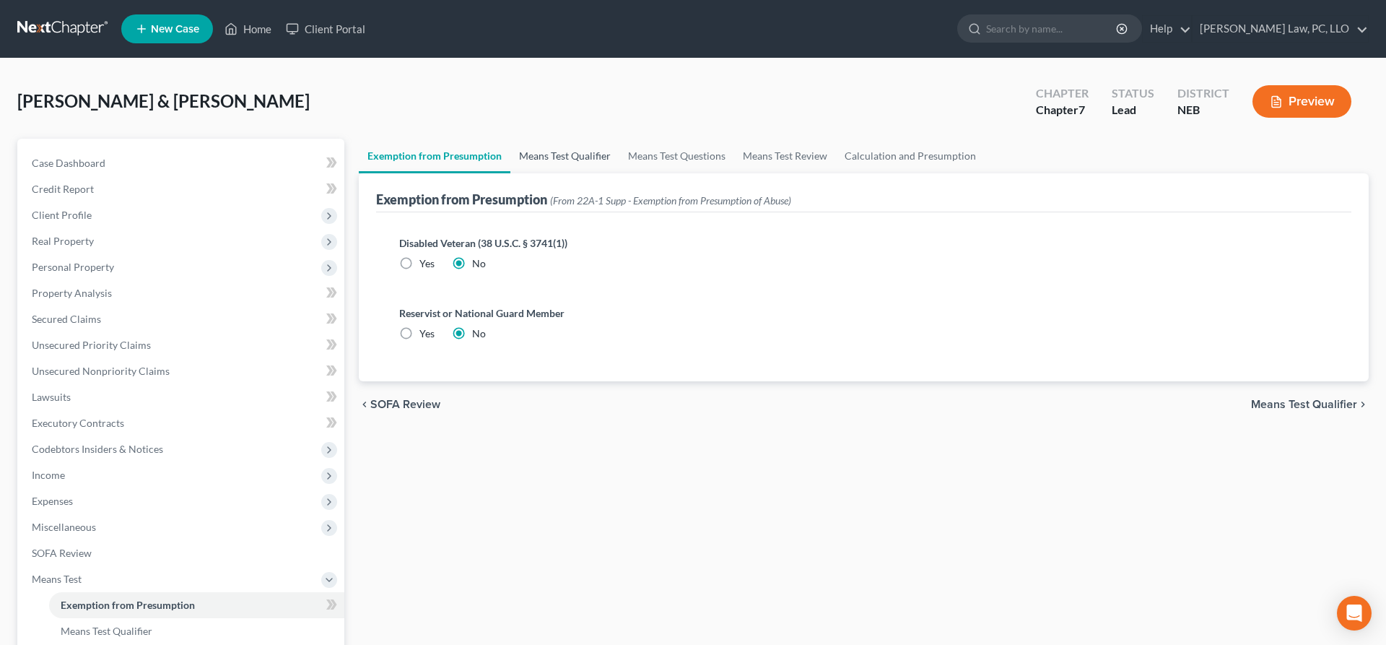
click at [572, 158] on link "Means Test Qualifier" at bounding box center [565, 156] width 109 height 35
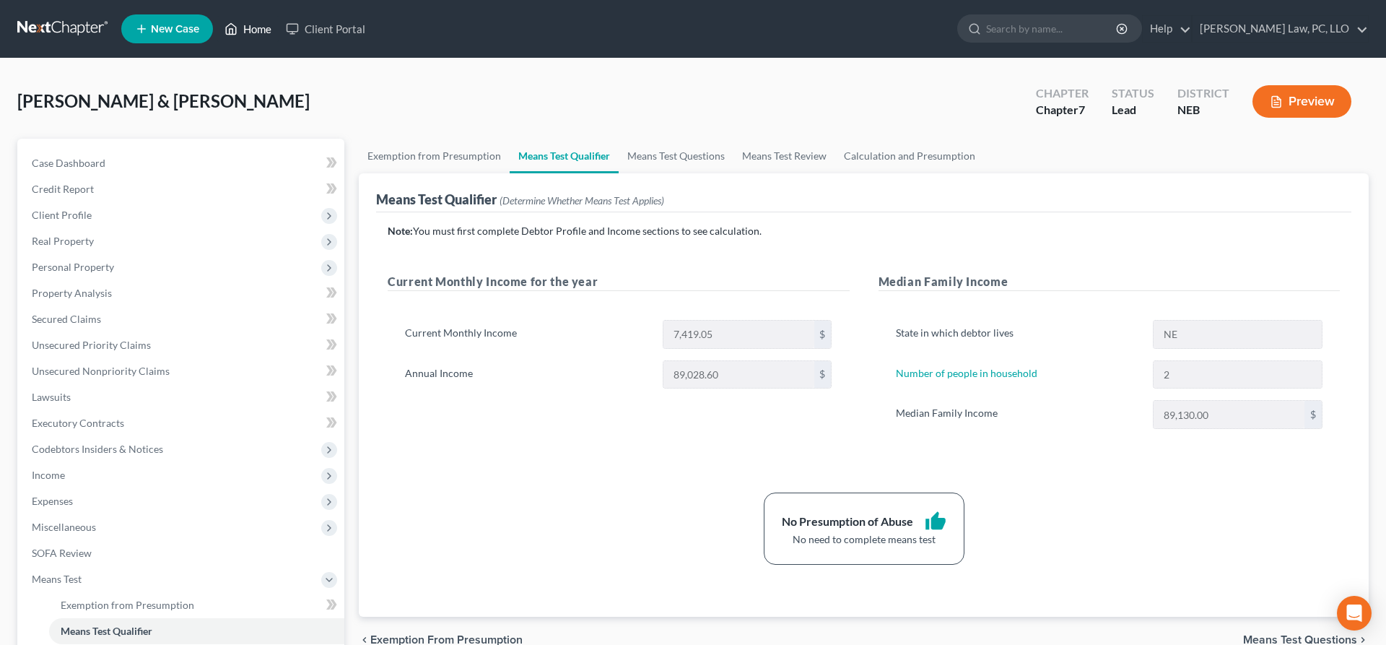
click at [230, 29] on polyline at bounding box center [232, 32] width 4 height 6
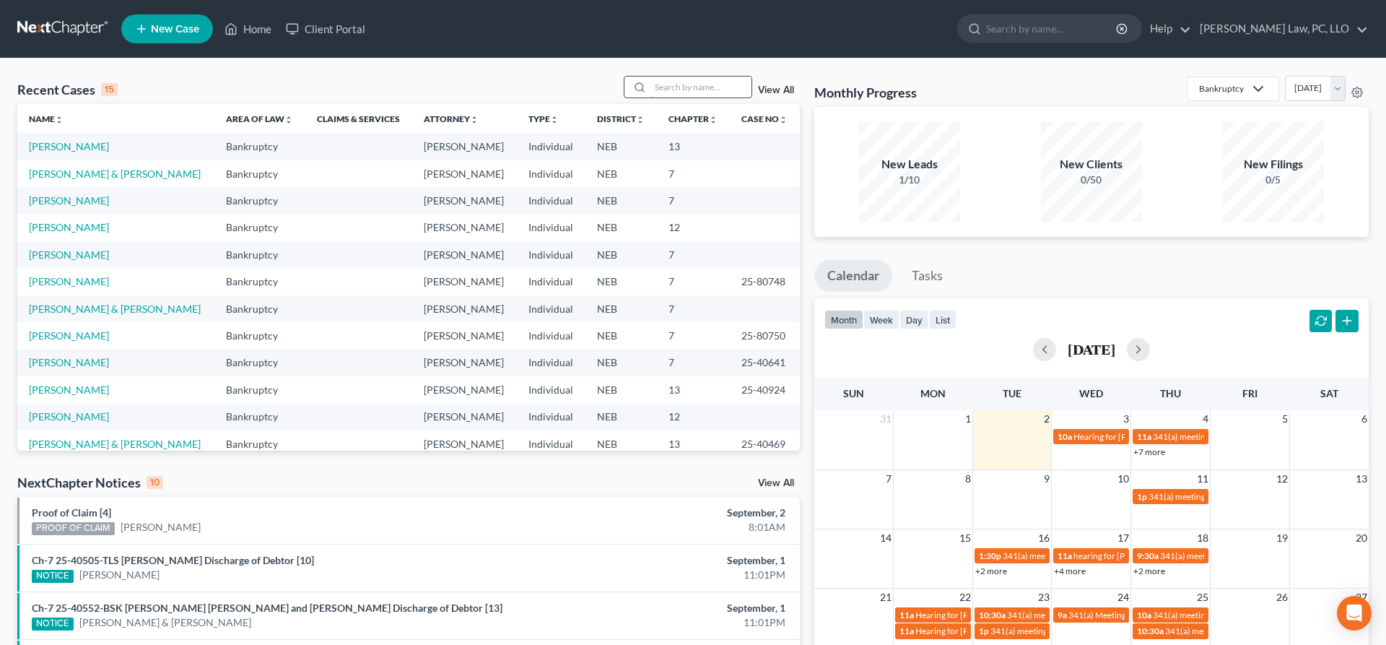
click at [702, 88] on input "search" at bounding box center [701, 87] width 101 height 21
type input "[PERSON_NAME]"
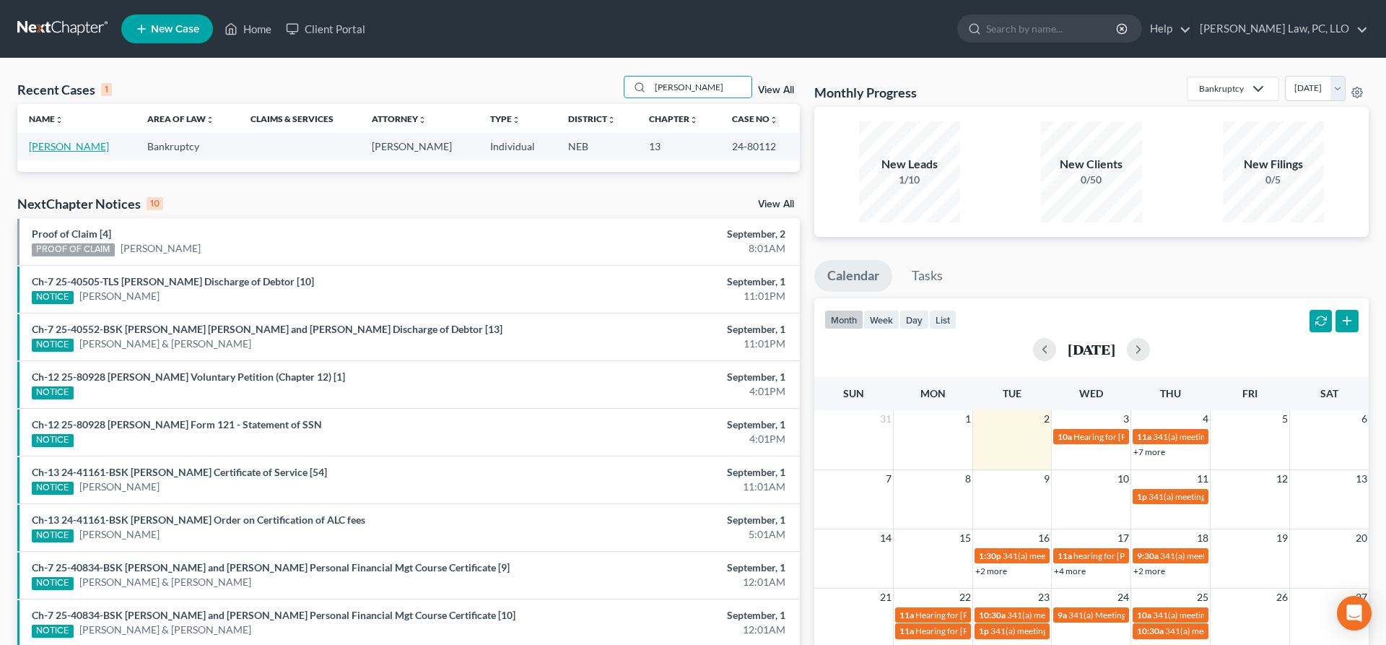
click at [56, 141] on link "[PERSON_NAME]" at bounding box center [69, 146] width 80 height 12
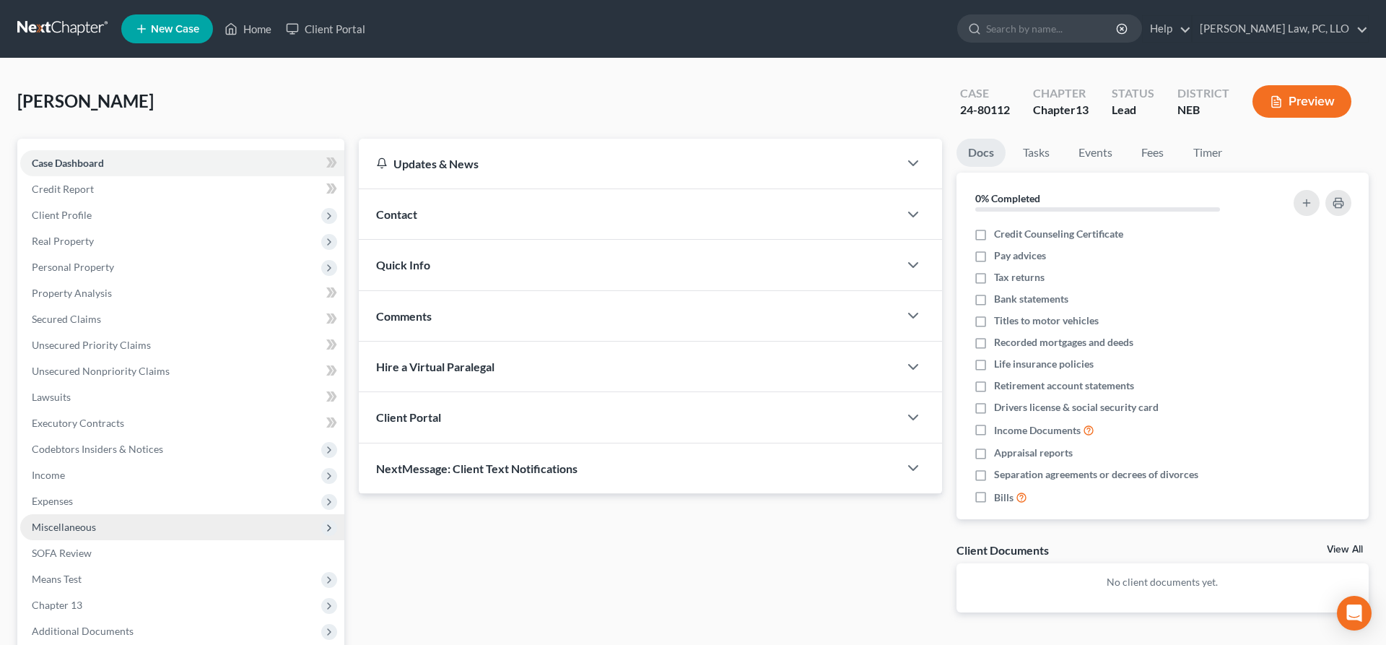
scroll to position [147, 0]
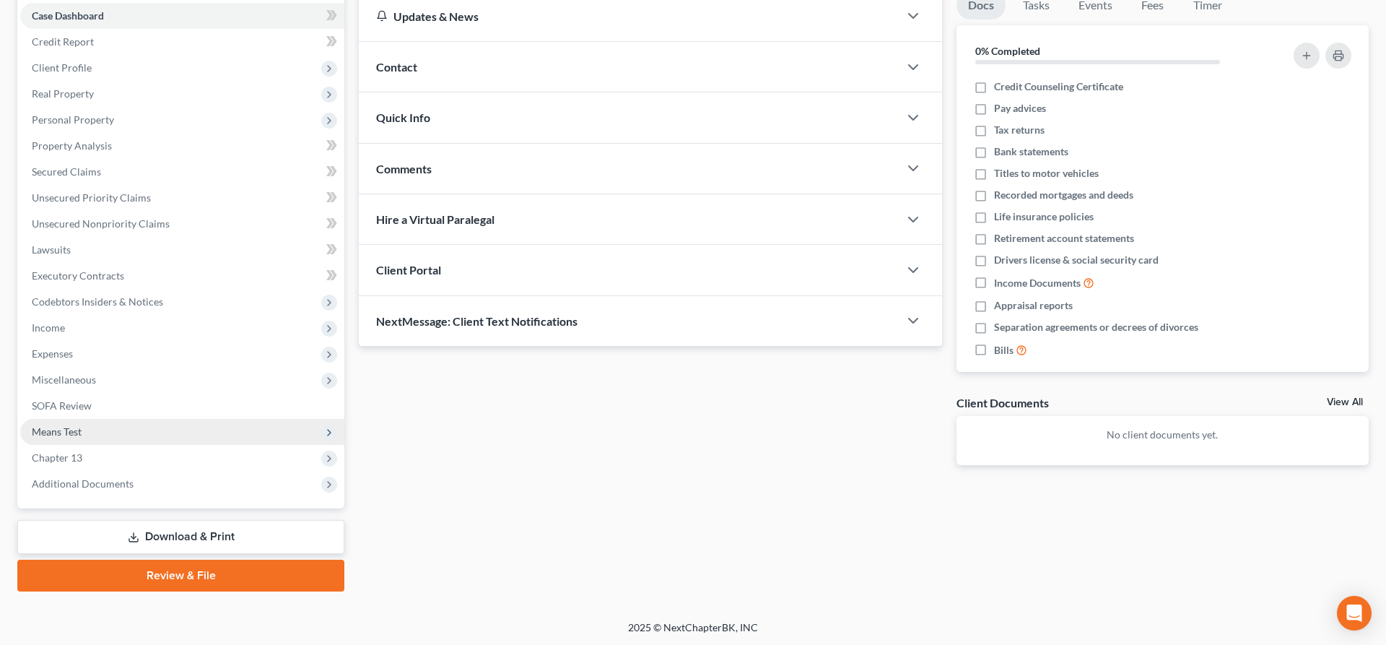
click at [86, 422] on span "Means Test" at bounding box center [182, 432] width 324 height 26
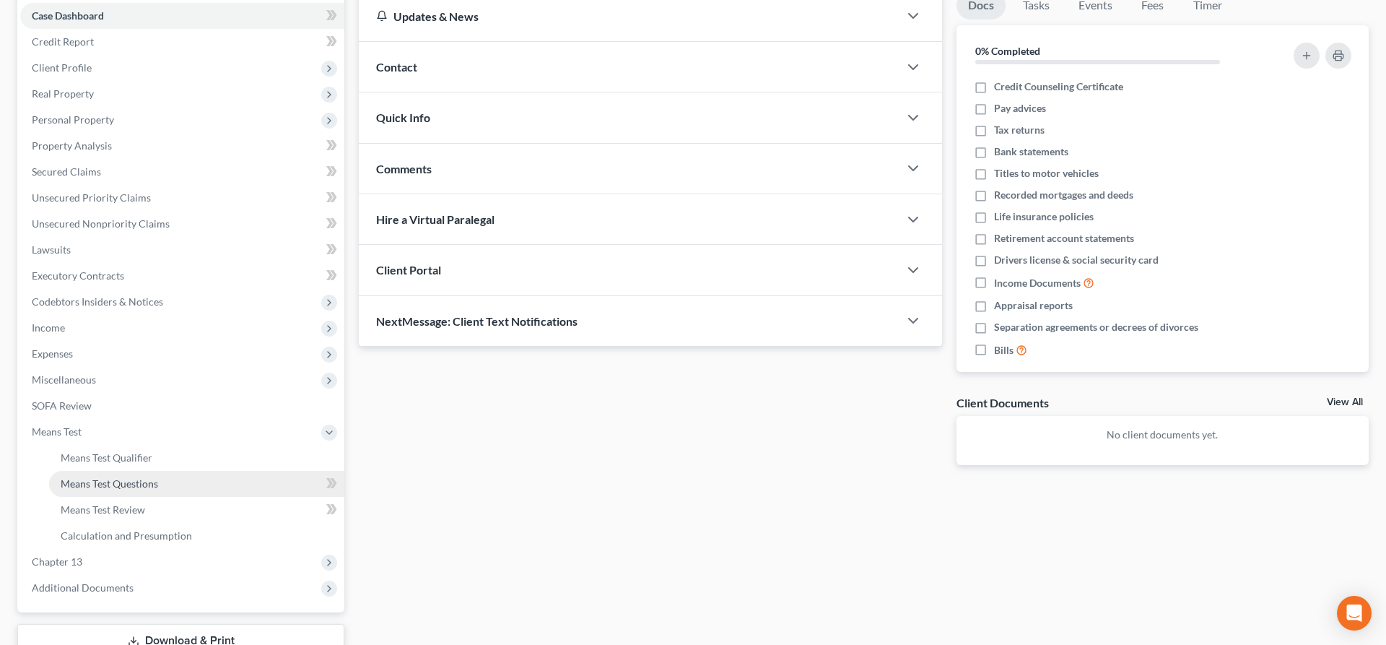
click at [122, 472] on link "Means Test Questions" at bounding box center [196, 484] width 295 height 26
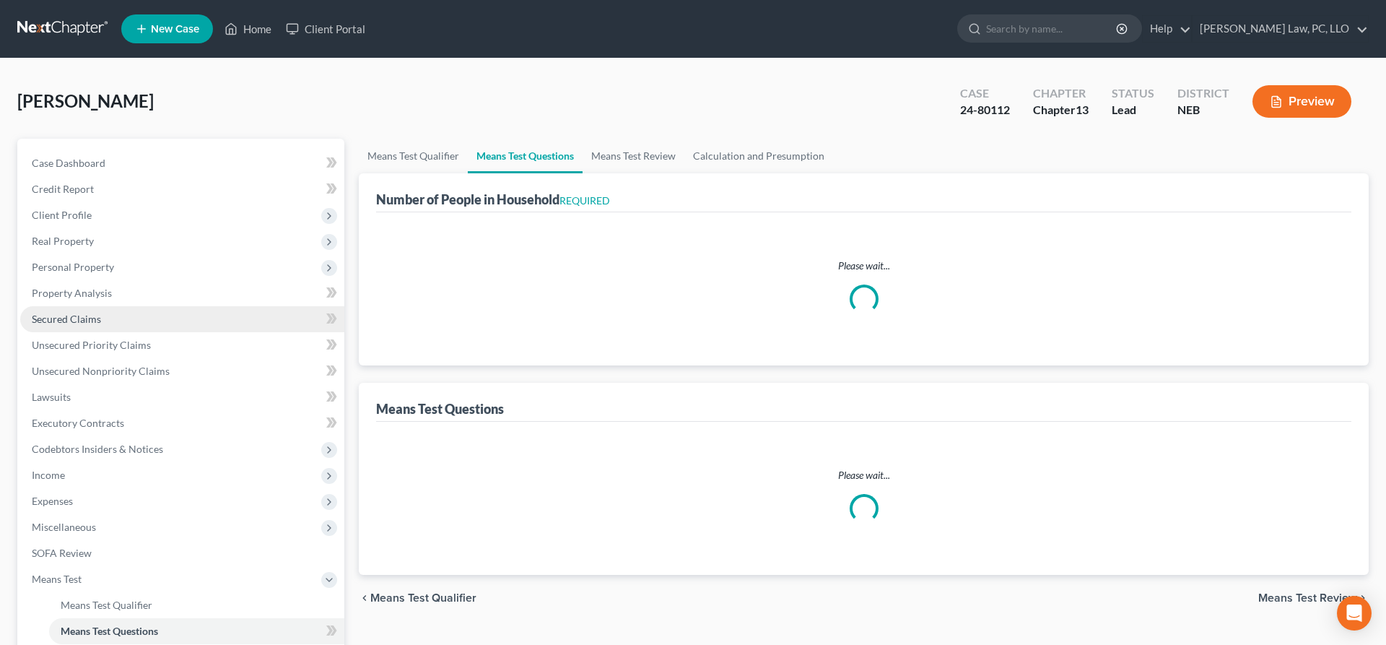
select select "1"
select select "60"
select select "0"
select select "60"
select select "2"
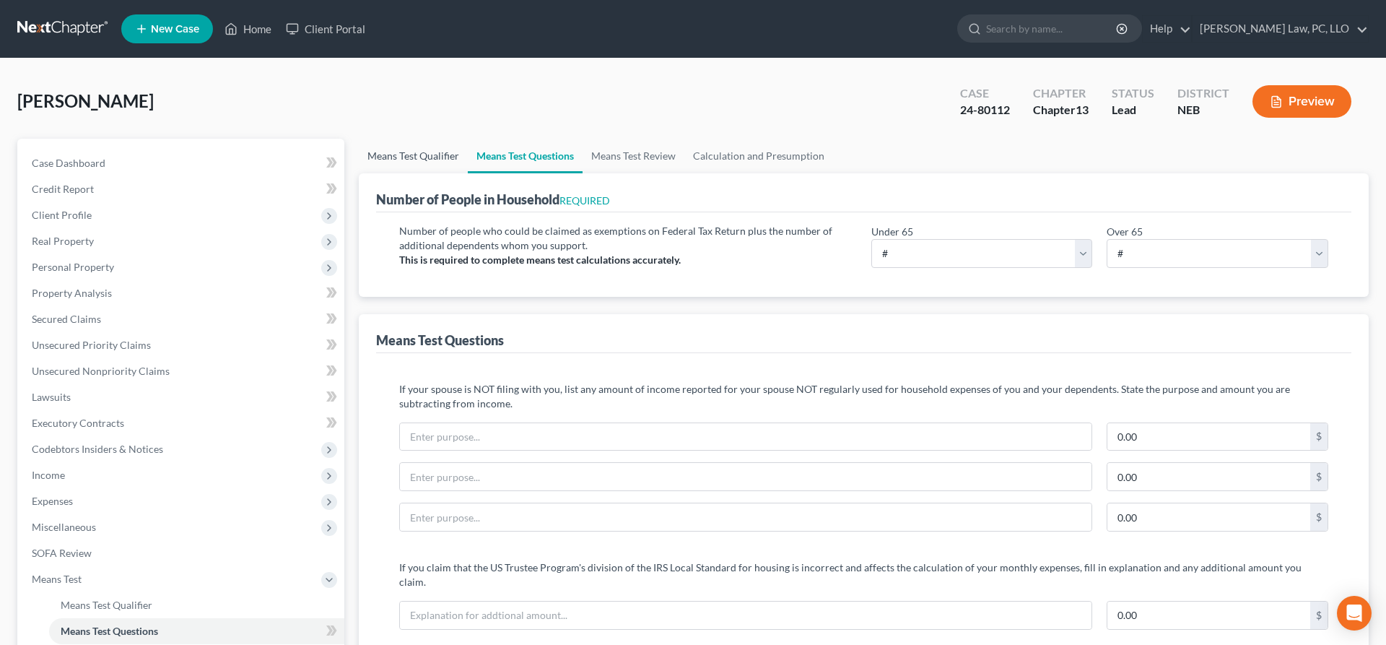
click at [457, 162] on link "Means Test Qualifier" at bounding box center [413, 156] width 109 height 35
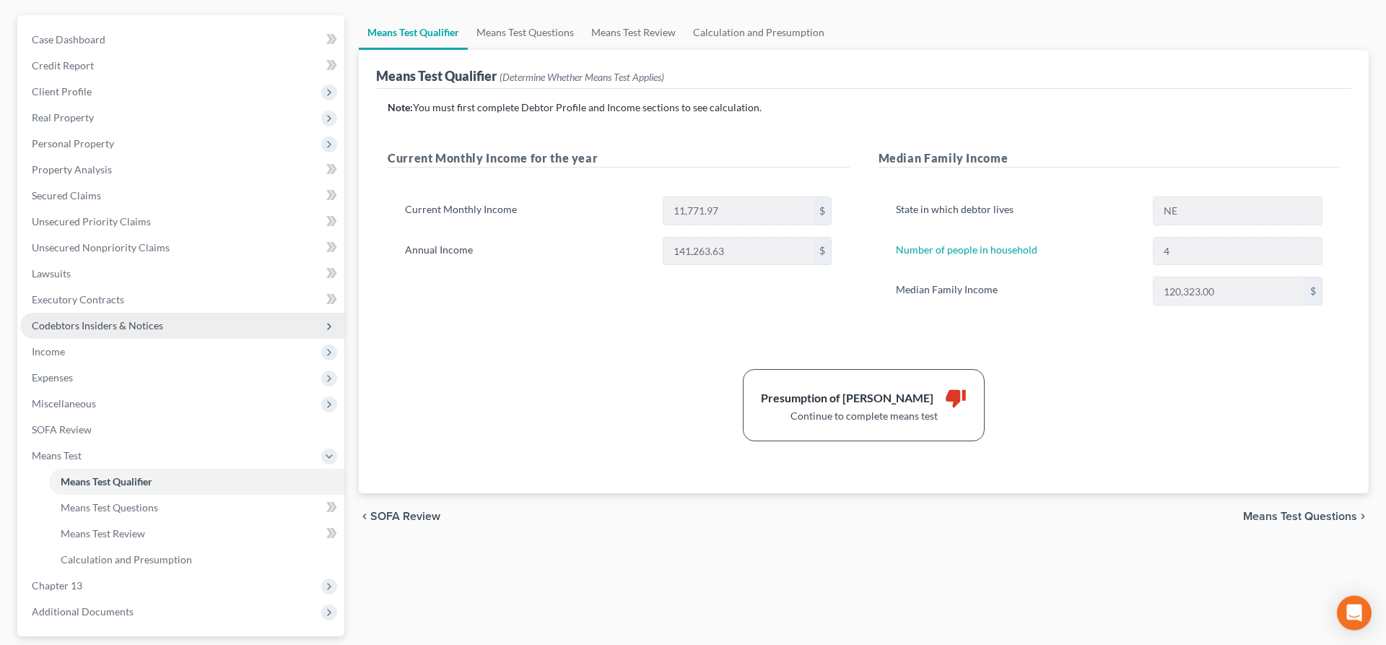
scroll to position [147, 0]
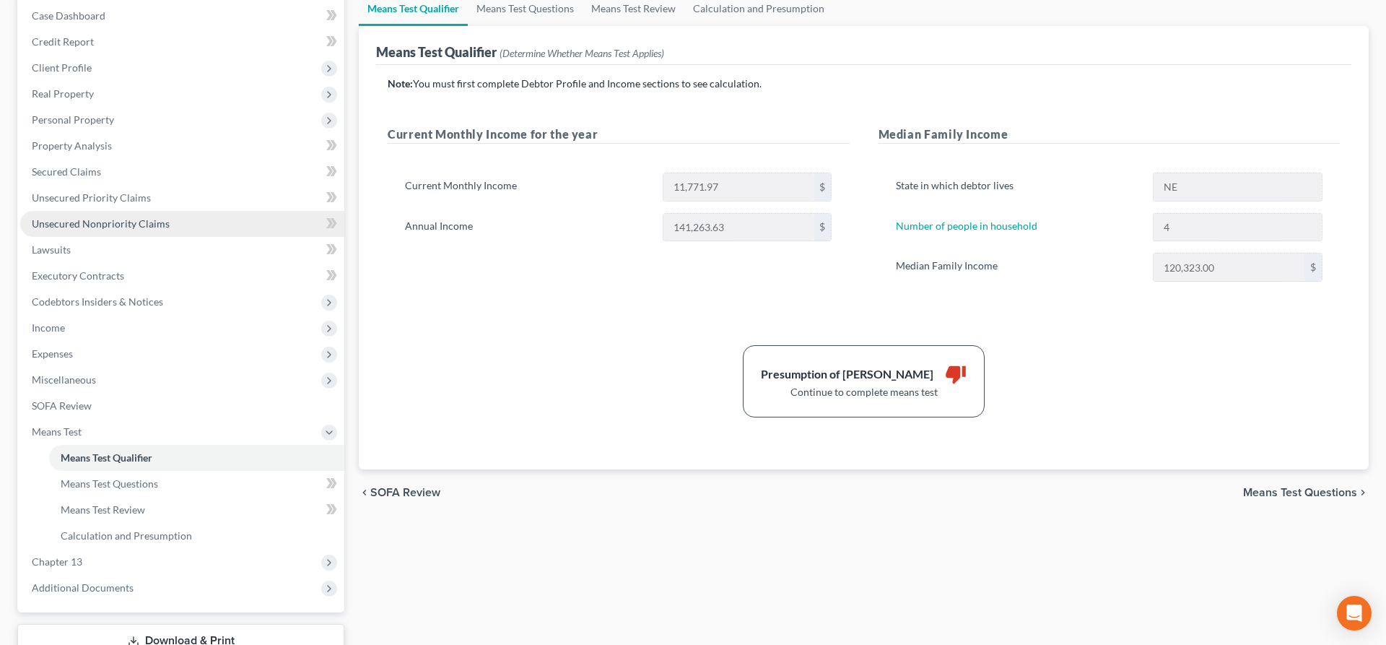
click at [129, 230] on link "Unsecured Nonpriority Claims" at bounding box center [182, 224] width 324 height 26
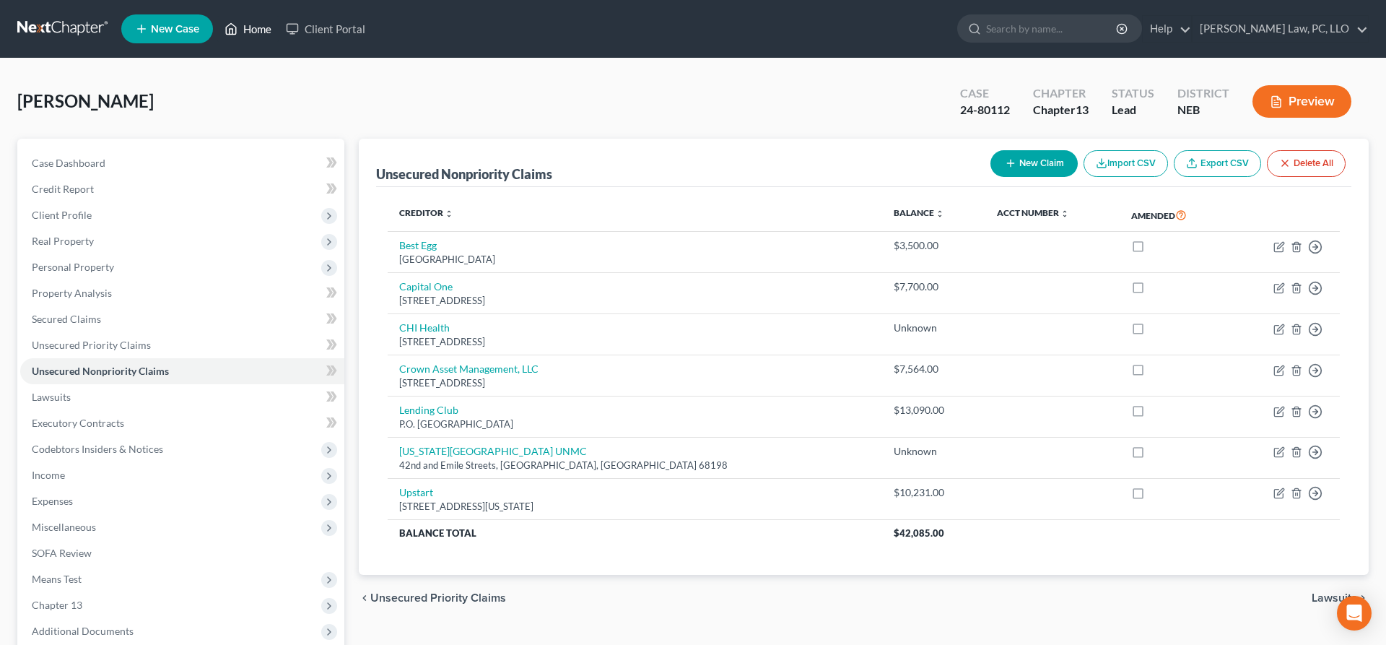
click at [245, 24] on link "Home" at bounding box center [247, 29] width 61 height 26
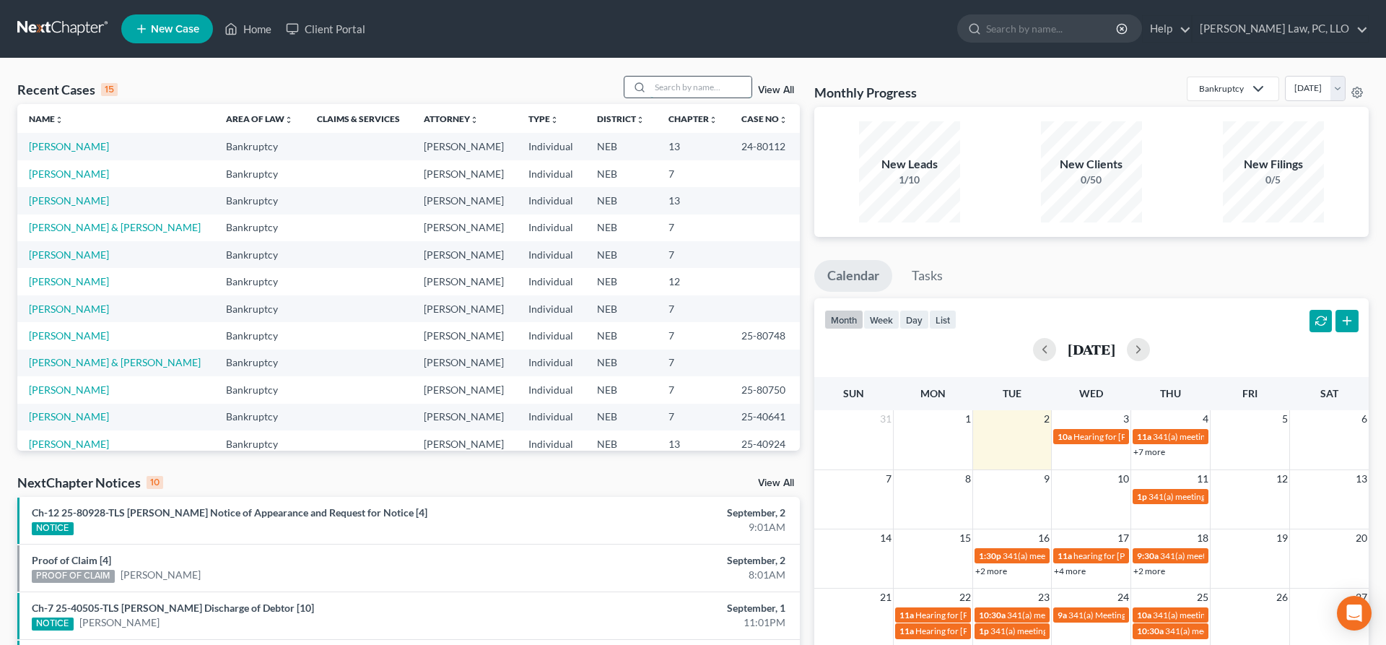
click at [718, 90] on input "search" at bounding box center [701, 87] width 101 height 21
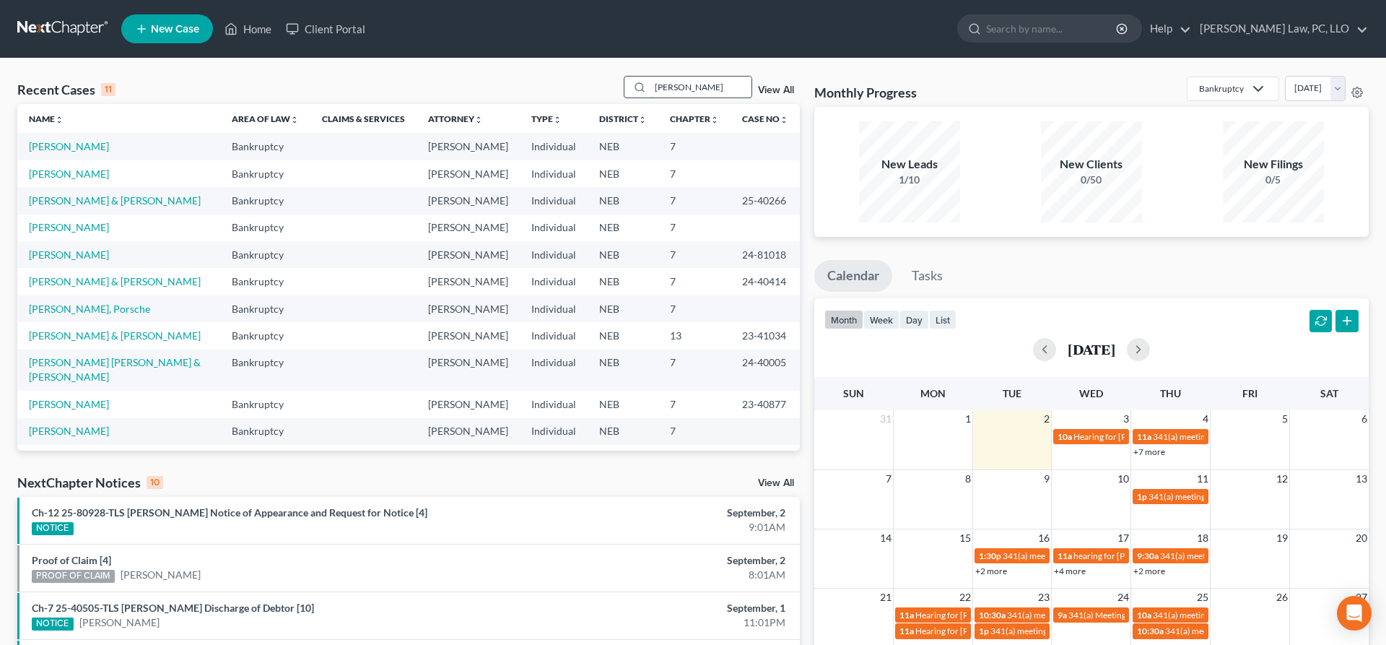
type input "[PERSON_NAME]"
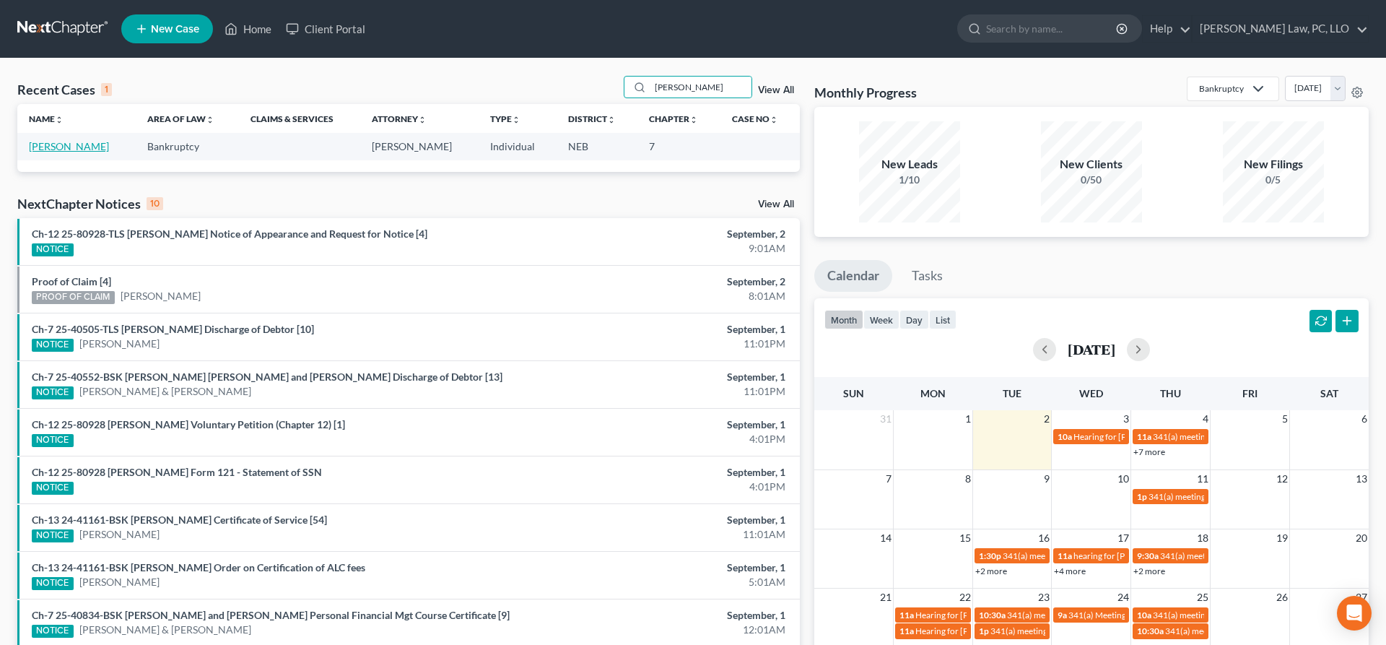
click at [78, 145] on link "[PERSON_NAME]" at bounding box center [69, 146] width 80 height 12
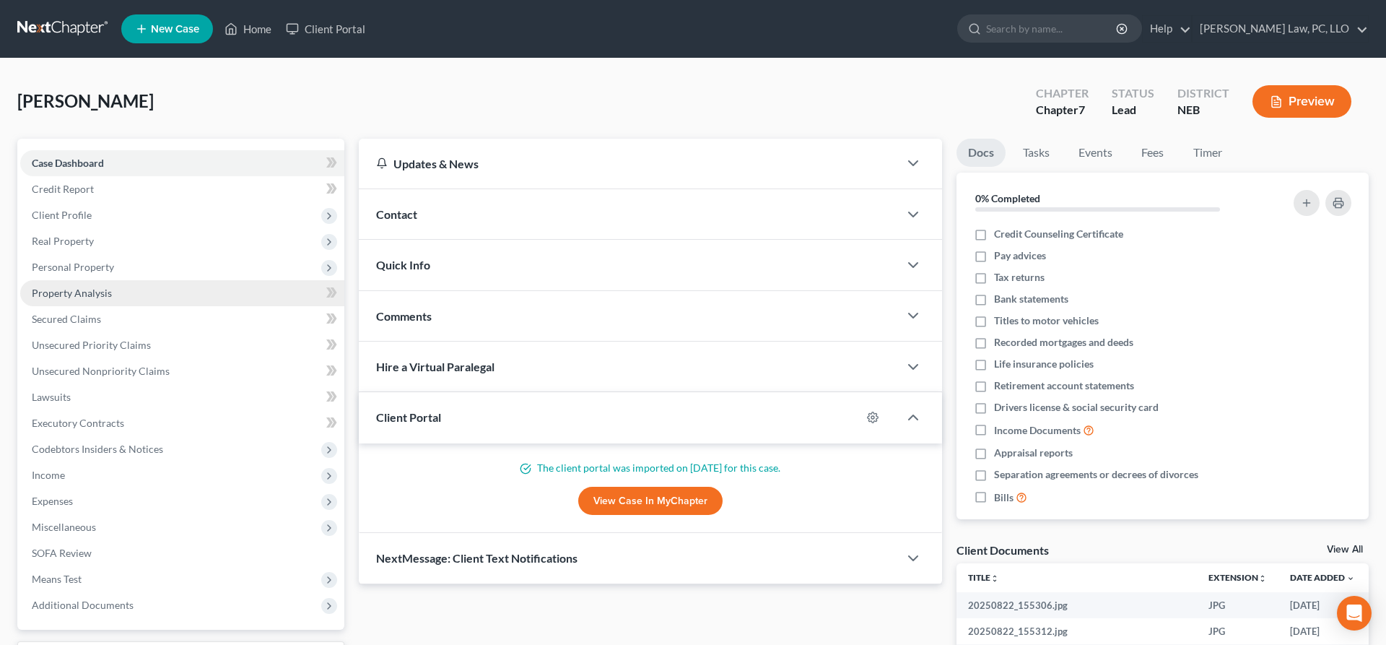
click at [121, 297] on link "Property Analysis" at bounding box center [182, 293] width 324 height 26
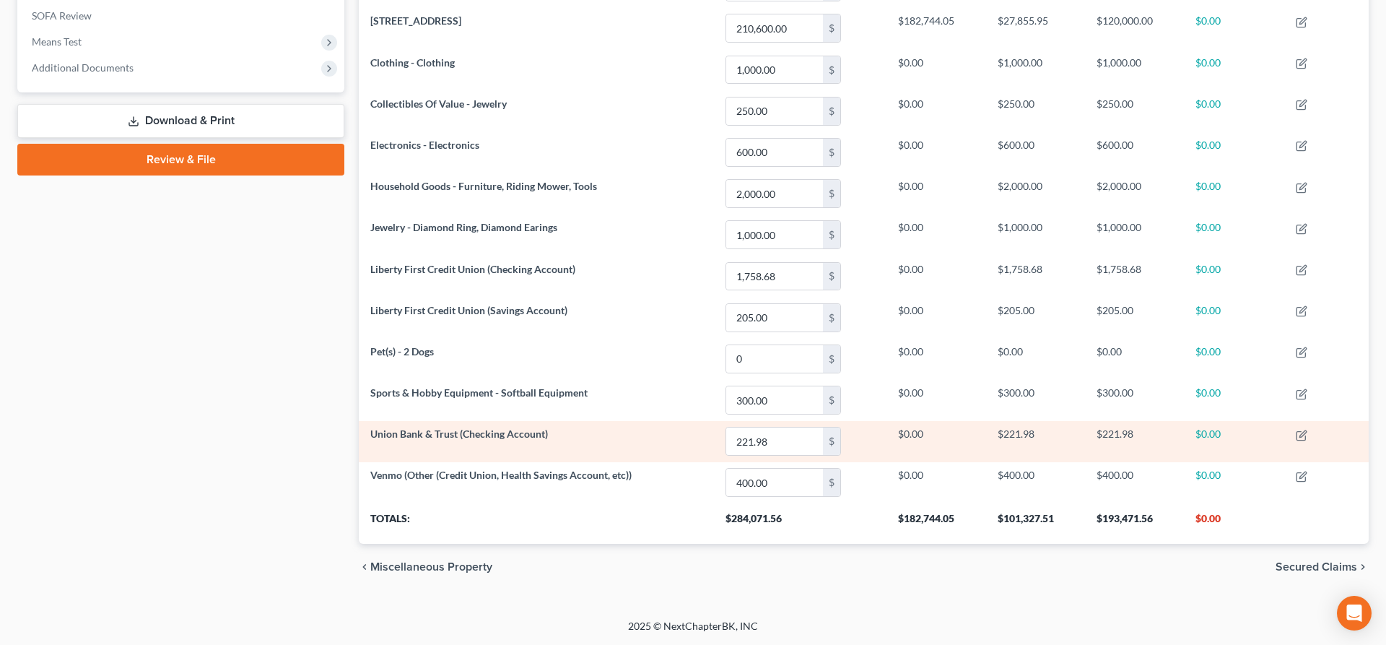
scroll to position [22, 0]
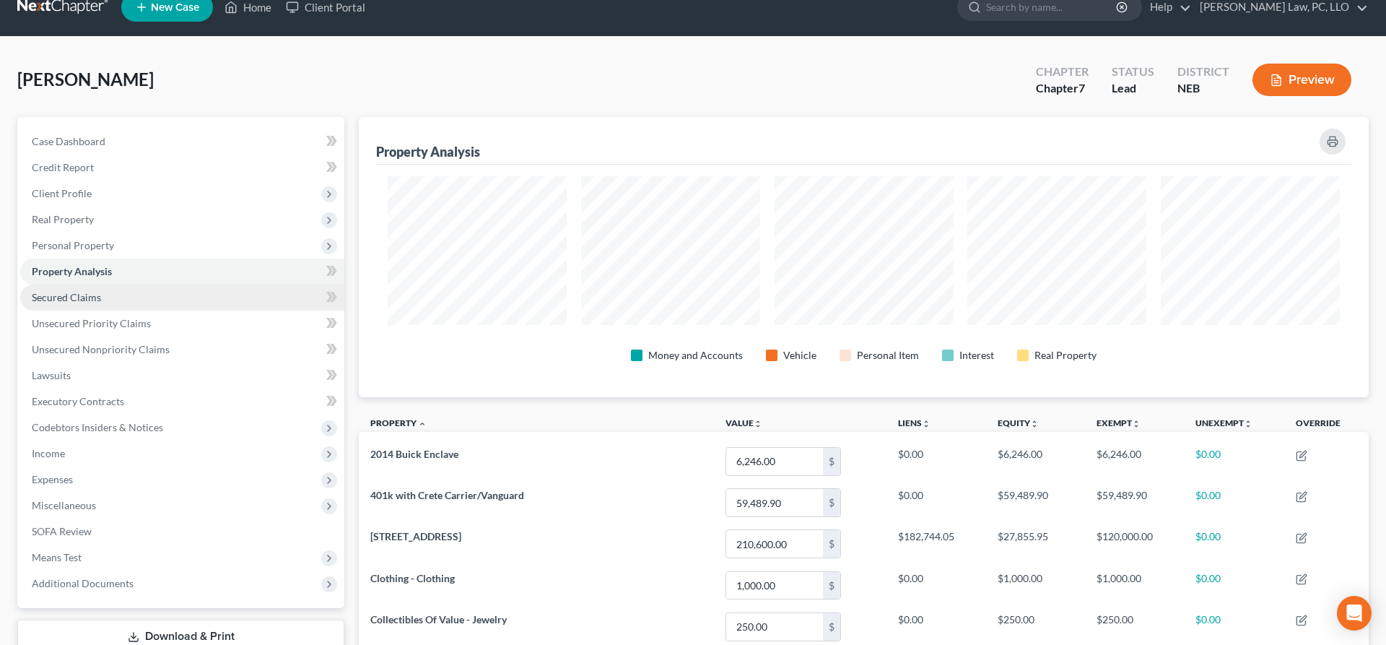
click at [132, 300] on link "Secured Claims" at bounding box center [182, 298] width 324 height 26
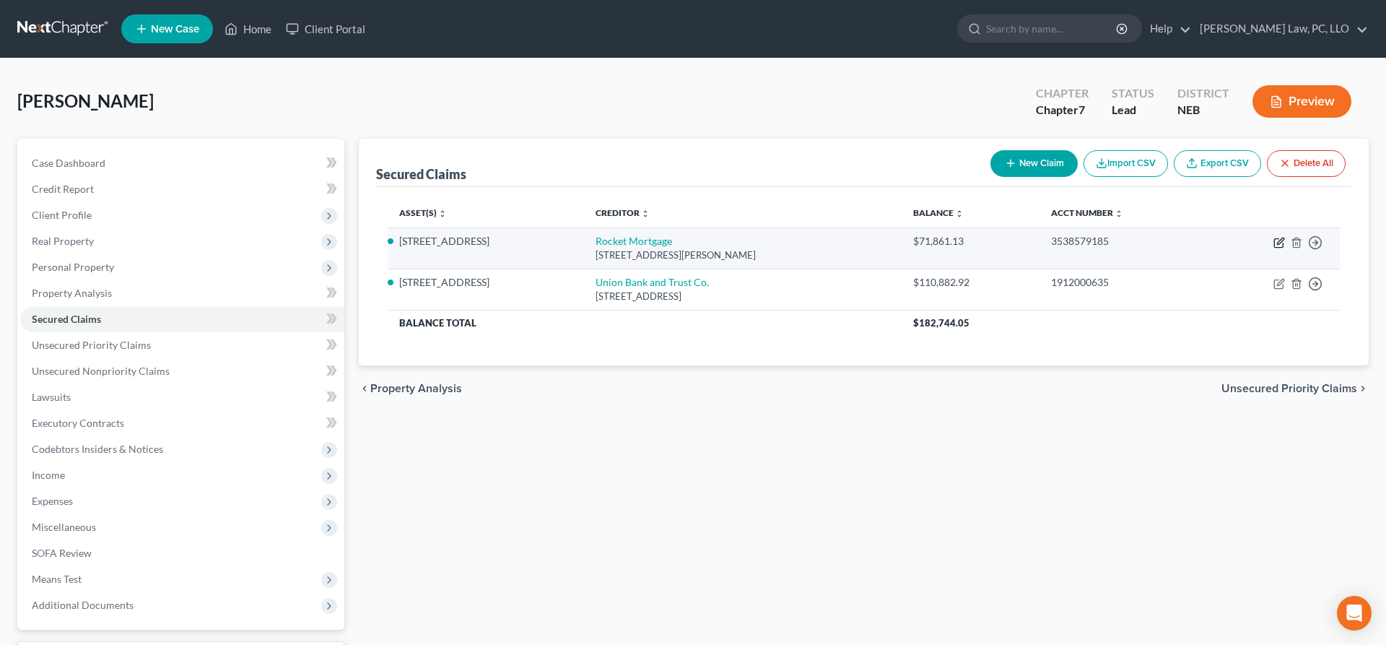
click at [1278, 241] on icon "button" at bounding box center [1280, 243] width 12 height 12
select select "23"
select select "14"
select select "2"
select select "0"
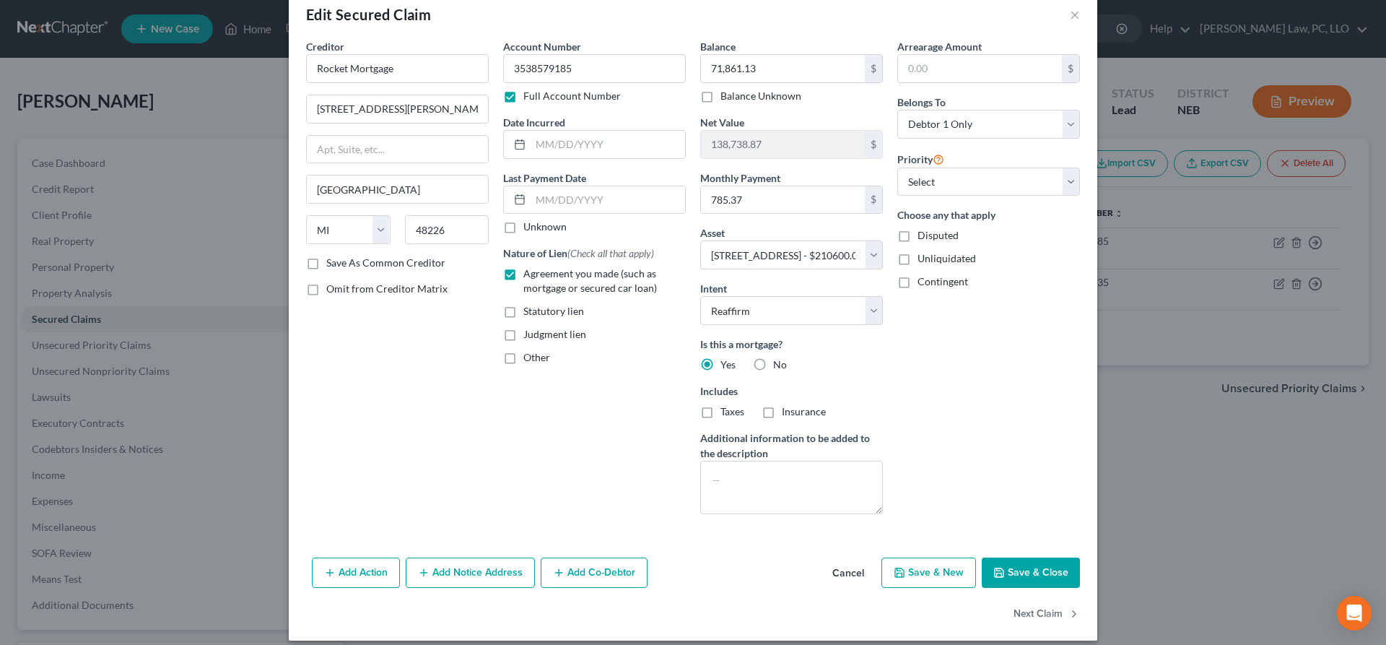
scroll to position [40, 0]
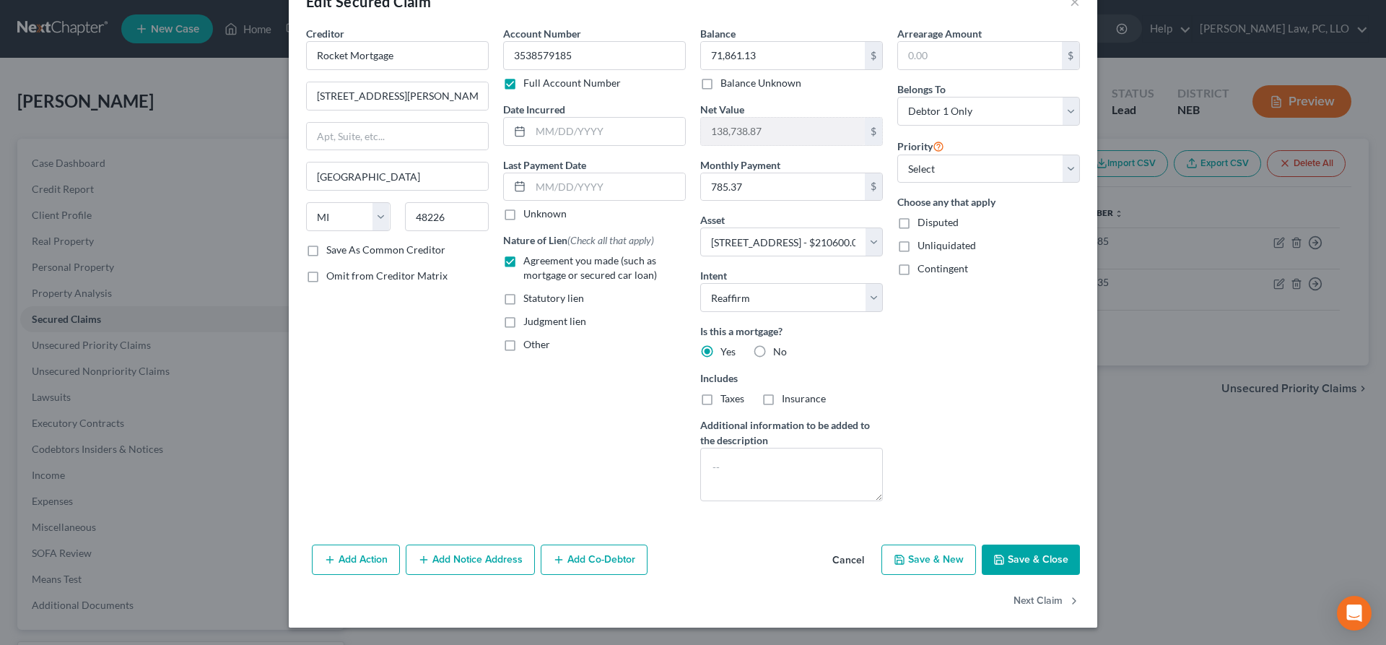
click at [840, 565] on button "Cancel" at bounding box center [848, 560] width 55 height 29
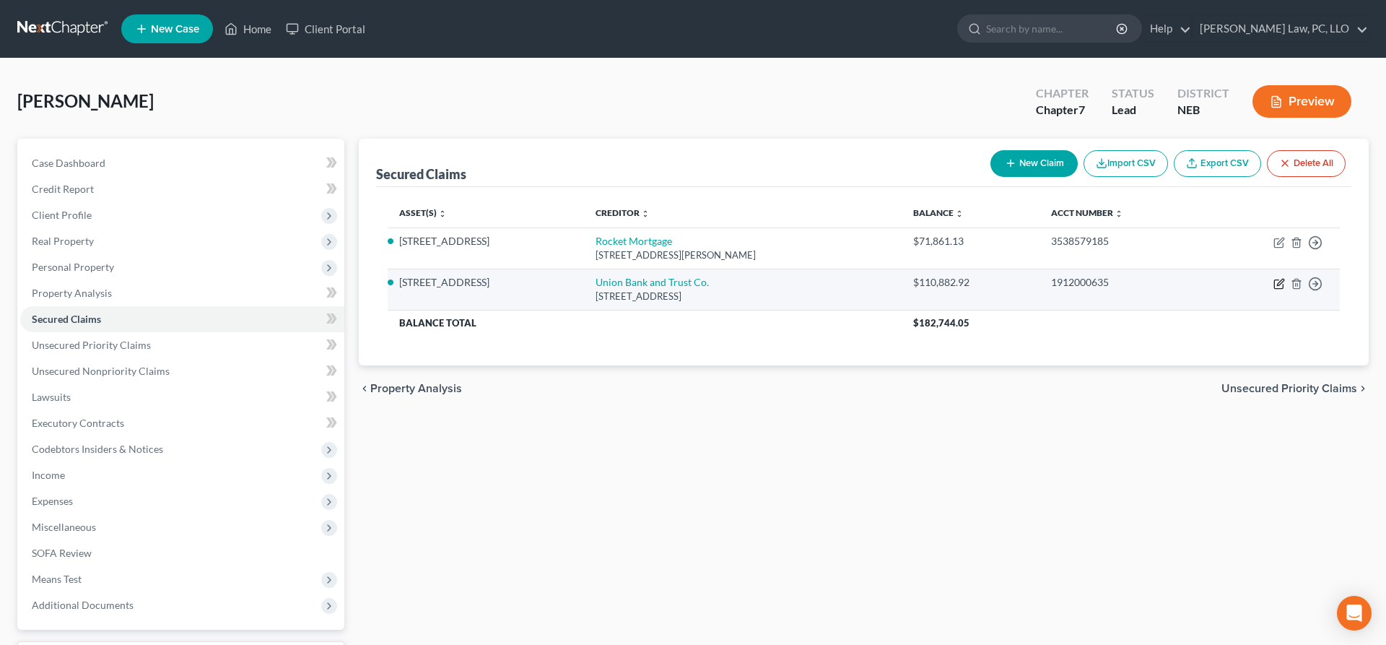
click at [1279, 280] on icon "button" at bounding box center [1278, 284] width 9 height 9
select select "30"
select select "14"
select select "2"
select select "0"
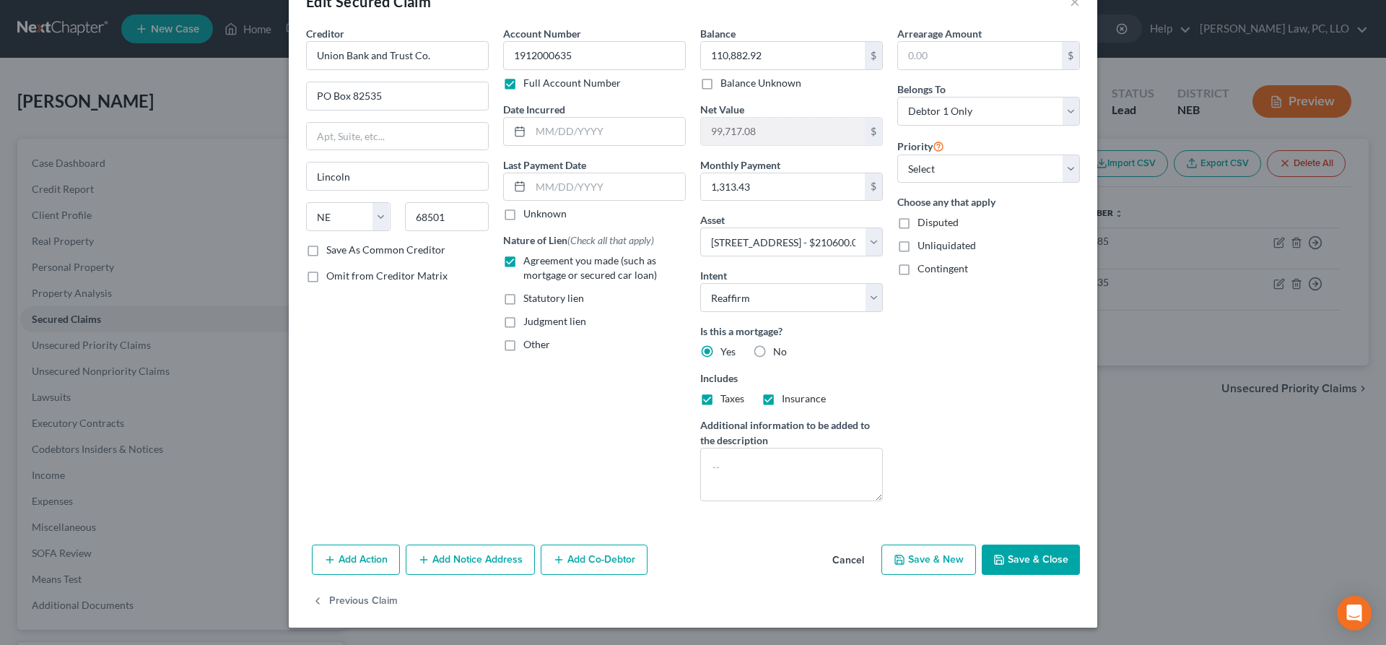
click at [832, 559] on button "Cancel" at bounding box center [848, 560] width 55 height 29
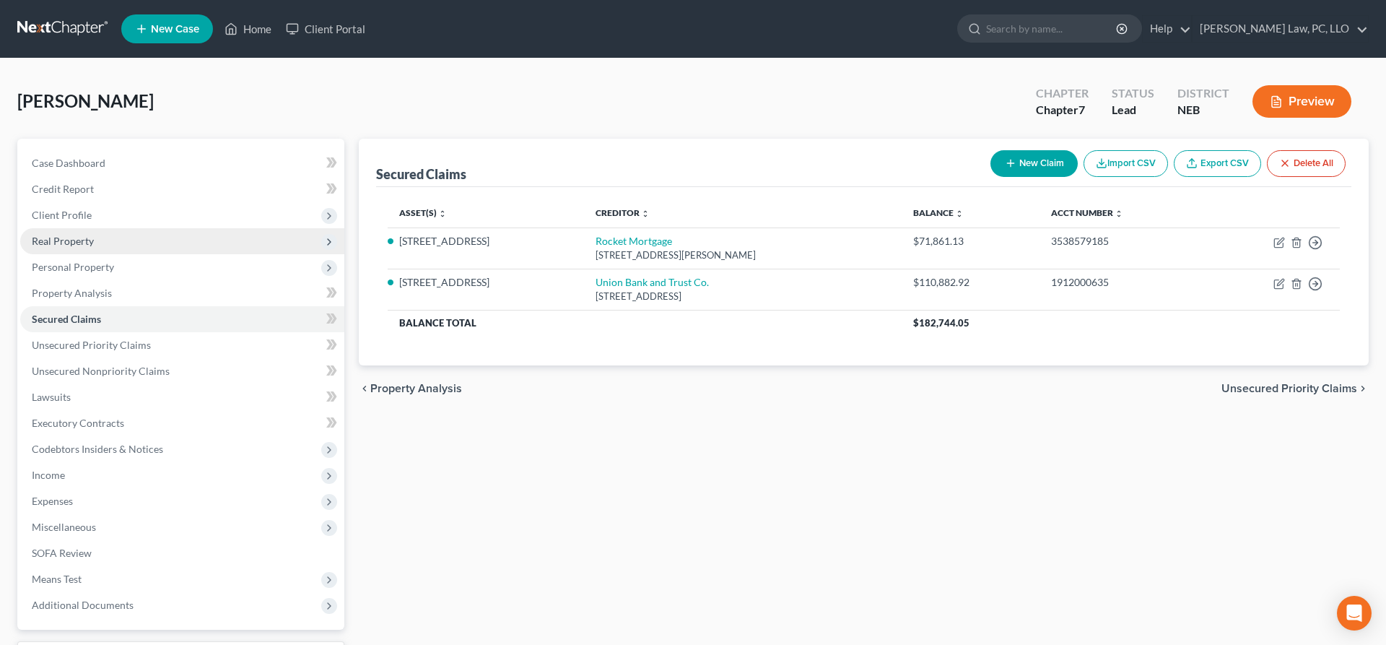
click at [100, 240] on span "Real Property" at bounding box center [182, 241] width 324 height 26
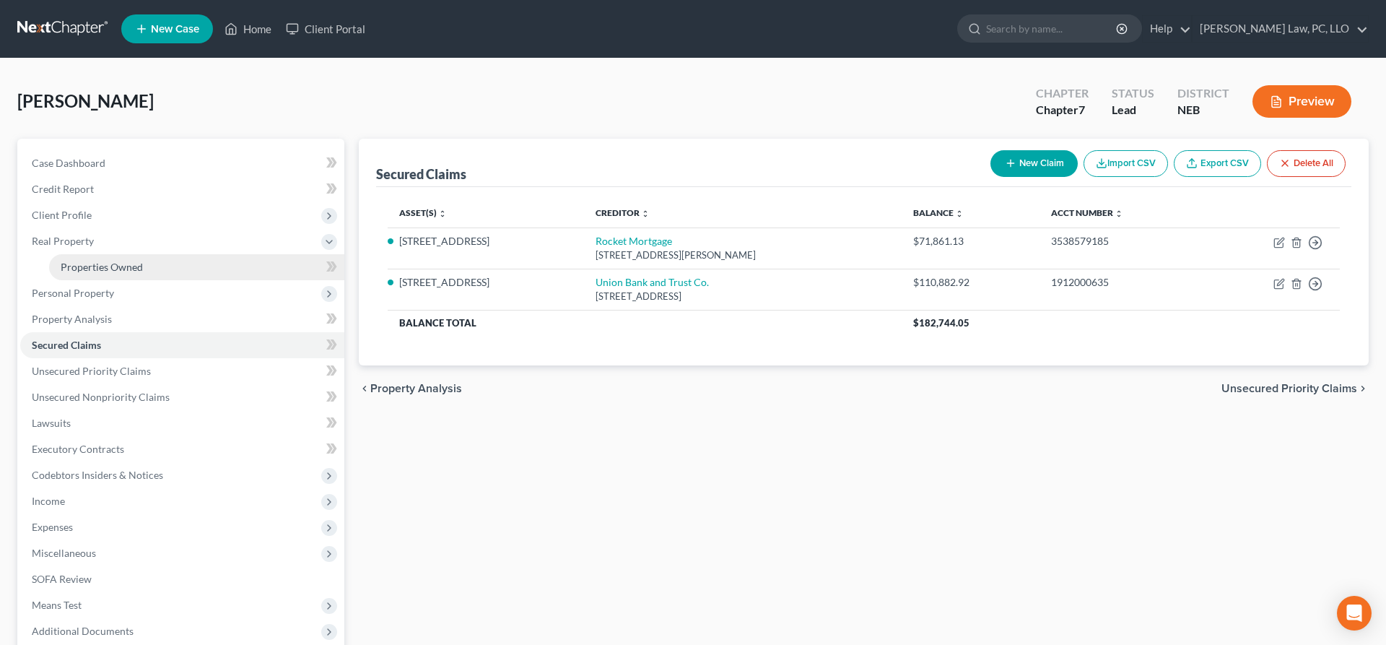
click at [170, 274] on link "Properties Owned" at bounding box center [196, 267] width 295 height 26
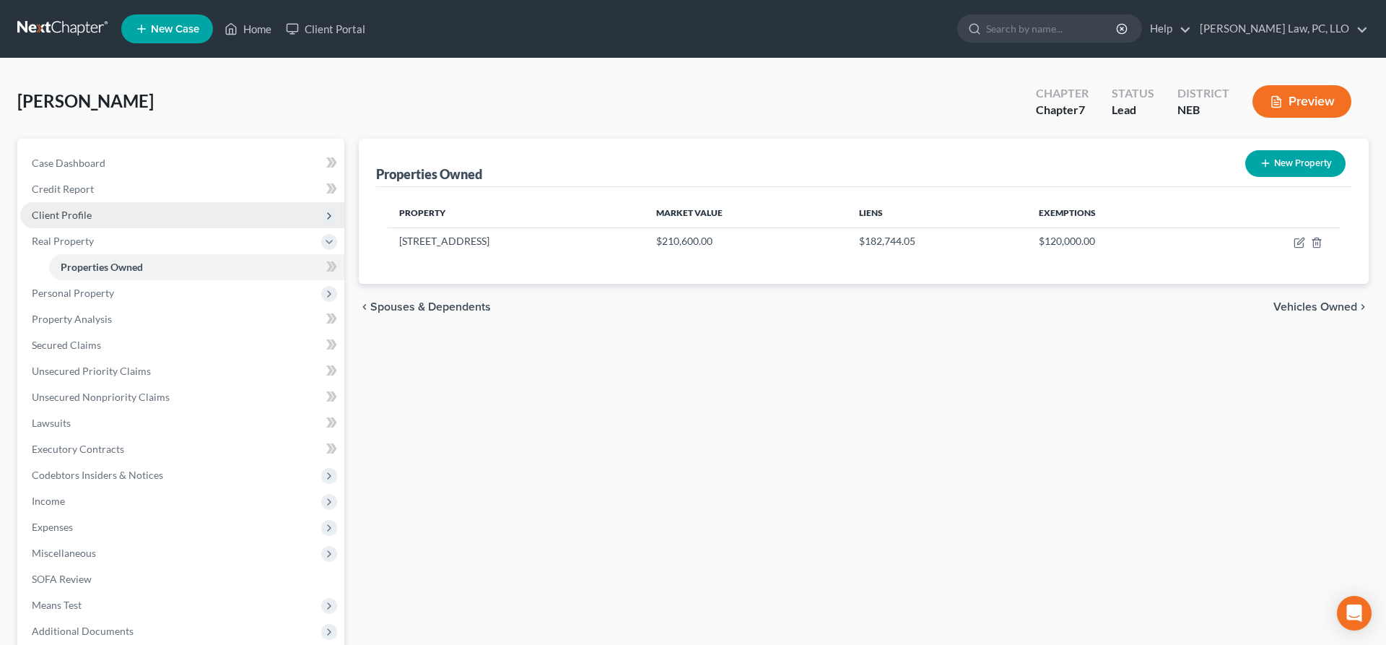
click at [98, 217] on span "Client Profile" at bounding box center [182, 215] width 324 height 26
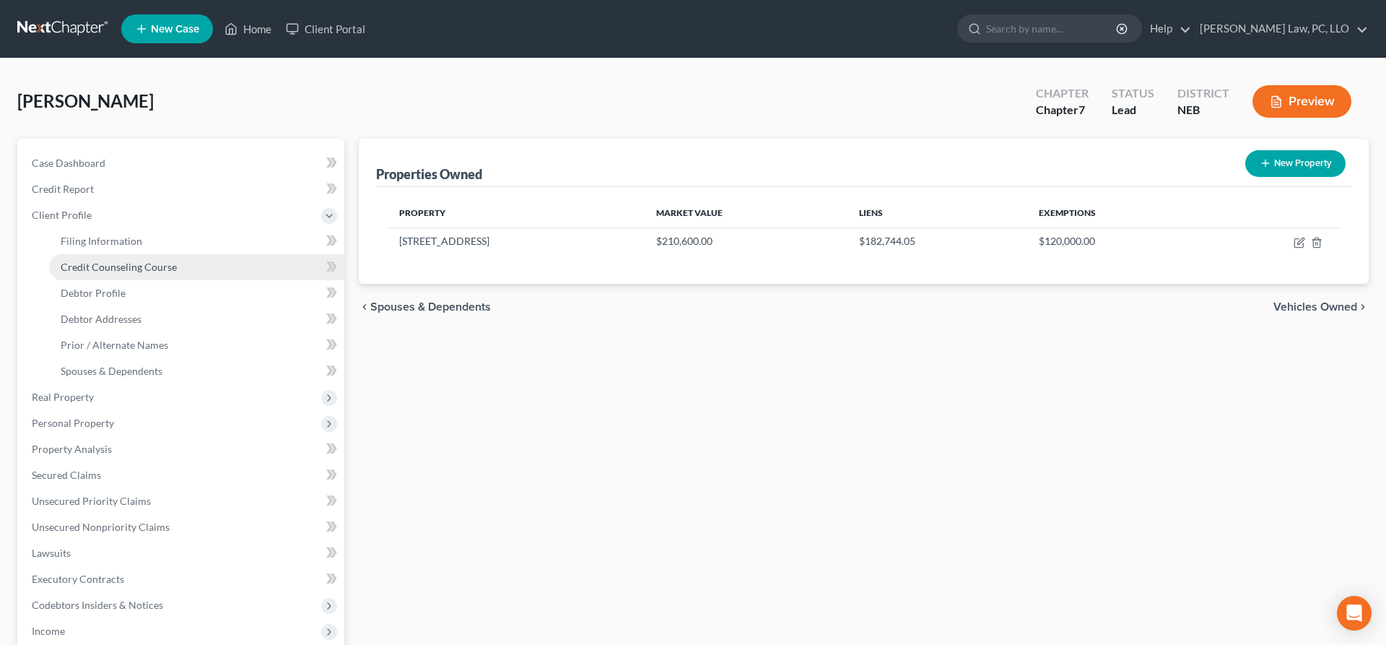
click at [96, 260] on link "Credit Counseling Course" at bounding box center [196, 267] width 295 height 26
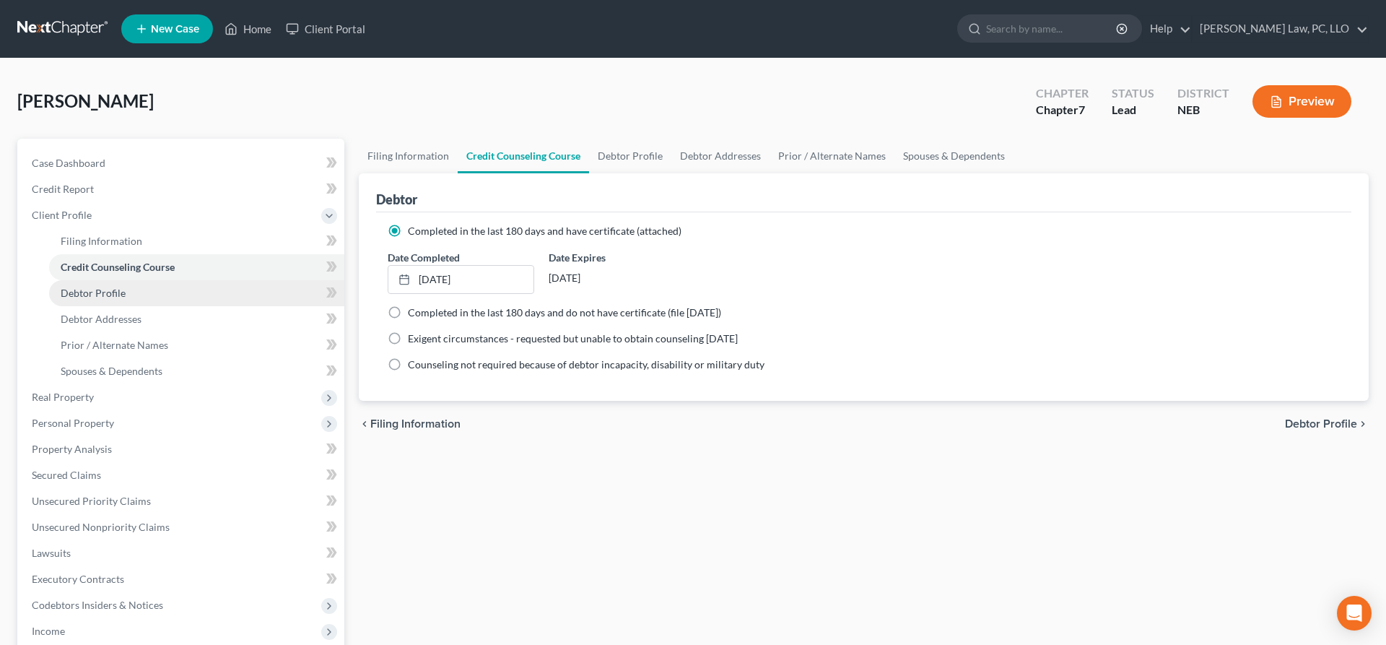
click at [104, 295] on span "Debtor Profile" at bounding box center [93, 293] width 65 height 12
select select "3"
select select "1"
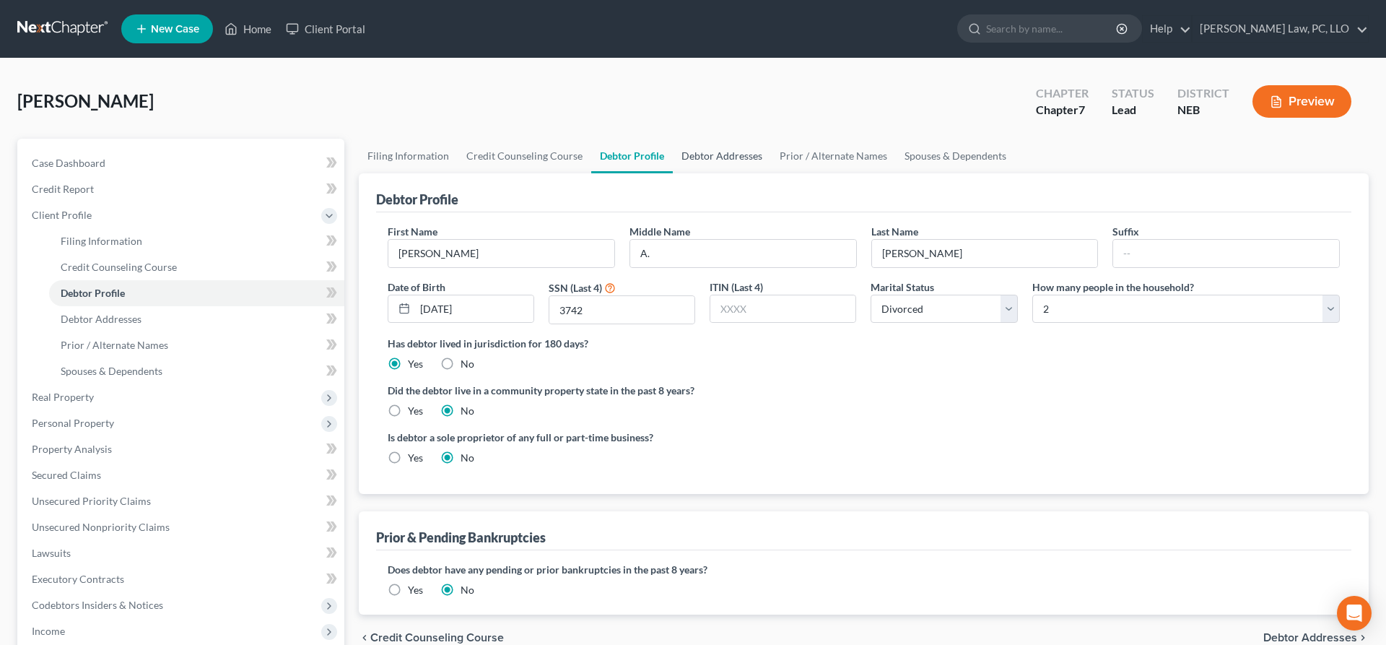
click at [726, 162] on link "Debtor Addresses" at bounding box center [722, 156] width 98 height 35
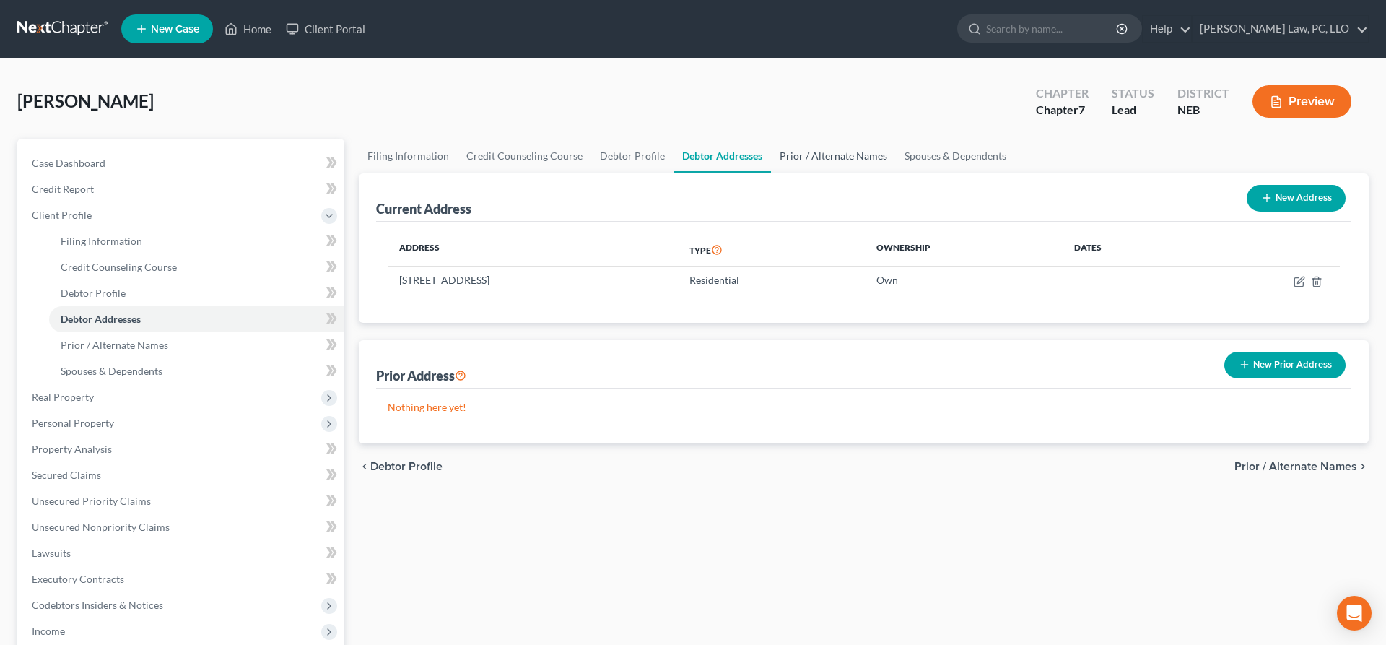
click at [801, 160] on link "Prior / Alternate Names" at bounding box center [833, 156] width 125 height 35
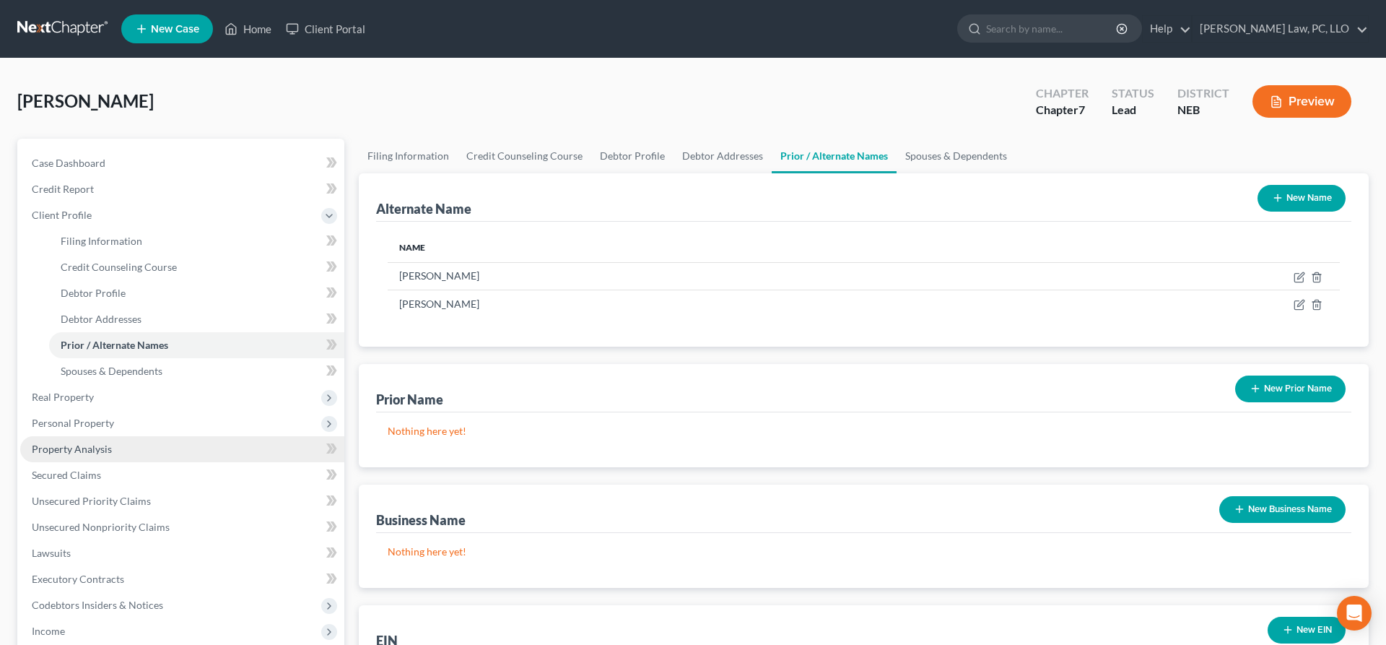
click at [132, 453] on link "Property Analysis" at bounding box center [182, 449] width 324 height 26
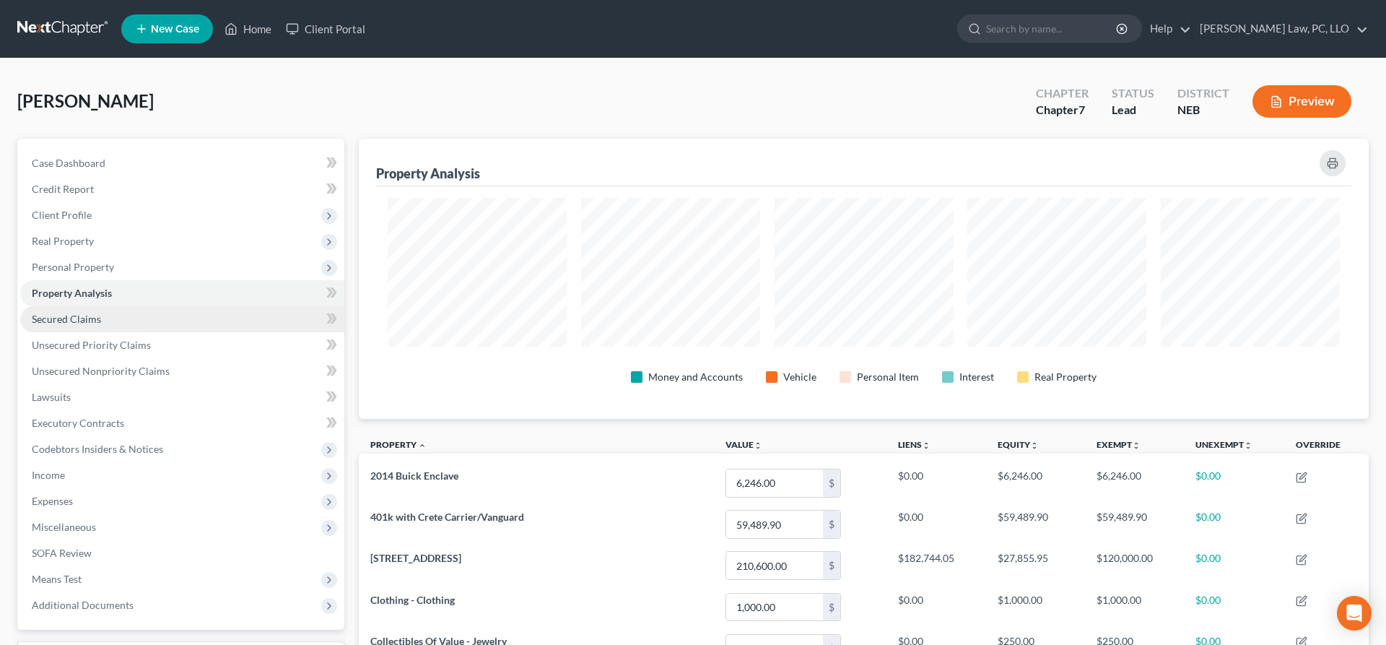
click at [84, 319] on span "Secured Claims" at bounding box center [66, 319] width 69 height 12
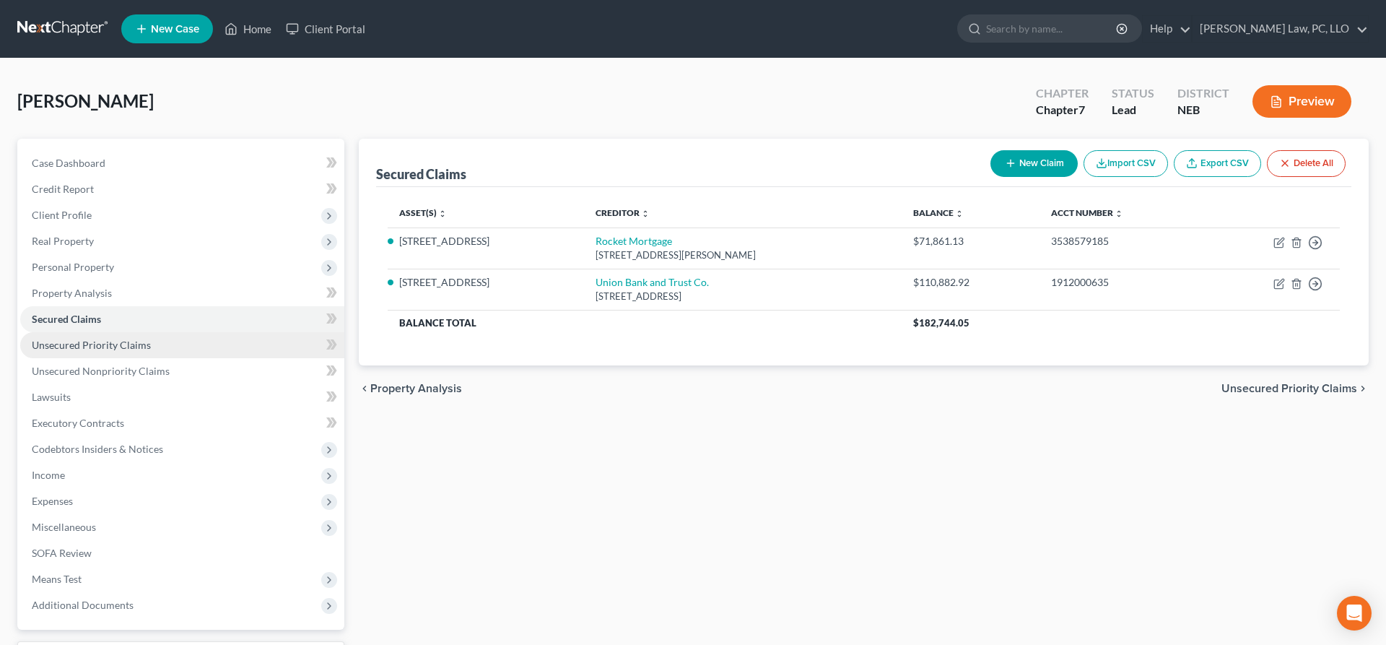
click at [126, 349] on span "Unsecured Priority Claims" at bounding box center [91, 345] width 119 height 12
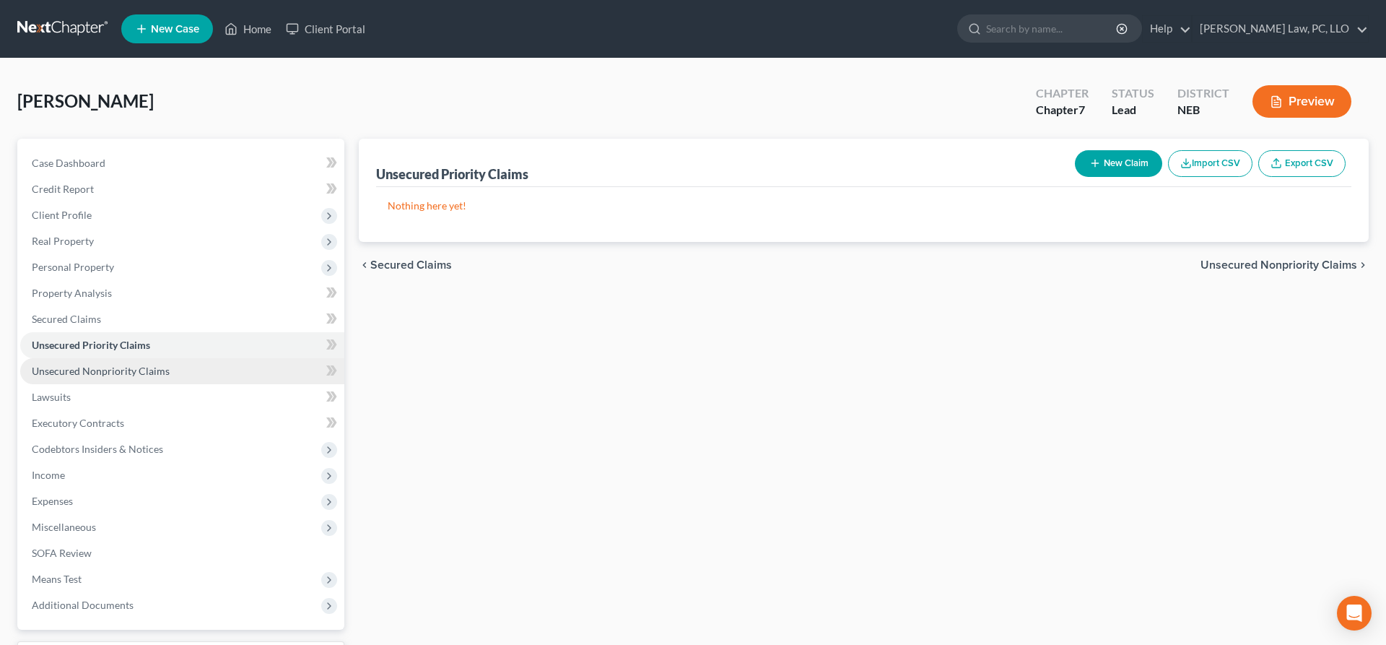
click at [126, 368] on span "Unsecured Nonpriority Claims" at bounding box center [101, 371] width 138 height 12
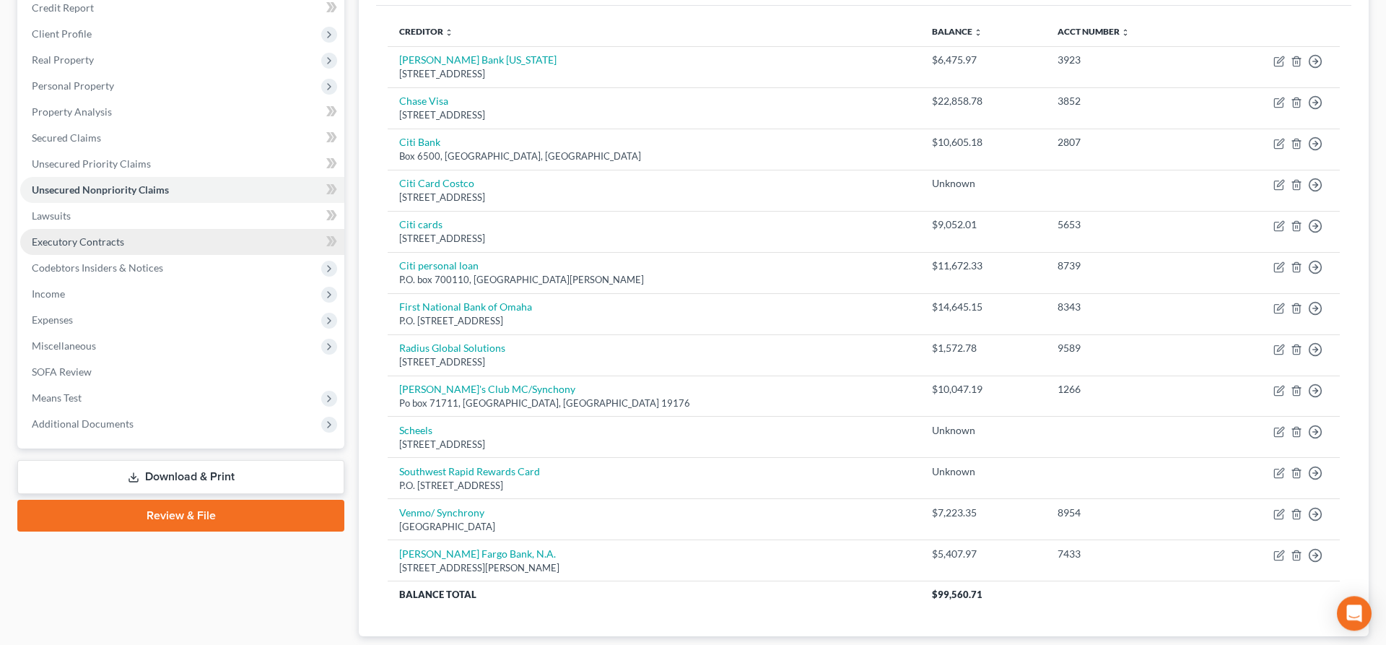
scroll to position [126, 0]
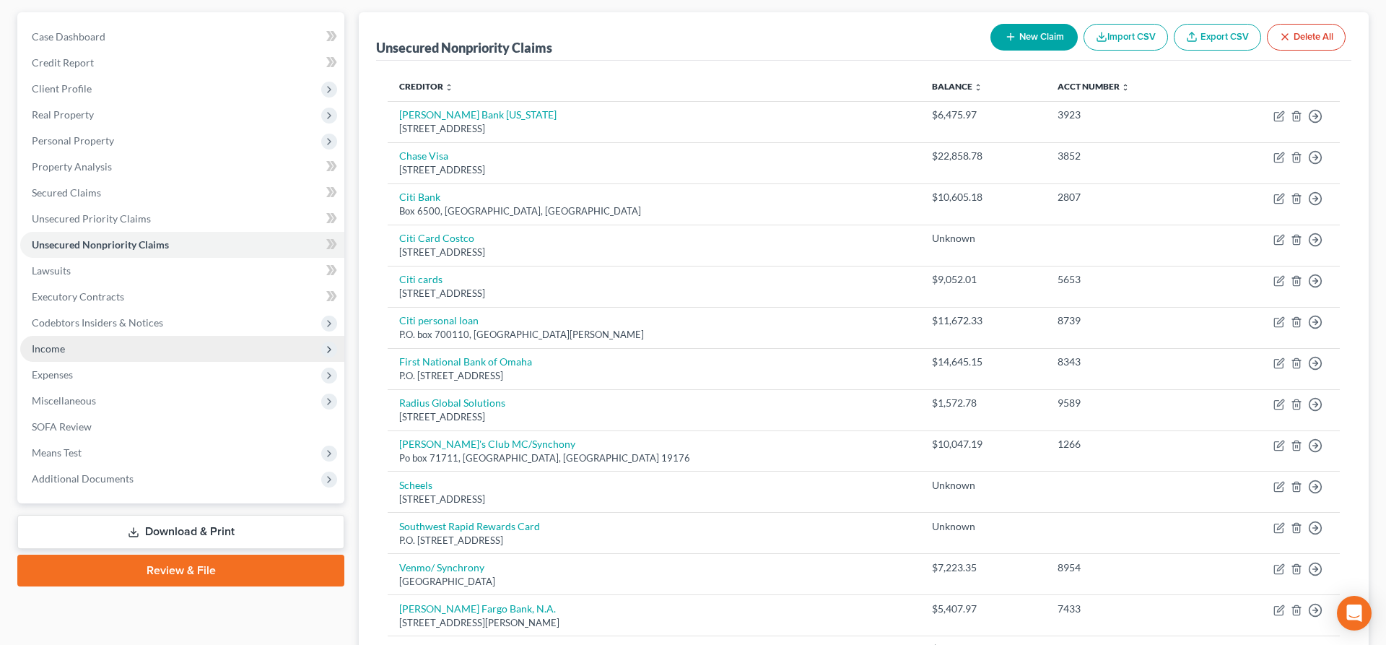
click at [96, 346] on span "Income" at bounding box center [182, 349] width 324 height 26
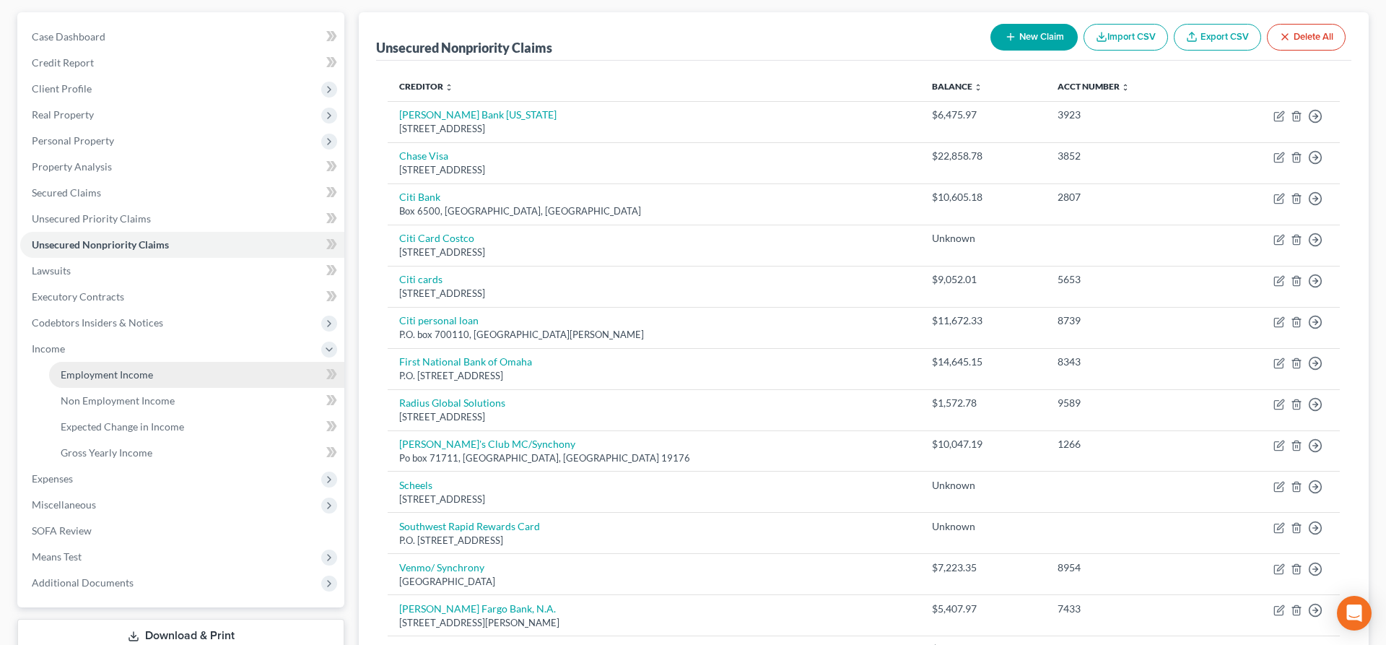
click at [109, 380] on span "Employment Income" at bounding box center [107, 374] width 92 height 12
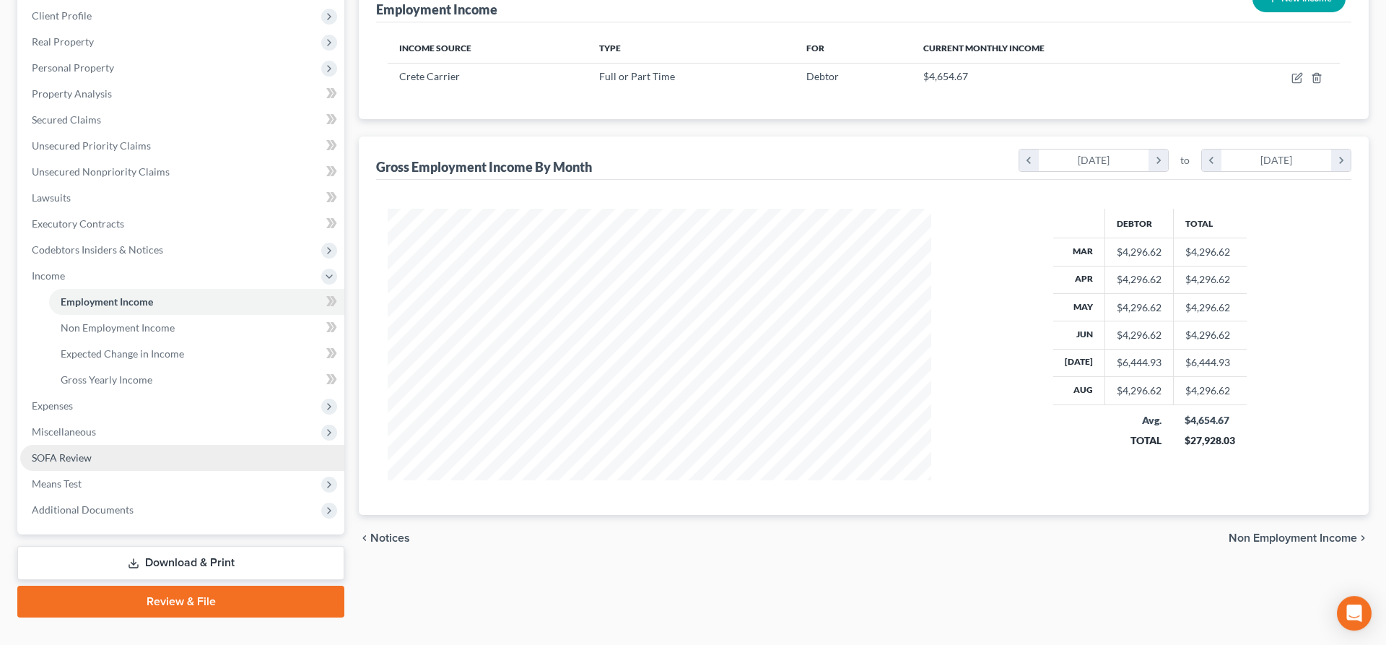
scroll to position [221, 0]
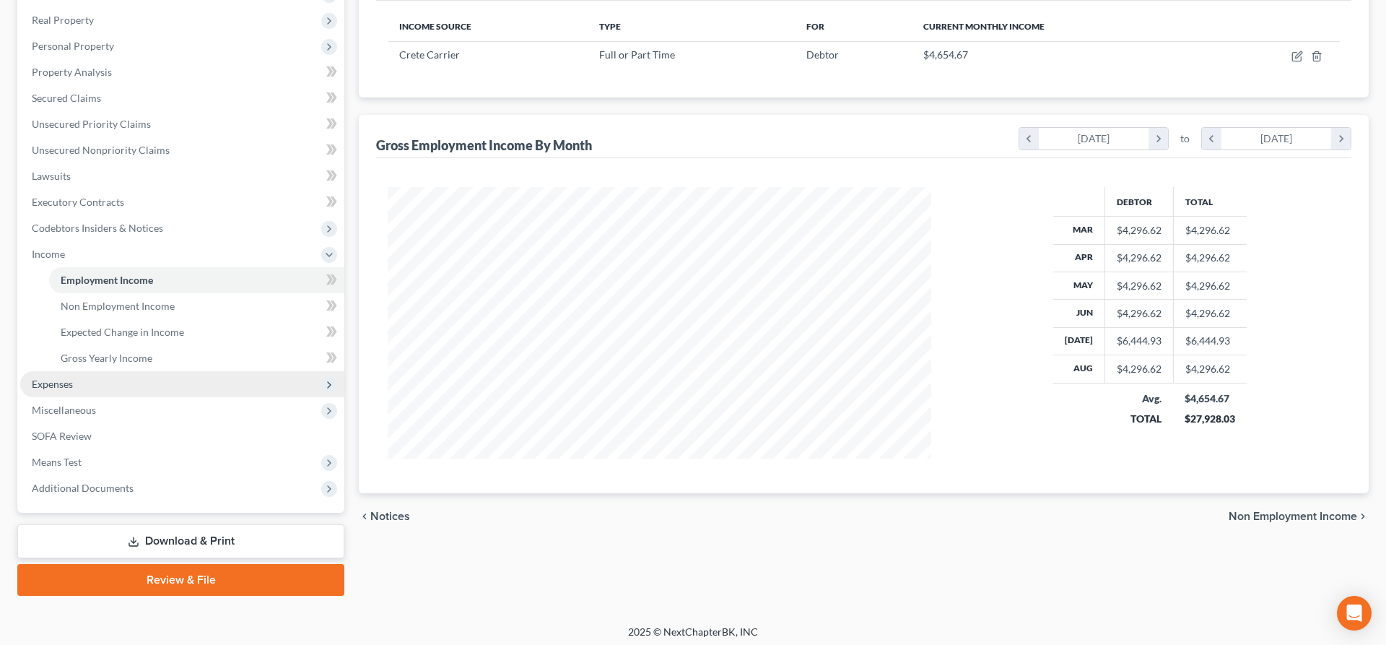
click at [96, 385] on span "Expenses" at bounding box center [182, 384] width 324 height 26
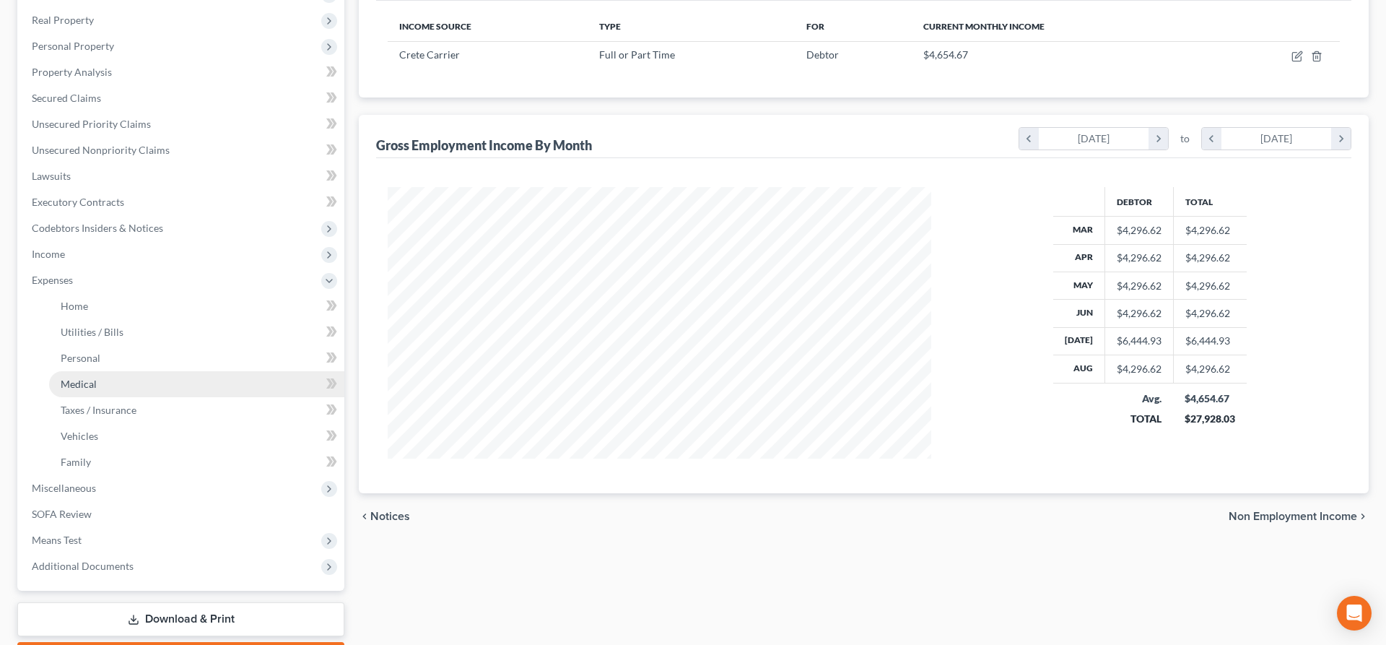
click at [123, 385] on link "Medical" at bounding box center [196, 384] width 295 height 26
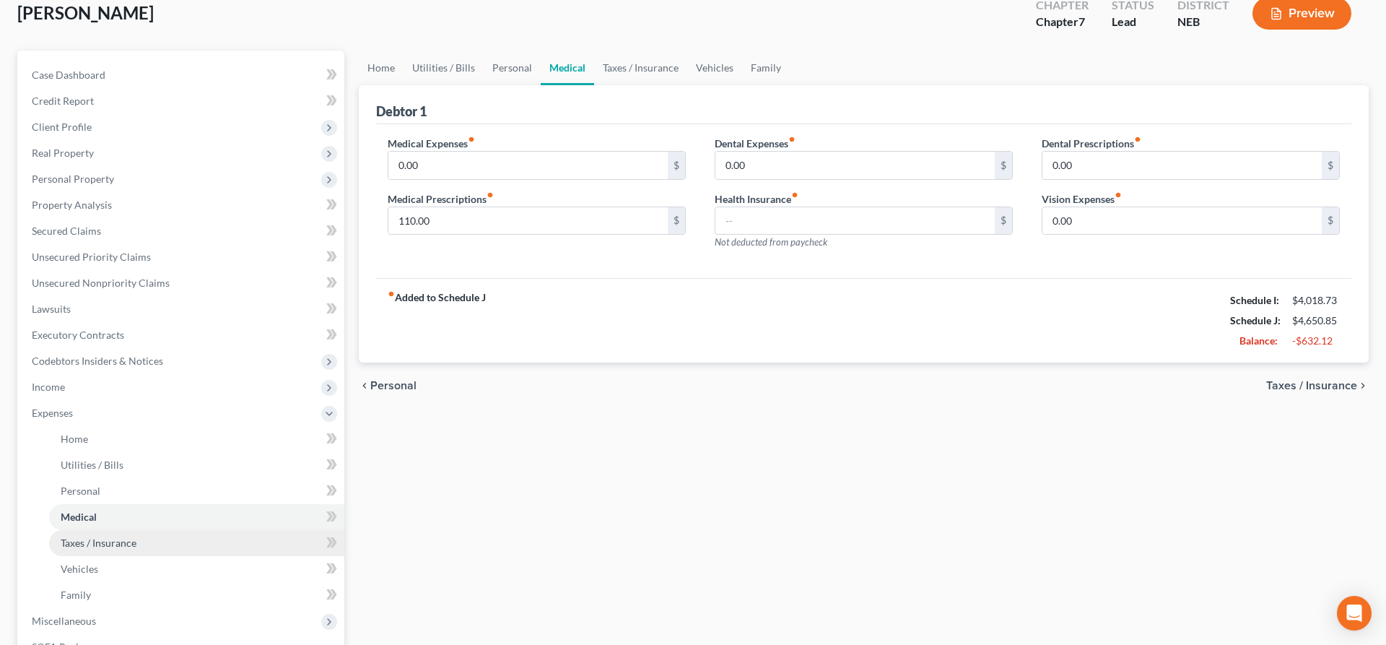
scroll to position [147, 0]
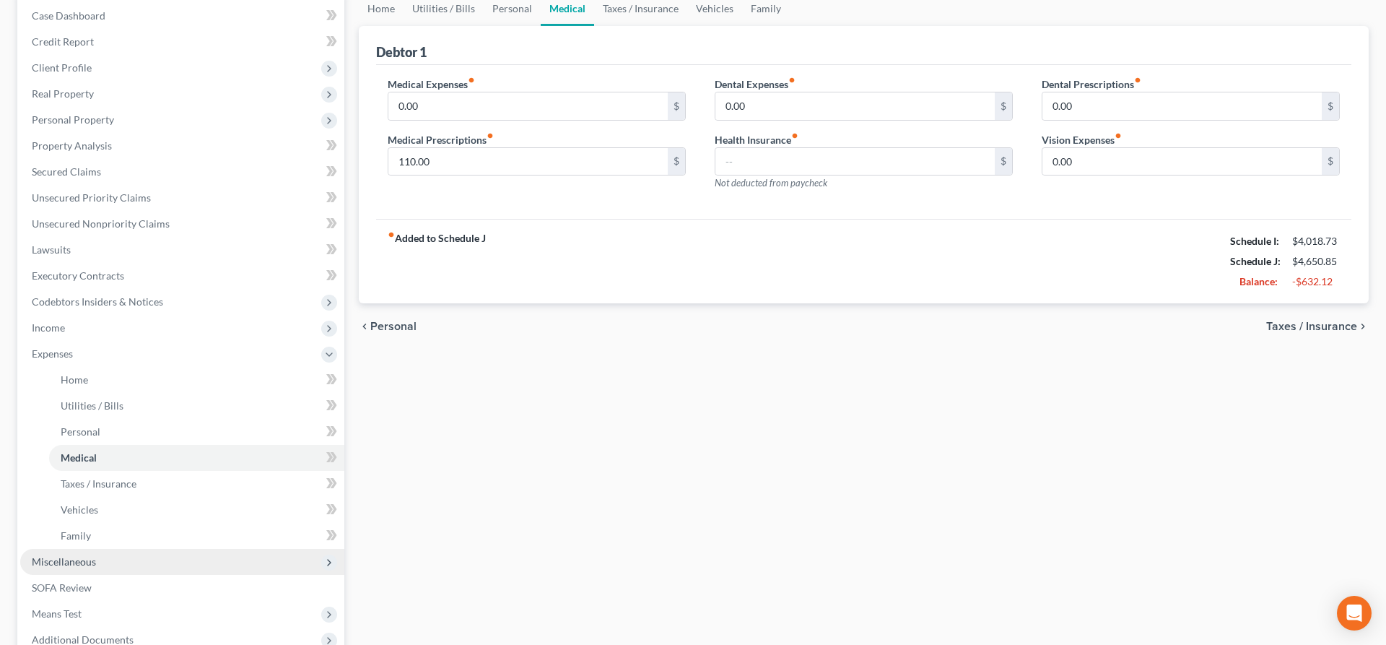
click at [100, 555] on span "Miscellaneous" at bounding box center [182, 562] width 324 height 26
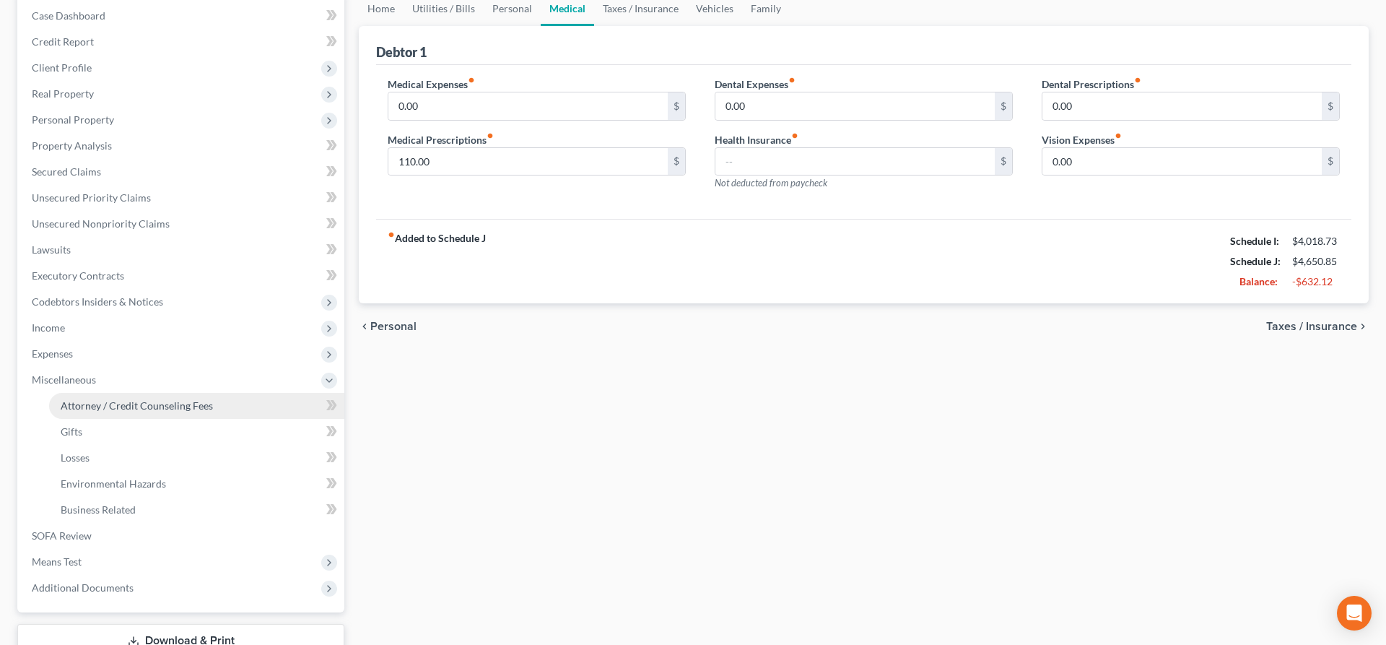
click at [141, 401] on span "Attorney / Credit Counseling Fees" at bounding box center [137, 405] width 152 height 12
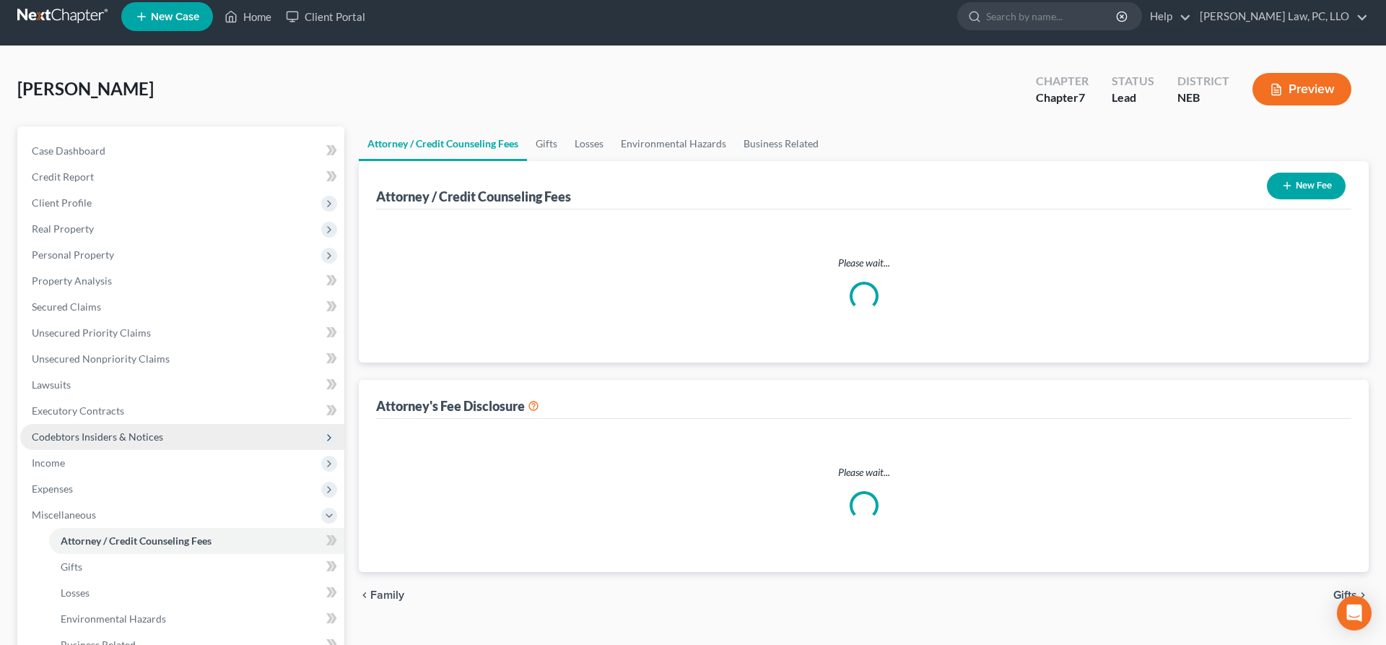
select select "2"
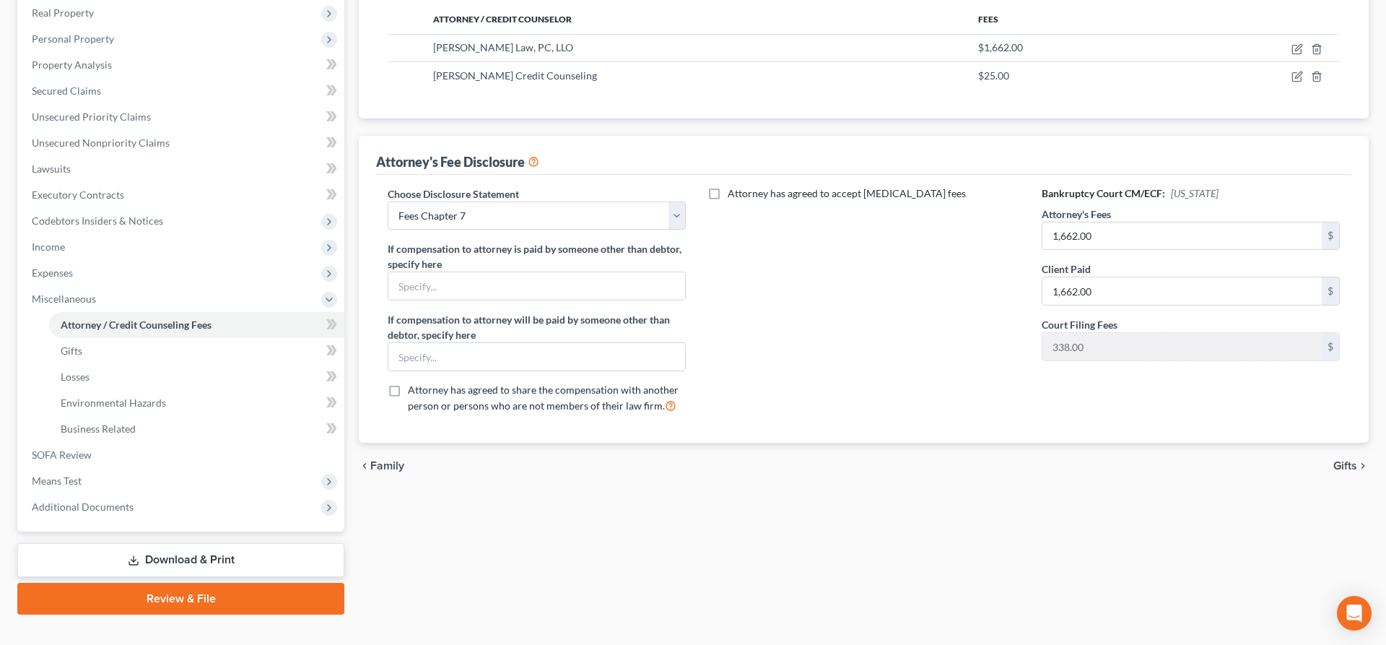
scroll to position [251, 0]
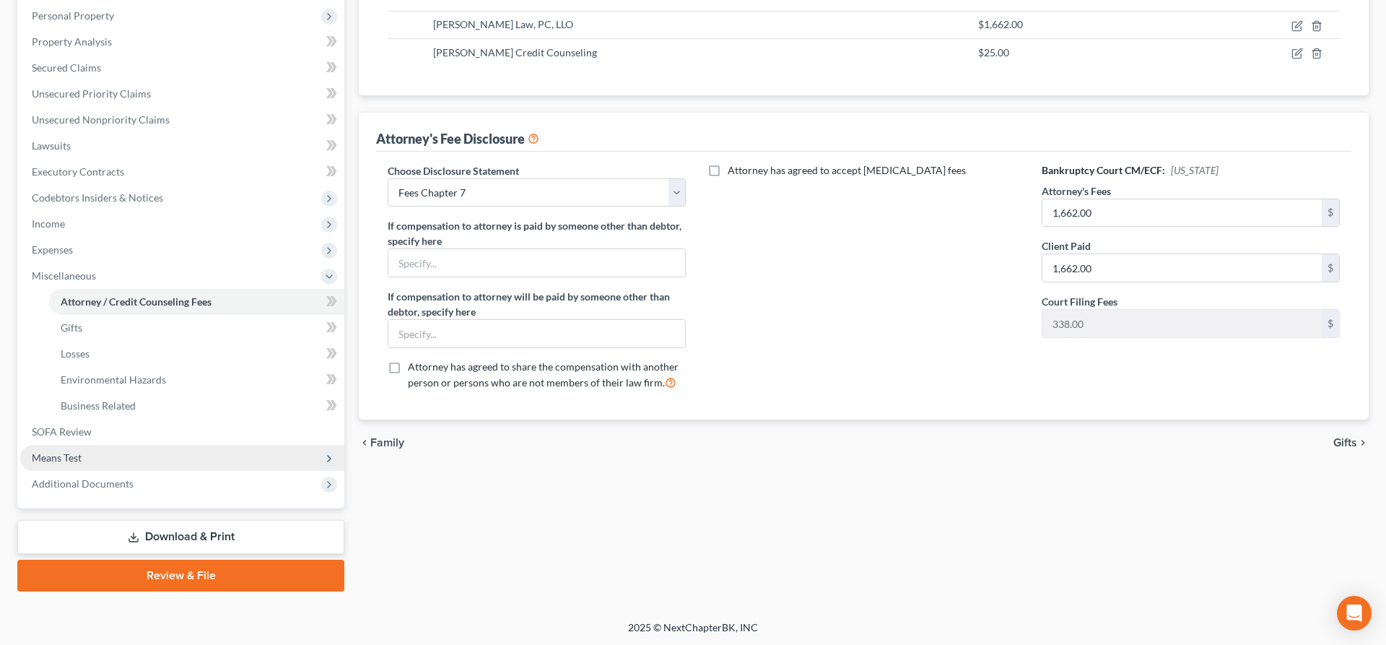
click at [152, 451] on span "Means Test" at bounding box center [182, 458] width 324 height 26
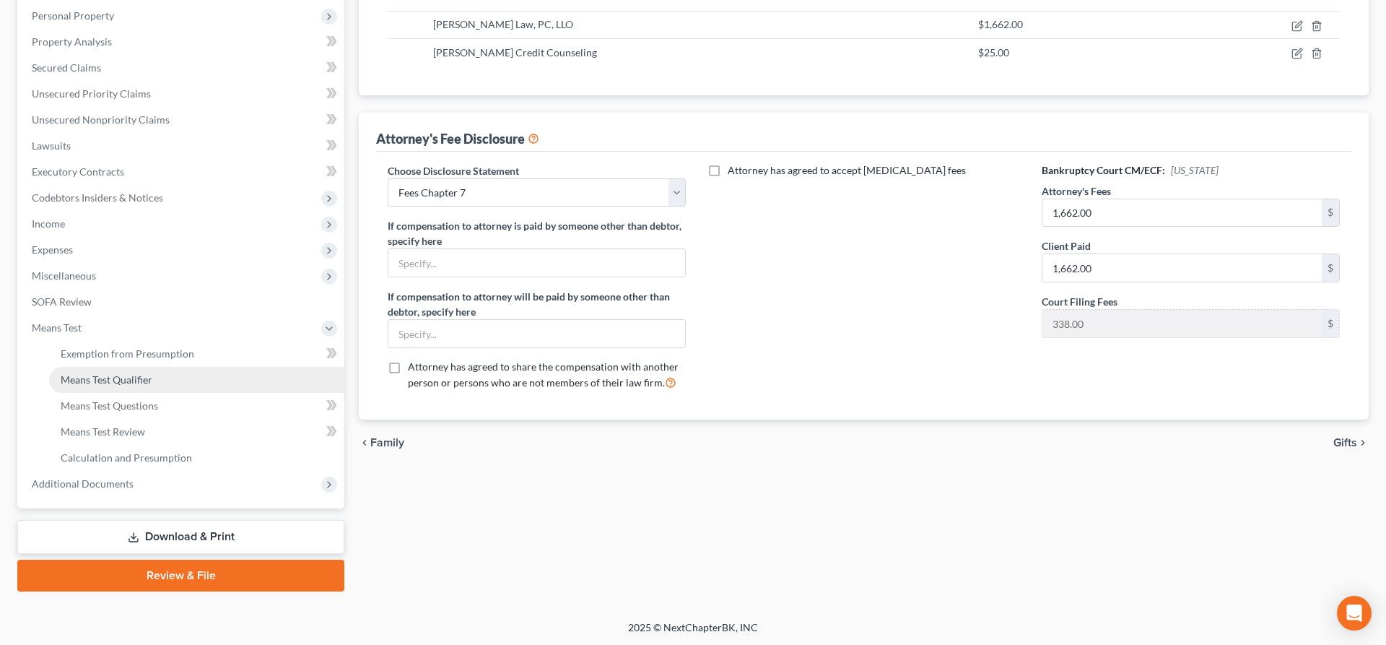
click at [149, 377] on span "Means Test Qualifier" at bounding box center [107, 379] width 92 height 12
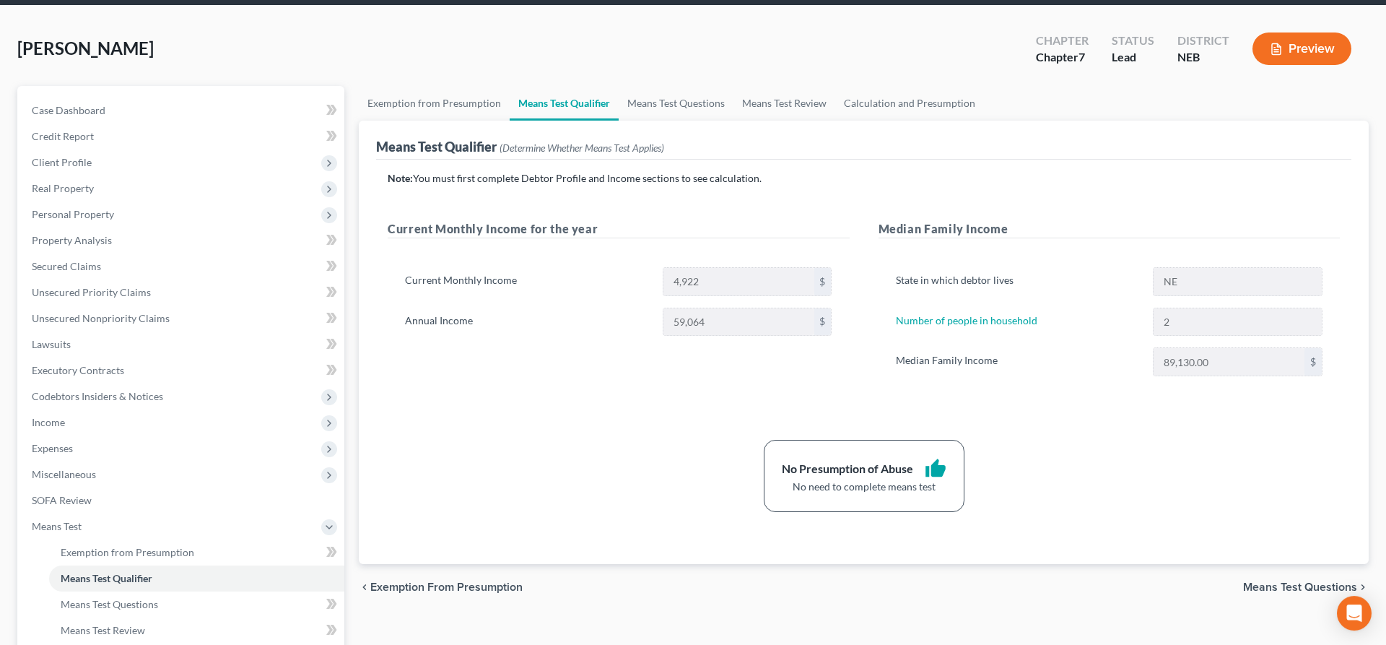
scroll to position [251, 0]
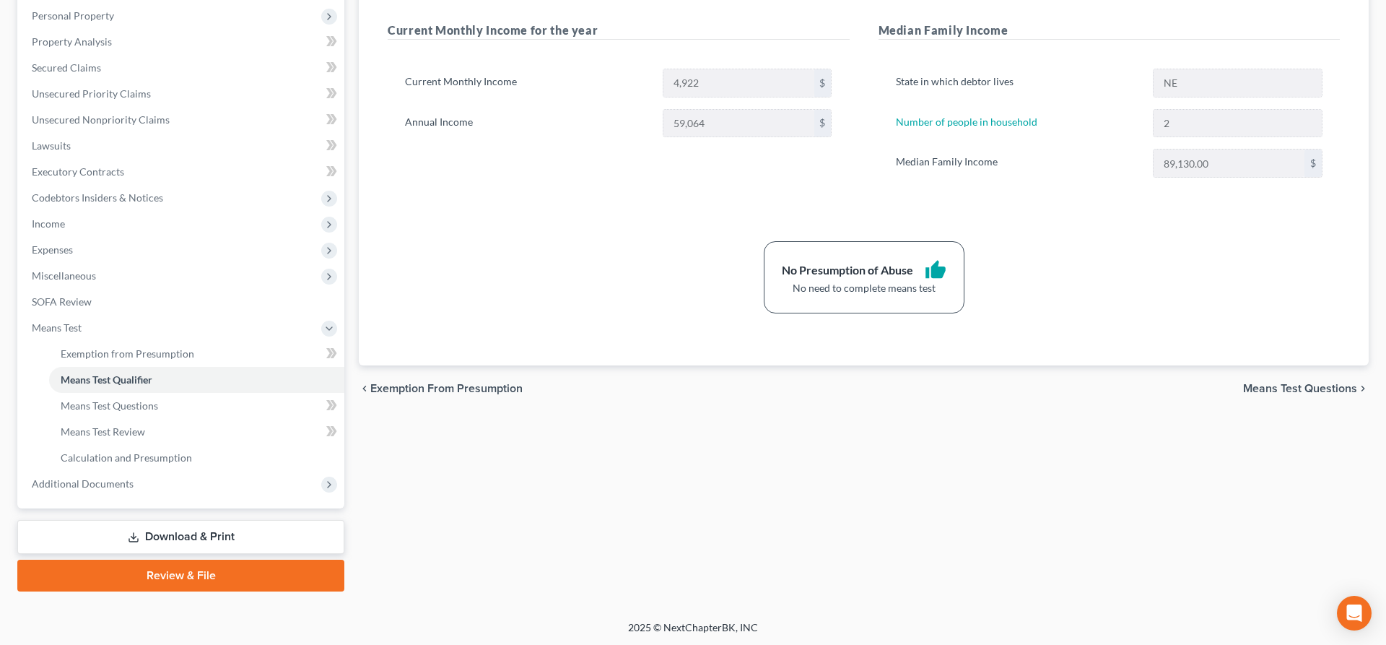
click at [191, 529] on link "Download & Print" at bounding box center [180, 537] width 327 height 34
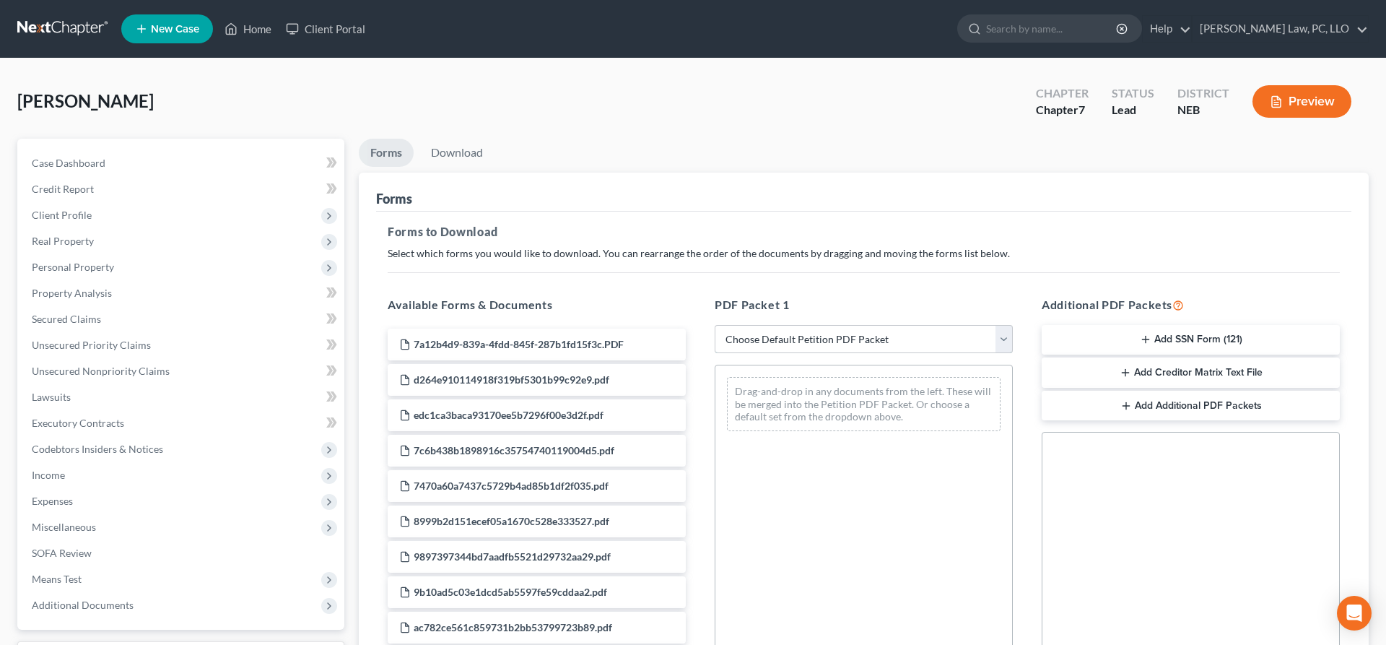
click at [715, 325] on select "Choose Default Petition PDF Packet Complete Bankruptcy Petition (all forms and …" at bounding box center [864, 339] width 298 height 29
select select "4"
click option "Chapter 7 Packet for Filing" at bounding box center [0, 0] width 0 height 0
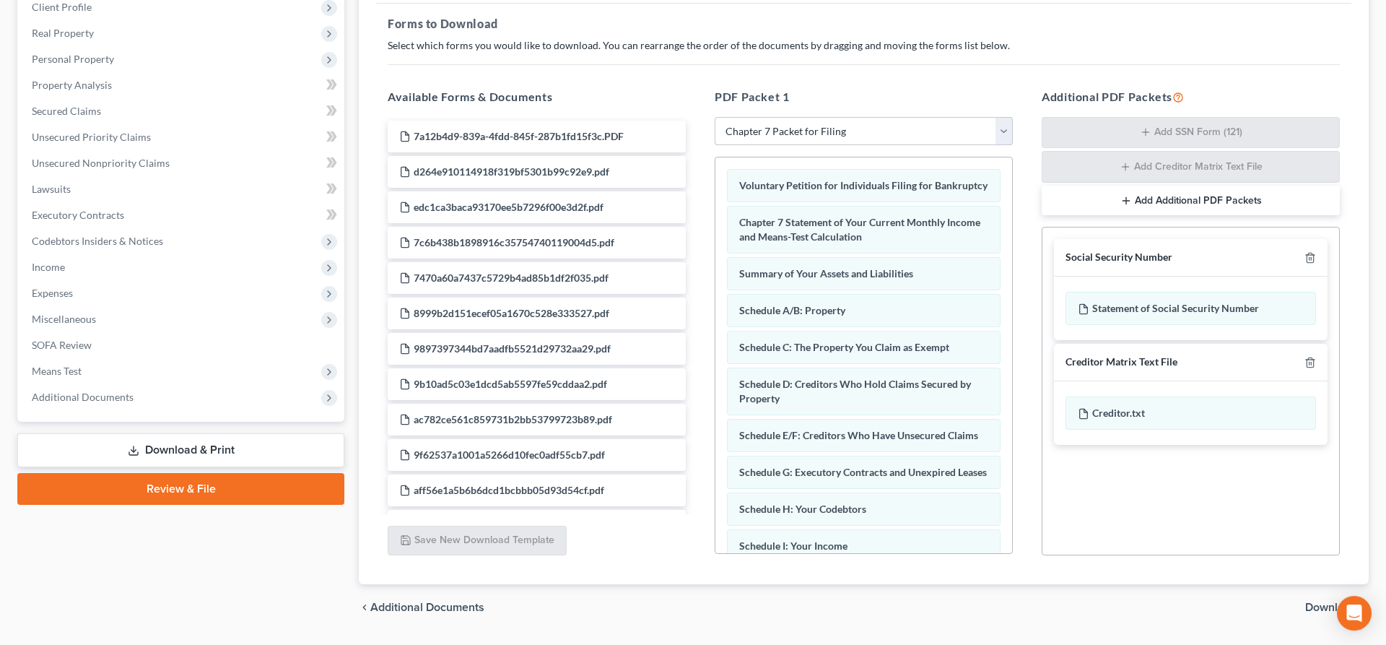
scroll to position [221, 0]
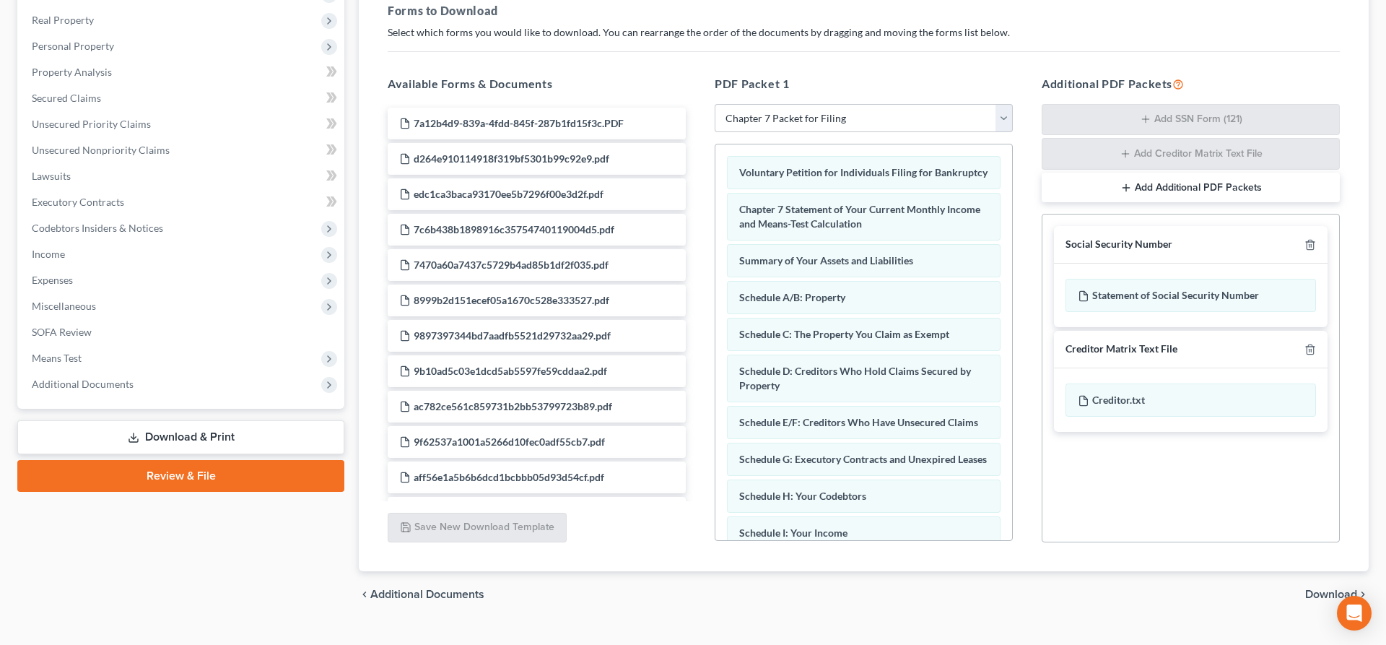
click at [1319, 594] on span "Download" at bounding box center [1332, 594] width 52 height 12
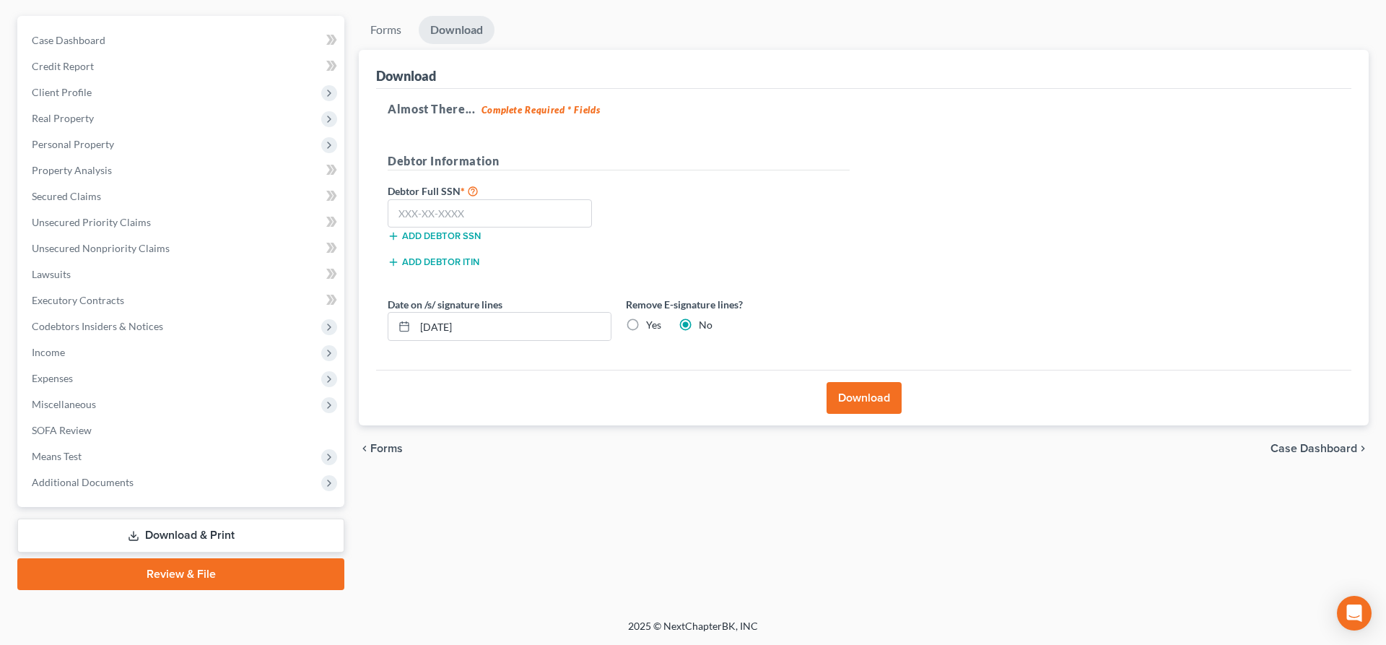
scroll to position [121, 0]
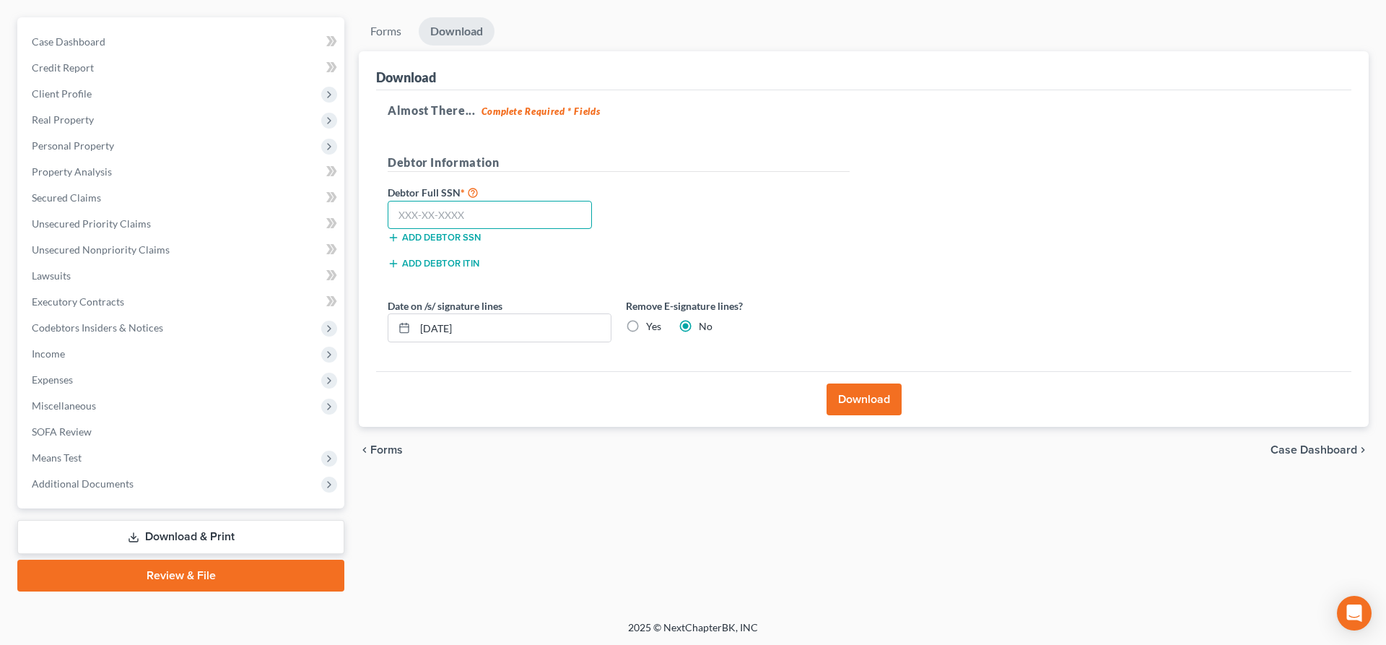
click at [472, 220] on input "text" at bounding box center [490, 215] width 204 height 29
click at [88, 357] on span "Income" at bounding box center [182, 354] width 324 height 26
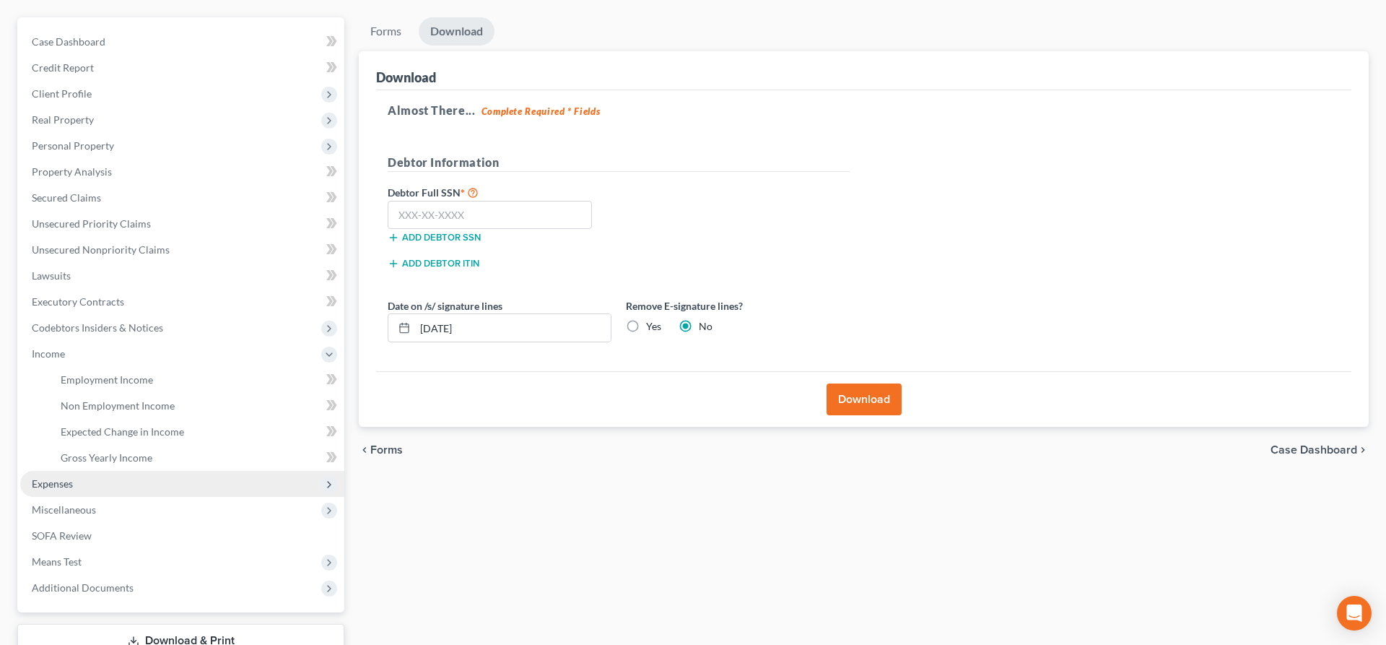
click at [75, 492] on span "Expenses" at bounding box center [182, 484] width 324 height 26
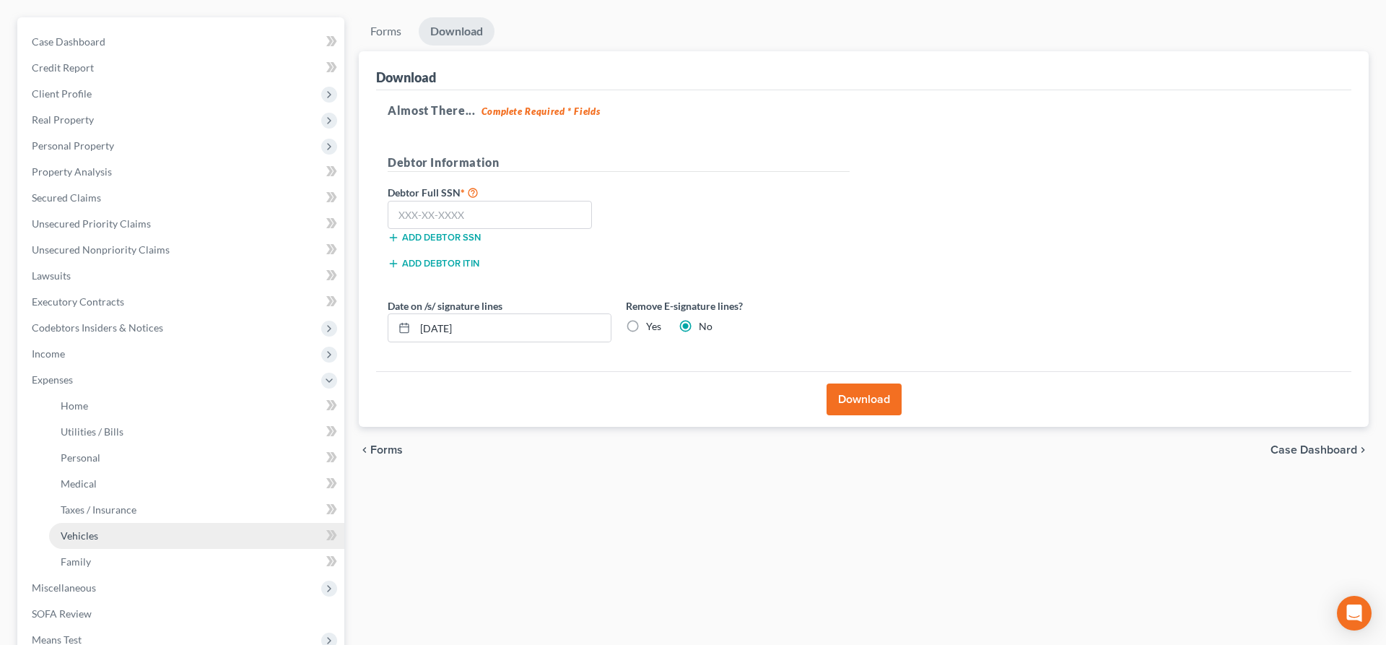
click at [80, 539] on span "Vehicles" at bounding box center [80, 535] width 38 height 12
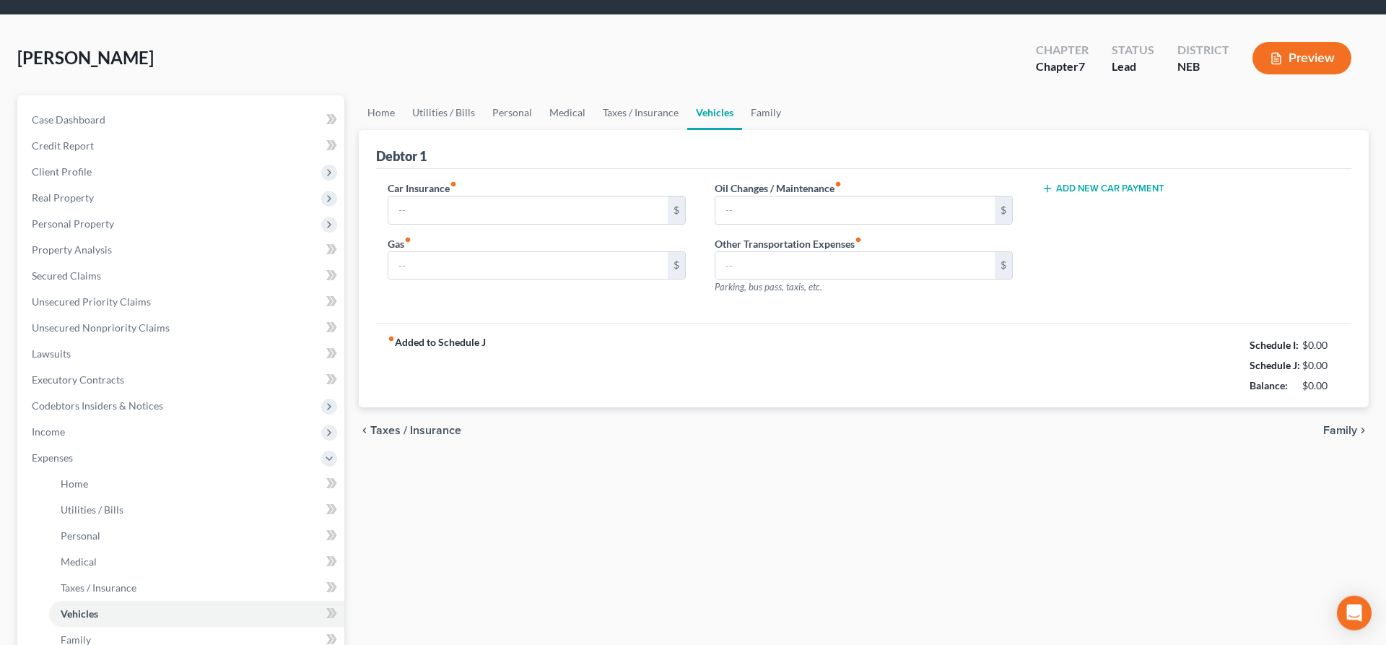
type input "85.00"
type input "160.00"
type input "100.00"
type input "0.00"
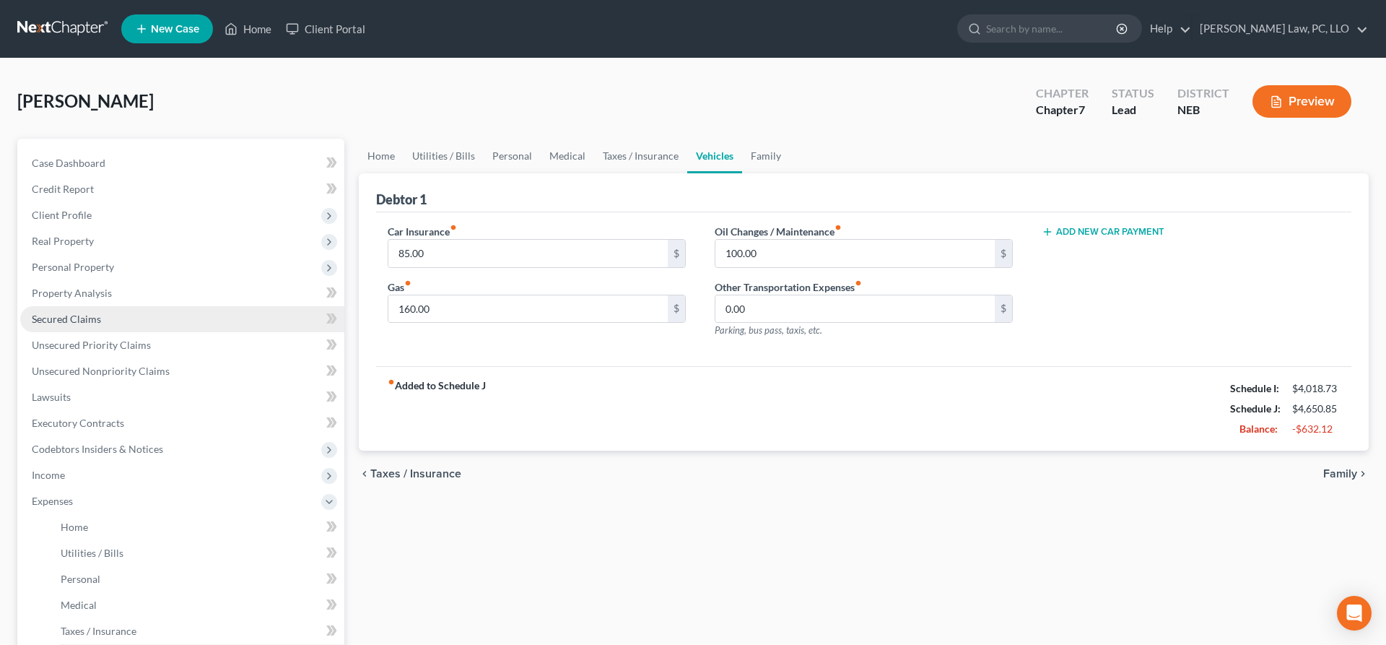
click at [122, 322] on link "Secured Claims" at bounding box center [182, 319] width 324 height 26
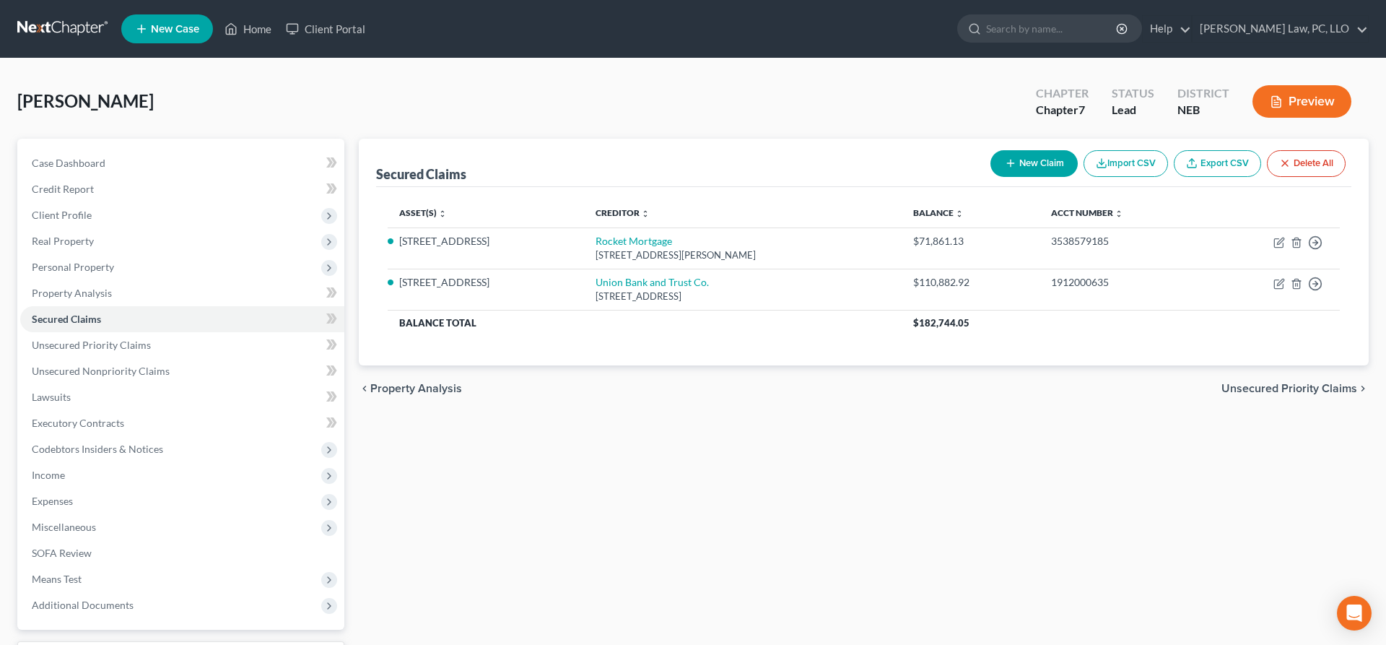
scroll to position [121, 0]
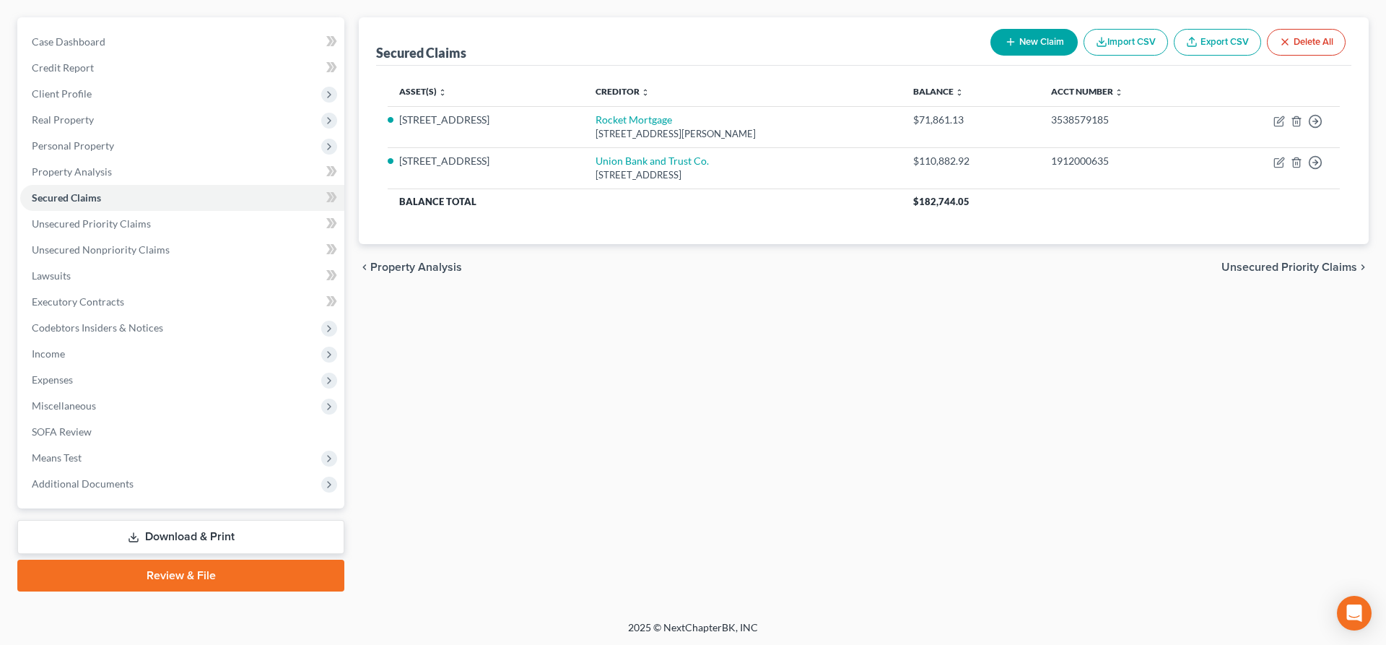
click at [159, 544] on link "Download & Print" at bounding box center [180, 537] width 327 height 34
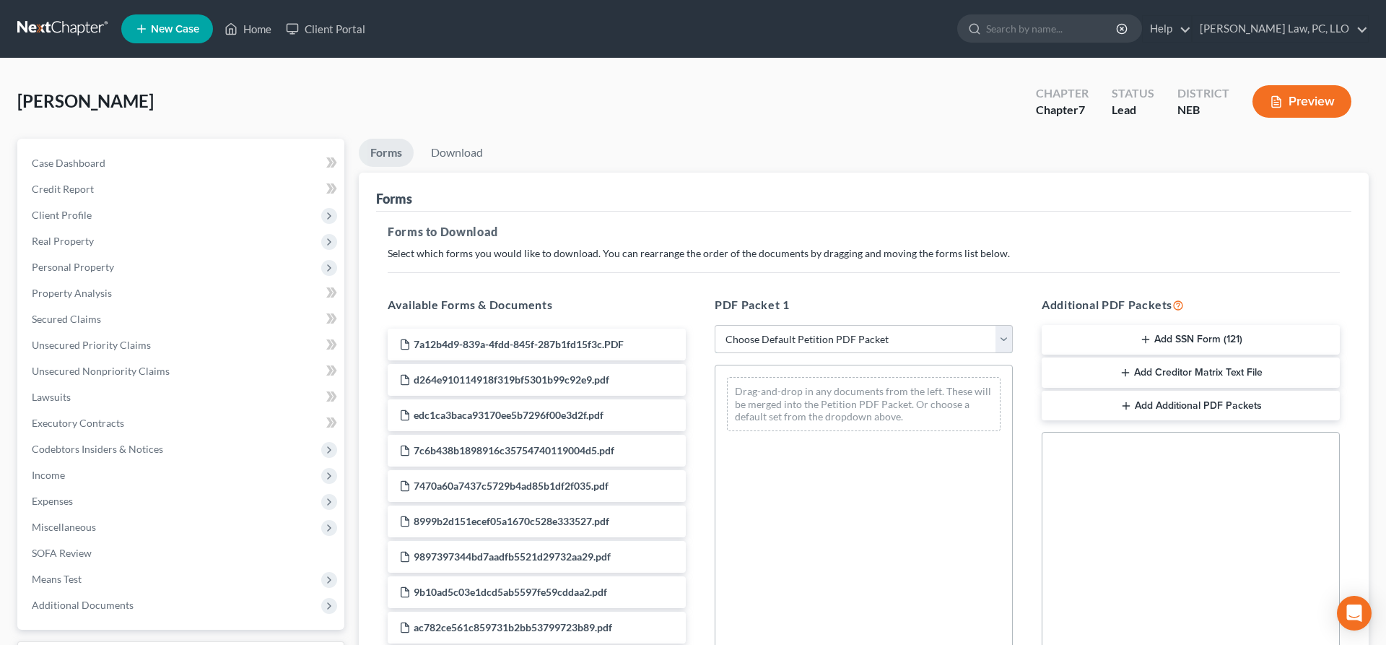
click at [715, 325] on select "Choose Default Petition PDF Packet Complete Bankruptcy Petition (all forms and …" at bounding box center [864, 339] width 298 height 29
select select "4"
click option "Chapter 7 Packet for Filing" at bounding box center [0, 0] width 0 height 0
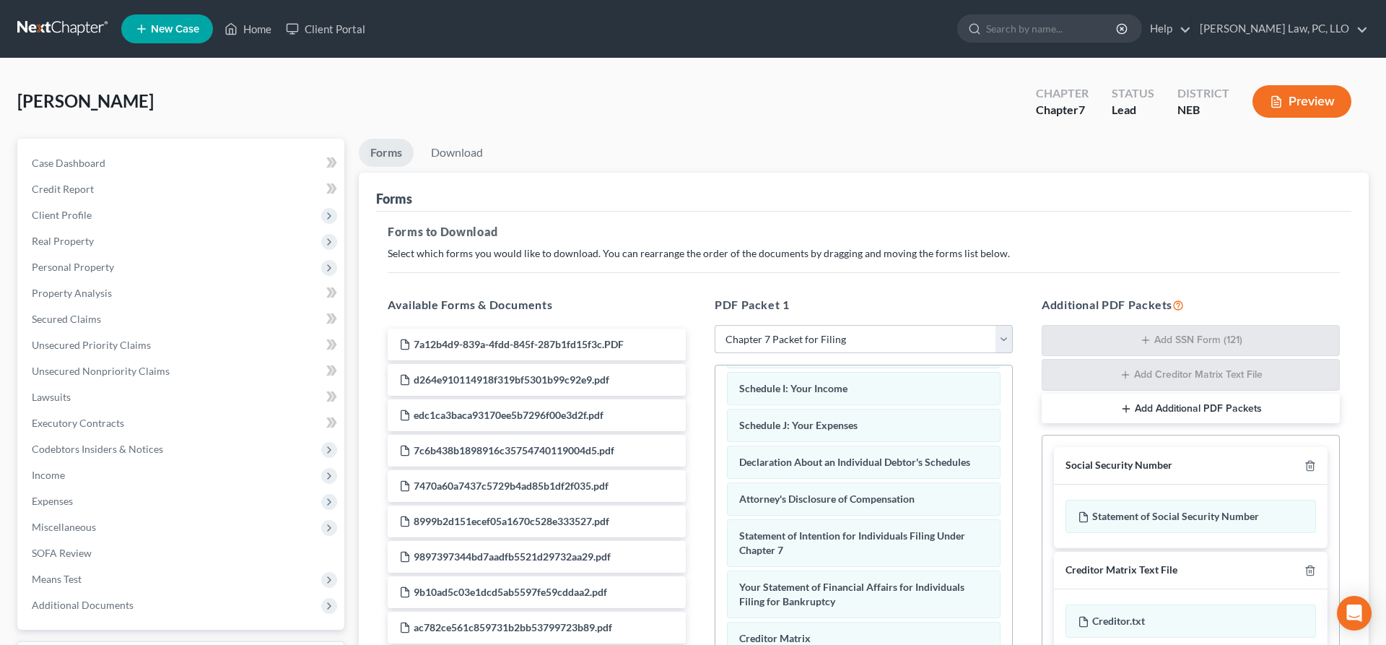
scroll to position [248, 0]
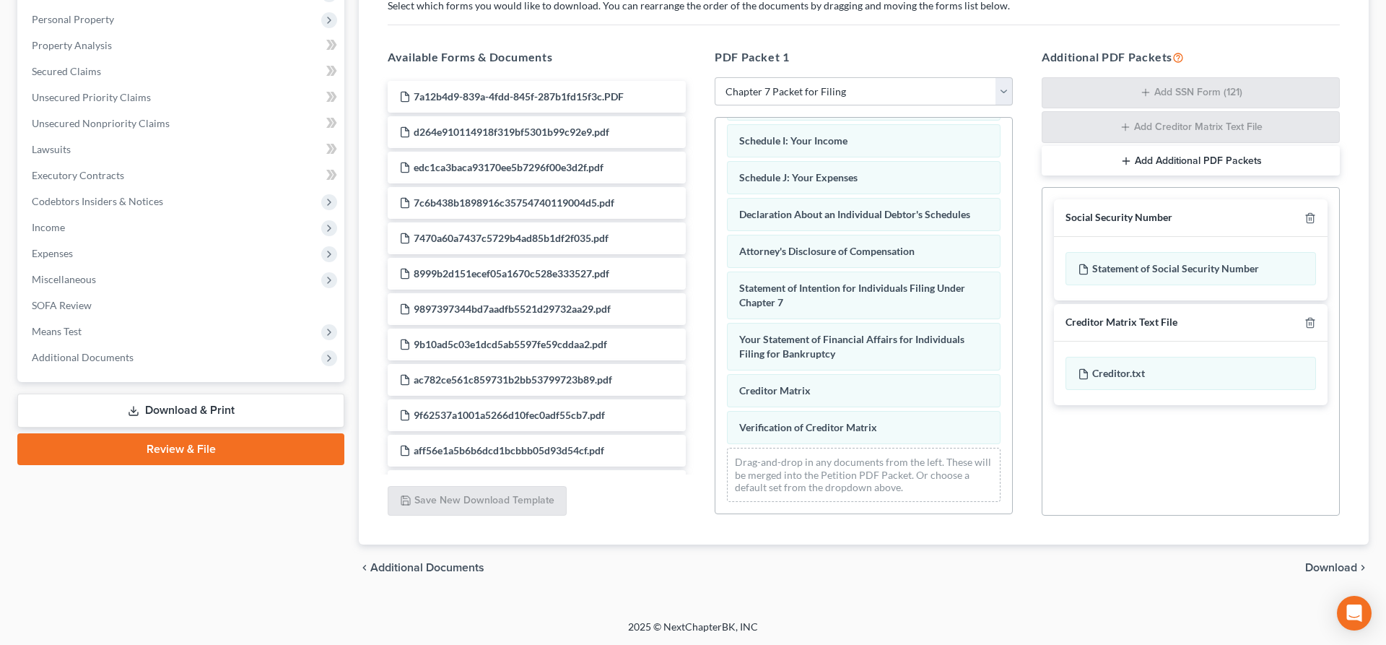
click at [1314, 570] on span "Download" at bounding box center [1332, 568] width 52 height 12
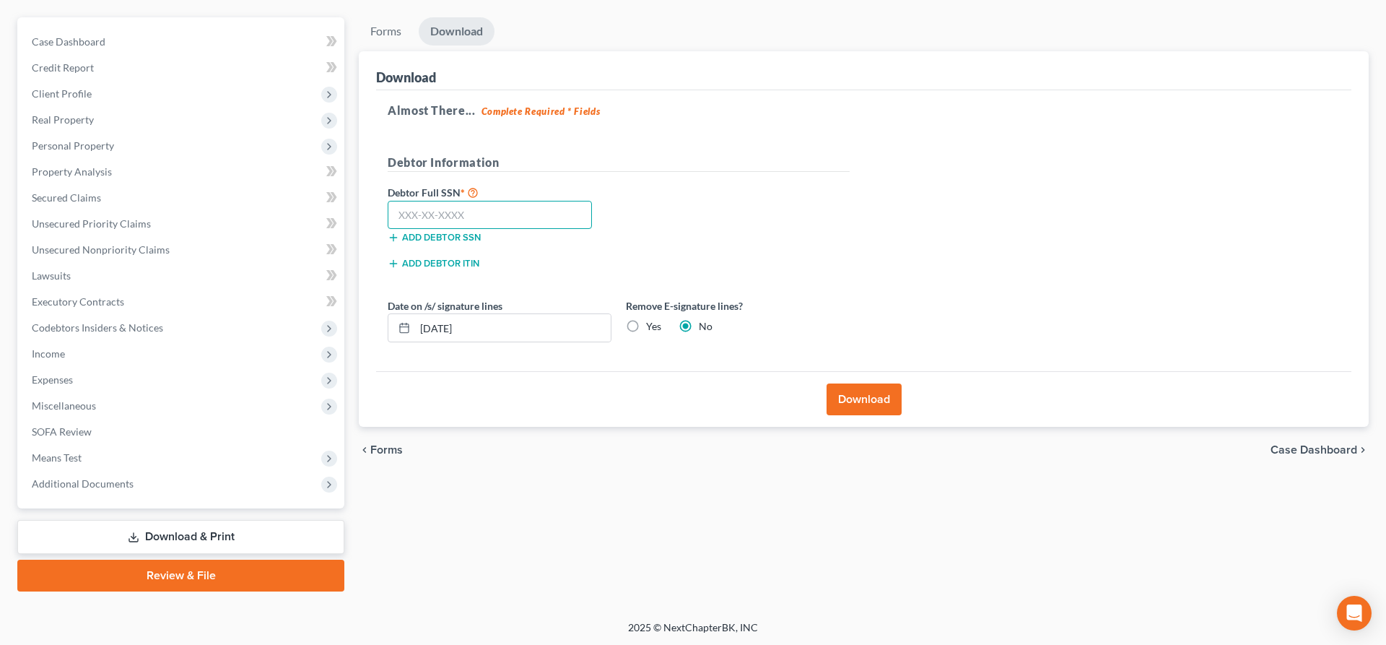
click at [560, 222] on input "text" at bounding box center [490, 215] width 204 height 29
type input "505-21-3742"
click at [646, 324] on label "Yes" at bounding box center [653, 326] width 15 height 14
click at [652, 324] on input "Yes" at bounding box center [656, 323] width 9 height 9
radio input "true"
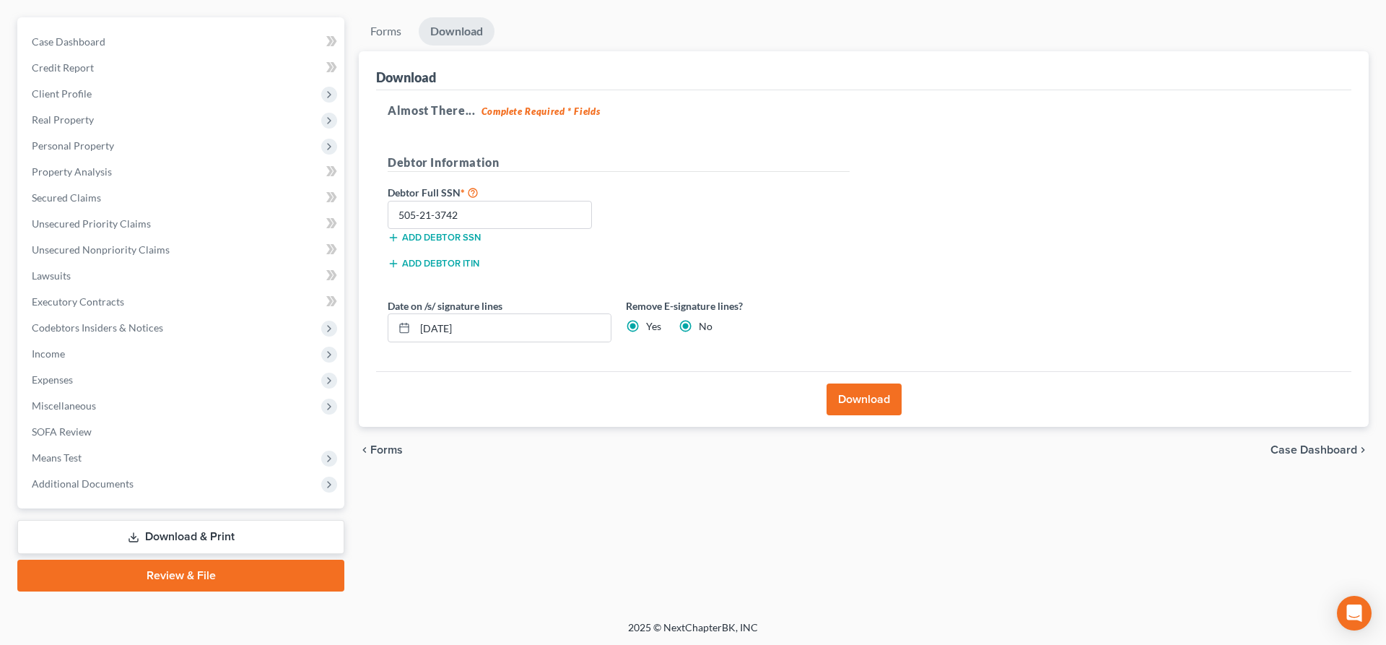
radio input "false"
drag, startPoint x: 560, startPoint y: 323, endPoint x: 378, endPoint y: 339, distance: 182.7
click at [415, 339] on input "[DATE]" at bounding box center [513, 327] width 196 height 27
click at [876, 407] on button "Download" at bounding box center [864, 399] width 75 height 32
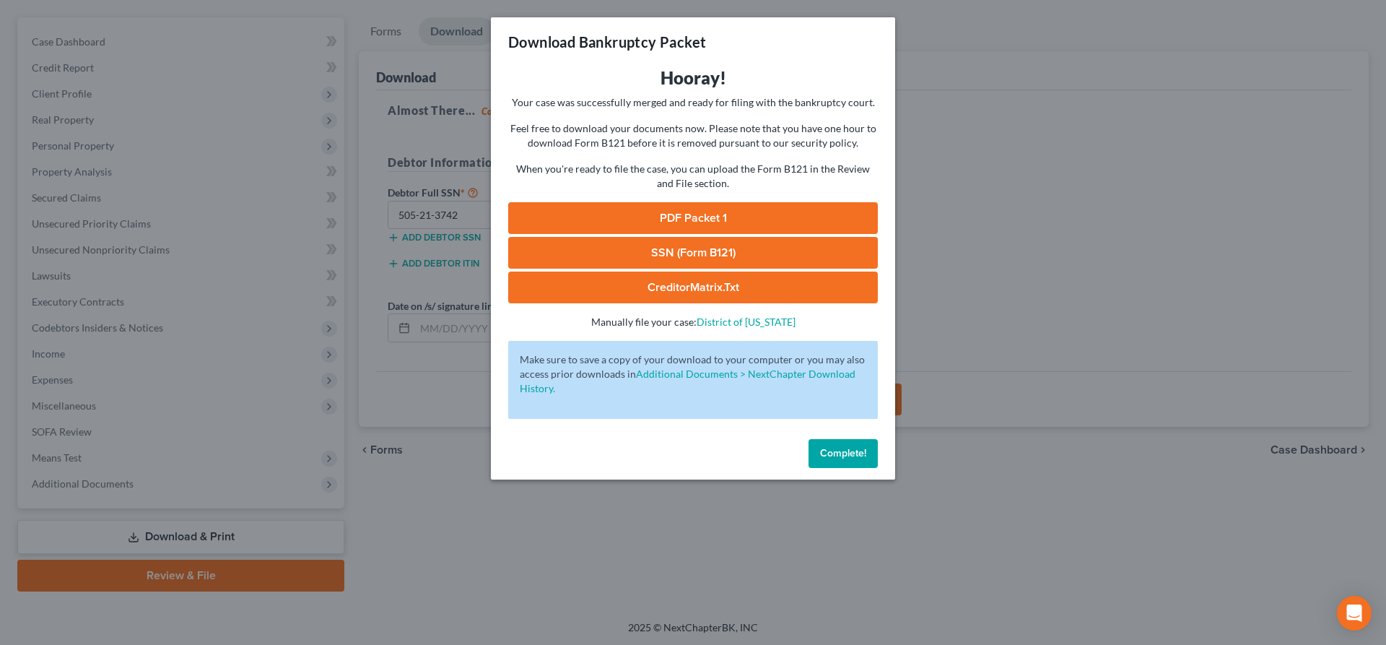
click at [714, 249] on link "SSN (Form B121)" at bounding box center [693, 253] width 370 height 32
click at [664, 219] on link "PDF Packet 1" at bounding box center [693, 218] width 370 height 32
click at [842, 448] on span "Complete!" at bounding box center [843, 453] width 46 height 12
